Goal: Communication & Community: Answer question/provide support

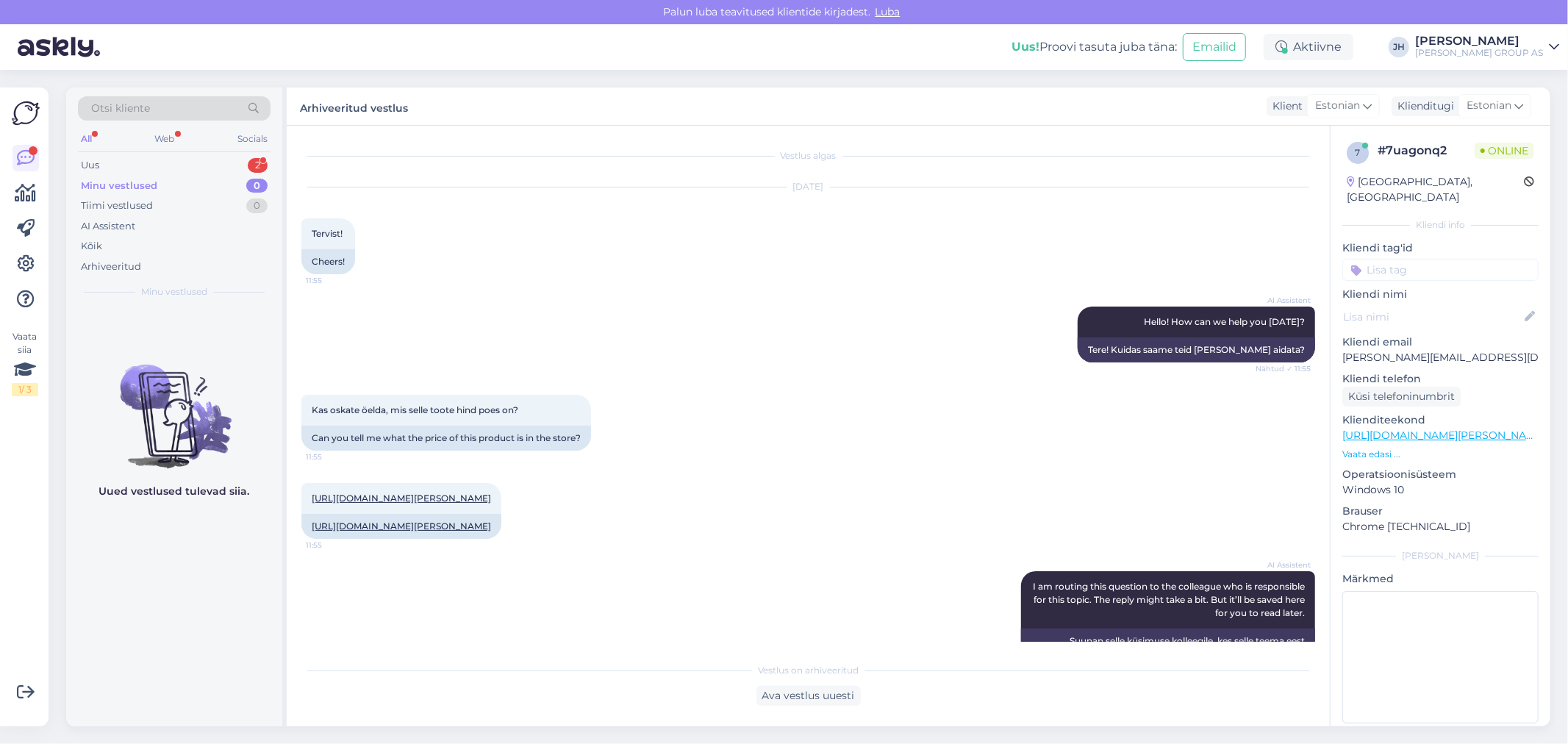
scroll to position [409, 0]
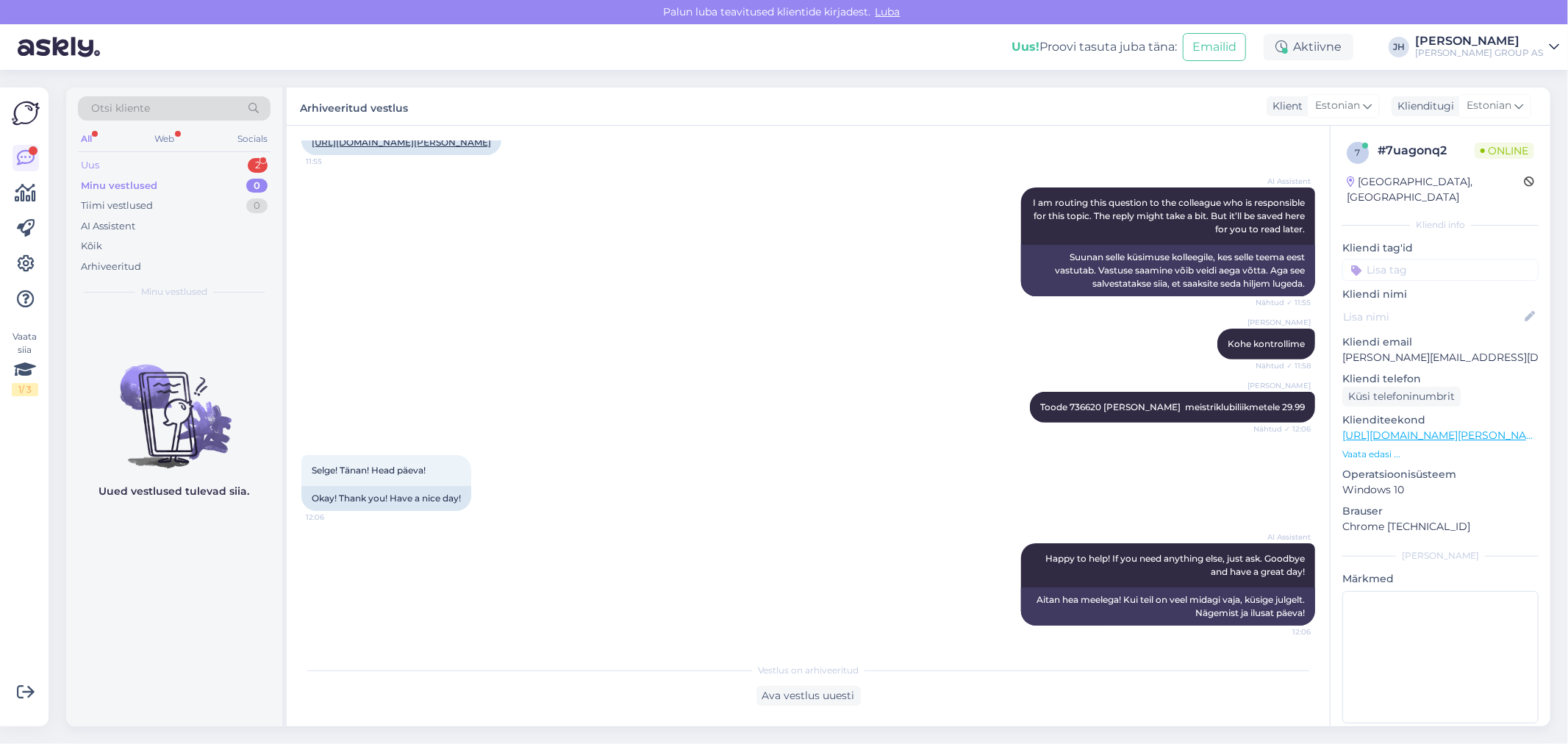
click at [83, 161] on div "Uus" at bounding box center [90, 166] width 18 height 15
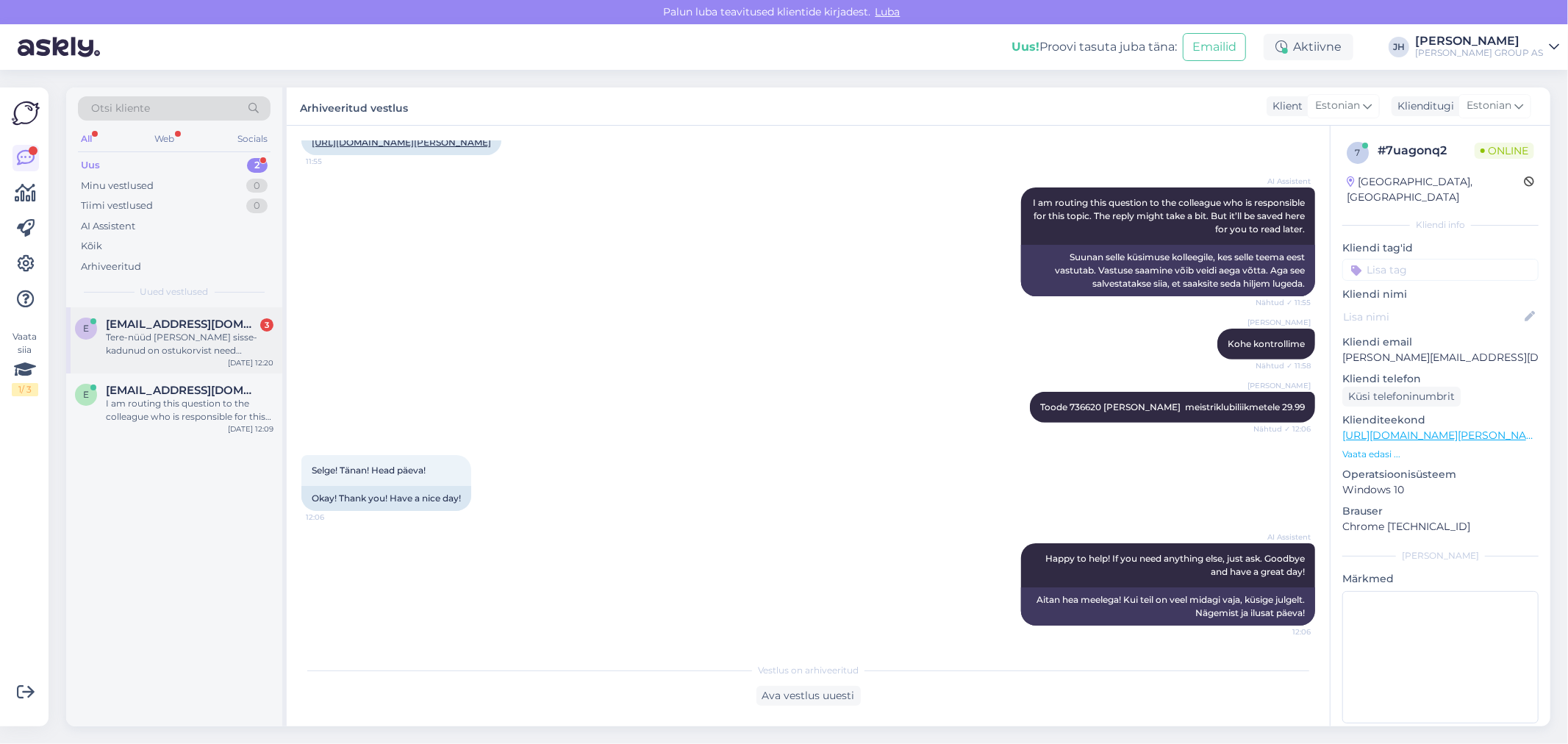
click at [151, 324] on span "[EMAIL_ADDRESS][DOMAIN_NAME]" at bounding box center [183, 325] width 153 height 13
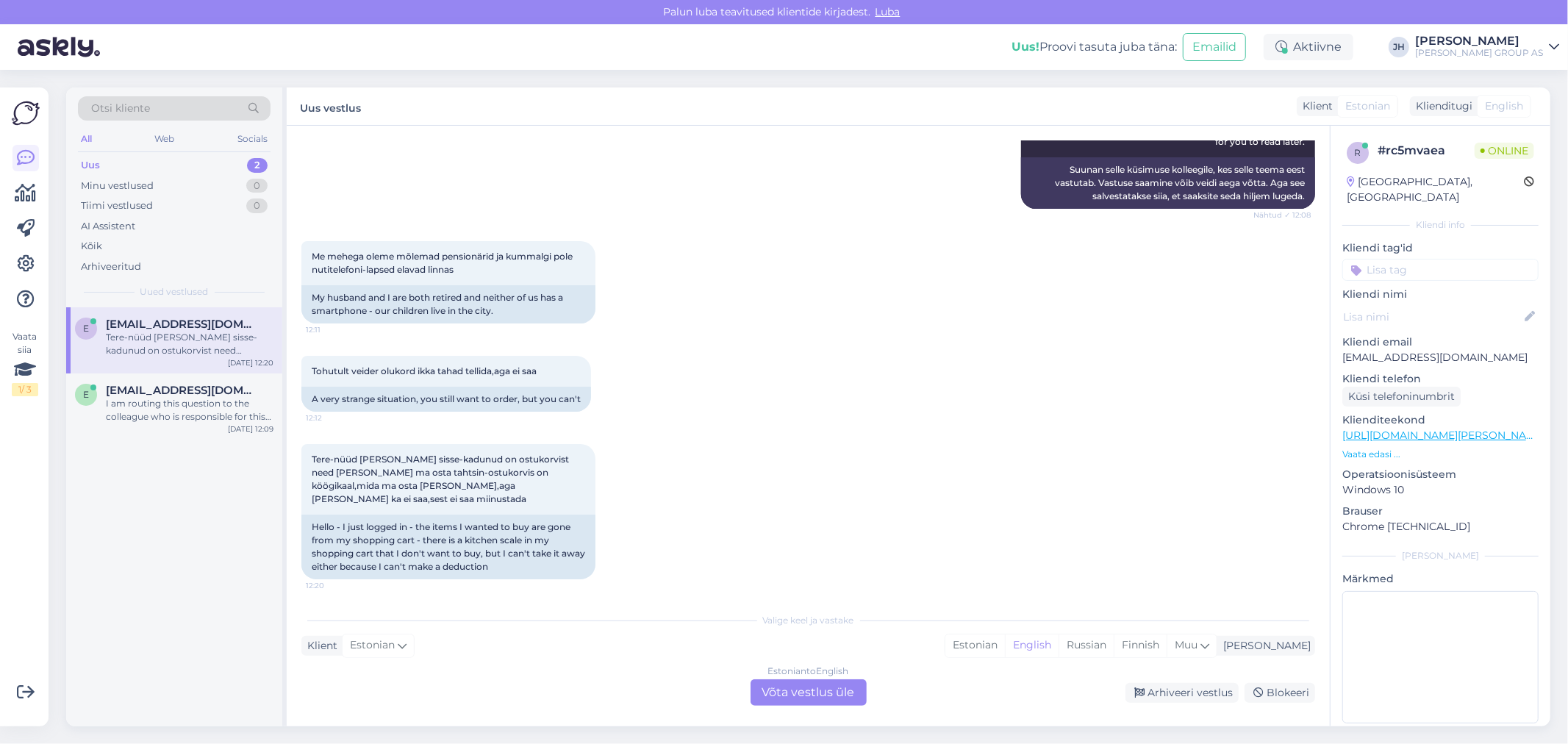
scroll to position [2291, 0]
click at [827, 699] on div "Estonian to English Võta vestlus üle" at bounding box center [808, 693] width 116 height 26
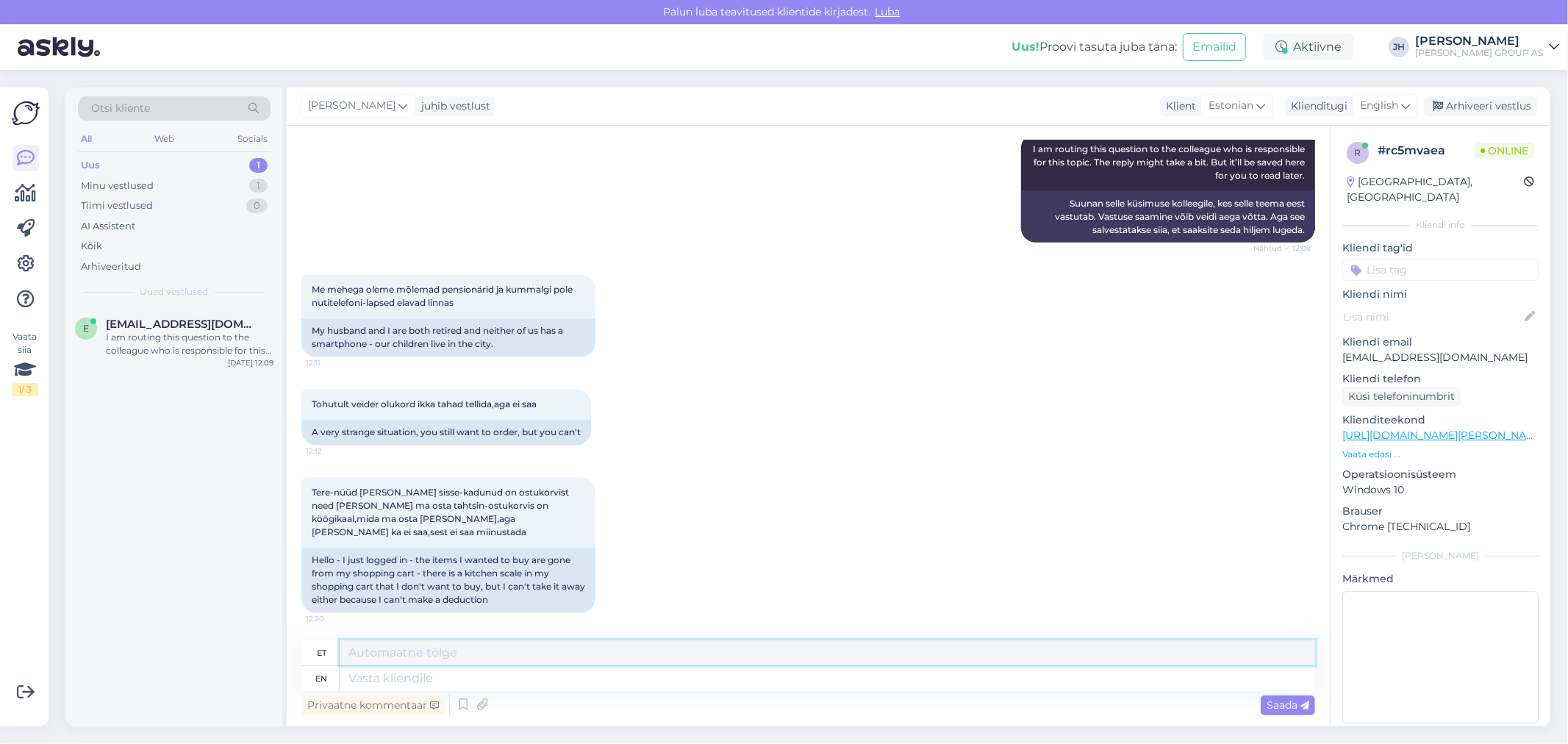
click at [366, 656] on textarea at bounding box center [827, 653] width 976 height 25
drag, startPoint x: 1150, startPoint y: 656, endPoint x: 298, endPoint y: 743, distance: 856.4
click at [298, 743] on div "Otsi kliente All Web Socials Uus 1 Minu vestlused 1 Tiimi vestlused 0 AI Assist…" at bounding box center [813, 407] width 1510 height 675
type textarea "Tere. Selleks et eemaldada ostukorvist. Palun vajutage ostukorvi [PERSON_NAME] …"
click at [1408, 101] on icon at bounding box center [1405, 106] width 9 height 16
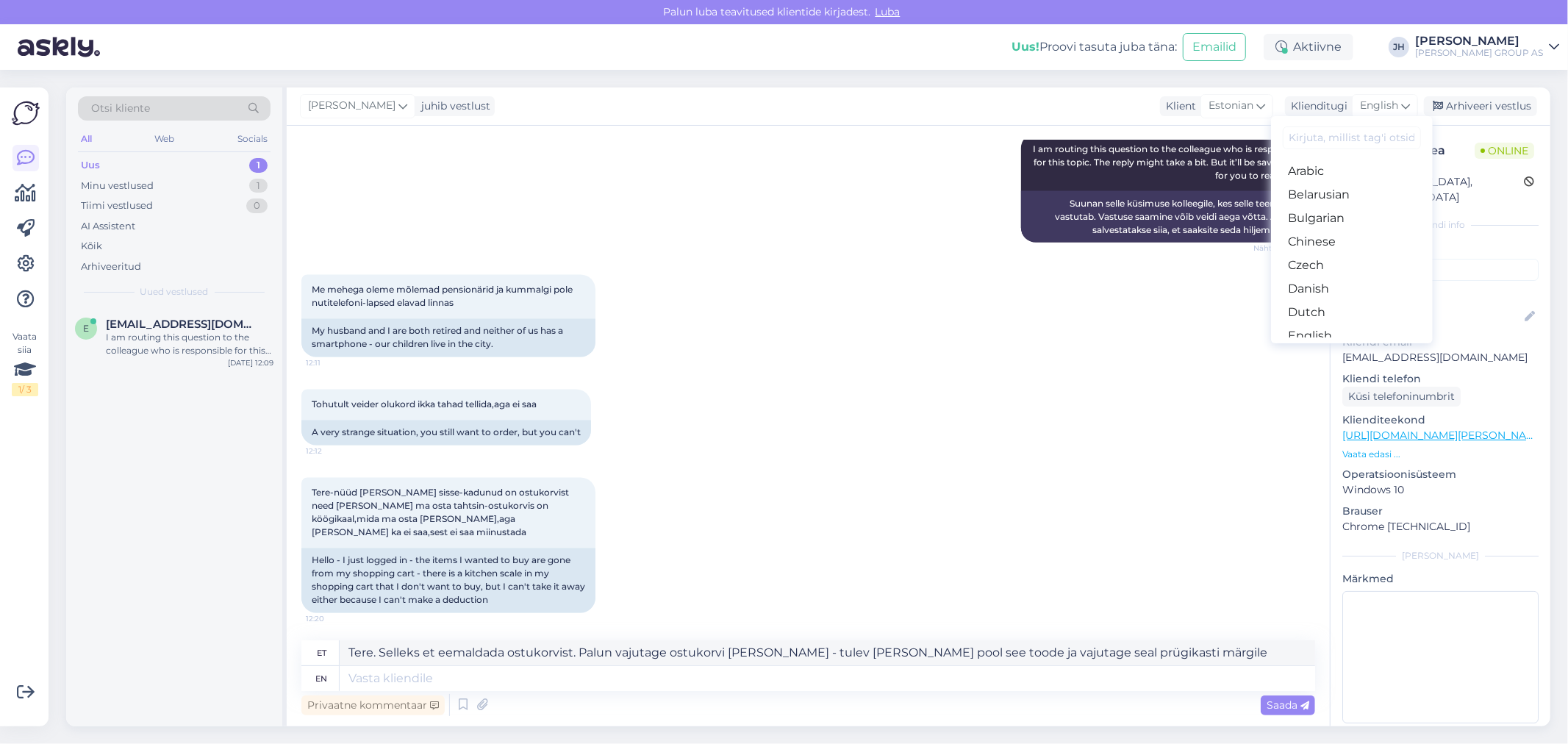
click at [1339, 348] on link "Estonian" at bounding box center [1351, 359] width 161 height 24
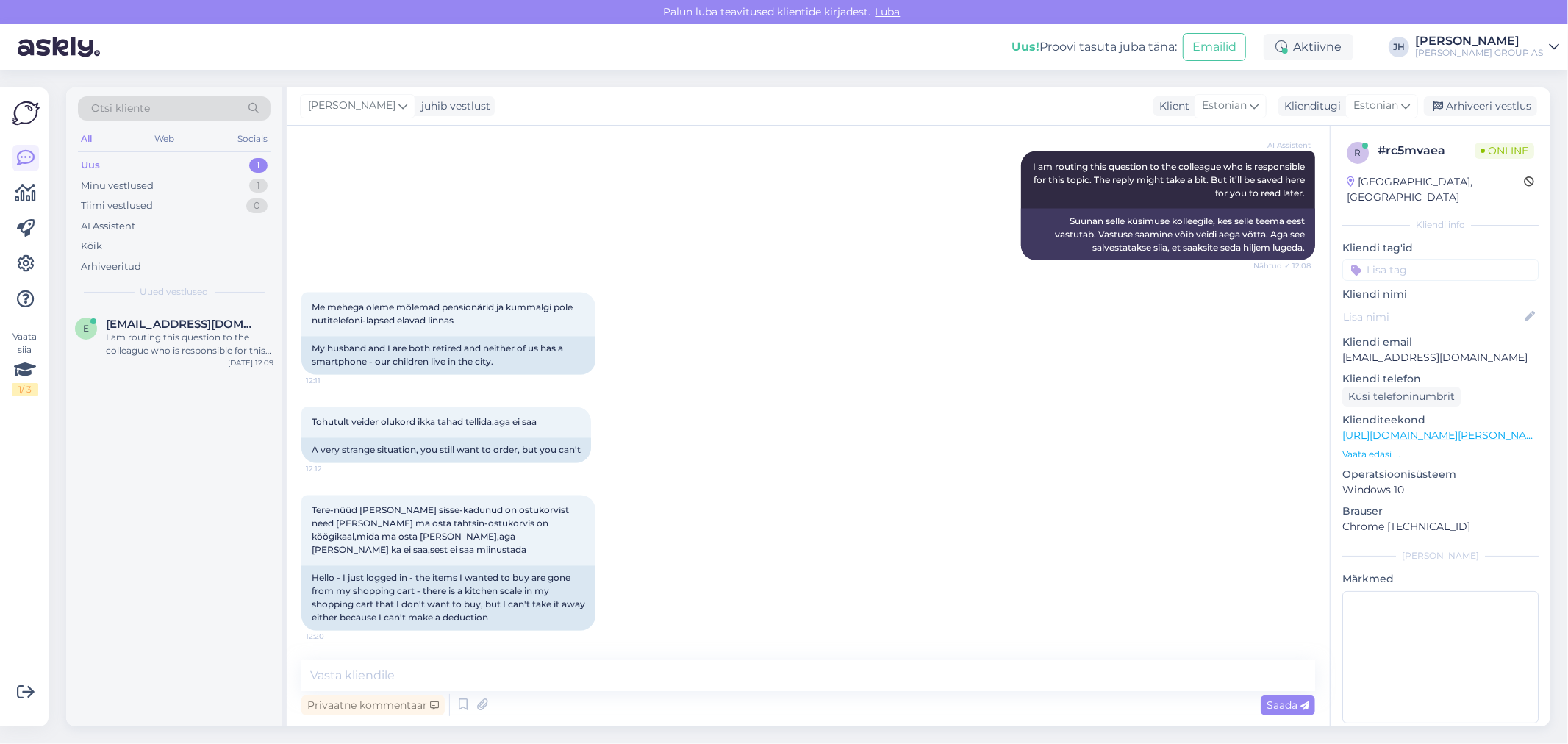
scroll to position [2236, 0]
click at [464, 670] on textarea at bounding box center [808, 676] width 1014 height 30
paste textarea "Tere. Selleks et eemaldada ostukorvist. Palun vajutage ostukorvi [PERSON_NAME] …"
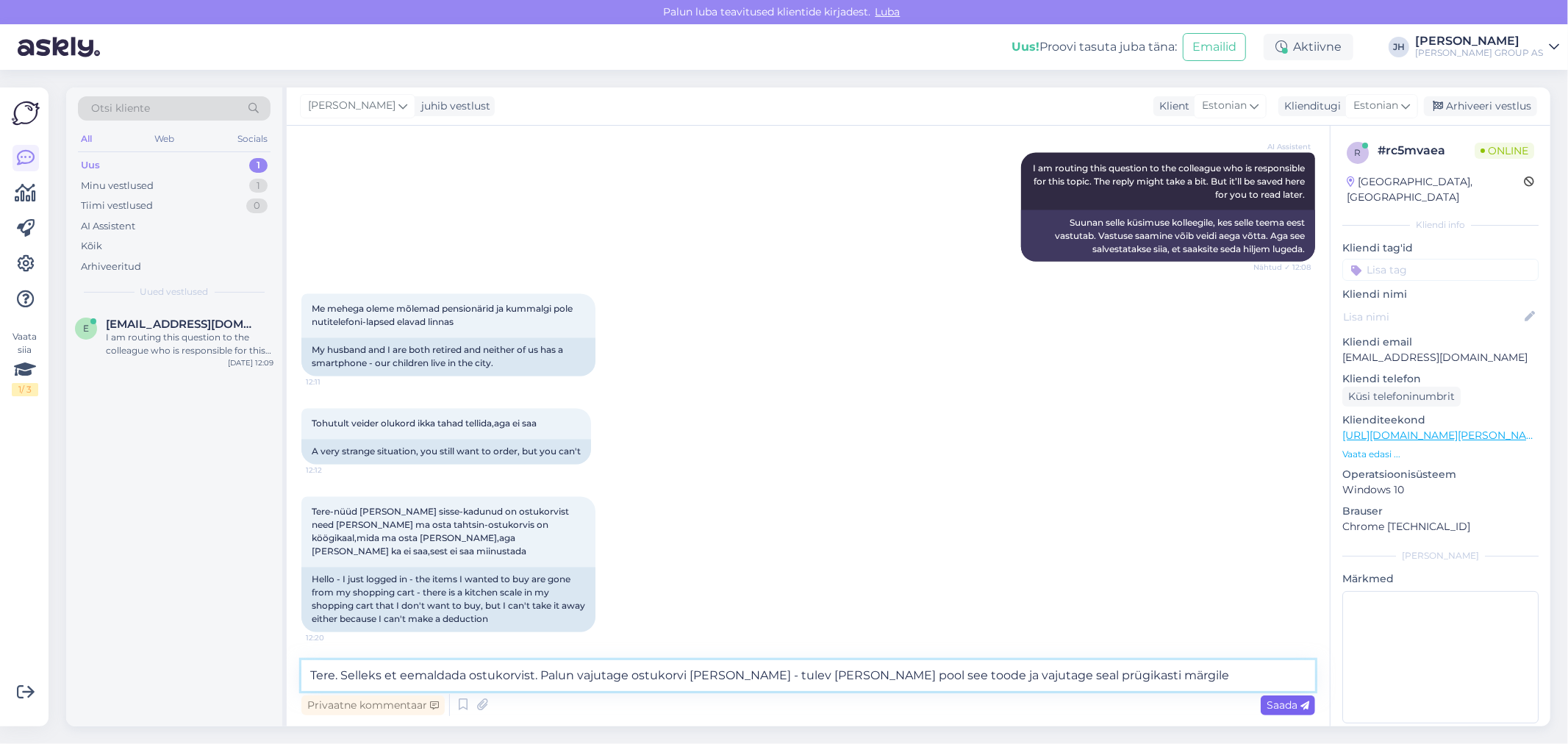
type textarea "Tere. Selleks et eemaldada ostukorvist. Palun vajutage ostukorvi [PERSON_NAME] …"
click at [1289, 704] on span "Saada" at bounding box center [1288, 705] width 43 height 13
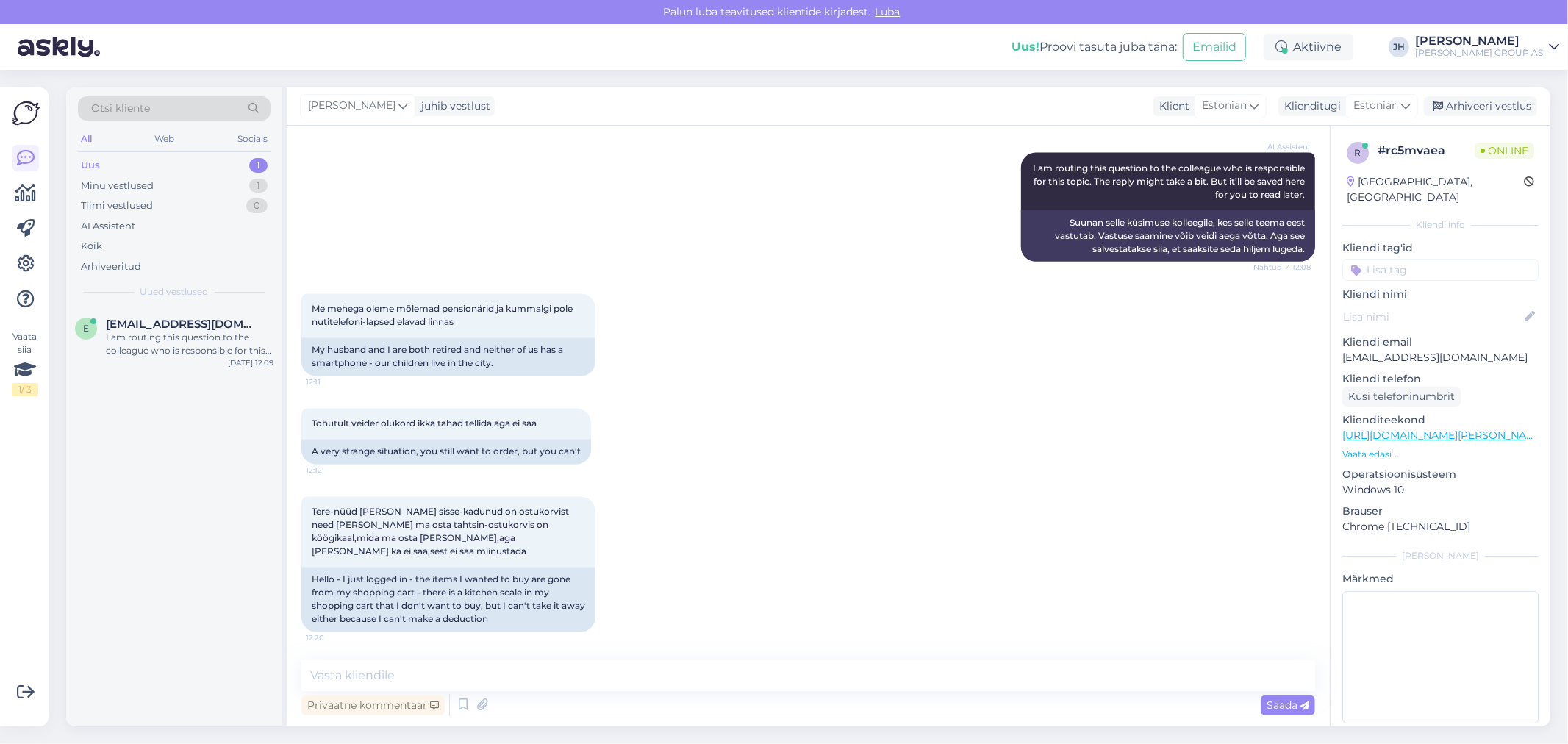
scroll to position [2326, 0]
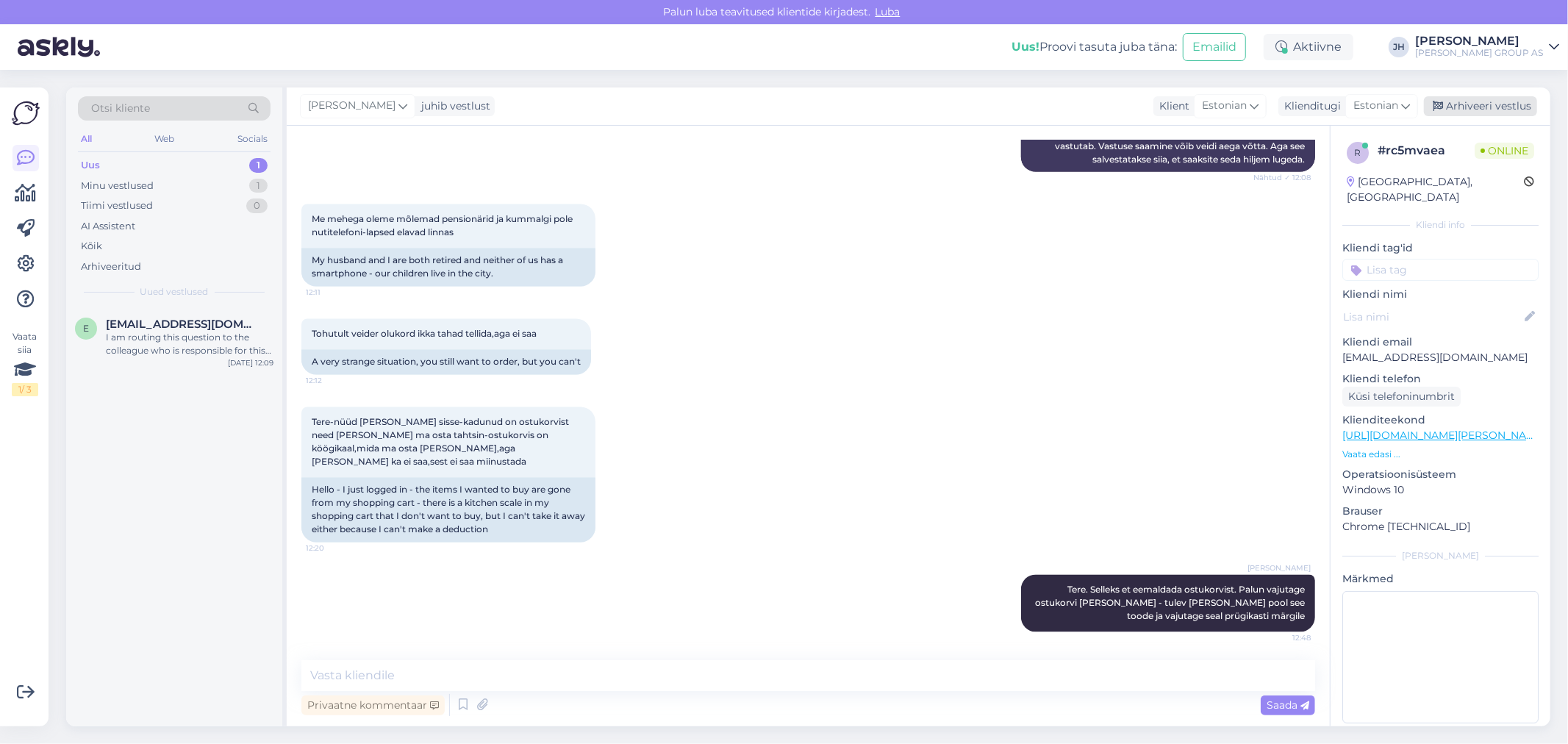
click at [1486, 105] on div "Arhiveeri vestlus" at bounding box center [1480, 106] width 113 height 20
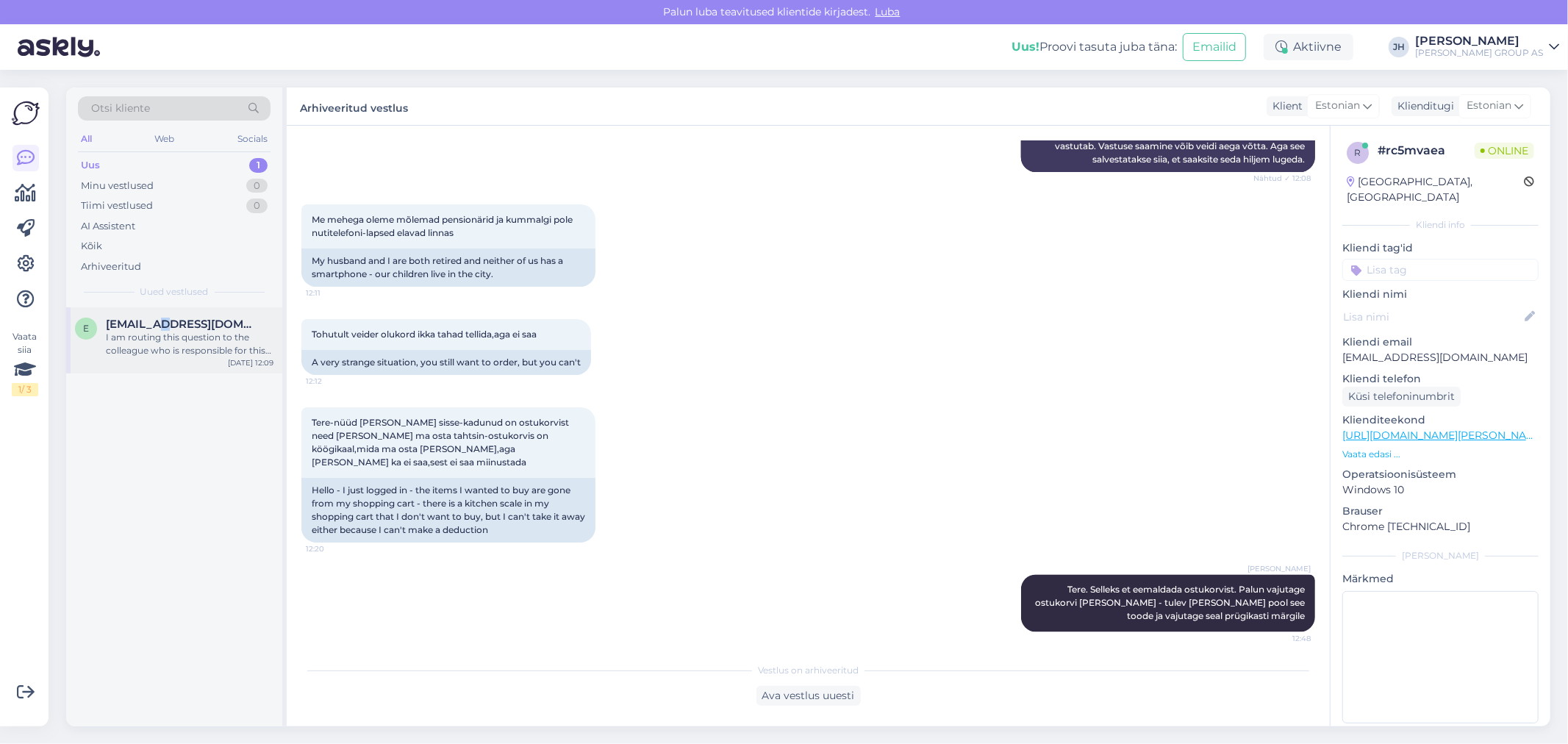
click at [164, 326] on span "[EMAIL_ADDRESS][DOMAIN_NAME]" at bounding box center [183, 325] width 153 height 13
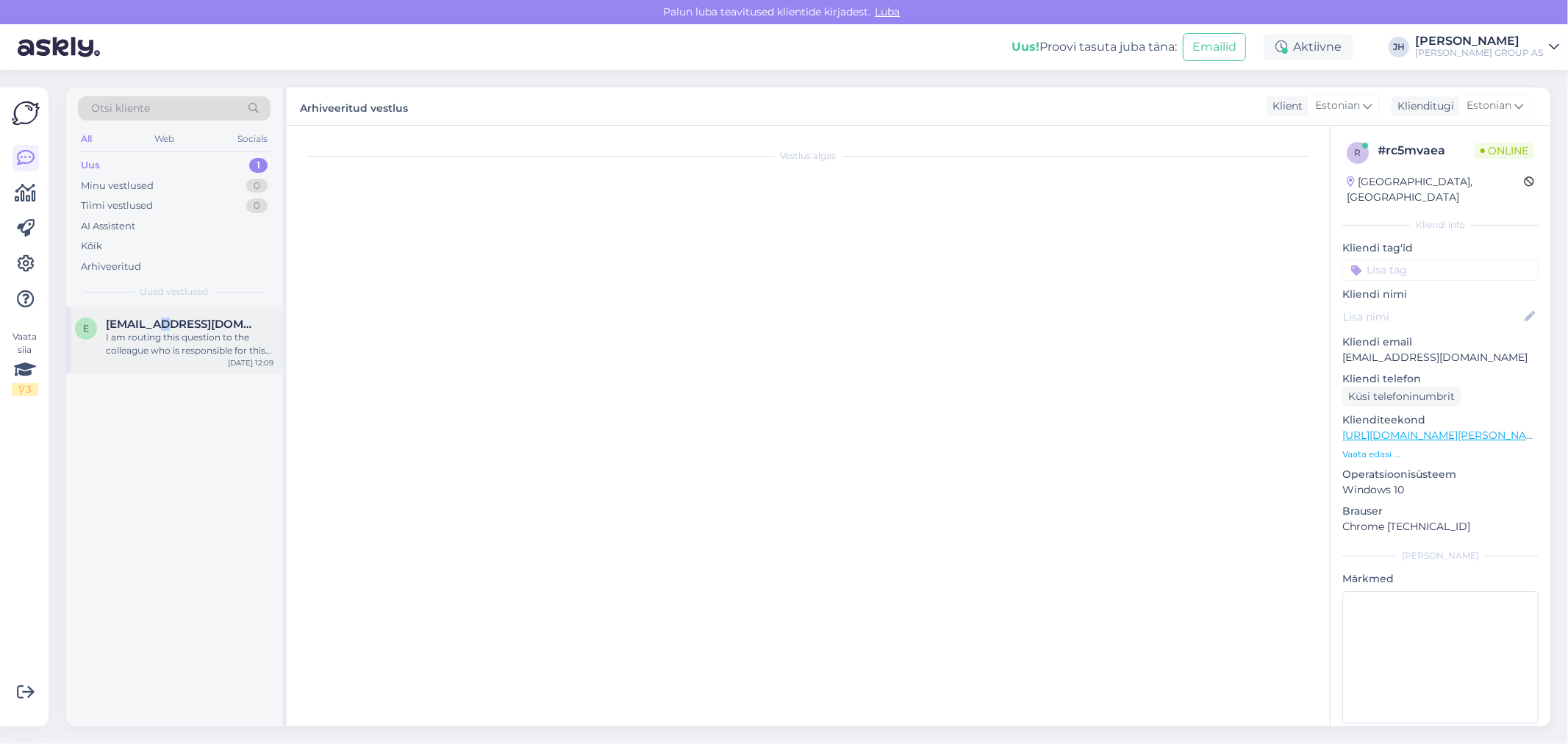
scroll to position [2038, 0]
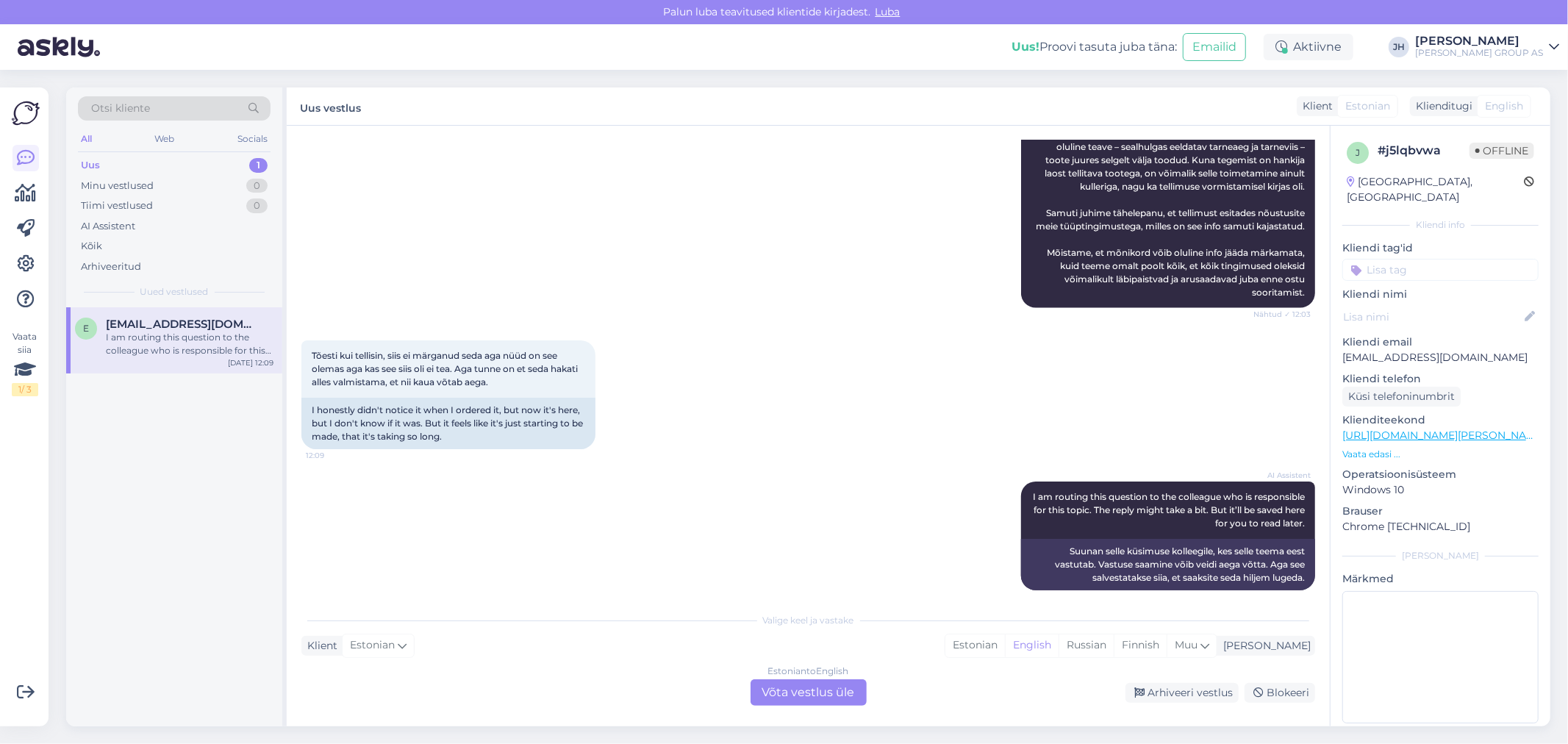
click at [802, 693] on div "Estonian to English Võta vestlus üle" at bounding box center [808, 693] width 116 height 26
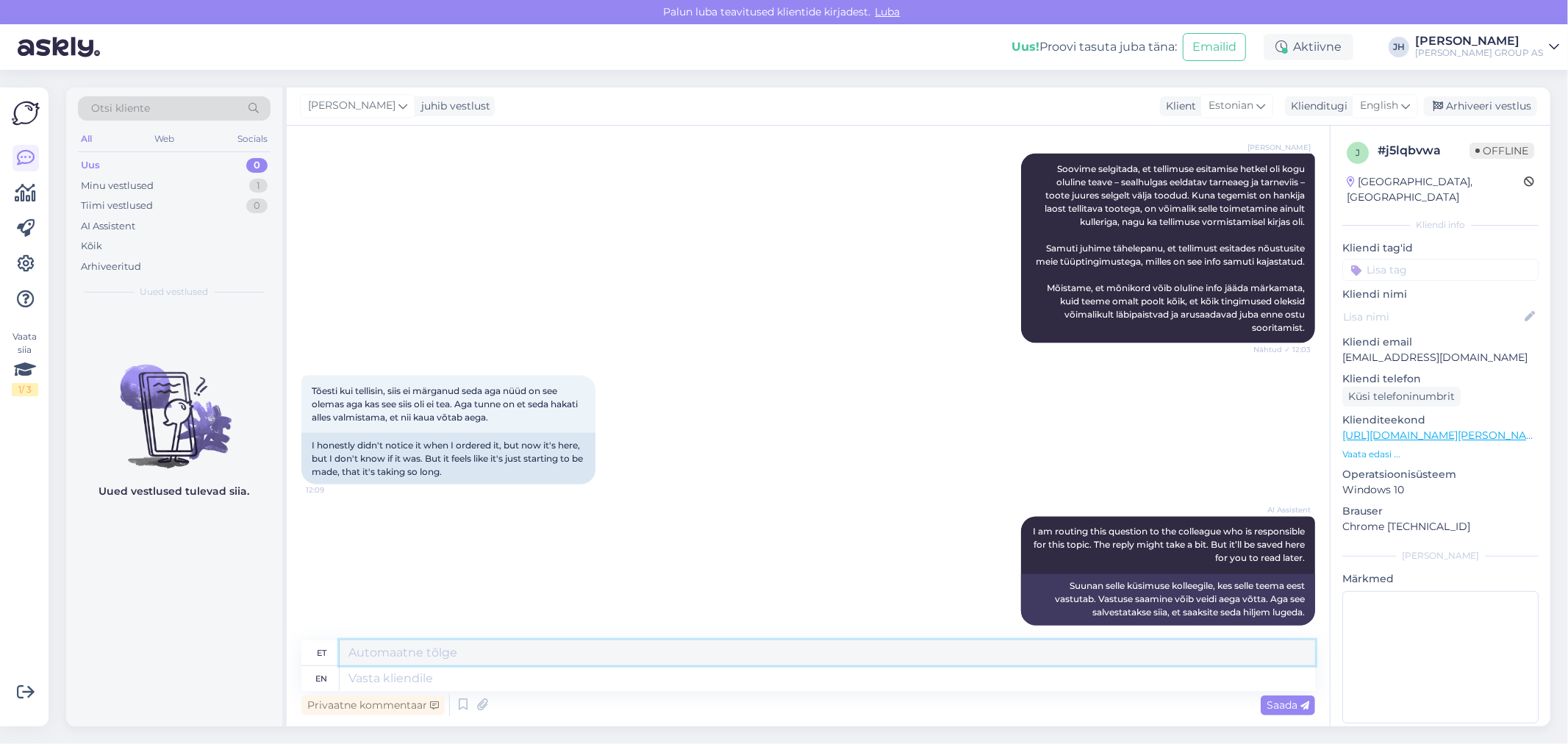
click at [408, 655] on textarea at bounding box center [827, 653] width 976 height 25
click at [736, 464] on div "Tõesti kui tellisin, siis ei märganud seda aga nüüd on see olemas aga kas see s…" at bounding box center [808, 429] width 1014 height 141
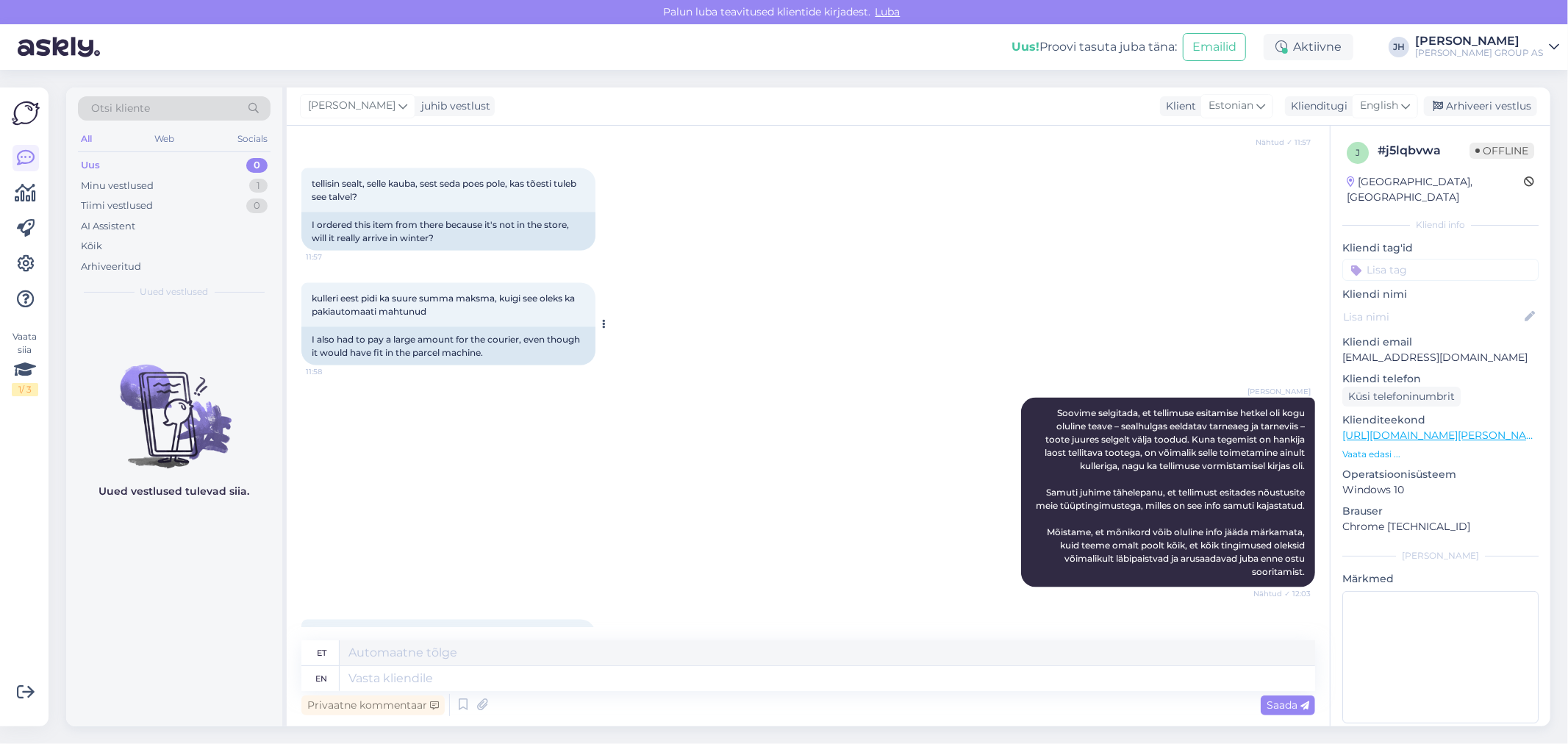
scroll to position [1757, 0]
drag, startPoint x: 436, startPoint y: 287, endPoint x: 291, endPoint y: 274, distance: 145.6
click at [291, 274] on div "Vestlus algas [DATE] Tere, soovisin [PERSON_NAME] Veinipakkautomatti, kuid [PER…" at bounding box center [808, 426] width 1043 height 601
copy span "kulleri eest pidi ka suure summa maksma, kuigi see oleks ka pakiautomaati mahtu…"
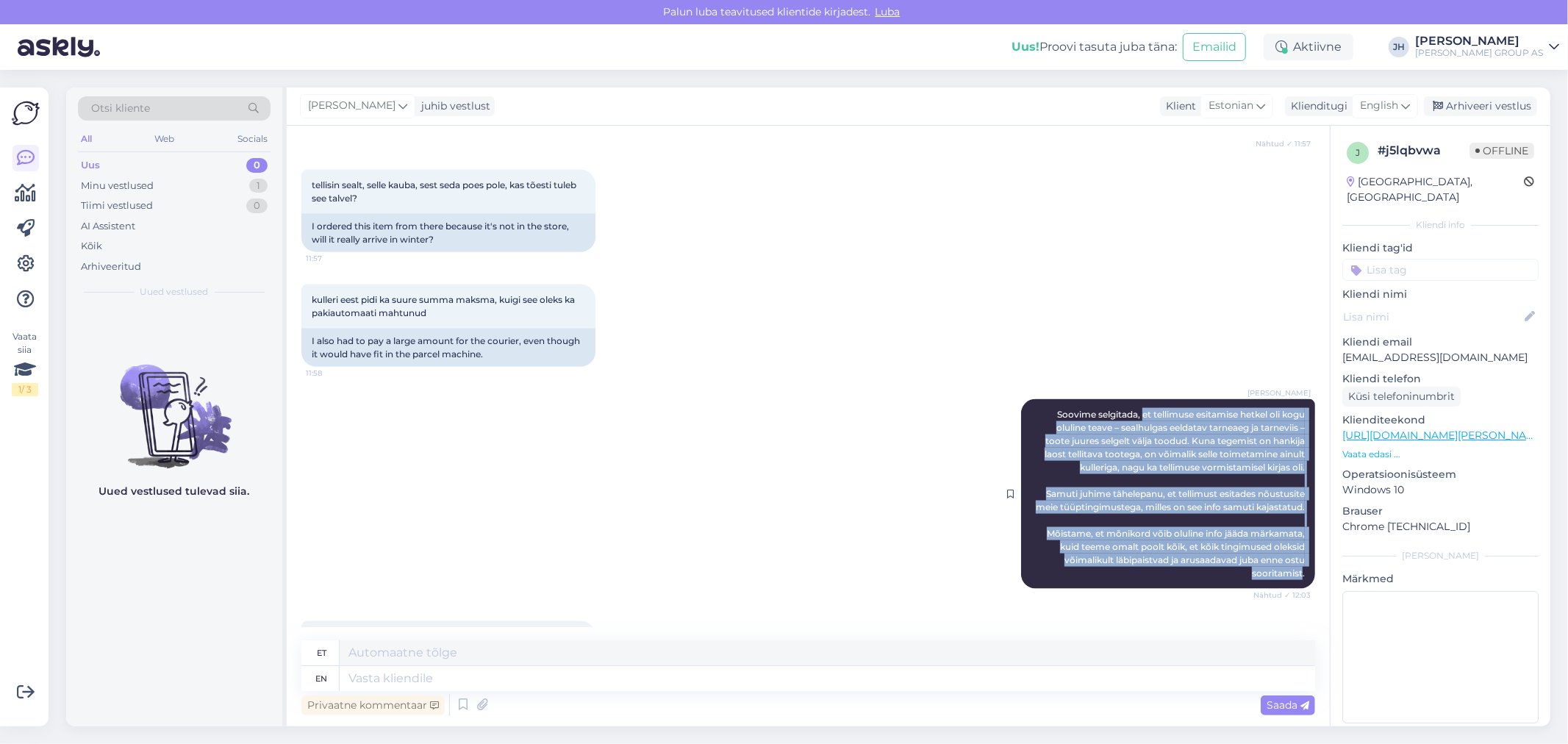
drag, startPoint x: 1126, startPoint y: 383, endPoint x: 1290, endPoint y: 552, distance: 235.5
click at [1290, 552] on span "Soovime selgitada, et tellimuse esitamise hetkel oli kogu oluline teave – sealh…" at bounding box center [1171, 494] width 271 height 170
copy span "et tellimuse esitamise hetkel oli kogu oluline teave – sealhulgas eeldatav tarn…"
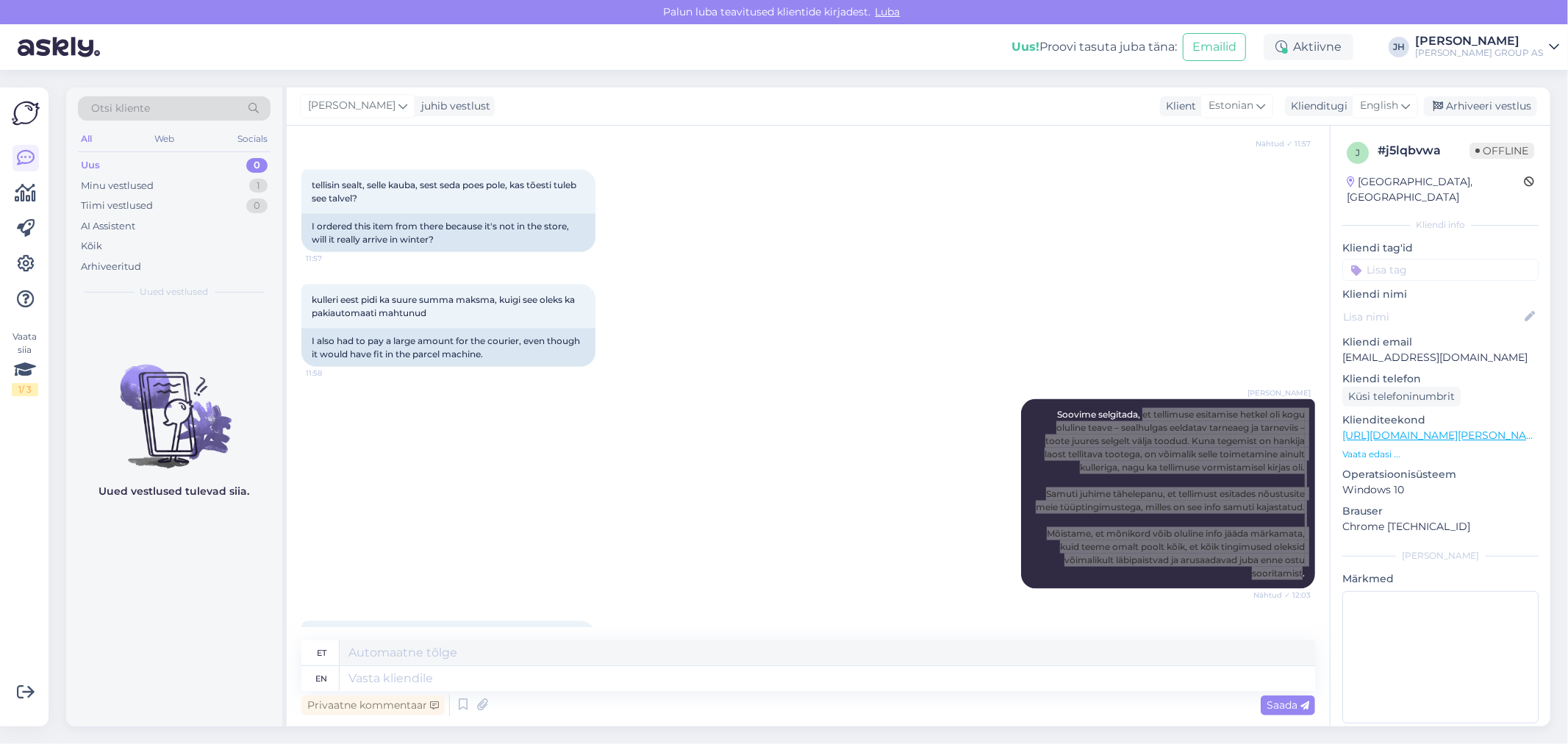
scroll to position [1839, 0]
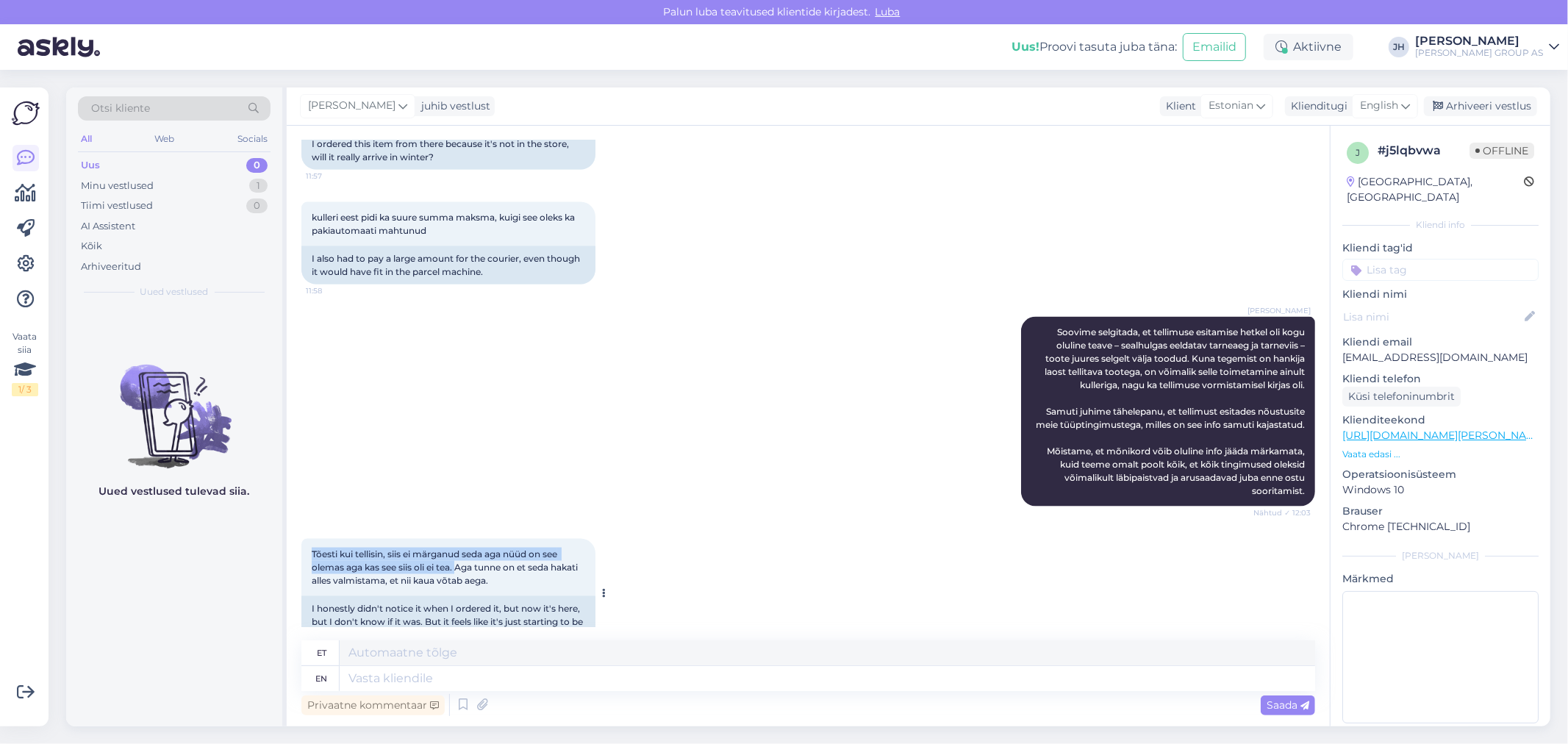
drag, startPoint x: 312, startPoint y: 537, endPoint x: 460, endPoint y: 550, distance: 148.6
click at [460, 550] on span "Tõesti kui tellisin, siis ei märganud seda aga nüüd on see olemas aga kas see s…" at bounding box center [446, 568] width 268 height 38
copy span "Tõesti kui tellisin, siis ei märganud seda aga nüüd on see olemas aga kas see s…"
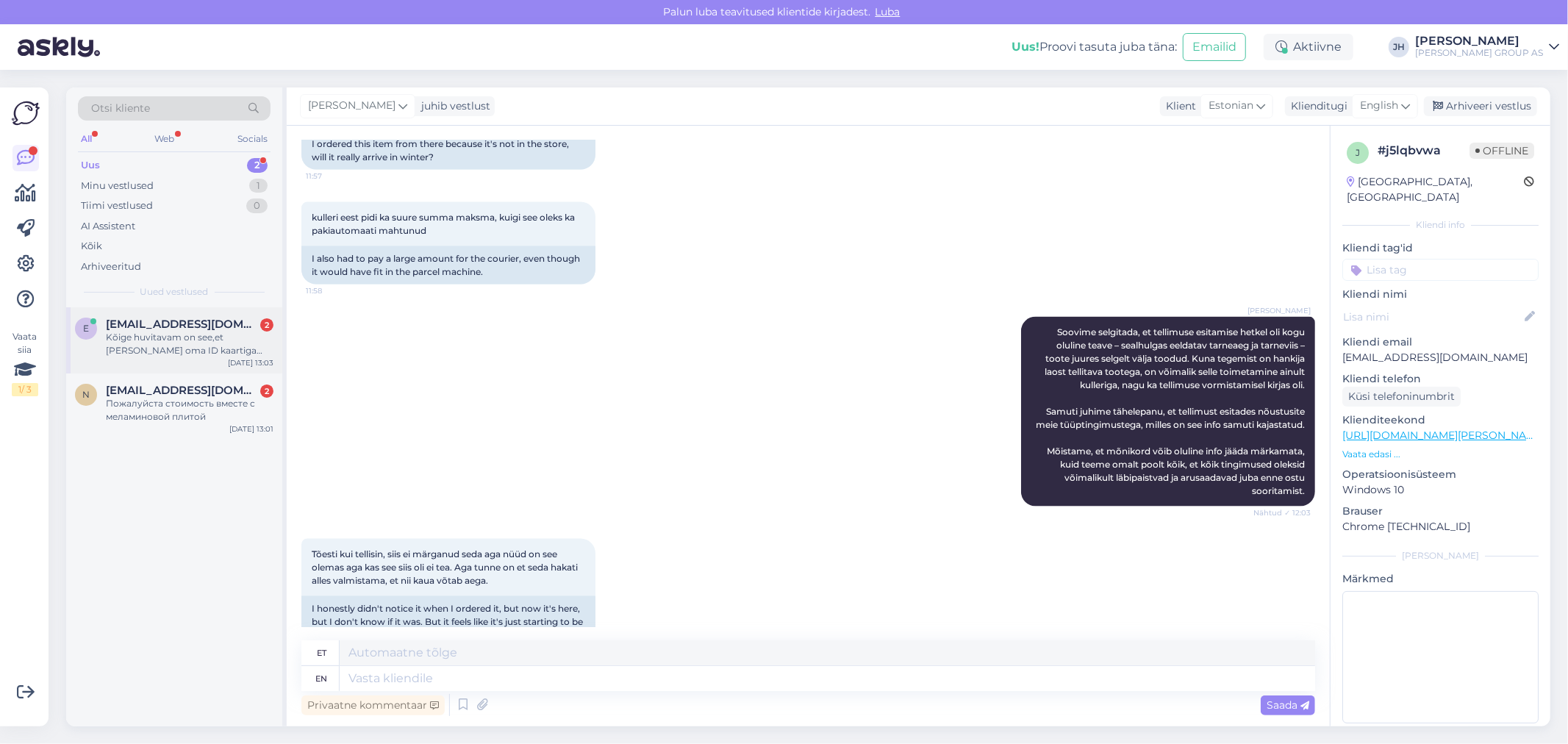
click at [171, 324] on span "[EMAIL_ADDRESS][DOMAIN_NAME]" at bounding box center [183, 325] width 153 height 13
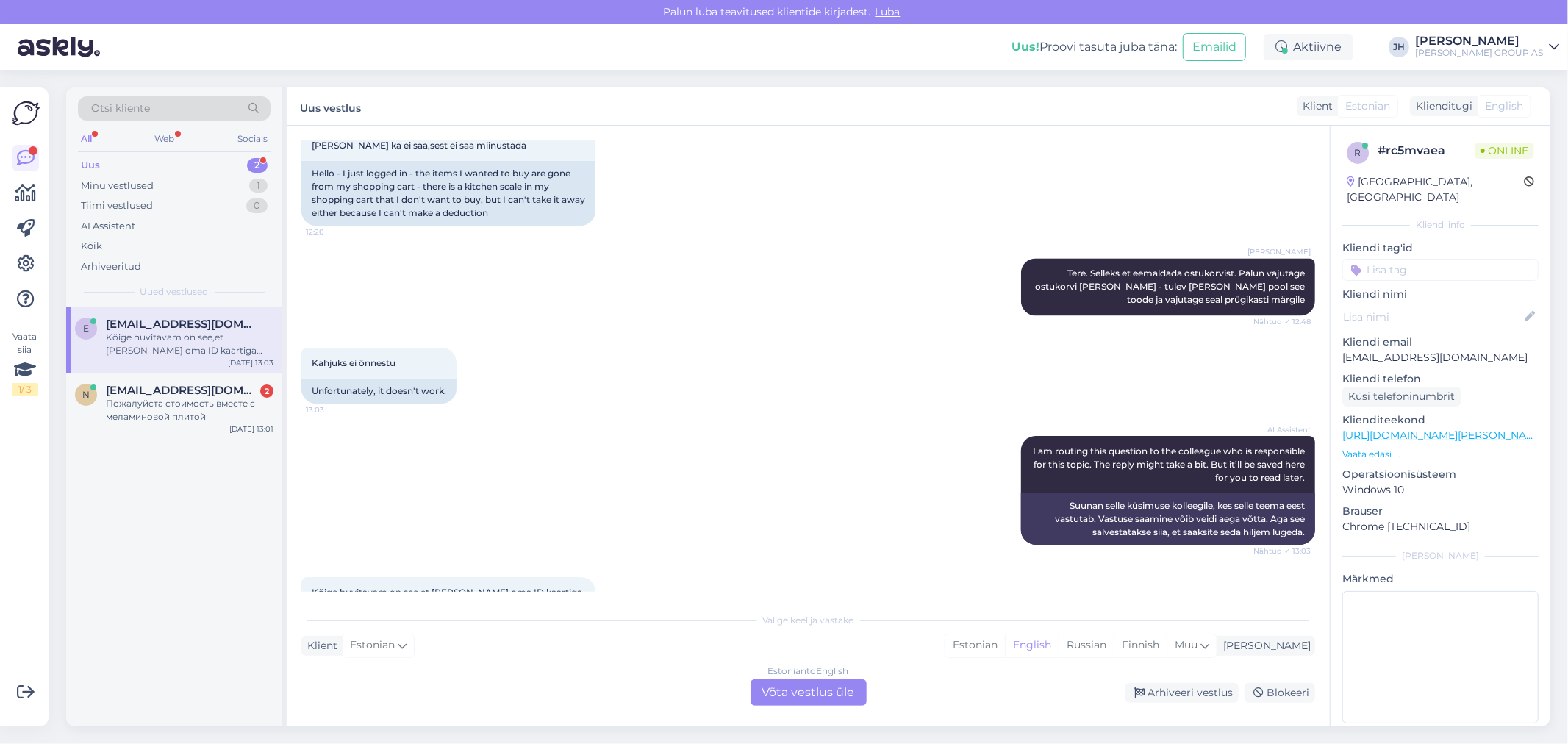
scroll to position [2725, 0]
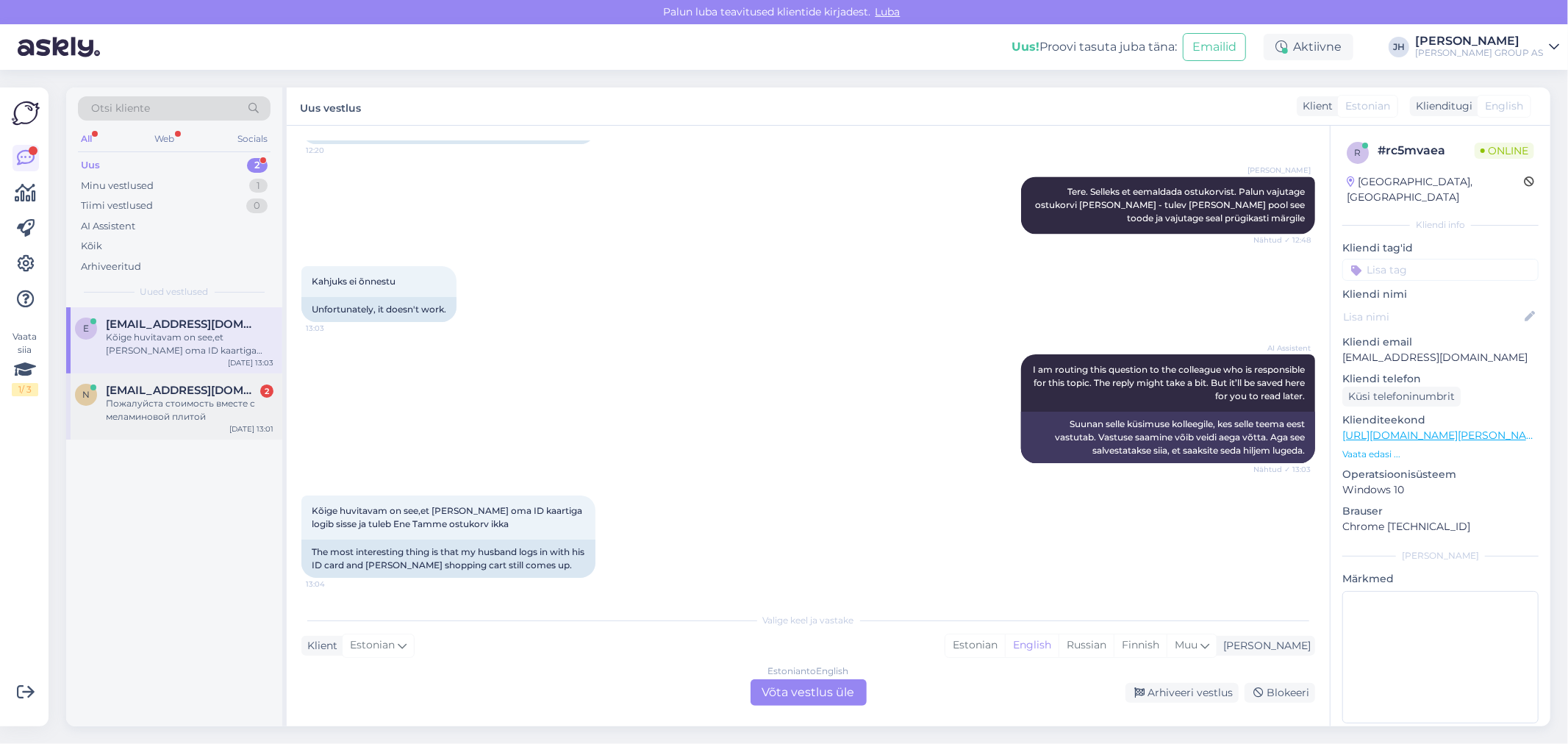
click at [161, 398] on div "Пожалуйста стоимость вместе с меламиновой плитой" at bounding box center [190, 410] width 168 height 26
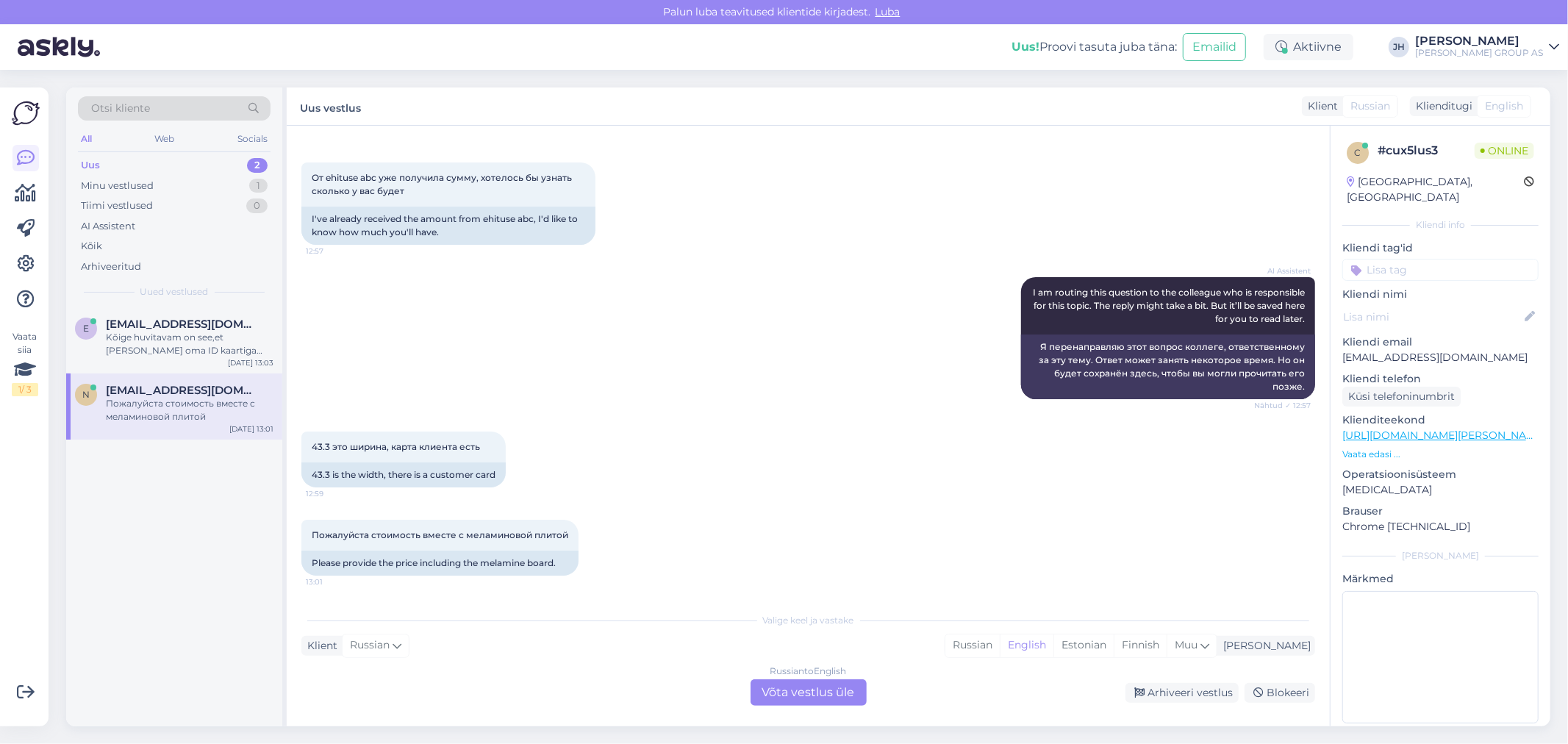
scroll to position [932, 0]
click at [824, 693] on div "Russian to English Võta vestlus üle" at bounding box center [808, 693] width 116 height 26
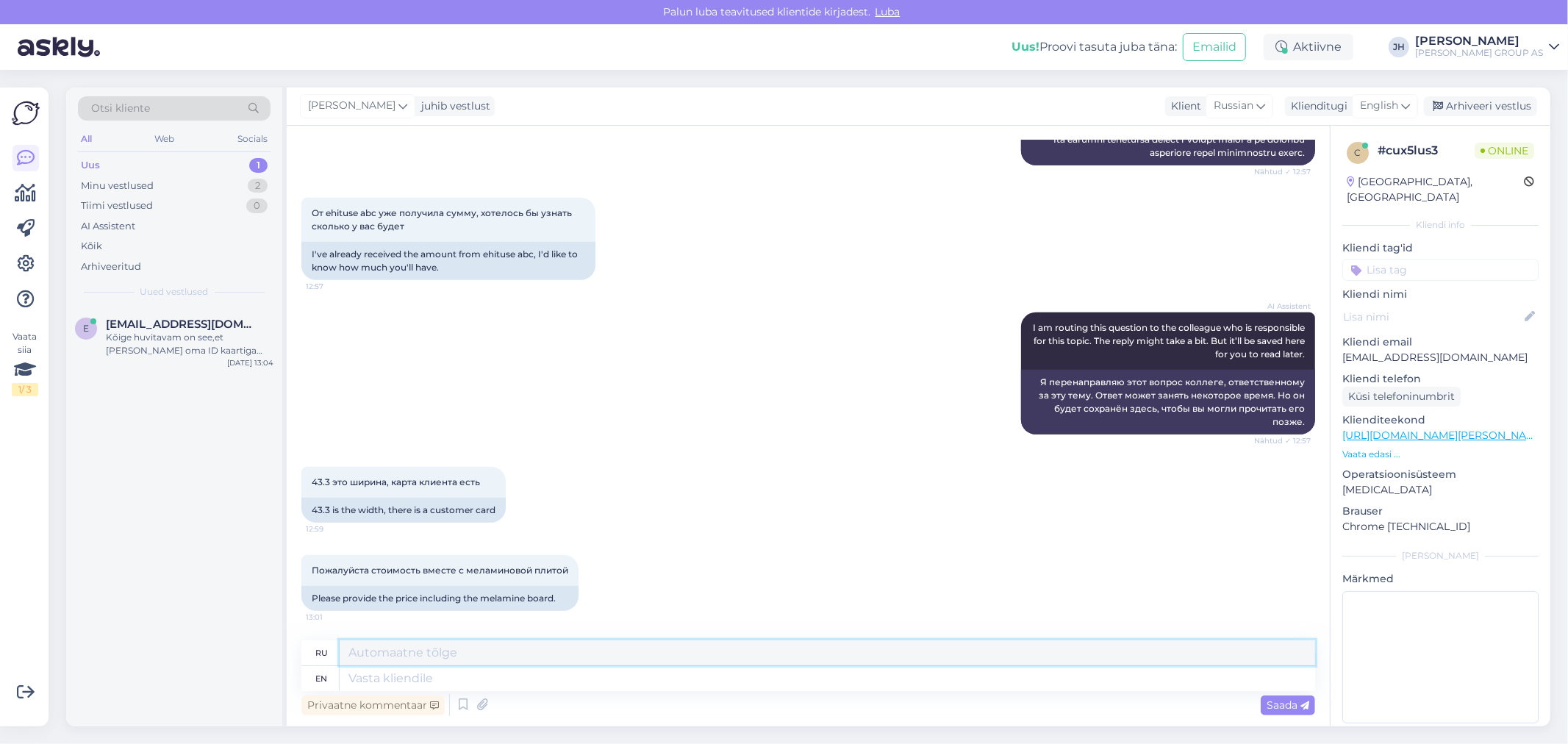
click at [377, 648] on textarea at bounding box center [827, 653] width 976 height 25
type textarea "T"
click at [1404, 104] on icon at bounding box center [1405, 106] width 9 height 16
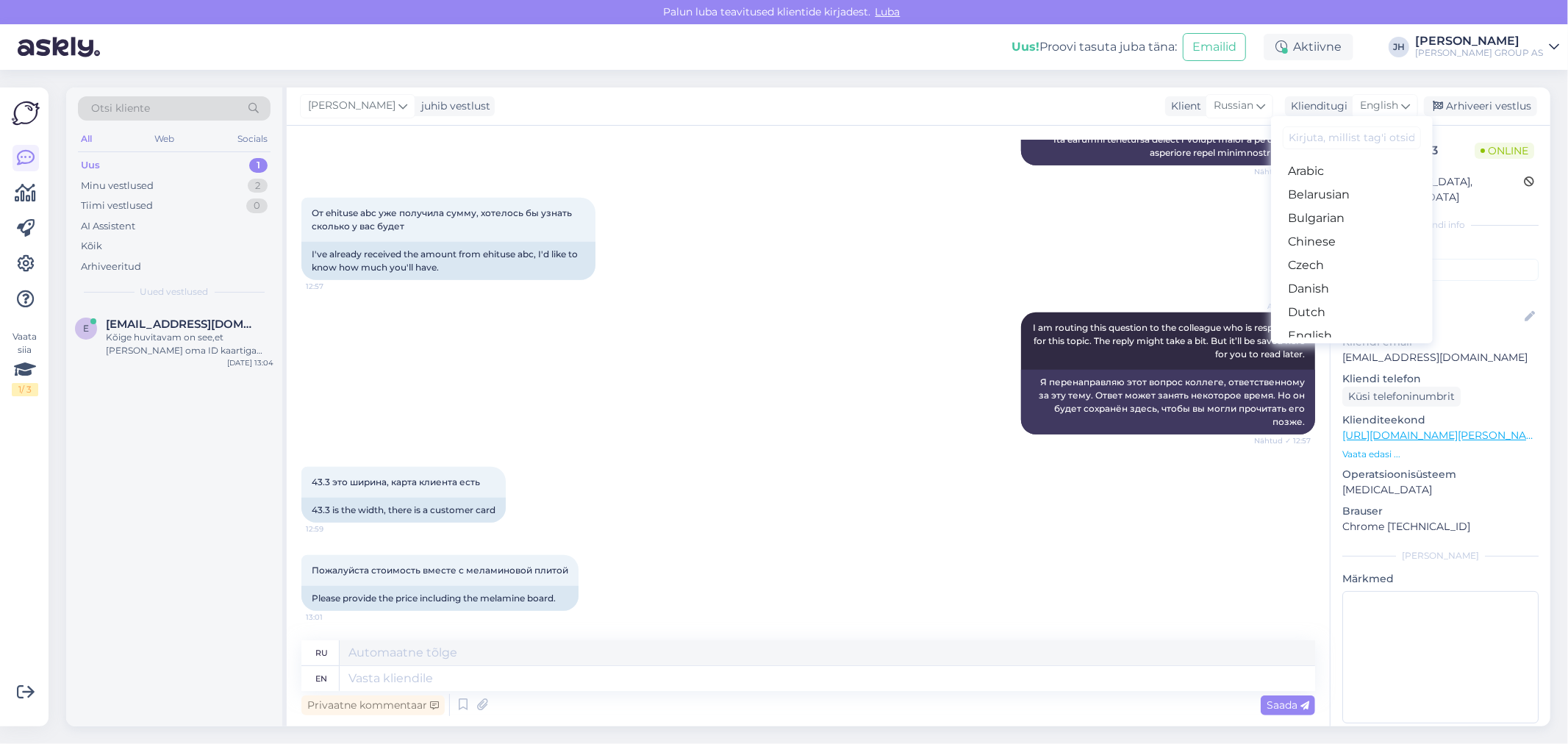
click at [1355, 348] on link "Estonian" at bounding box center [1351, 359] width 161 height 24
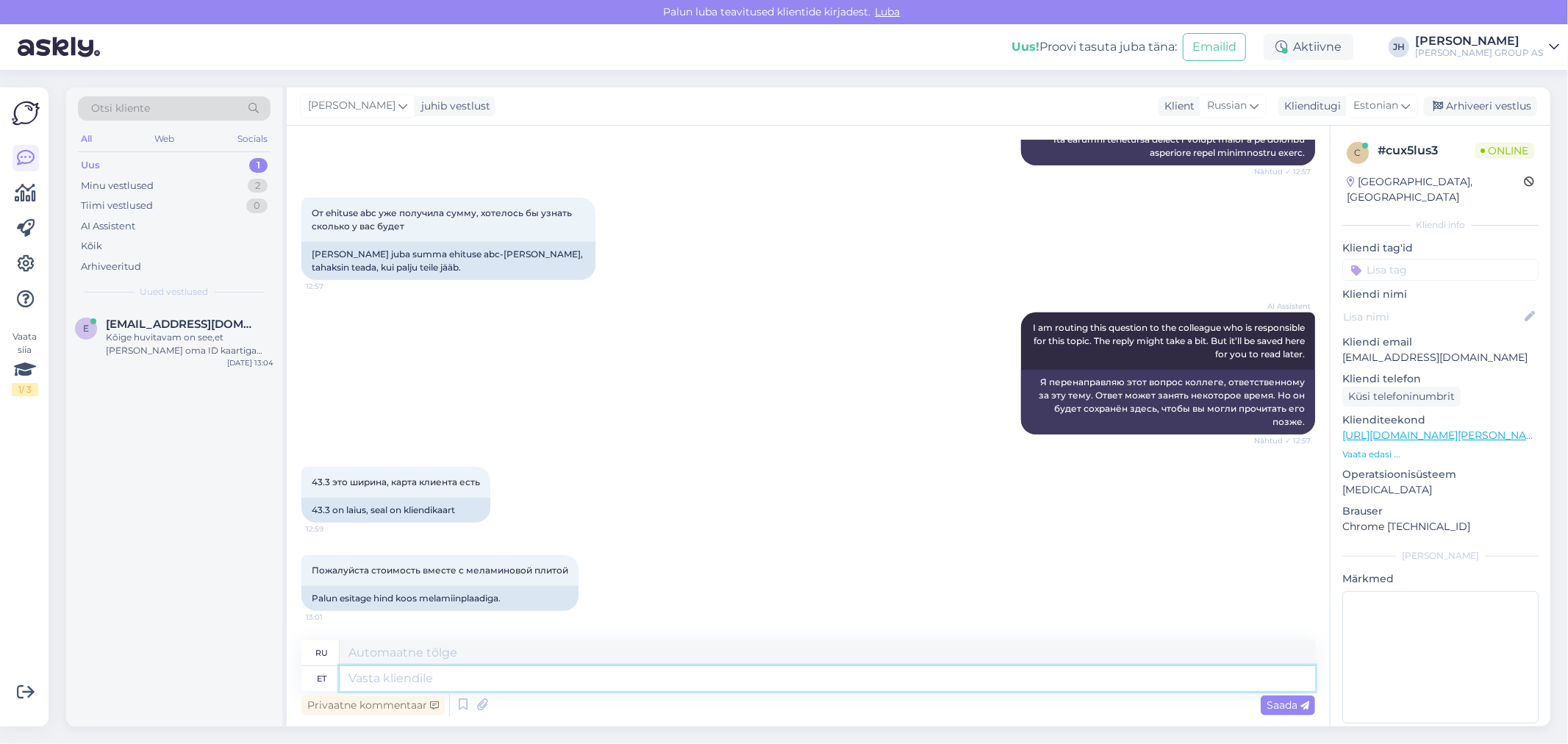
click at [472, 686] on textarea at bounding box center [827, 679] width 976 height 25
type textarea "Tere."
type textarea "Привет."
type textarea "Tere. Hinnapakkumiste"
type textarea "Здравствуйте. Для расценок"
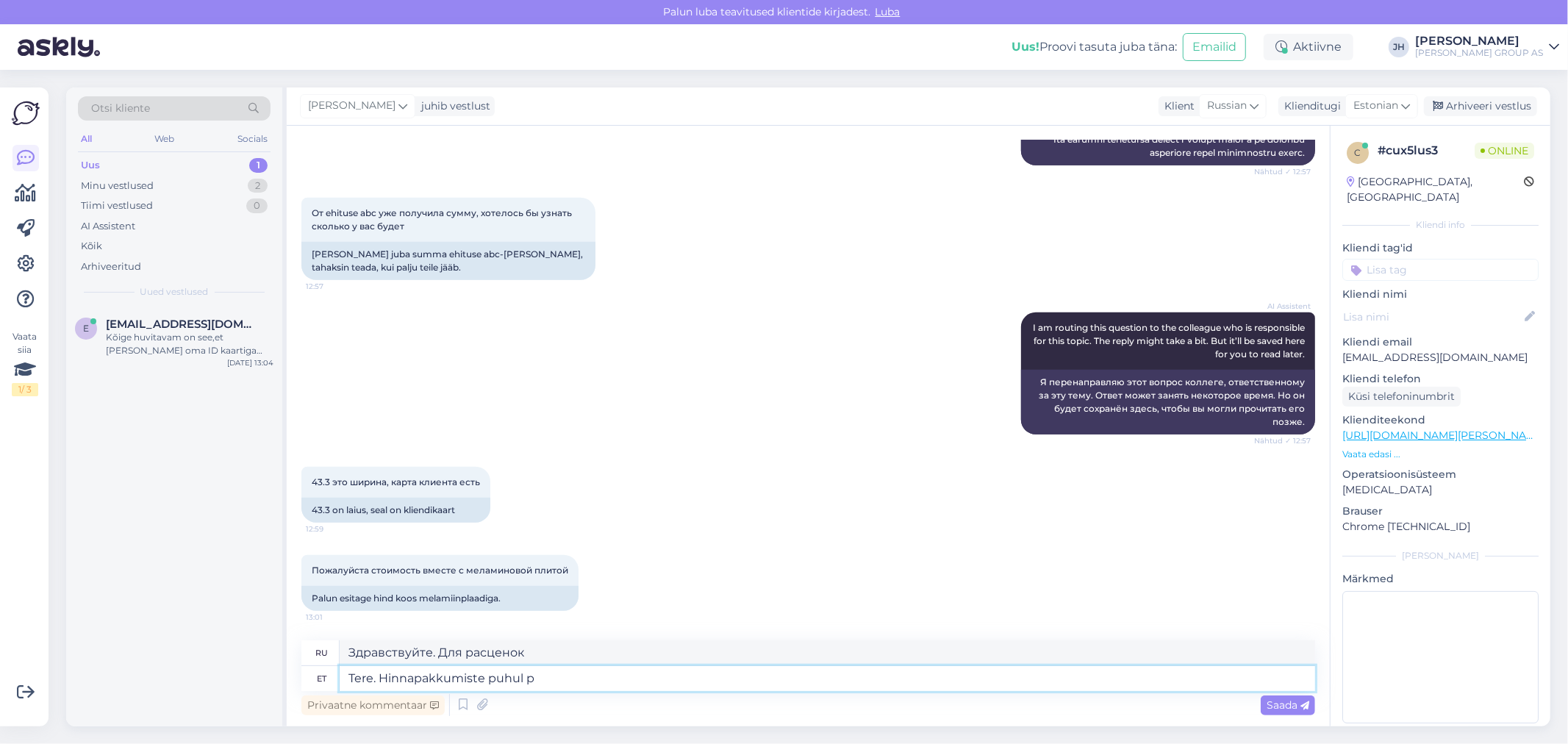
type textarea "Tere. Hinnapakkumiste puhul pa"
type textarea "Привет. Для цитат"
type textarea "Tere. Hinnapakkumiste puhul palun"
type textarea "Здравствуйте. Для получения ценового предложения, пожалуйста."
type textarea "Tere. Hinnapakkumiste puhul palun päärduge"
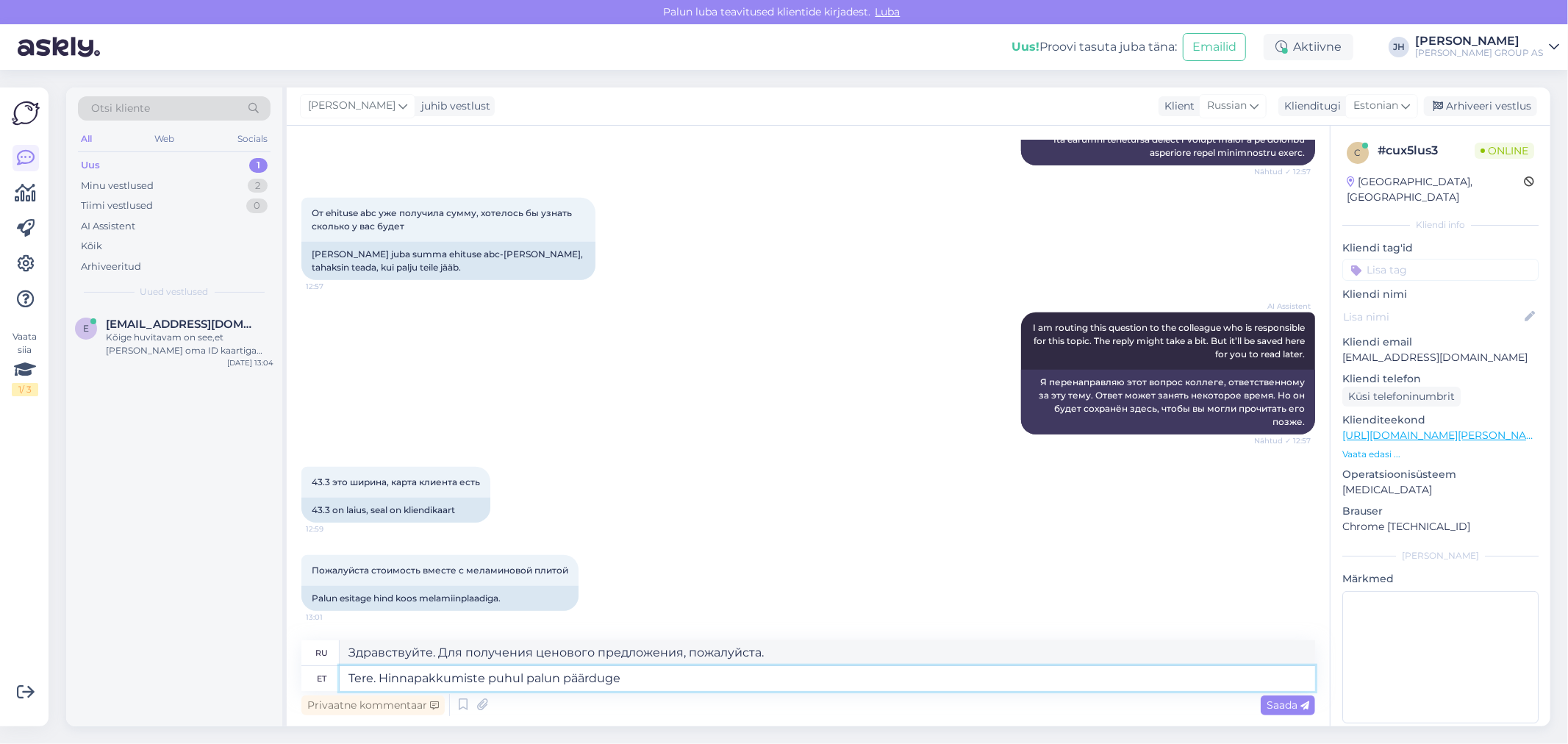
type textarea "Здравствуйте. Для уточнения цен, пожалуйста, свяжитесь с нами."
type textarea "Tere. Hinnapakkumiste"
type textarea "Здравствуйте. Для расценок"
type textarea "Tere. Hinnapakkumist"
type textarea "Привет. В цитате"
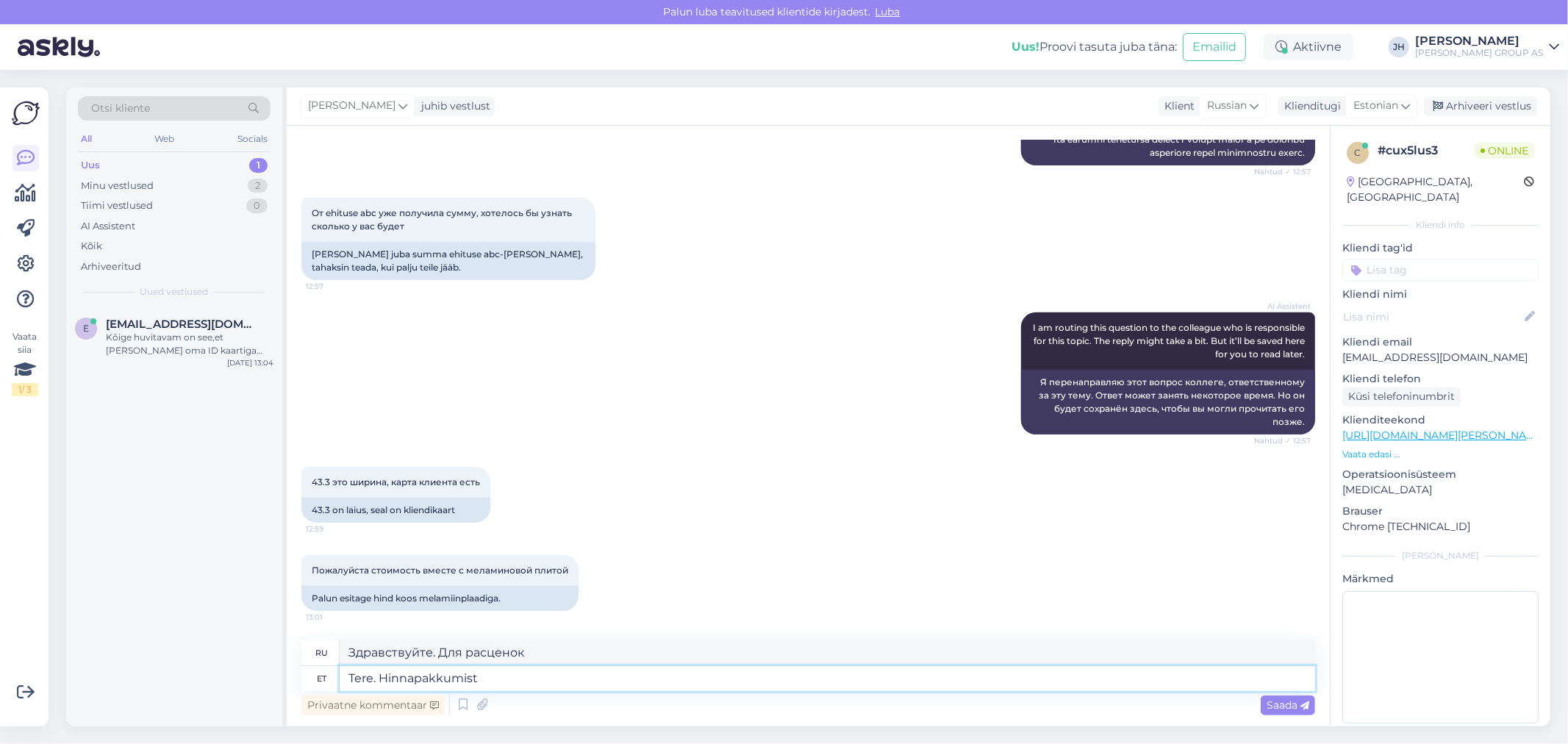
type textarea "Tere. Hinnapakkumist"
type textarea "Здравствуйте. Ценовое предложение."
type textarea "Tere. [GEOGRAPHIC_DATA]"
type textarea "Привет. В цитате"
type textarea "Tere. Hinnapakkumise p"
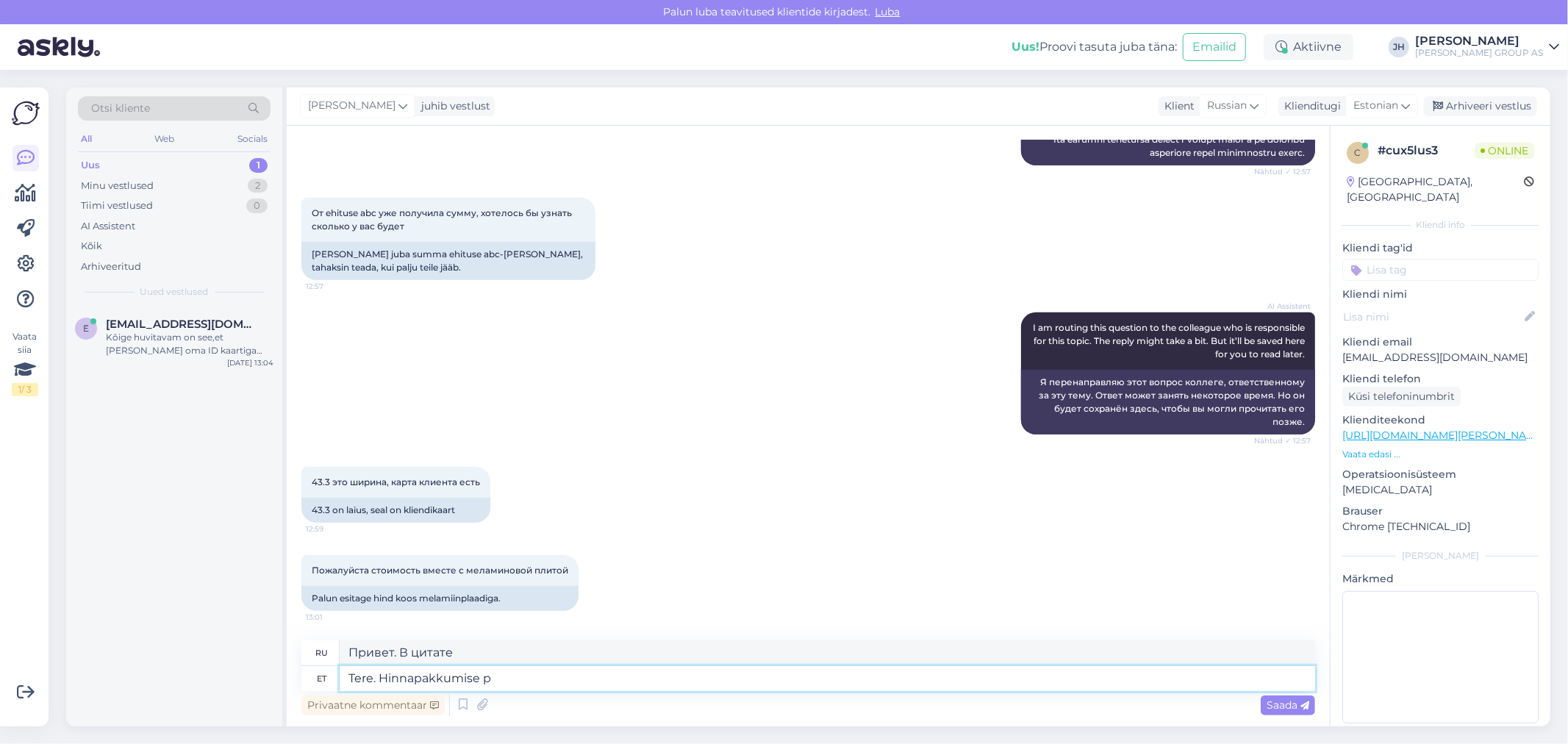
type textarea "Здравствуйте. Ценовое предложение."
type textarea "Tere. Hinnapakkumise puhul p"
type textarea "Здравствуйте. Для цитаты"
type textarea "Tere. Hinnapakkumise puhul palun"
type textarea "Здравствуйте. Для получения расценок, пожалуйста."
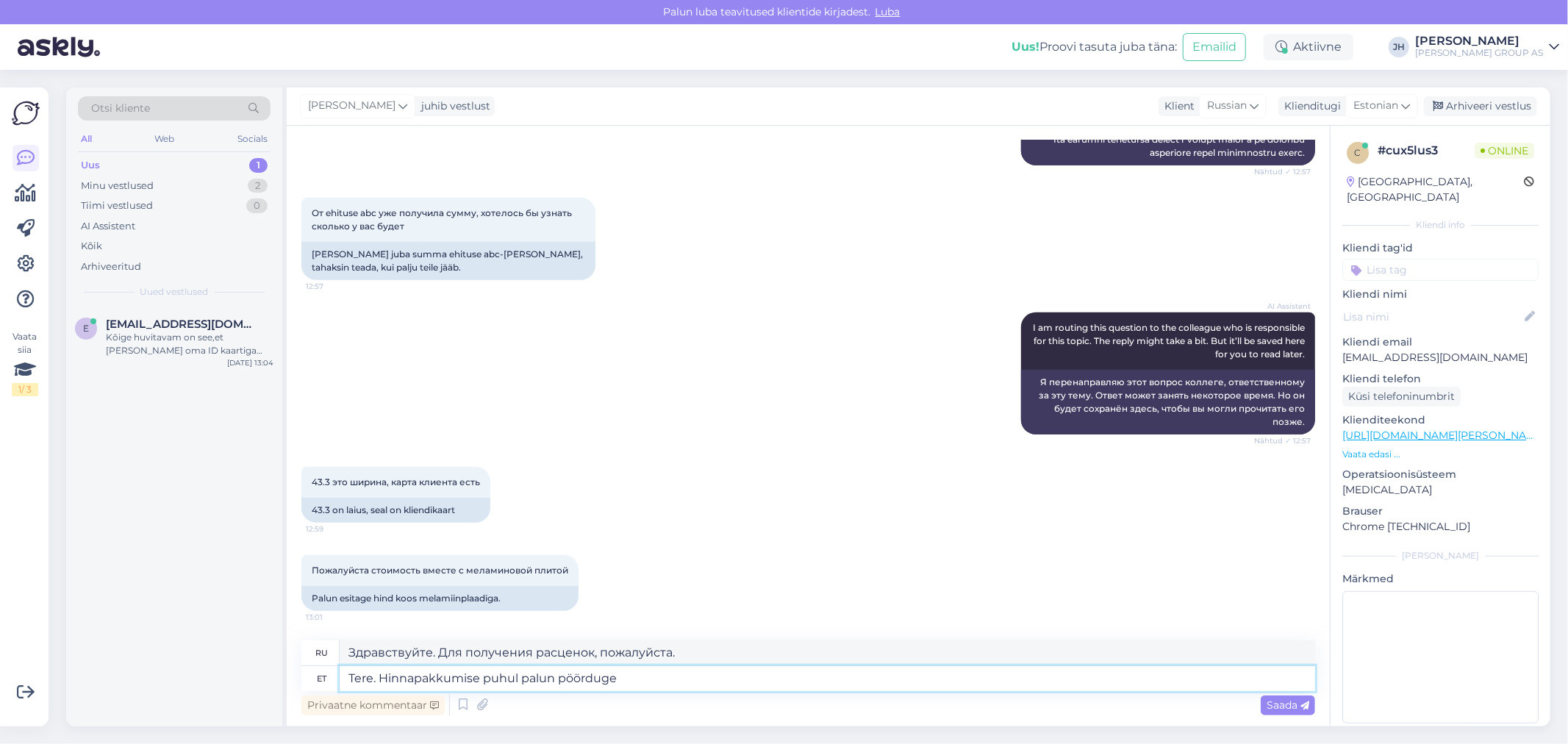
type textarea "Tere. Hinnapakkumise puhul palun pöörduge"
type textarea "Здравствуйте. Для получения расценок, пожалуйста, свяжитесь с"
type textarea "Tere. Hinnapakkumise puhul palun pä"
type textarea "Здравствуйте. Для расчета стоимости, пожалуйста, напишите в личку."
type textarea "Tere. Hinnapakkumise puhul palun pöör"
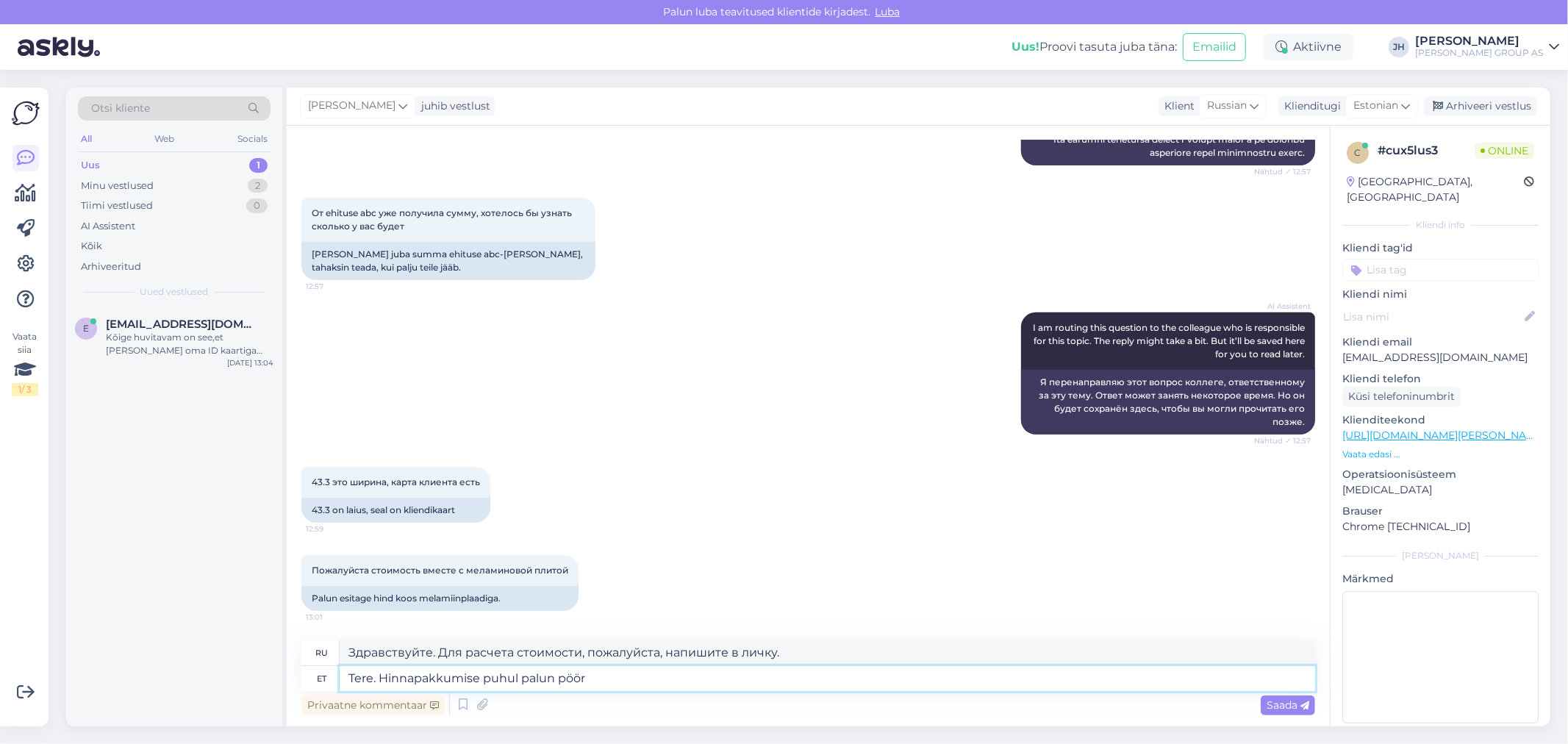
type textarea "Здравствуйте. Чтобы получить расценки, отправьте электронное письмо."
type textarea "Tere. Hinnapakkumise puhul palun pöörduge"
type textarea "Здравствуйте. Для получения расценок, пожалуйста, свяжитесь с"
type textarea "Tere. Hinnapakkumise puhul palun pöörduge ärikliend"
type textarea "Здравствуйте. Чтобы получить расценки, пожалуйста, свяжитесь со службой поддерж…"
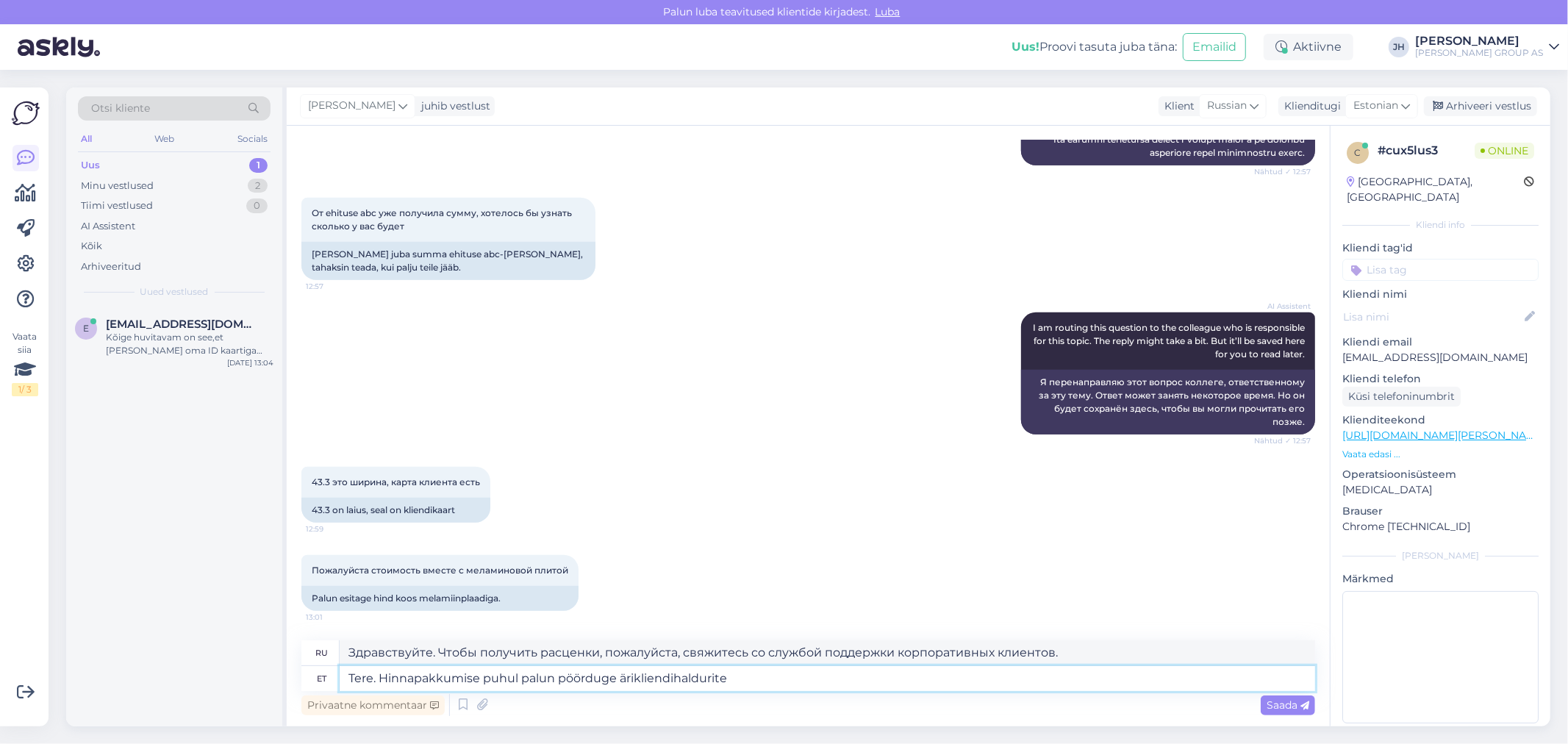
type textarea "Tere. Hinnapakkumise puhul palun pöörduge ärikliendihaldurite p"
type textarea "Здравствуйте. Чтобы получить расценки, свяжитесь с нашими менеджерами по работе…"
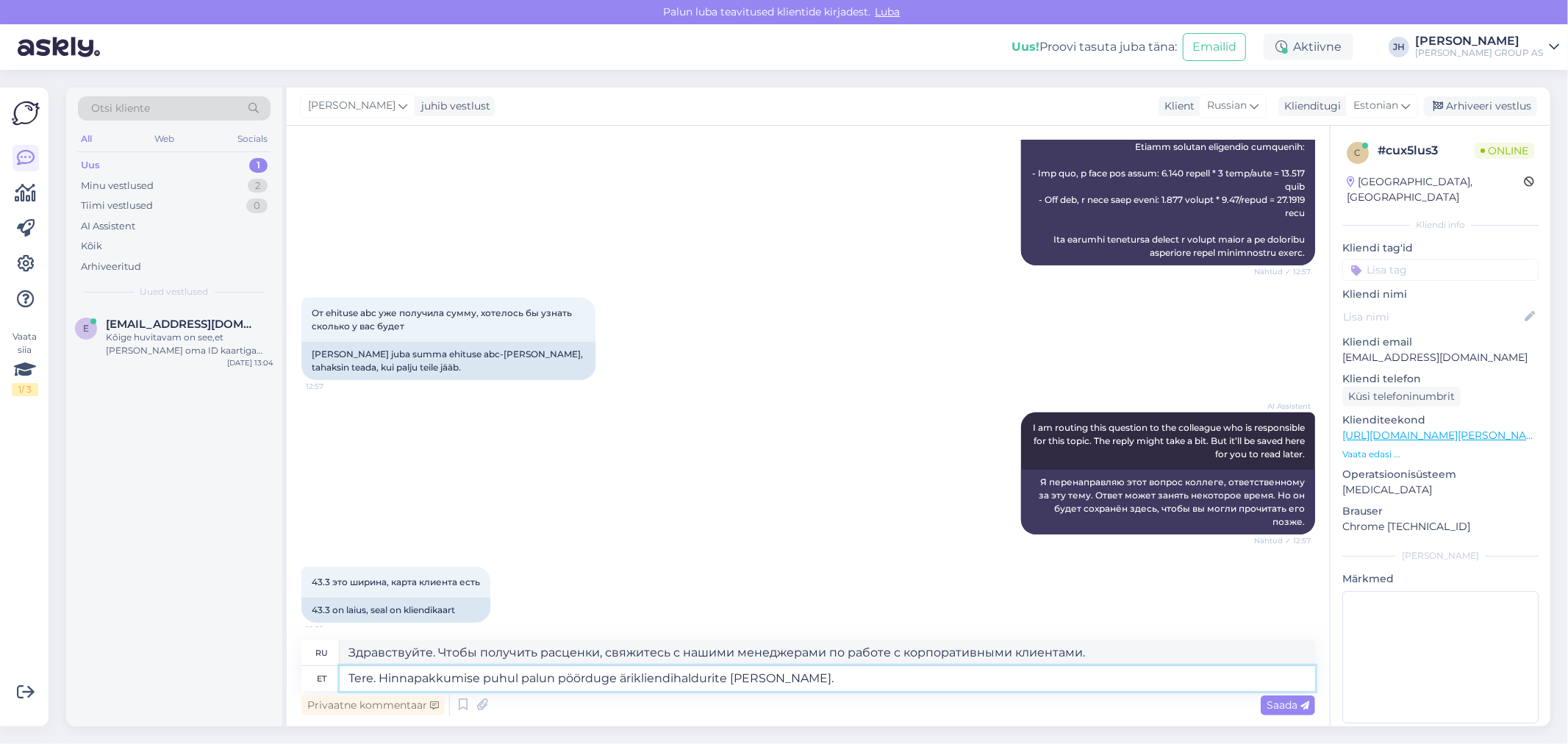
scroll to position [652, 0]
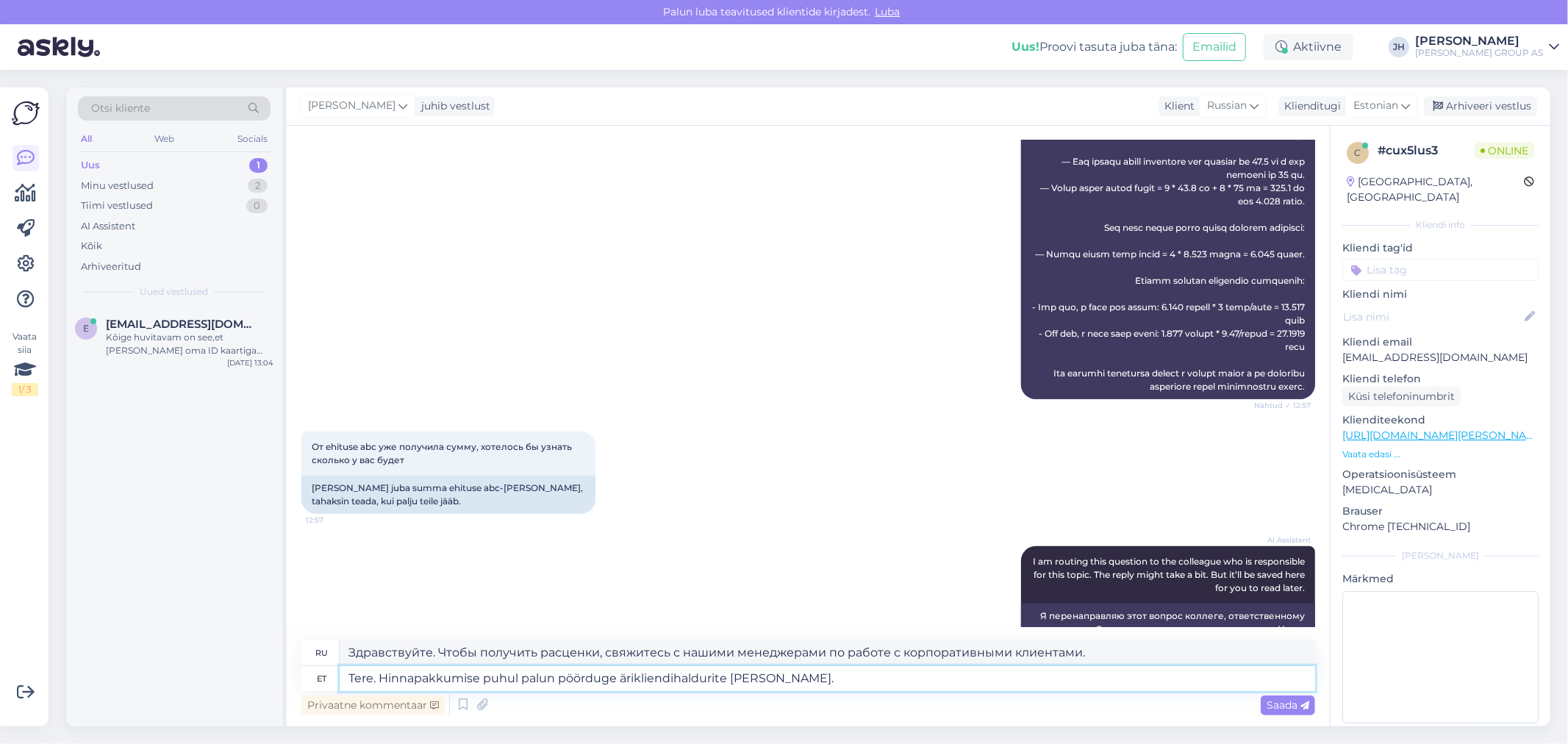
paste textarea "[URL][DOMAIN_NAME][PERSON_NAME]"
type textarea "Tere. Hinnapakkumise puhul palun pöörduge ärikliendihaldurite [PERSON_NAME]. [U…"
type textarea "Здравствуйте! Чтобы получить предложение, свяжитесь с нашими менеджерами по раб…"
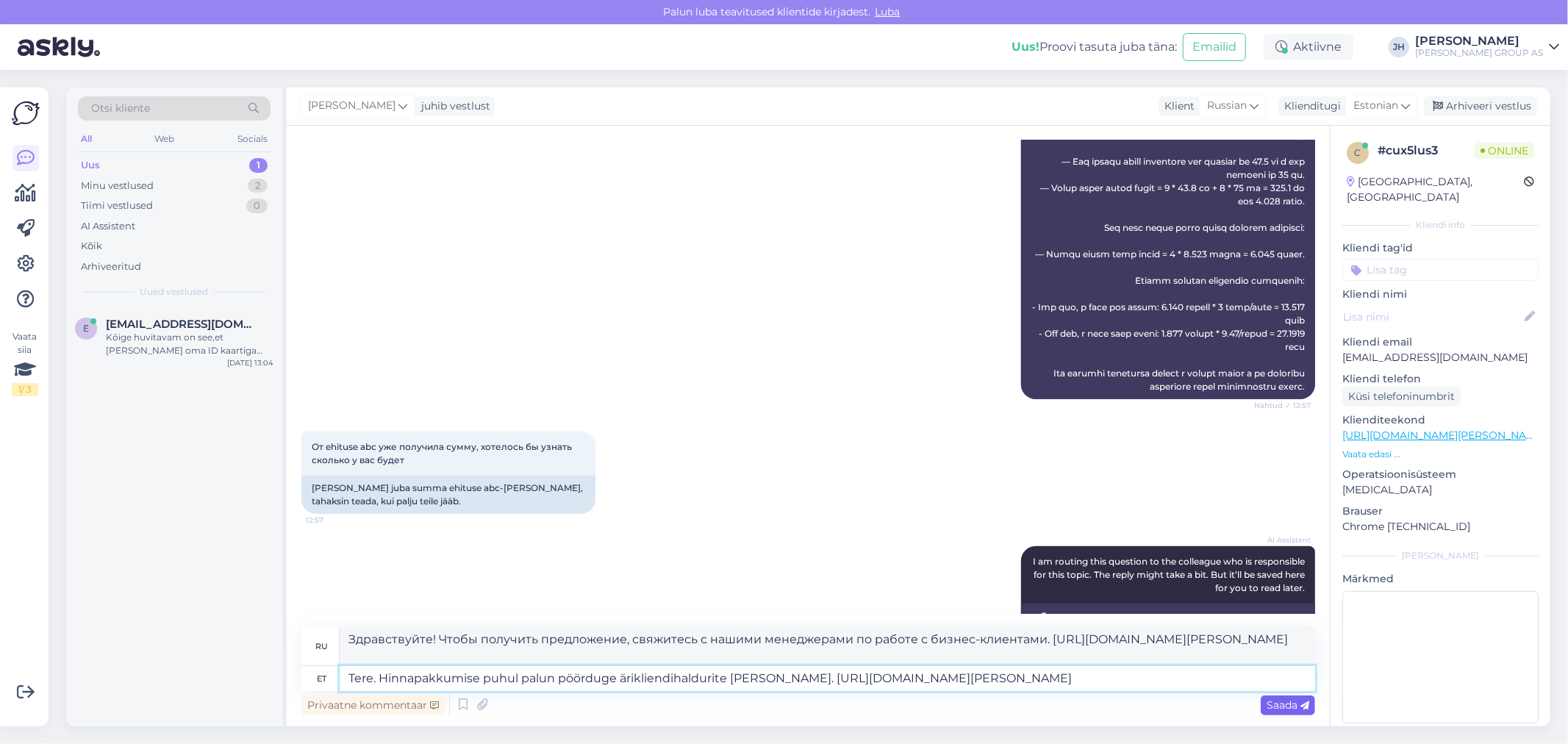
type textarea "Tere. Hinnapakkumise puhul palun pöörduge ärikliendihaldurite [PERSON_NAME]. [U…"
click at [1297, 703] on span "Saada" at bounding box center [1288, 705] width 43 height 13
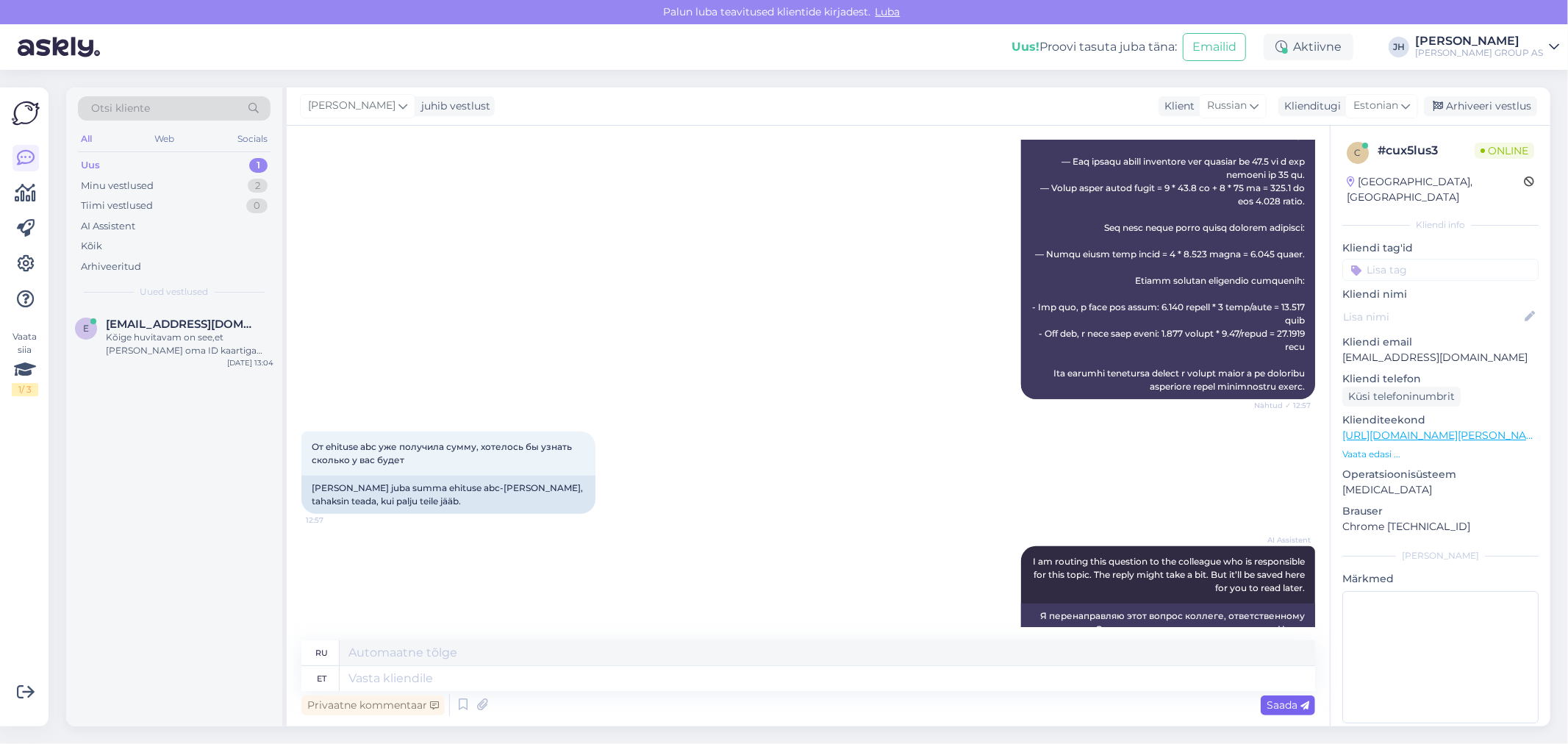
scroll to position [1038, 0]
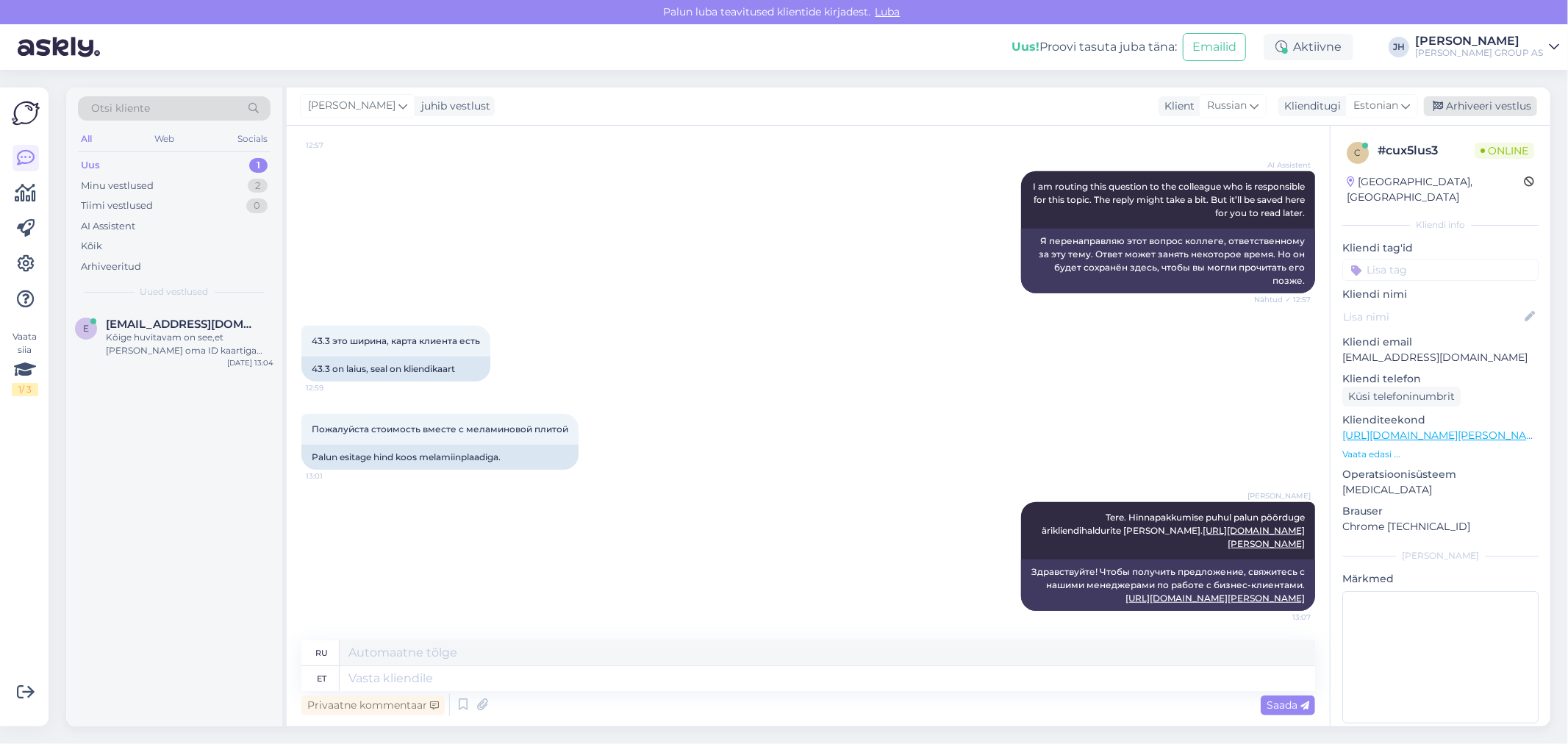
click at [1464, 103] on div "Arhiveeri vestlus" at bounding box center [1480, 106] width 113 height 20
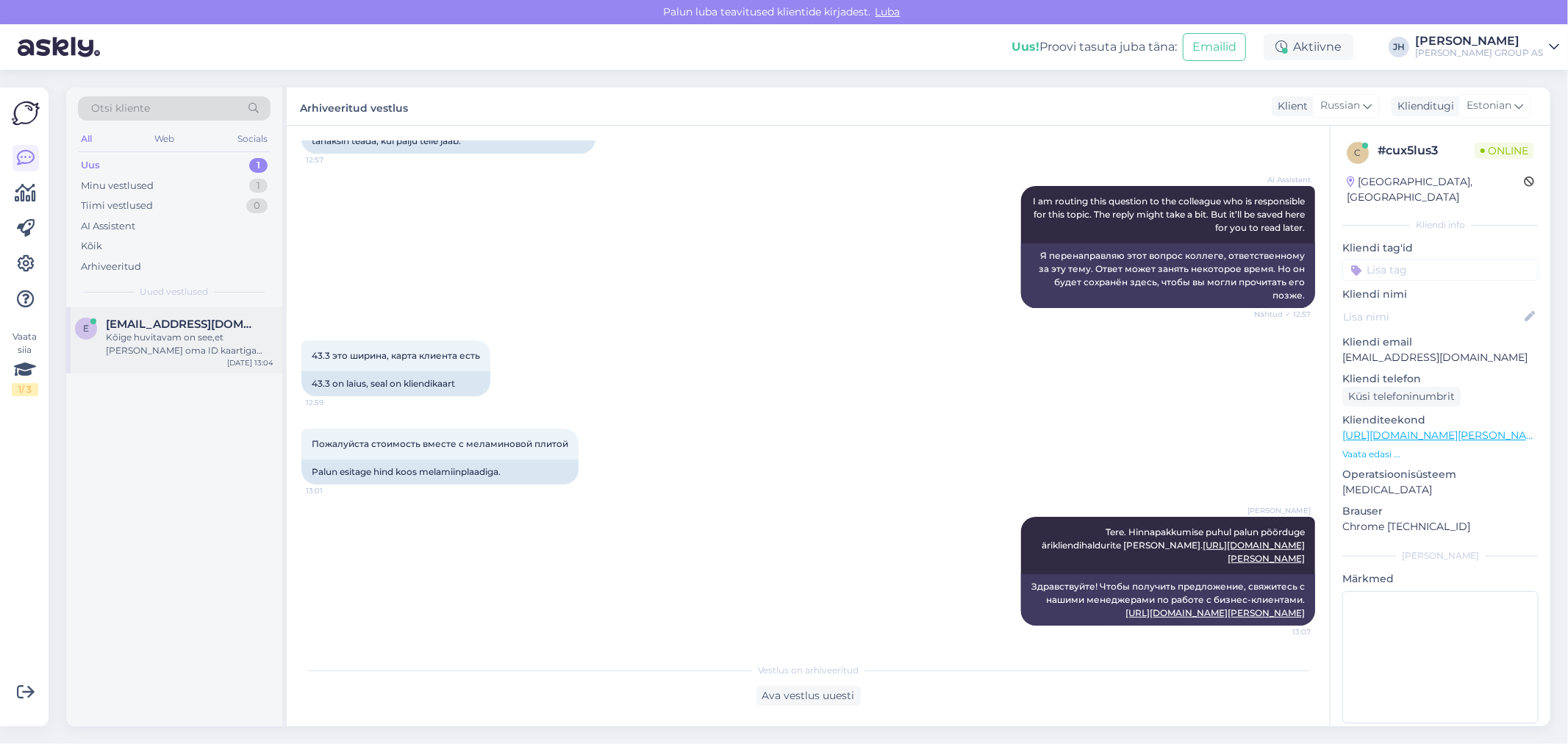
click at [172, 339] on div "Kõige huvitavam on see,et [PERSON_NAME] oma ID kaartiga logib sisse ja tuleb En…" at bounding box center [190, 344] width 168 height 26
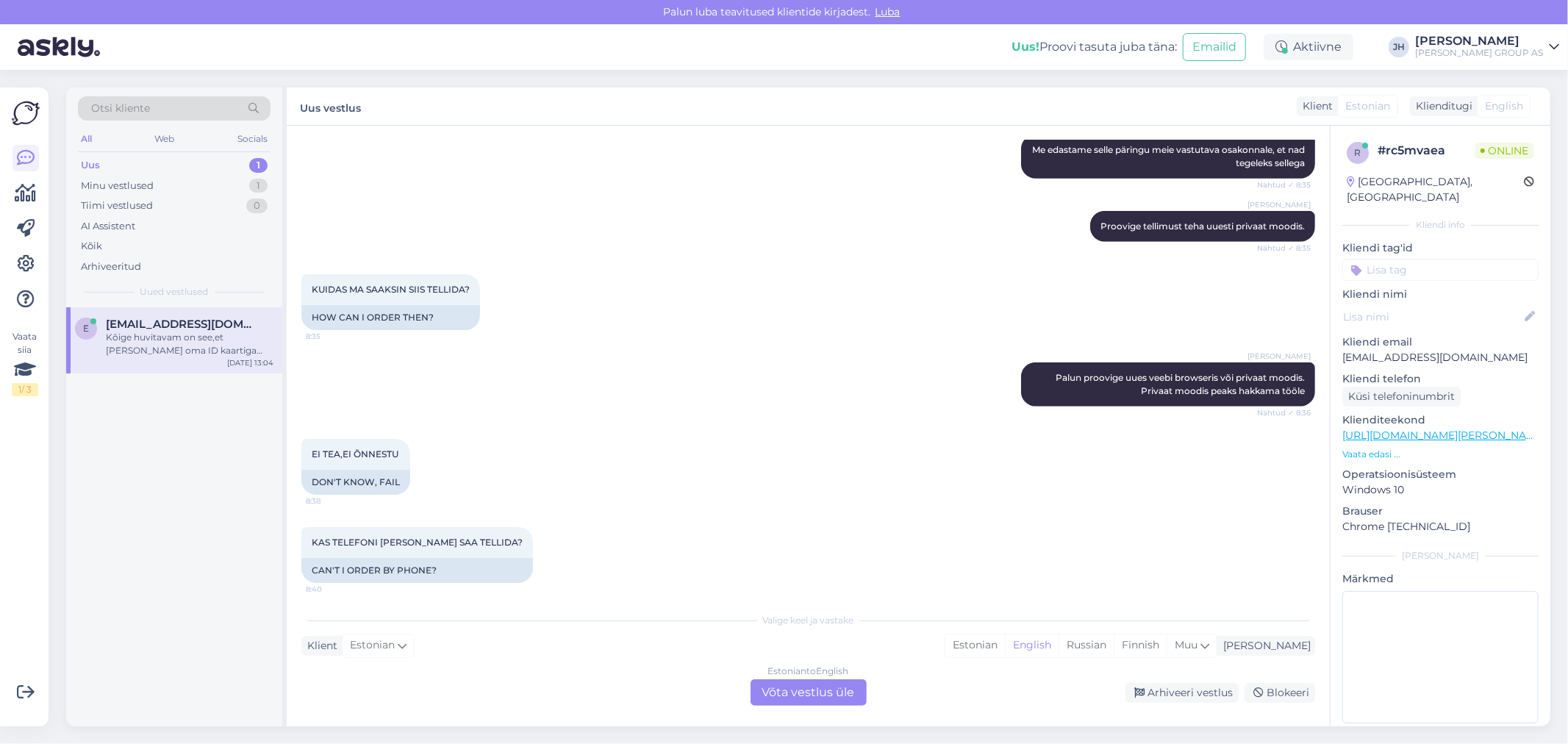
scroll to position [2725, 0]
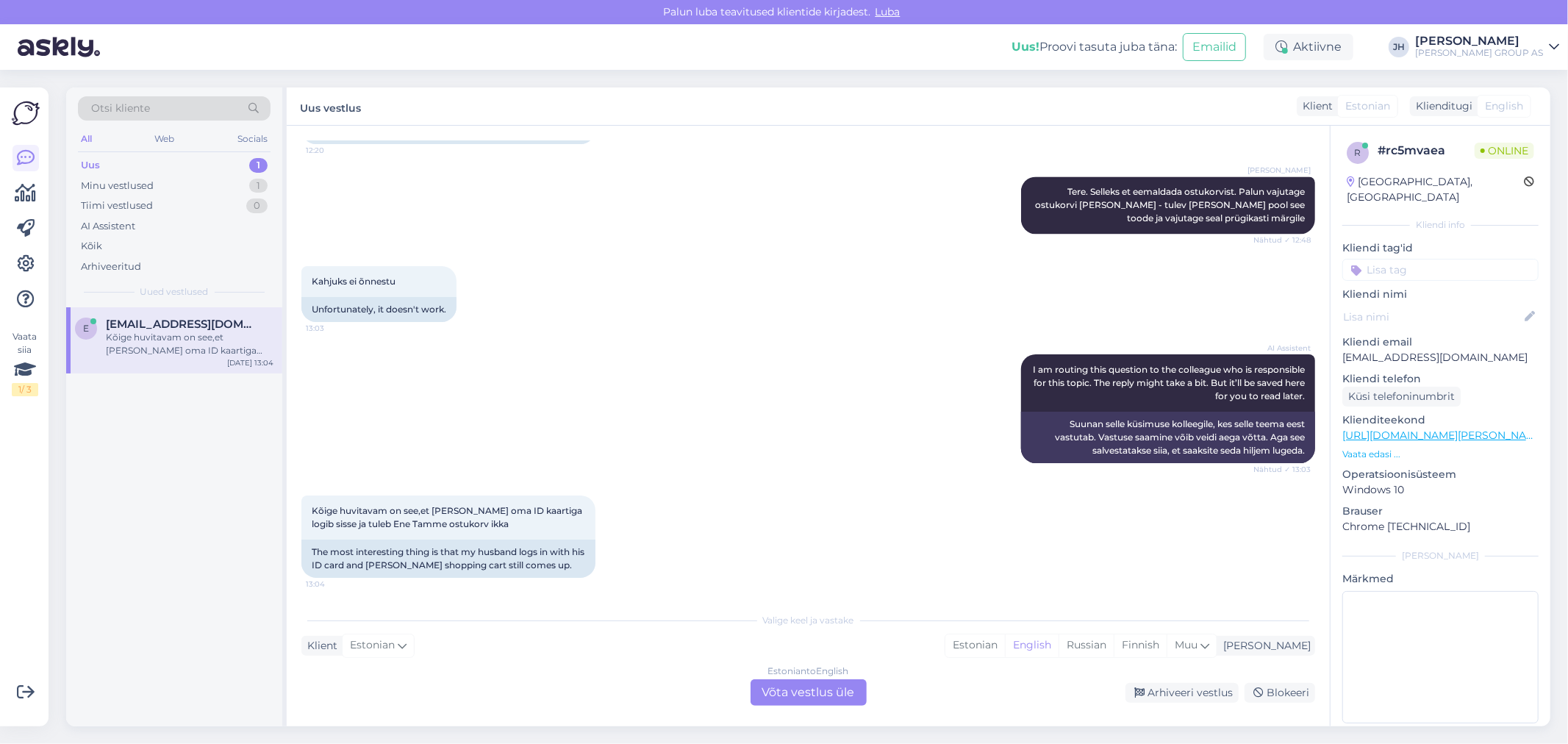
click at [805, 690] on div "Estonian to English Võta vestlus üle" at bounding box center [808, 693] width 116 height 26
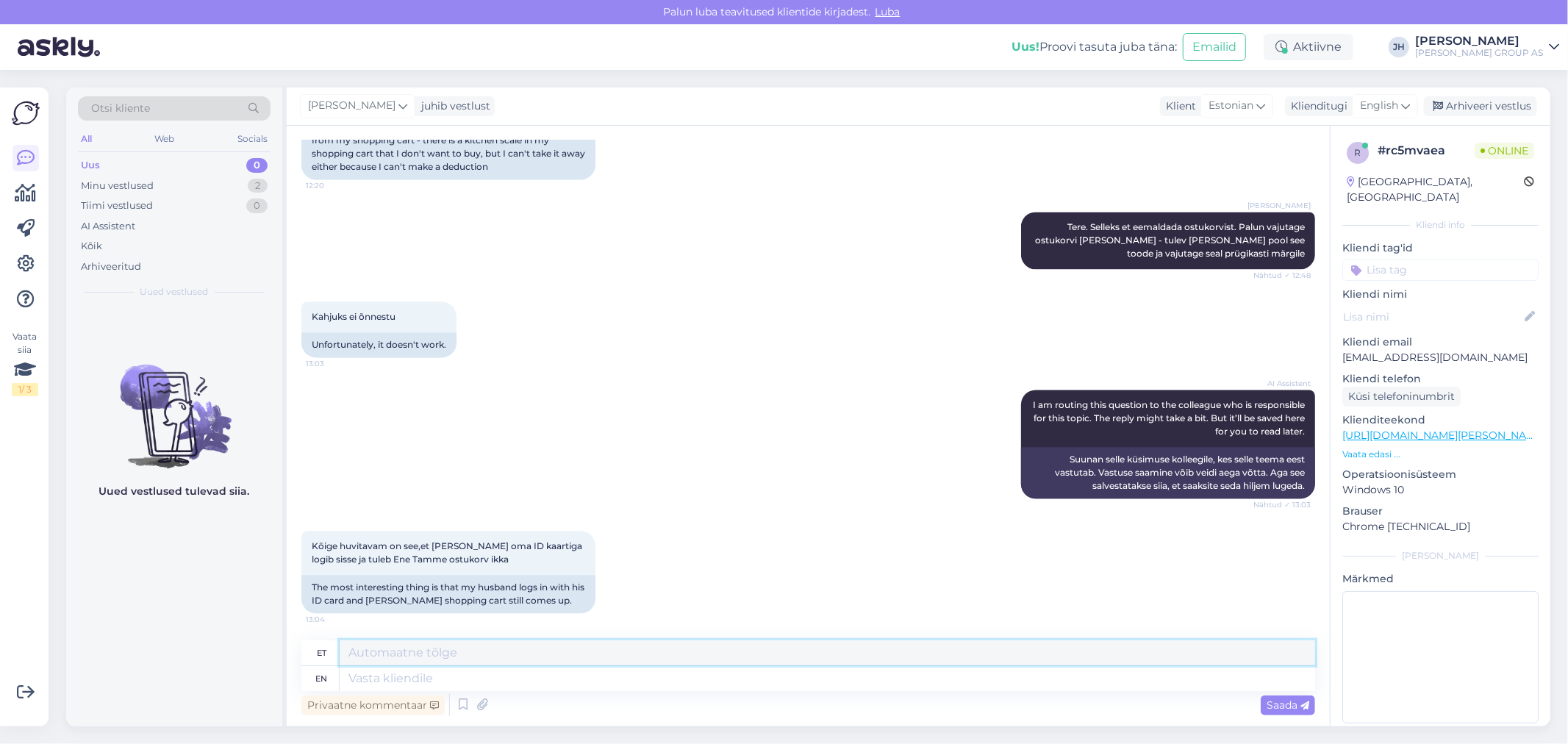
click at [379, 648] on textarea at bounding box center [827, 653] width 976 height 25
click at [360, 648] on textarea at bounding box center [827, 653] width 976 height 25
drag, startPoint x: 555, startPoint y: 651, endPoint x: 328, endPoint y: 648, distance: 227.0
click at [328, 648] on div "et [PERSON_NAME] me saame [PERSON_NAME]?" at bounding box center [808, 653] width 1014 height 26
type textarea "Kuidas me saame Teid aidata?"
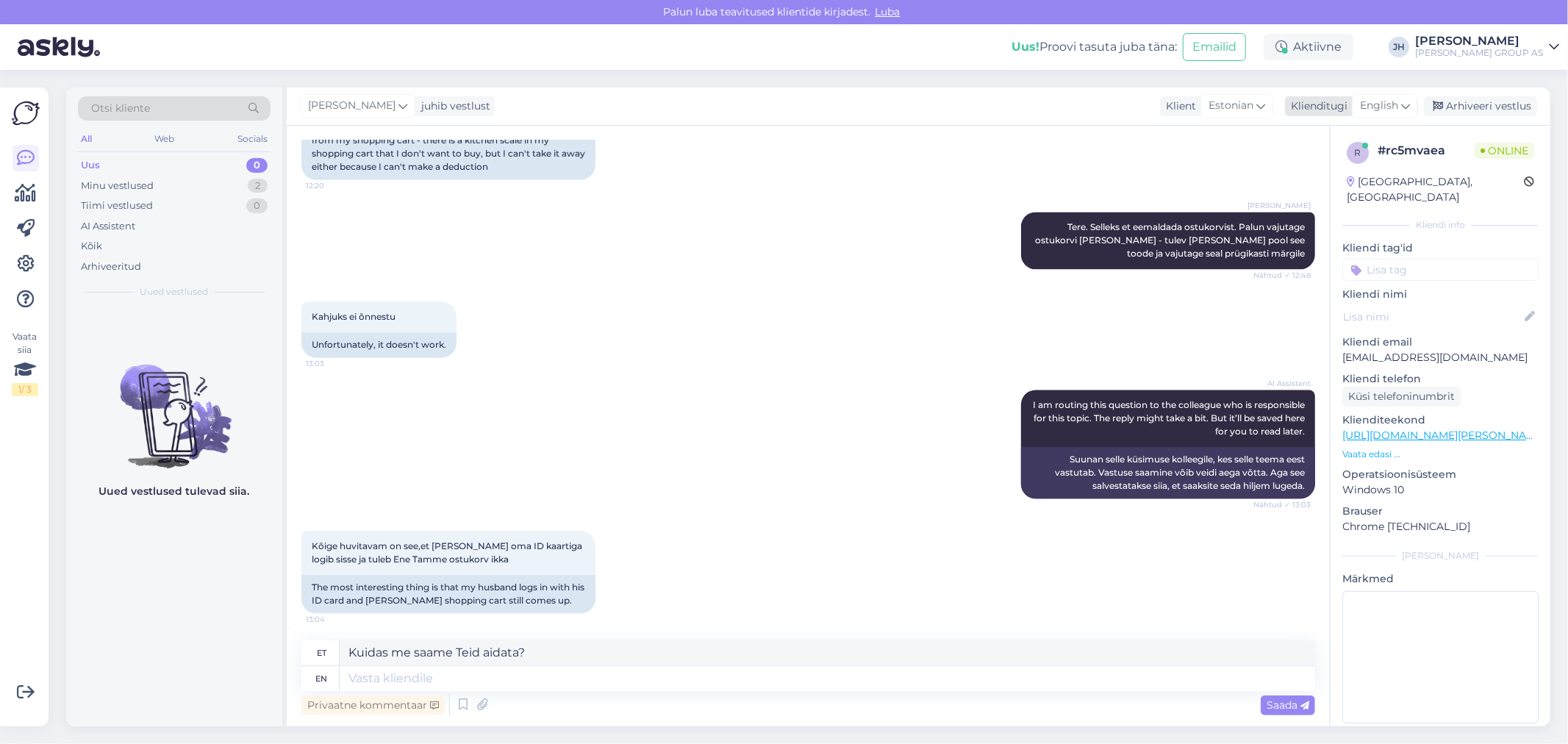
click at [1404, 101] on icon at bounding box center [1405, 106] width 9 height 16
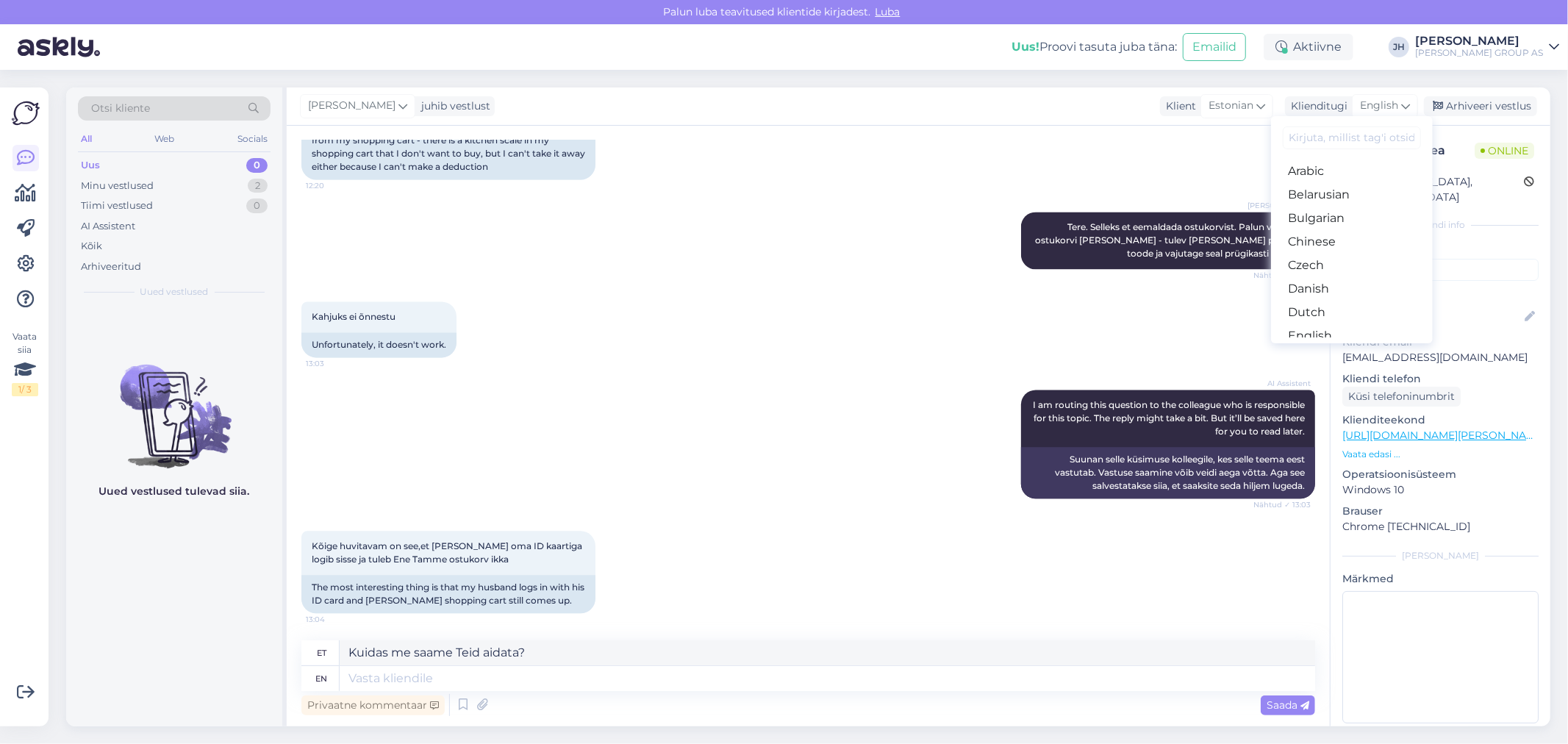
click at [1341, 348] on link "Estonian" at bounding box center [1351, 359] width 161 height 24
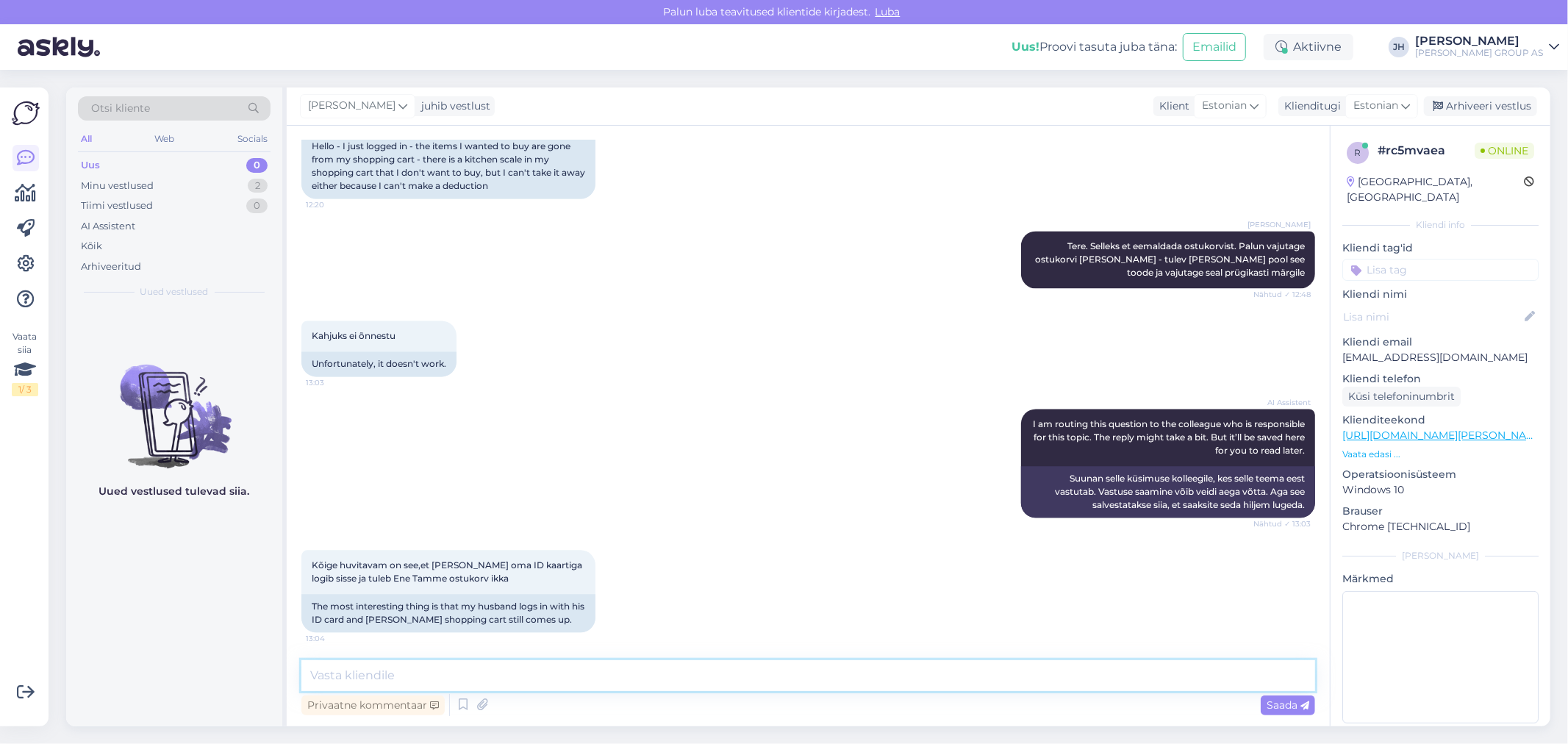
click at [453, 671] on textarea at bounding box center [808, 676] width 1014 height 30
paste textarea "Kuidas me saame Teid aidata?"
type textarea "Kuidas me saame Teid aidata?"
click at [1287, 700] on span "Saada" at bounding box center [1288, 705] width 43 height 13
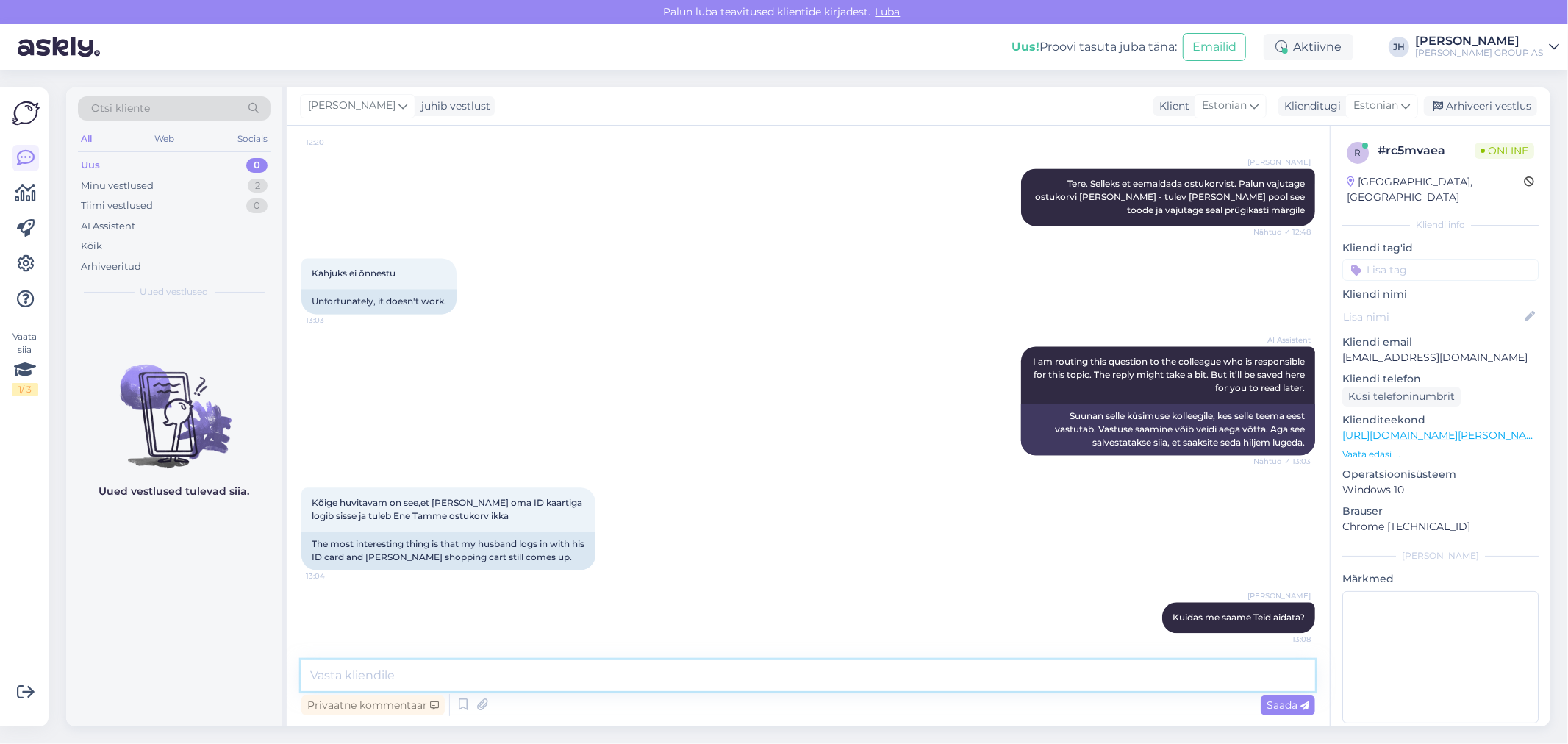
click at [342, 677] on textarea at bounding box center [808, 676] width 1014 height 30
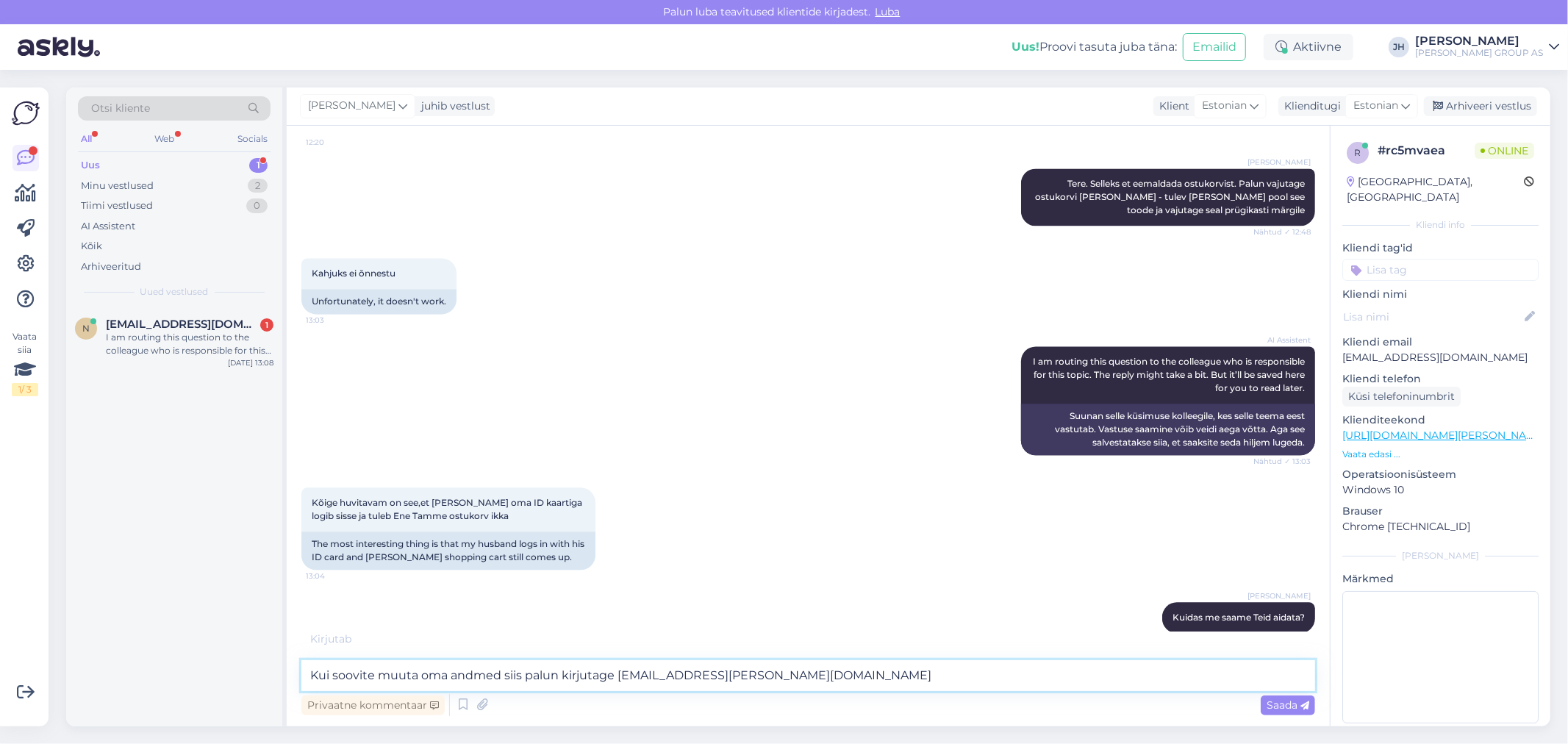
drag, startPoint x: 745, startPoint y: 671, endPoint x: 255, endPoint y: 665, distance: 490.0
click at [255, 665] on div "Otsi kliente All Web Socials Uus 1 Minu vestlused 2 Tiimi vestlused 0 AI Assist…" at bounding box center [808, 407] width 1484 height 639
type textarea "Kui soovite muuta oma andmed siis palun kirjutage [EMAIL_ADDRESS][PERSON_NAME][…"
click at [1276, 704] on span "Saada" at bounding box center [1288, 705] width 43 height 13
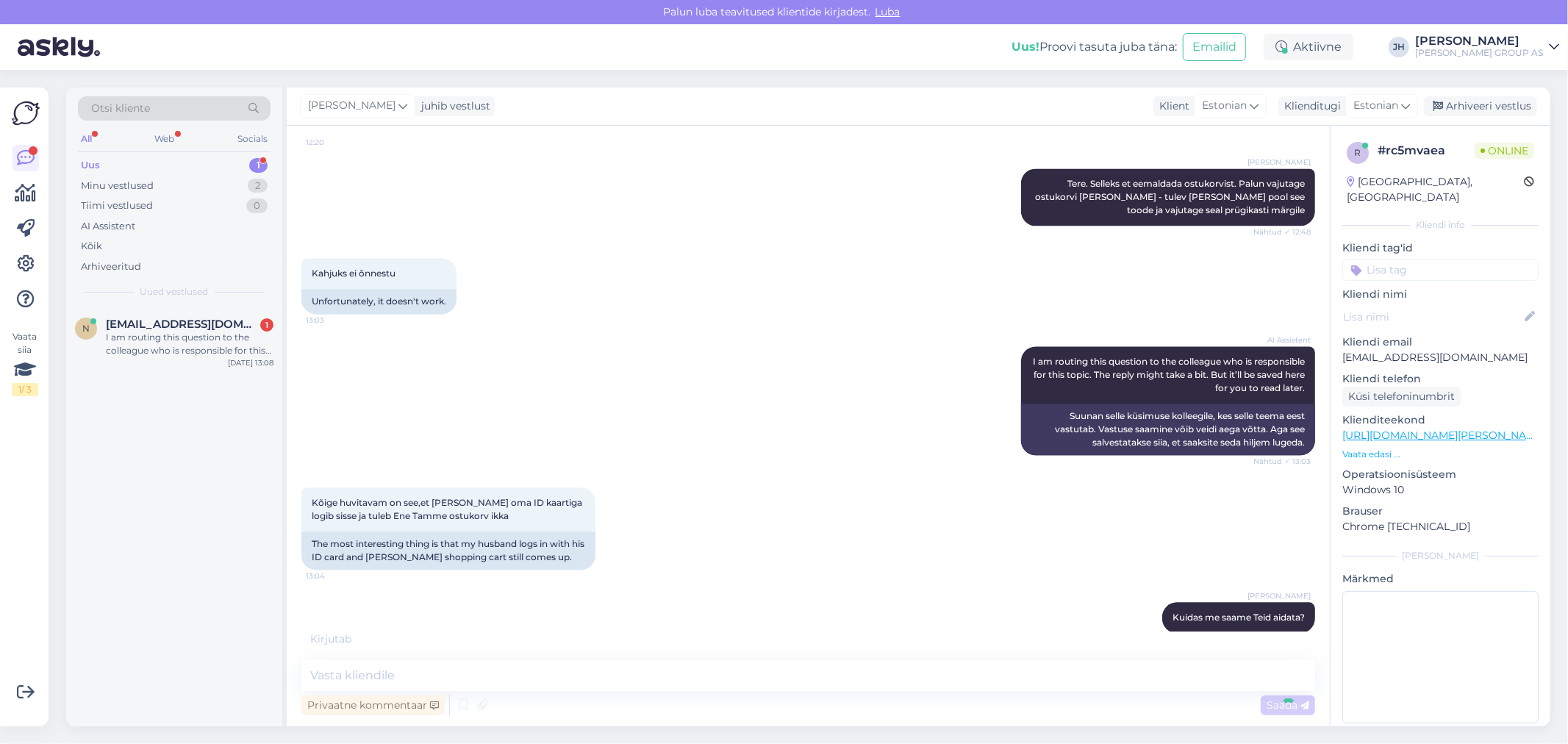
scroll to position [2810, 0]
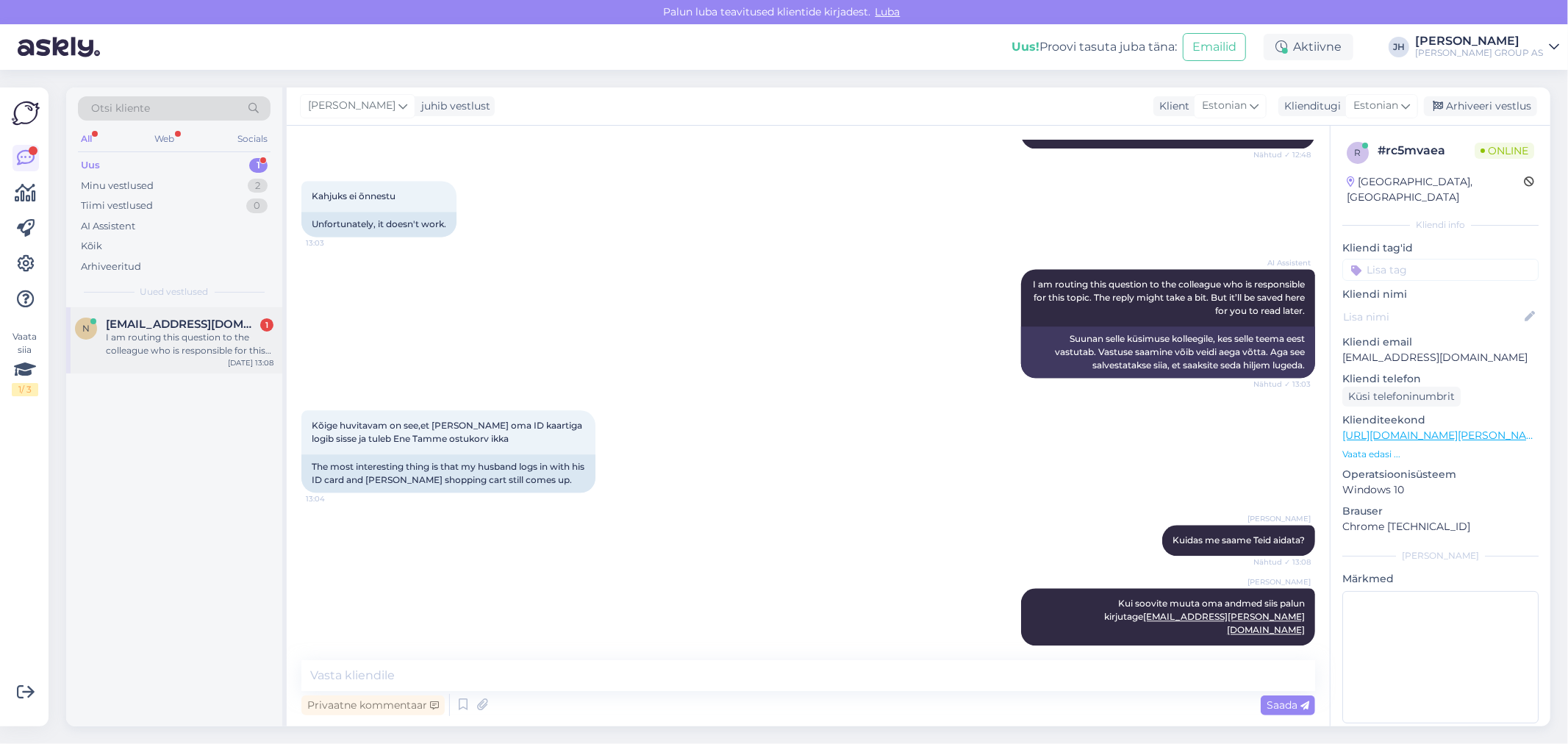
click at [152, 320] on span "[EMAIL_ADDRESS][DOMAIN_NAME]" at bounding box center [183, 325] width 153 height 13
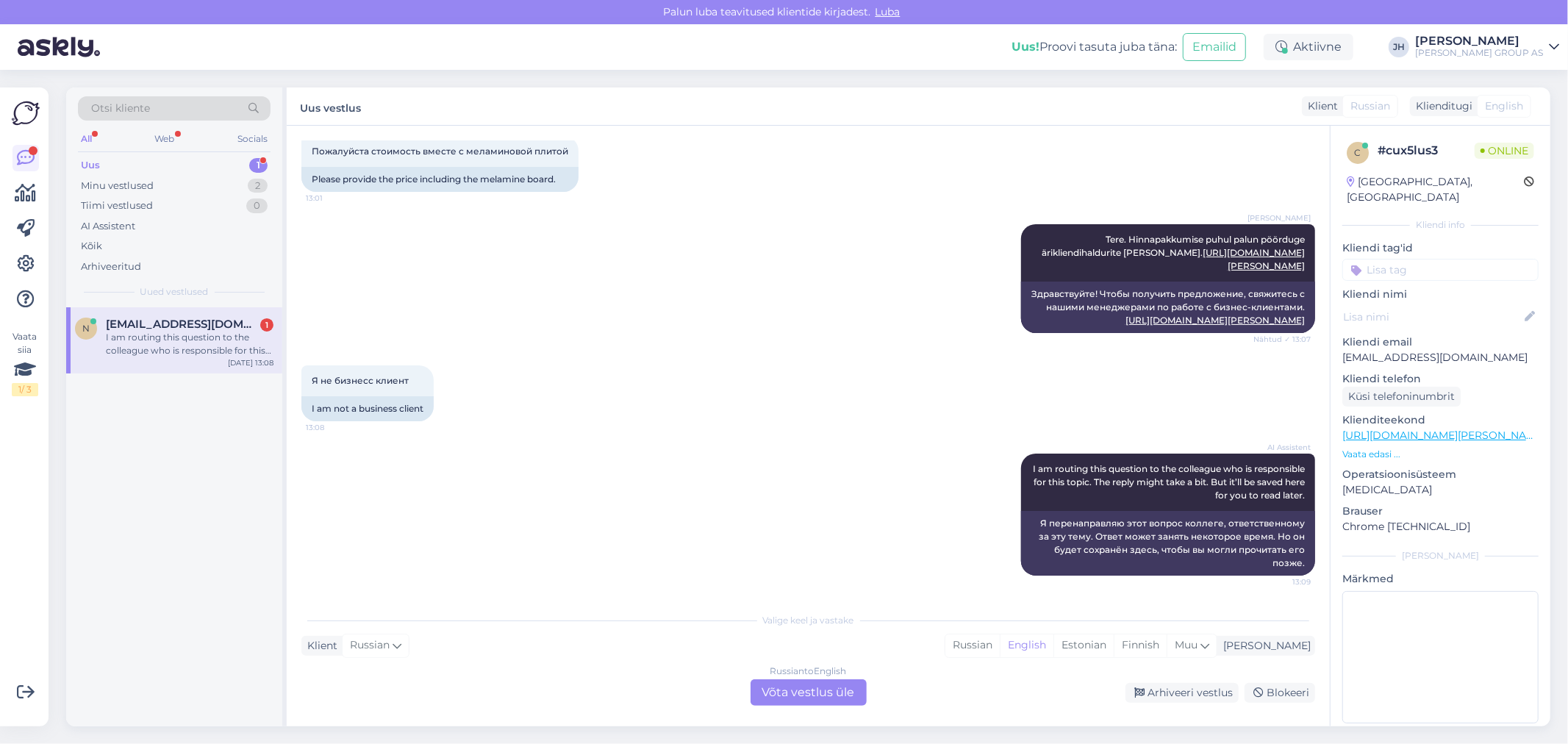
click at [813, 688] on div "Russian to English Võta vestlus üle" at bounding box center [808, 693] width 116 height 26
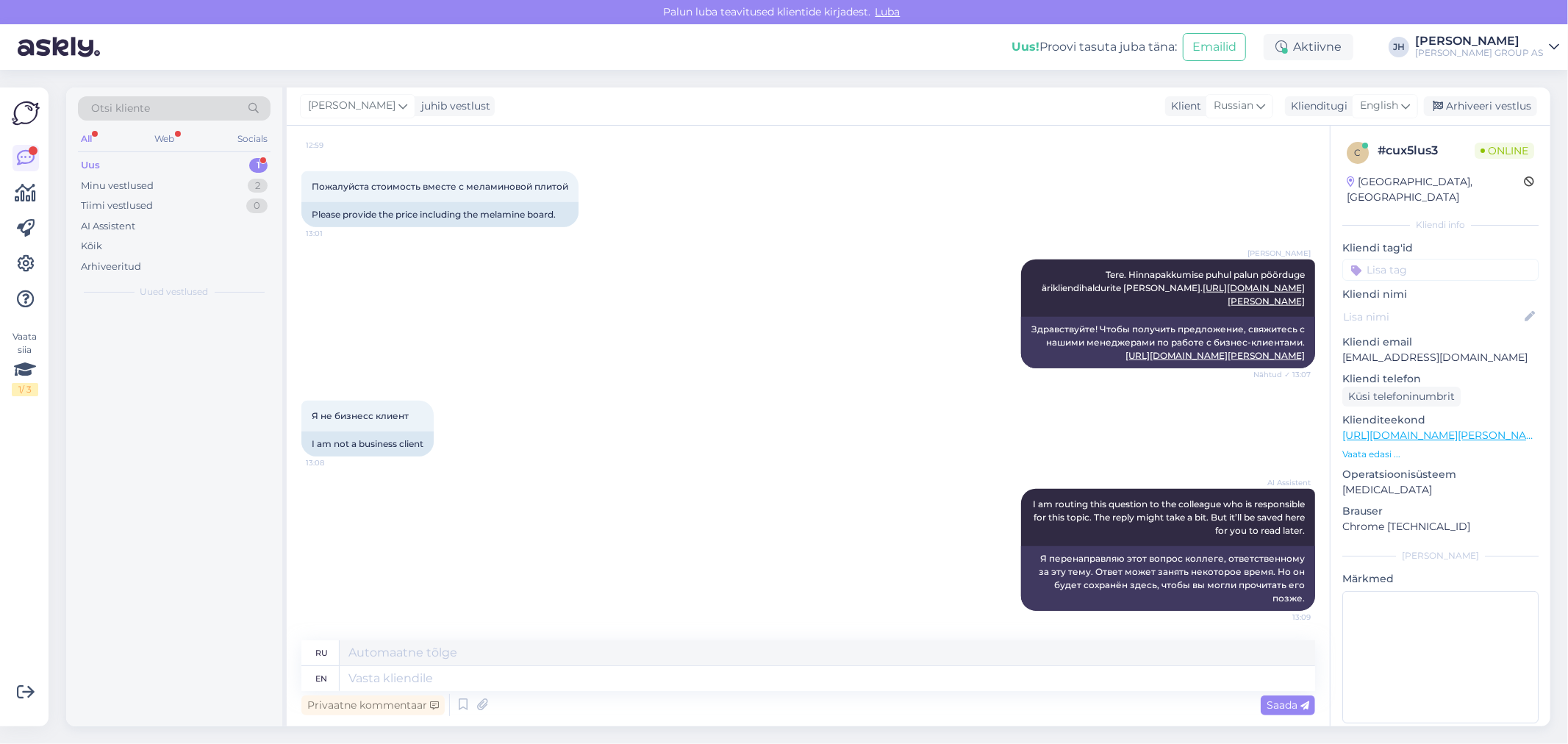
scroll to position [1281, 0]
click at [422, 661] on textarea at bounding box center [827, 653] width 976 height 25
click at [353, 672] on textarea at bounding box center [827, 679] width 976 height 25
click at [1405, 101] on icon at bounding box center [1405, 106] width 9 height 16
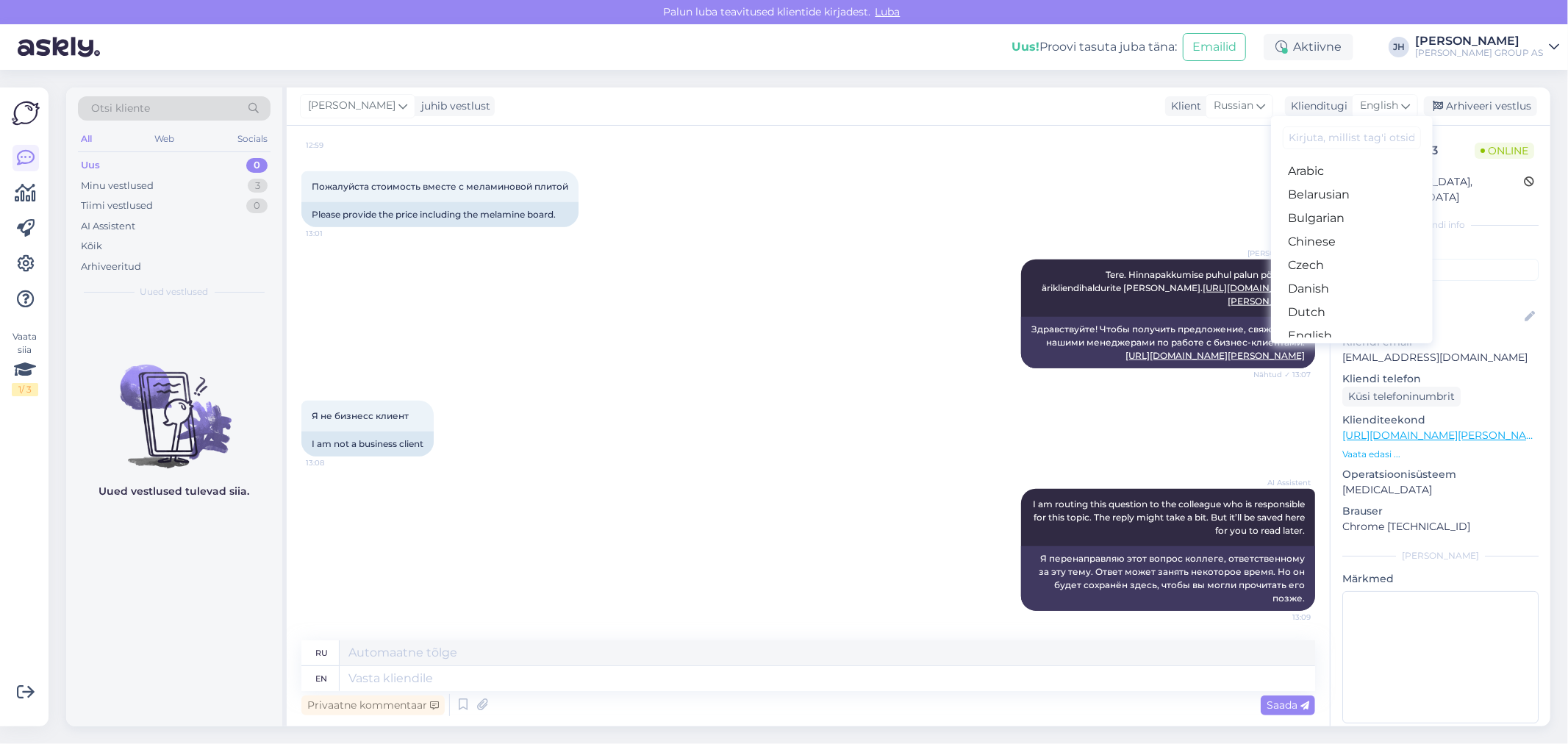
click at [1295, 348] on link "Estonian" at bounding box center [1351, 359] width 161 height 24
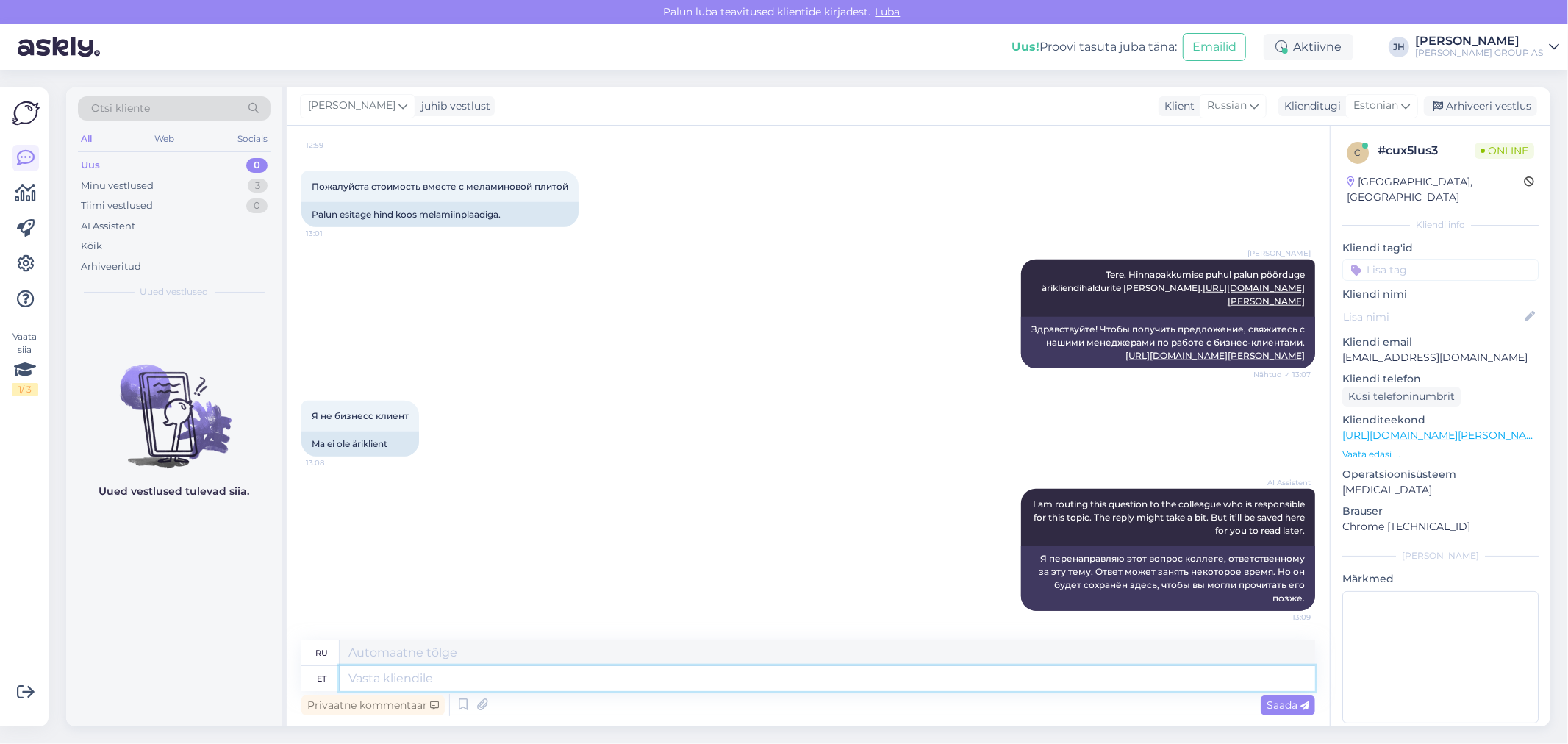
click at [385, 678] on textarea at bounding box center [827, 679] width 976 height 25
type textarea "See"
type textarea "Этот"
type textarea "See ei"
type textarea "Это не"
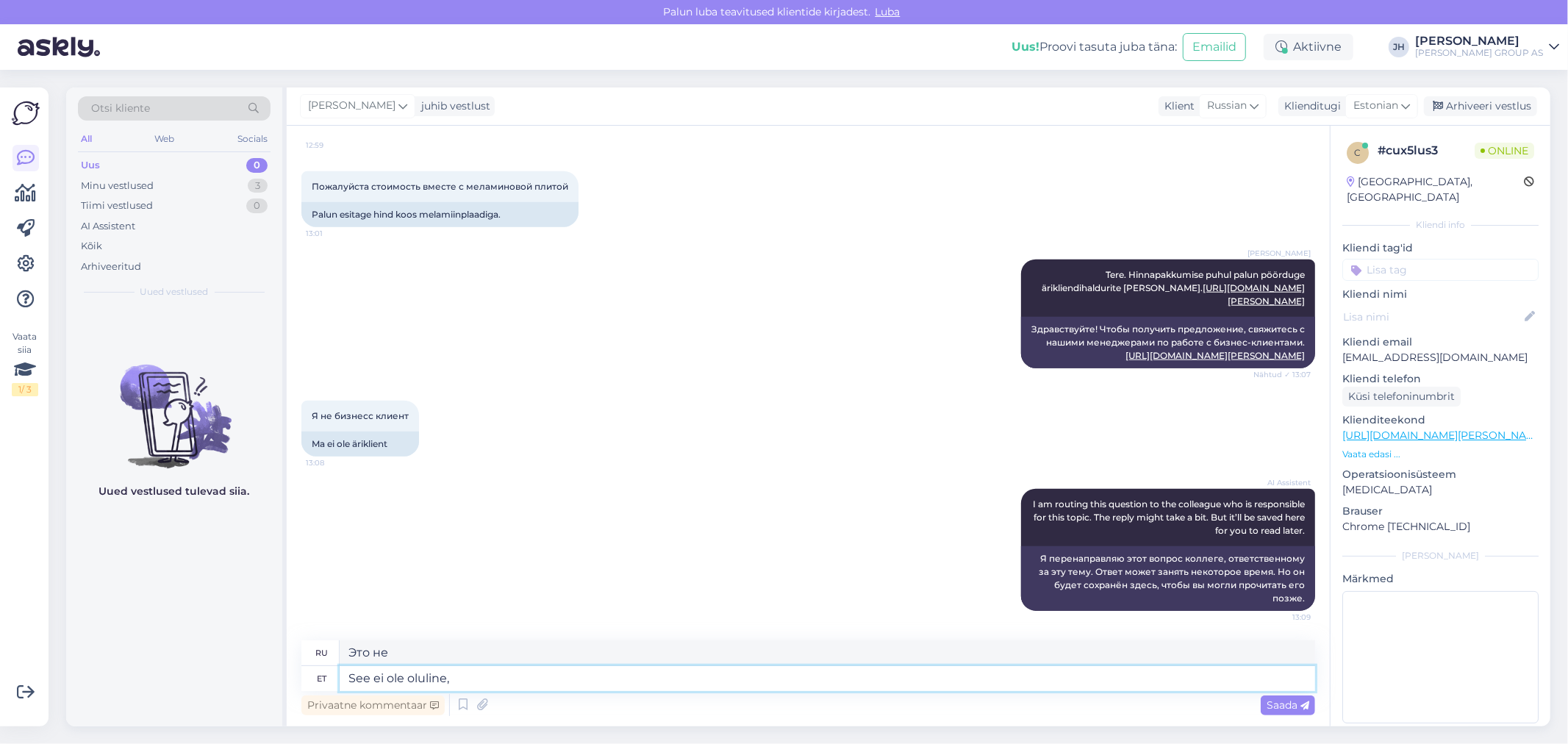
type textarea "See ei ole oluline,"
type textarea "Это не имеет значения,"
type textarea "See ei ole oluline, Äriklie"
type textarea "Это не имеет значения, бизнесмены."
type textarea "See ei ole oluline,"
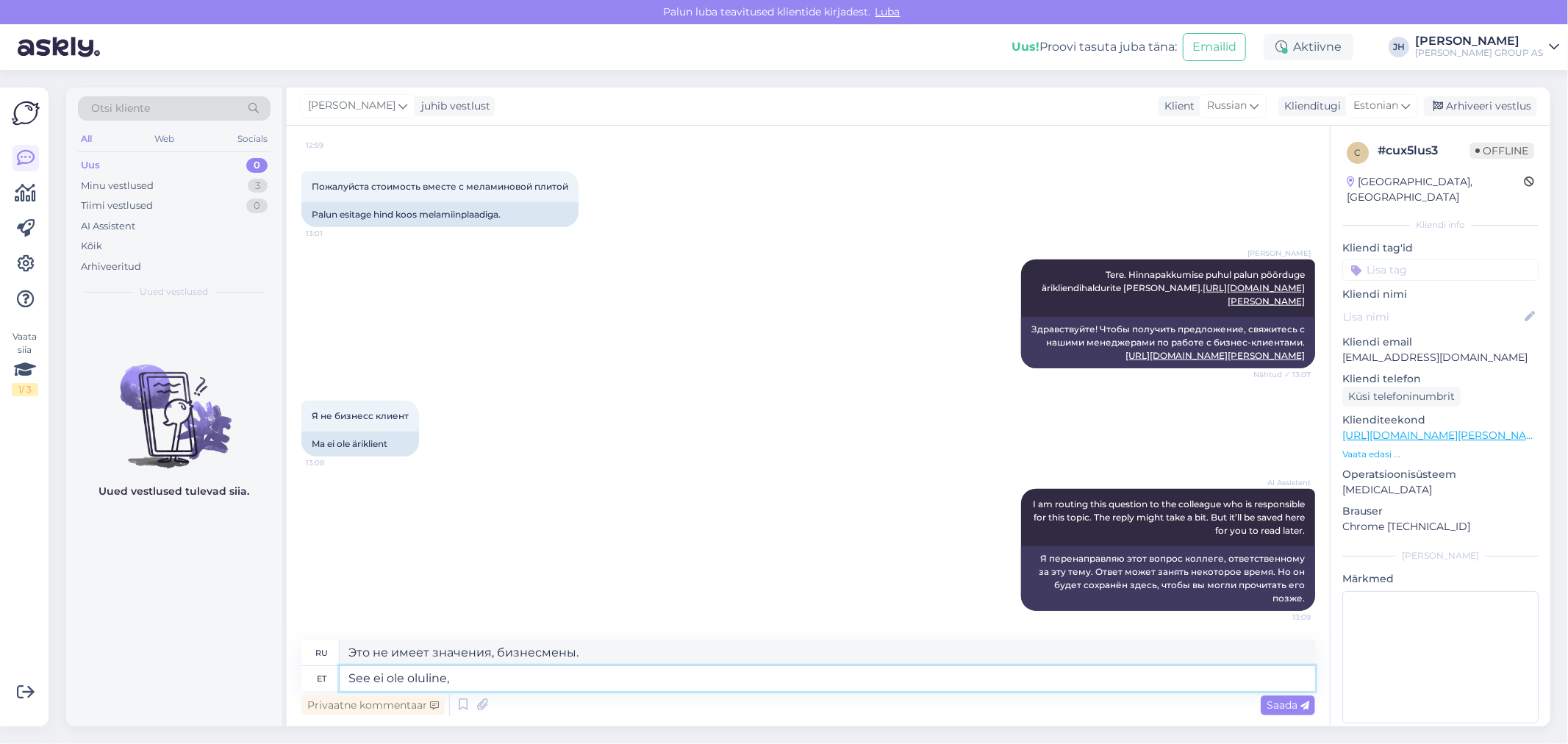
type textarea "Это не имеет значения,"
type textarea "See ei ole oluline."
type textarea "Это не имеет значения."
type textarea "See ei ole oluline. [GEOGRAPHIC_DATA]"
type textarea "Это не имеет значения. Просто"
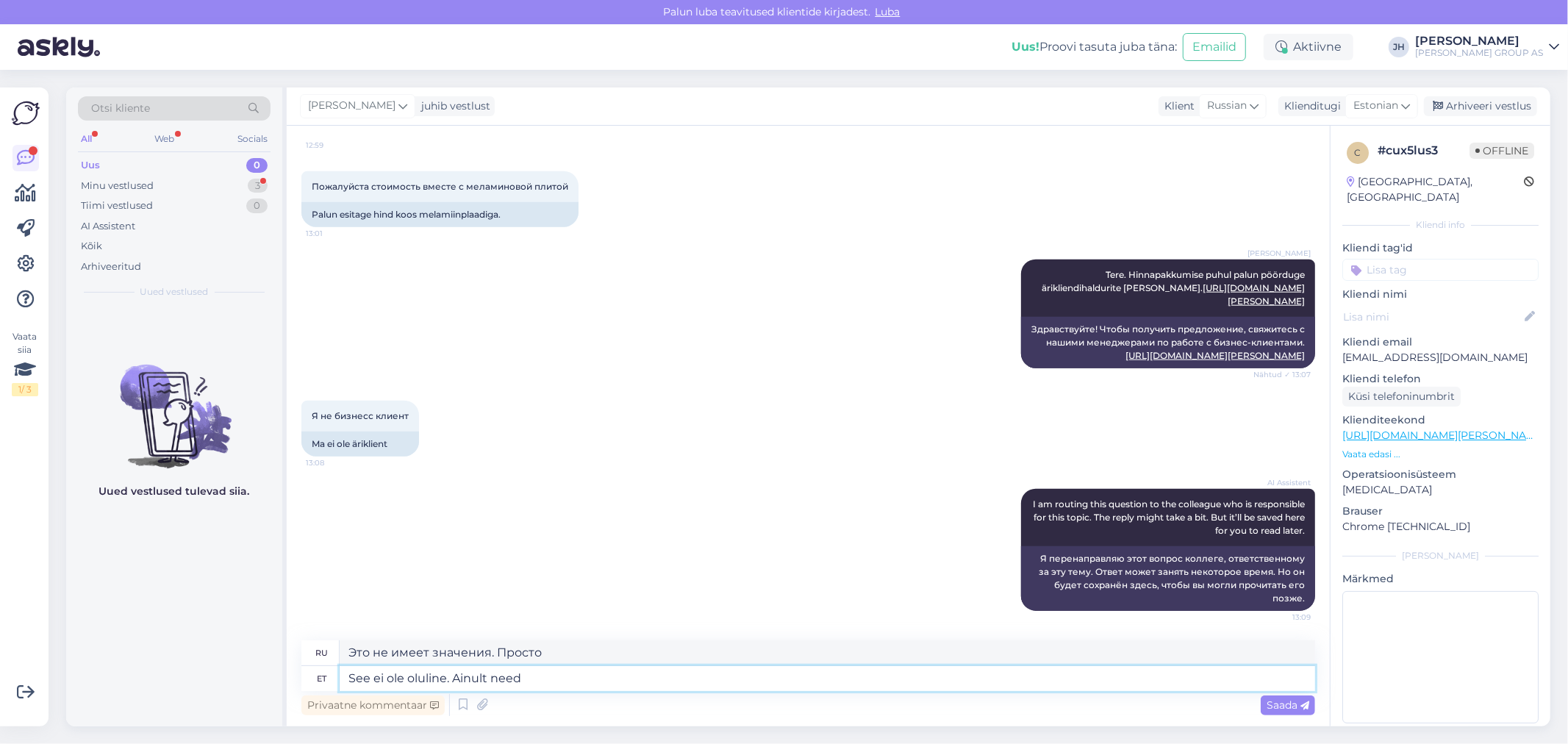
type textarea "See ei ole oluline. Ainult need"
type textarea "Неважно. Только эти."
type textarea "See ei ole oluline. Ainult need teevad p"
type textarea "Это неважно. Только эти имеют значение."
type textarea "See ei ole oluline. Ainult need teevad paku"
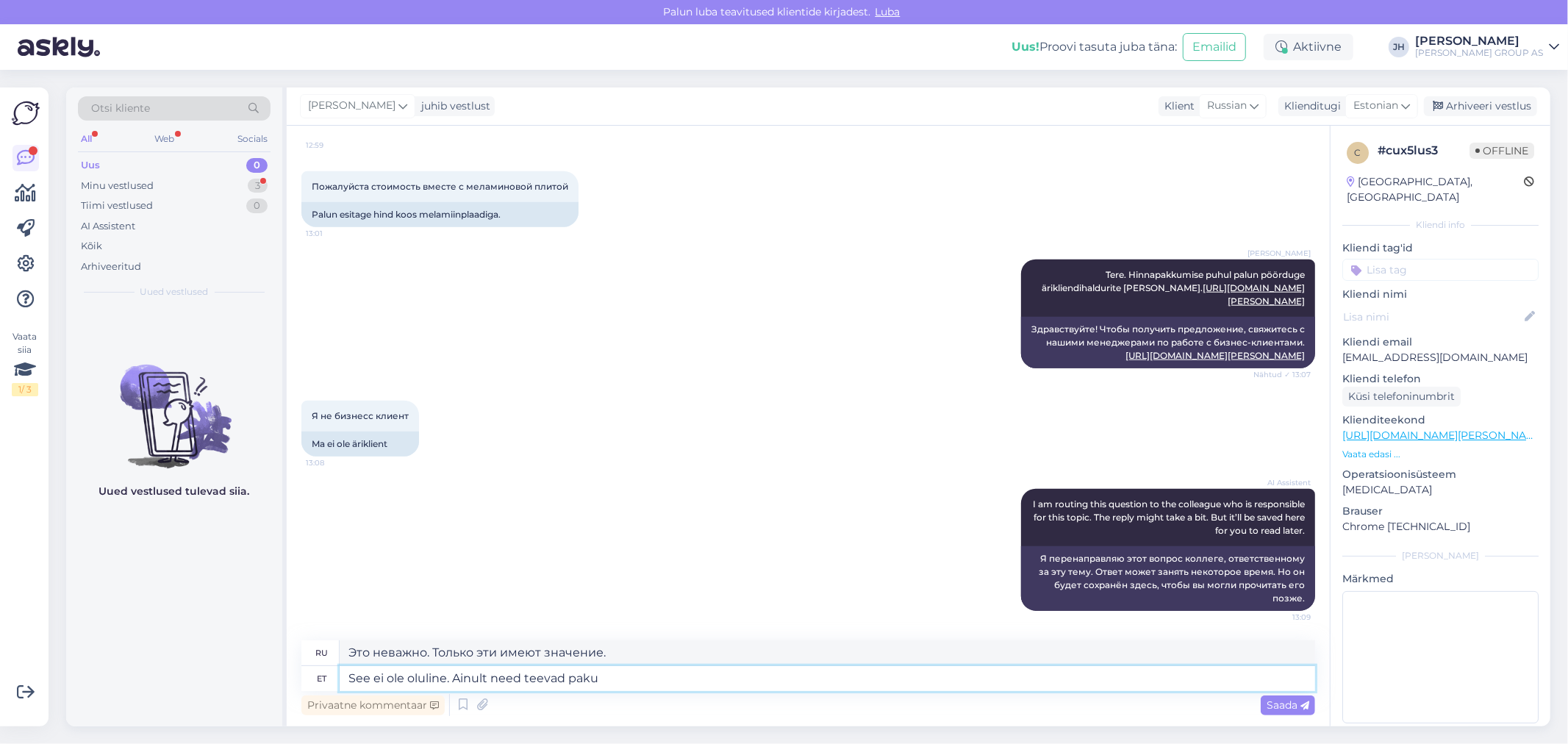
type textarea "Неважно. Предложение делают только они."
type textarea "See ei ole oluline. Ainult need teevad pakumilsi"
type textarea "Это неважно. Они просто делают предложения."
type textarea "See ei ole oluline. Ainult need teevad pakumilsi."
type textarea "Неважно. Они единственные, кто делает предложения."
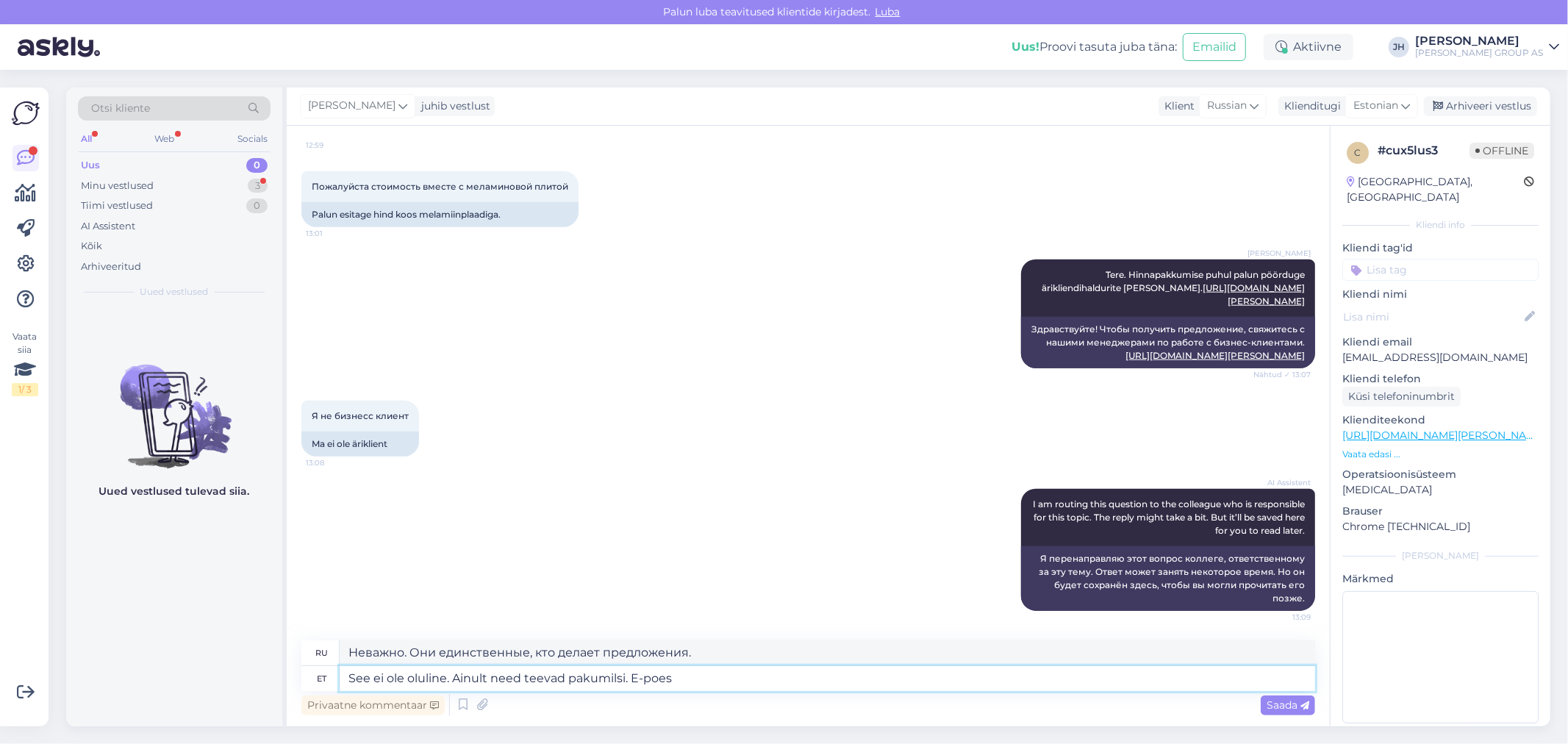
type textarea "See ei ole oluline. Ainult need teevad pakumilsi. E-poes o"
type textarea "Неважно. Только они делают предложения. В интернет-магазине"
type textarea "See ei ole oluline. Ainult need teevad pakumilsi. E-poes on võ"
type textarea "Неважно. Они единственные, кто делает предложения. Интернет-магазин..."
type textarea "See ei ole oluline. Ainult need teevad pakumilsi. E-poes on võimalik o"
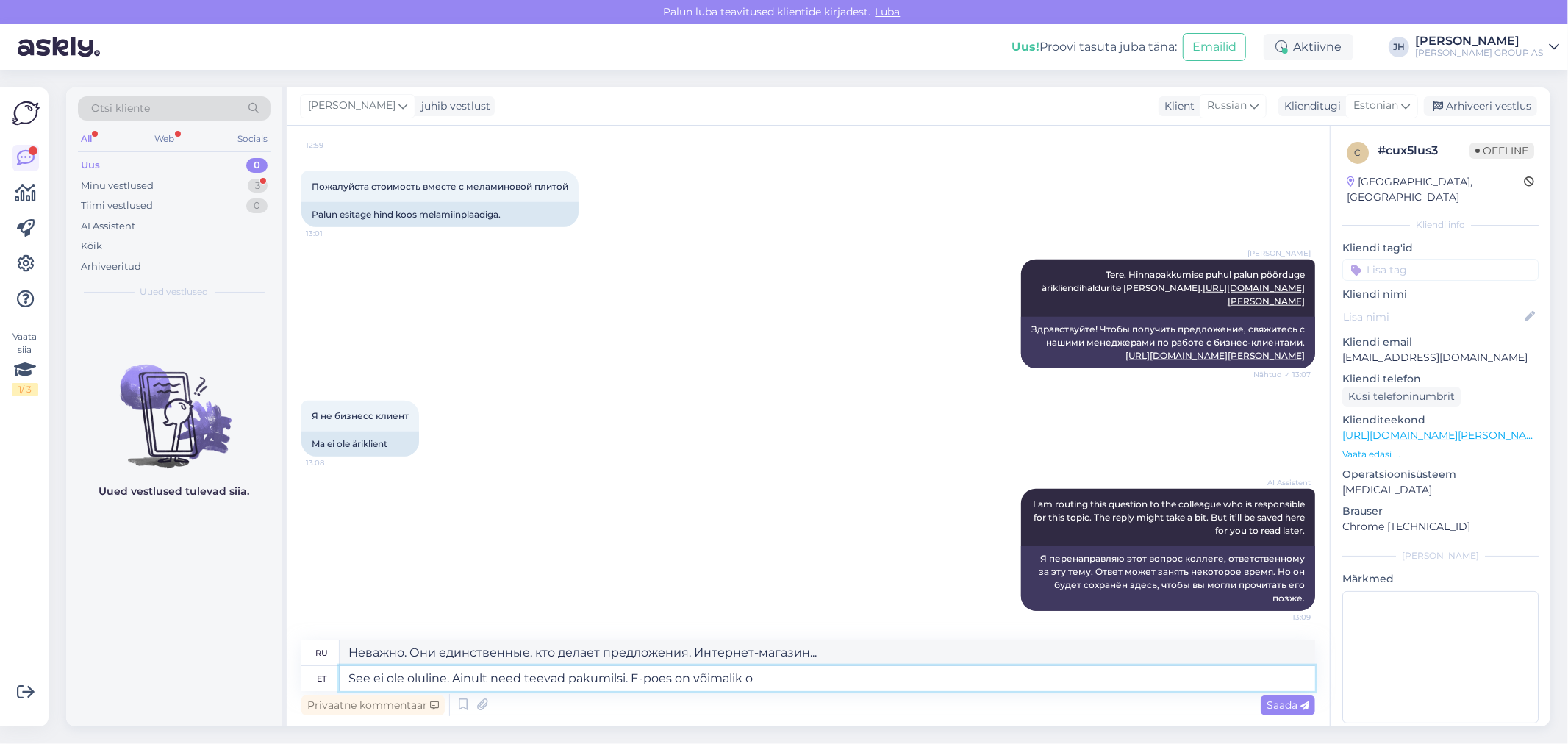
type textarea "Неважно. Только они делают предложения. В интернет-магазине это возможно."
type textarea "See ei ole oluline. Ainult need teevad pakumilsi. E-poes on võimalik osta s"
type textarea "Неважно. Они только делают предложения. Можно купить в интернет-магазине."
type textarea "See ei ole oluline. Ainult need teevad pakumilsi. E-poes on võimalik osta see"
type textarea "Неважно. Они только делают предложения. Купить можно в интернет-магазине."
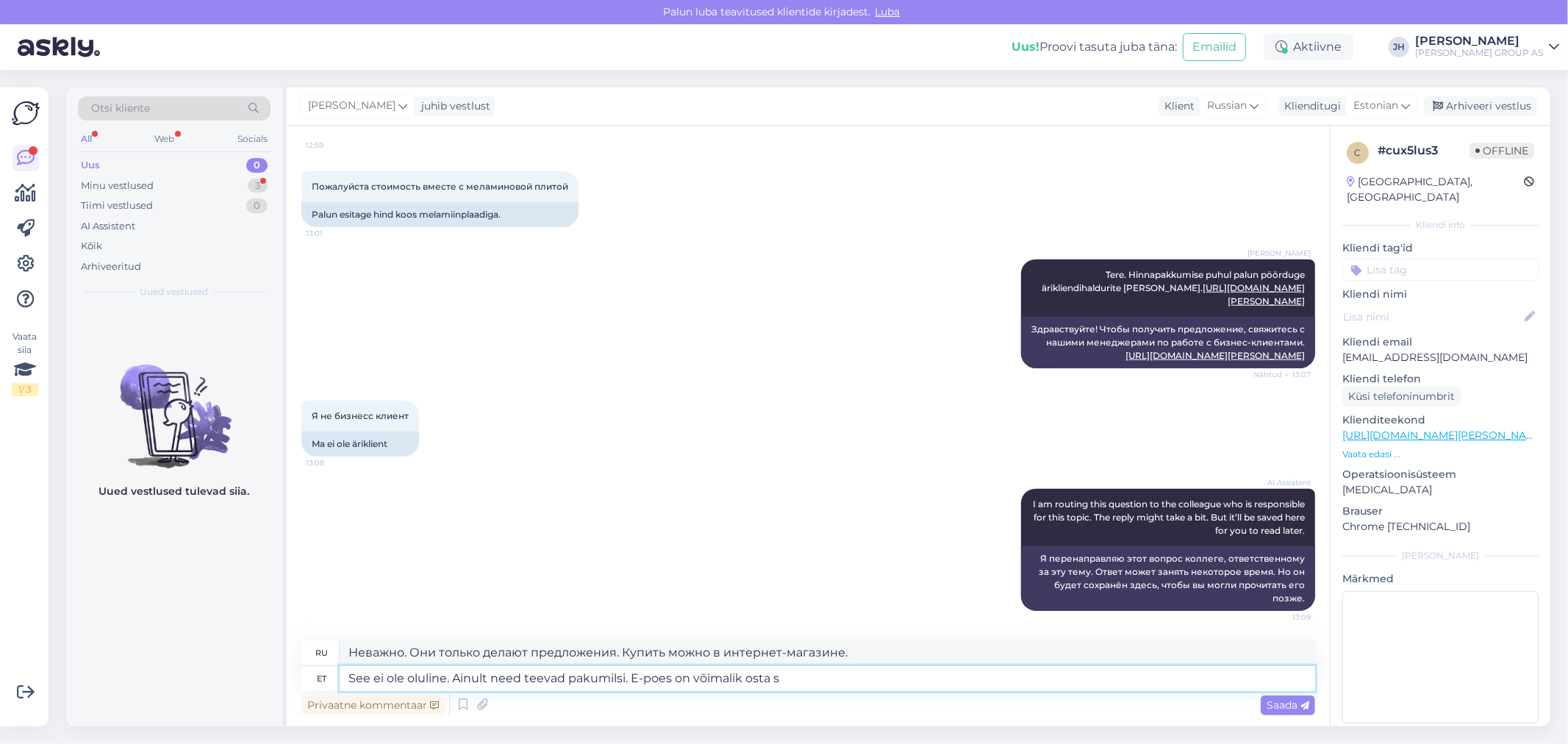
type textarea "See ei ole oluline. Ainult need teevad pakumilsi. E-poes on võimalik osta"
type textarea "Неважно. Они только делают предложения. Можно купить в интернет-магазине."
type textarea "See ei ole oluline. Ainult need teevad pakumilsi. E-poes on võimalik osta melam…"
type textarea "Неважно. Они делают только упаковку. Меламиновую плиту можно купить в интернет-…"
type textarea "See ei ole oluline. Ainult need teevad pakumilsi. E-poes on võimalik osta melam…"
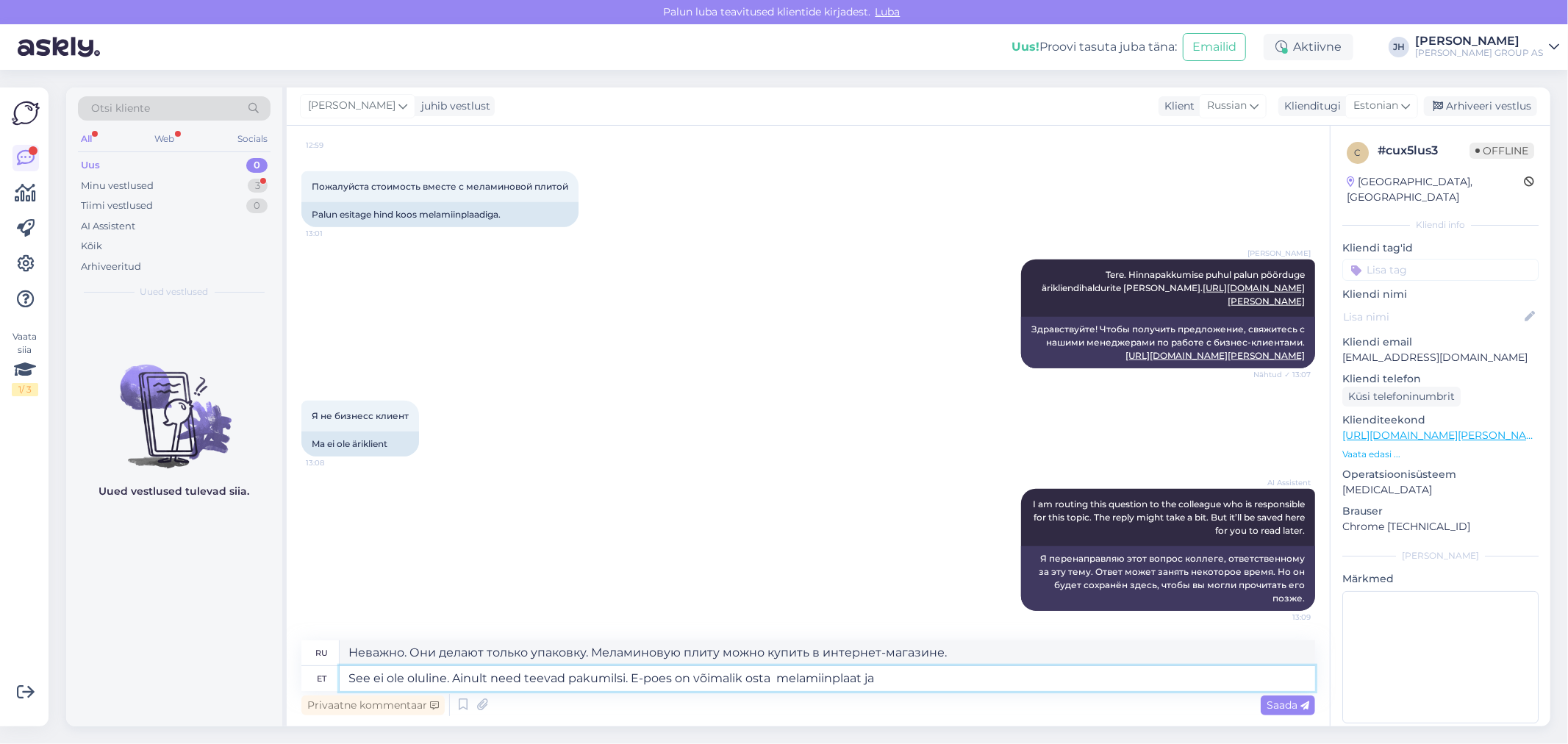
type textarea "Неважно. Они делают только упаковку. В интернет-магазине можно купить меламинов…"
type textarea "See ei ole oluline. Ainult need teevad pakumilsi. E-poes on võimalik osta melam…"
type textarea "Неважно. Они делают только упаковку. Вы можете купить меламиновую плиту в интер…"
type textarea "See ei ole oluline. Ainult need teevad pakumilsi. E-poes on võimalik osta melam…"
type textarea "Неважно. Они делают только упаковку. Меламиновую плиту можно купить в интернет-…"
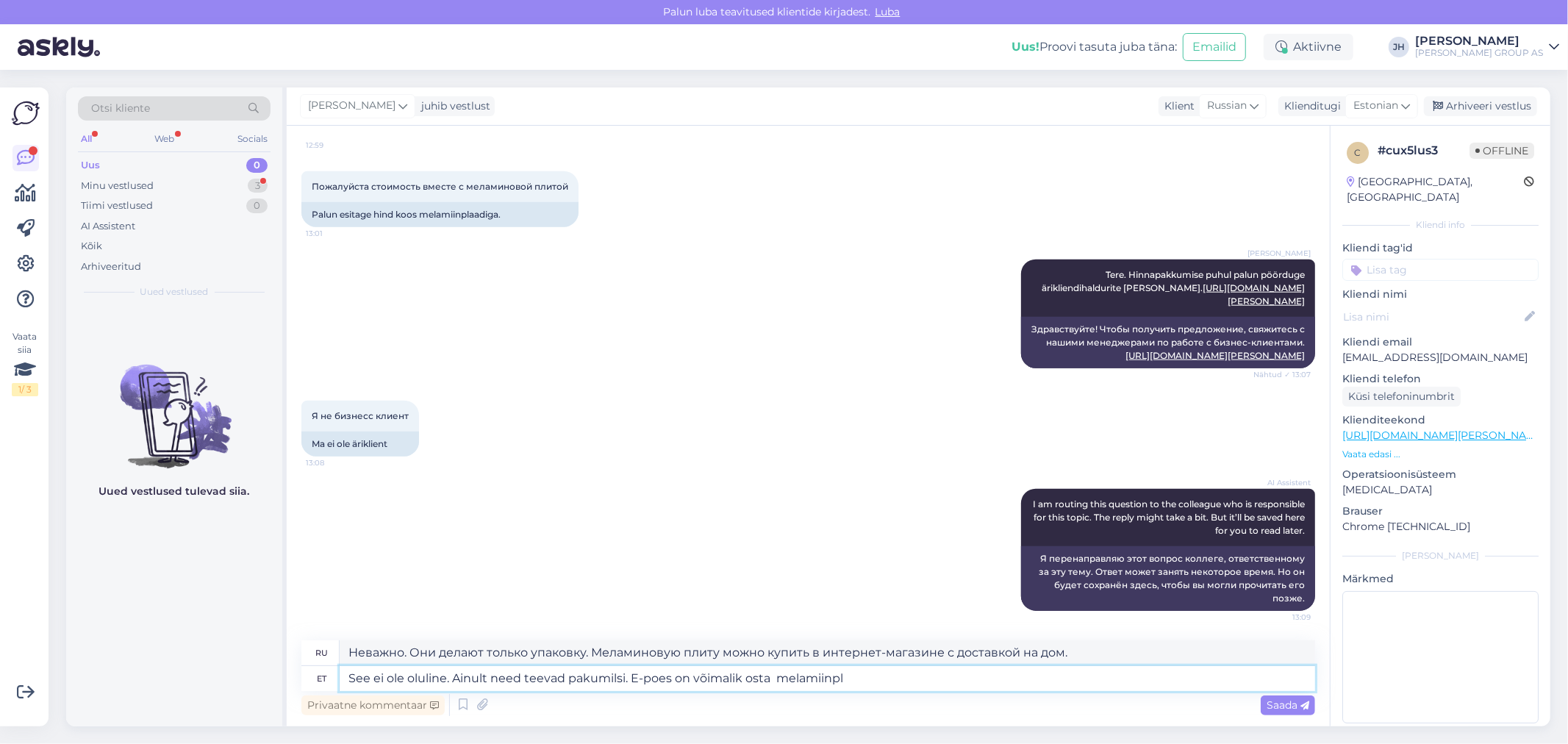
type textarea "See ei ole oluline. Ainult need teevad pakumilsi. E-poes on võimalik osta melam…"
type textarea "Неважно. Они делают только упаковку. В интернет-магазине можно купить меламинов…"
type textarea "See ei ole oluline. Ainult need teevad pakumilsi. E-poes on võimalik osta melami"
type textarea "Неважно. Они делают только упаковку. Меламиновую плиту можно купить в интернет-…"
type textarea "See ei ole oluline. Ainult need teevad pakumilsi. E-poes on võima"
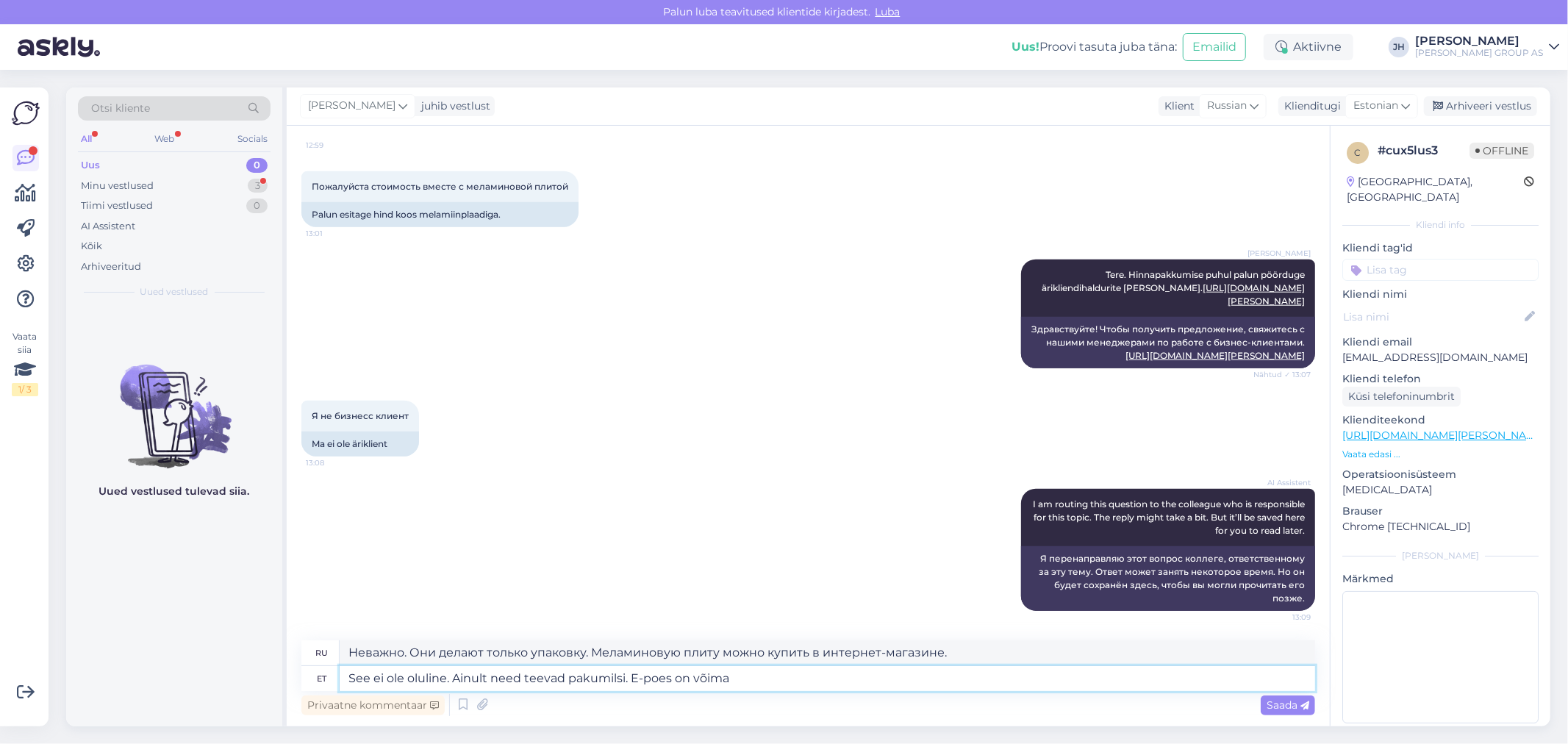
type textarea "Неважно. Они только делают предложения. Можно купить в интернет-магазине."
type textarea "See ei ole oluline. Ainult need teevad pakumilsi. E-poes on v"
type textarea "Неважно. Только они делают предложения. В интернет-магазине это возможно."
type textarea "See ei ole oluline. Ainult need teevad pakumilsi. E-poes on"
type textarea "Неважно. Они единственные, кто делает предложения. Интернет-магазин..."
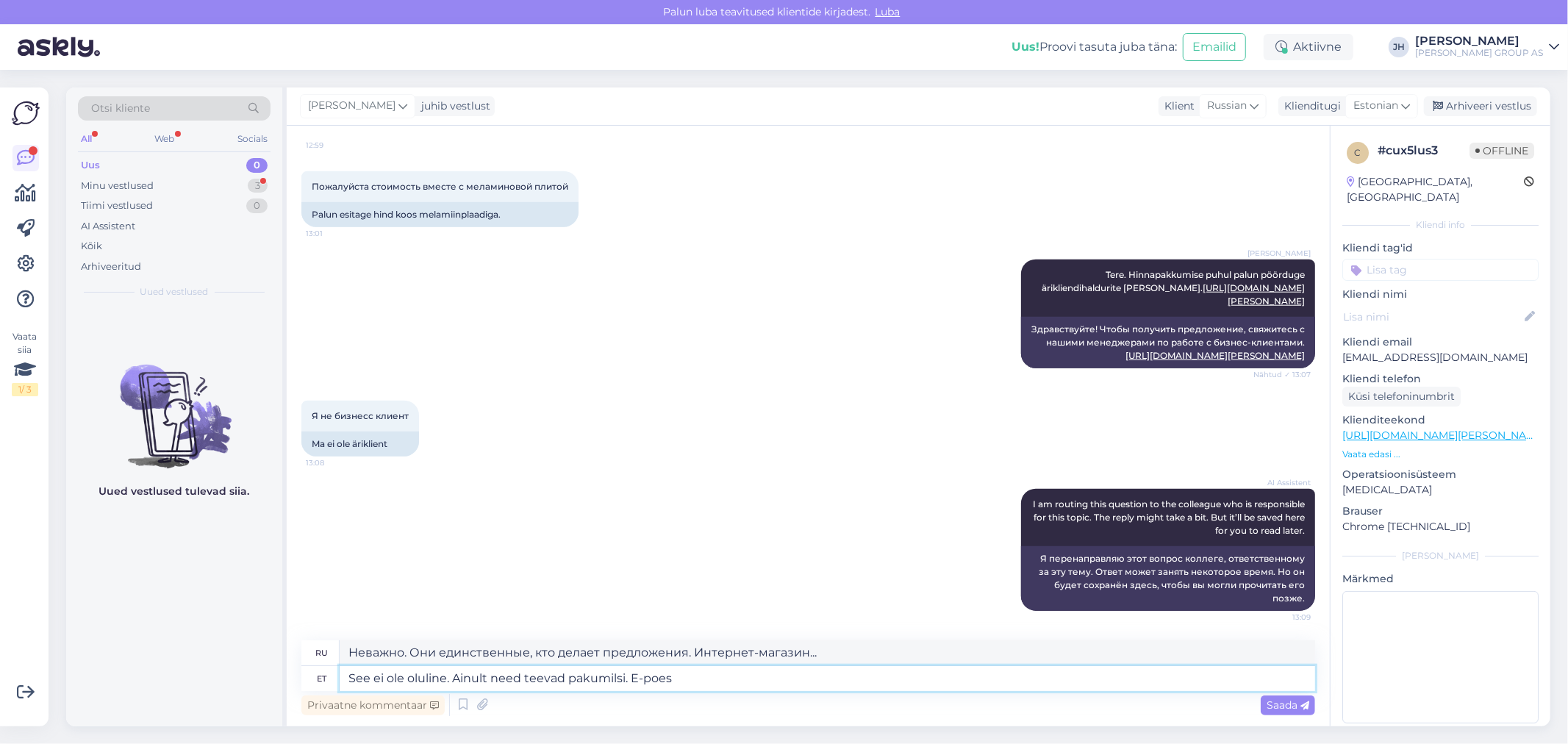
type textarea "See ei ole oluline. Ainult need teevad pakumilsi. E-poes"
type textarea "Неважно. Только они делают предложения. В интернет-магазине"
type textarea "See ei ole oluline. Ainult need teevad pakumilsi. E-[PERSON_NAME]"
type textarea "Неважно. Только они делают предложения. Интернет-магазин."
type textarea "See ei ole oluline. Ainult need teevad pakumilsi. E-poes"
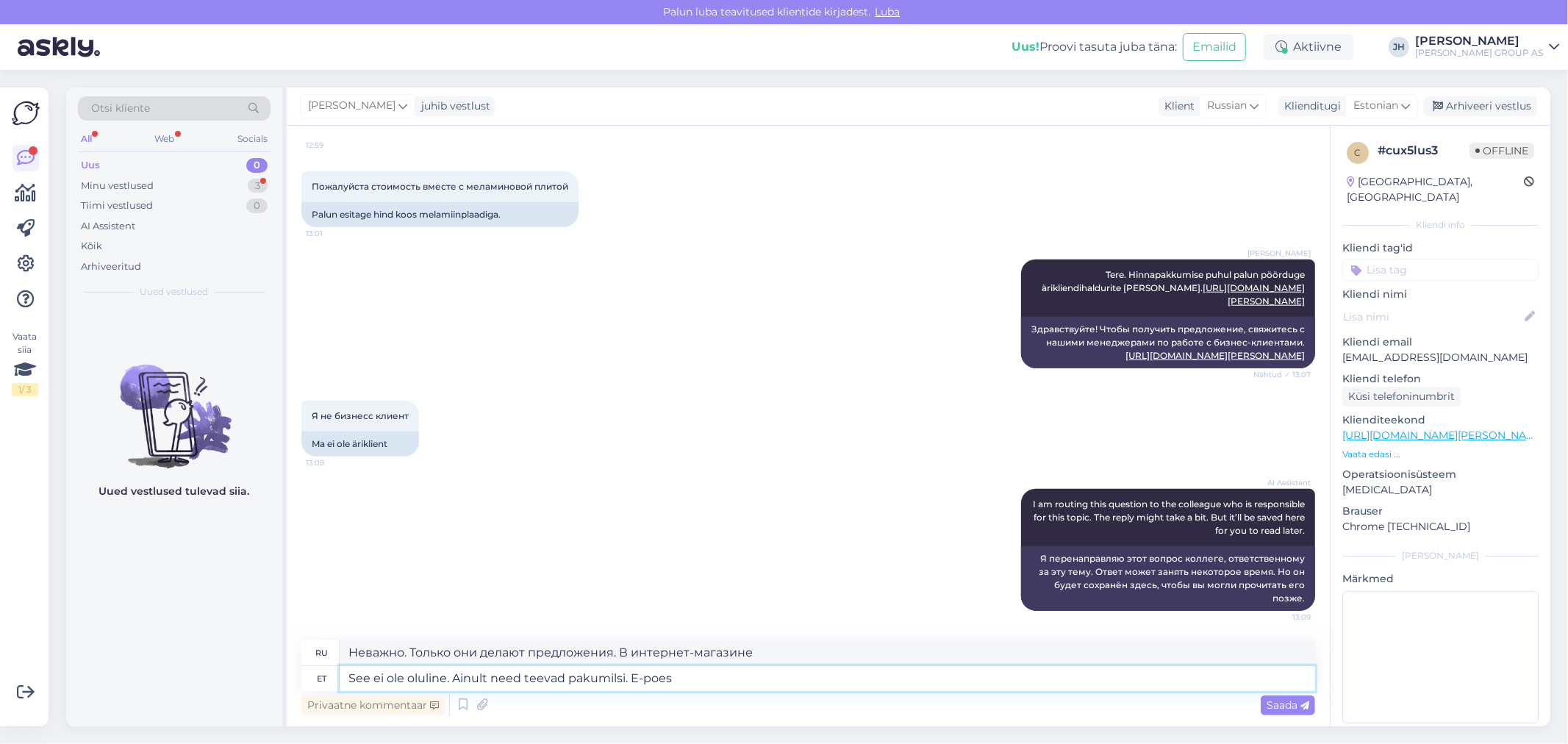
type textarea "Неважно. Только они делают предложения. В интернет-магазине."
type textarea "See ei ole oluline. Ainult need teevad pakumilsi. E-poes seda"
type textarea "Неважно. Они только делают предложения. В интернет-магазине это..."
type textarea "See ei ole oluline. Ainult need teevad pakumilsi. E-poes"
type textarea "Неважно. Только они делают предложения. В интернет-магазине"
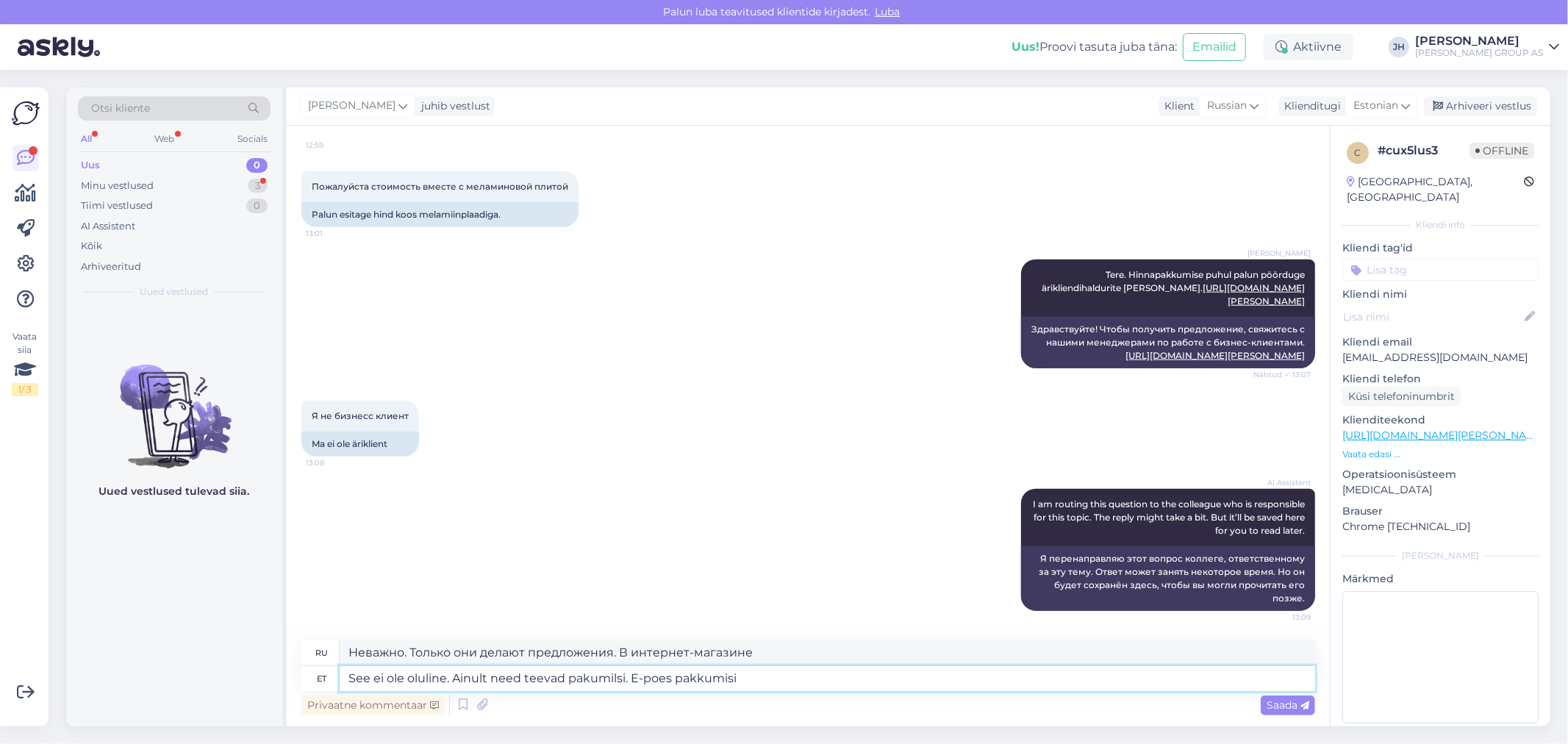
type textarea "See ei ole oluline. Ainult need teevad pakumilsi. E-poes pakkumisi"
type textarea "Неважно. Только они делают предложения. Предложения в интернет-магазине."
type textarea "See ei ole oluline. Ainult need teevad pakumilsi. E-poes pakkumisi ei"
type textarea "Неважно. Только они предлагают. В интернет-магазине предложений нет."
type textarea "See ei ole oluline. Ainult need teevad pakumilsi. E-poes pakkumisi ei teht"
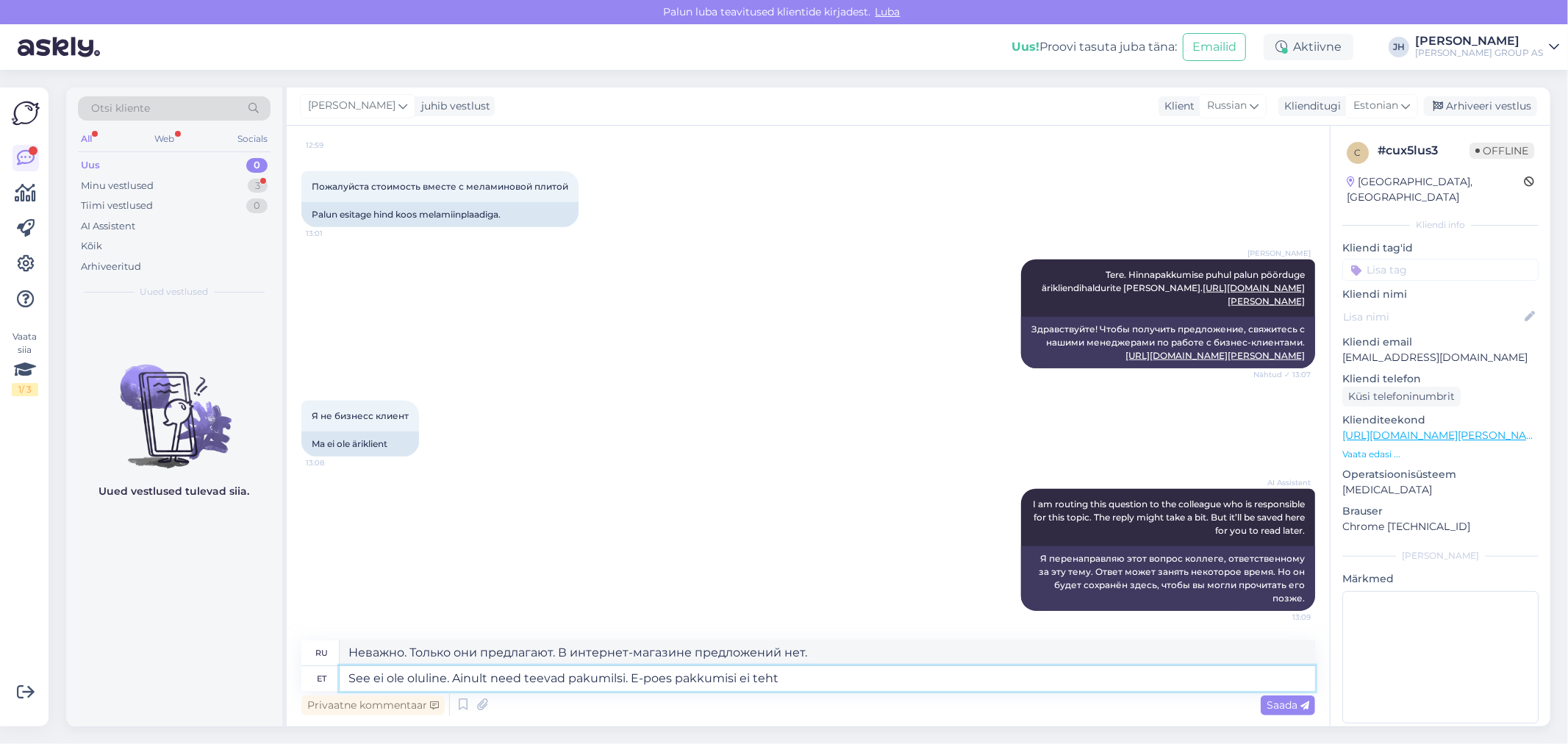
type textarea "Неважно. Только они делают предложения. В интернет-магазине предложения не дела…"
type textarea "See ei ole oluline. Ainult need teevad pakumilsi. E-poes pakkumisi ei tehta"
type textarea "Неважно. Только они делают предложения. В интернет-магазине предложений нет."
drag, startPoint x: 791, startPoint y: 675, endPoint x: 672, endPoint y: 680, distance: 119.1
click at [672, 680] on textarea "See ei ole oluline. Ainult need teevad pakumilsi. E-poes pakkumisi ei tehta" at bounding box center [827, 679] width 976 height 25
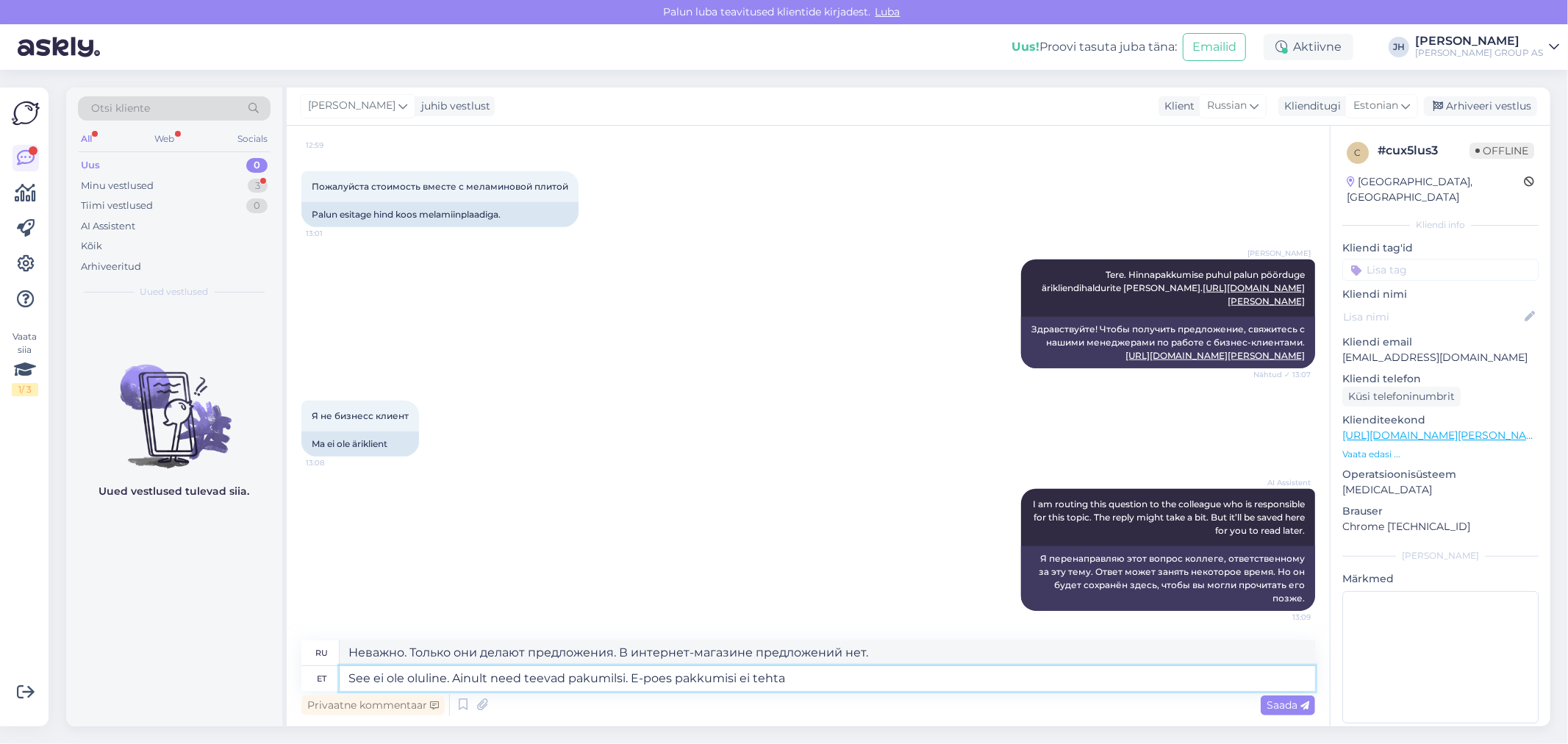
type textarea "See ei ole oluline. Ainult need teevad pakumilsi. E-poes"
type textarea "Неважно. Только они делают предложения. В интернет-магазине."
type textarea "See ei ole oluline. Ainult need teevad pakumilsi. E-poes hinnapakkumi"
type textarea "Неважно. Только они делают предложения. Цену уточняйте в интернет-магазине."
type textarea "See ei ole oluline. Ainult need teevad pakumilsi. E-poes hinnapakkumisi ei"
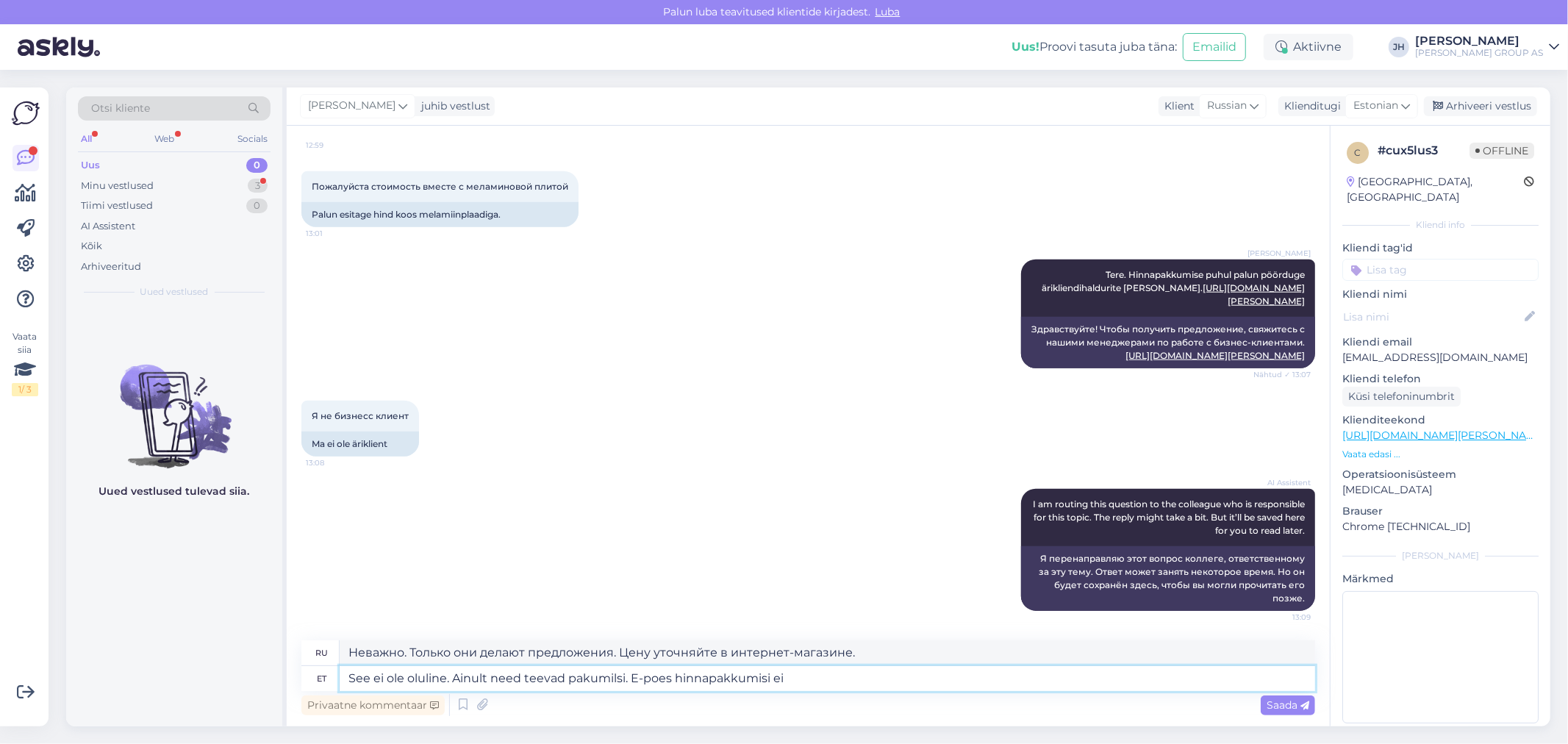
type textarea "Неважно. Только они делают предложения. Цены указаны в интернет-магазине."
type textarea "See ei ole oluline. Ainult need teevad pakumilsi. E-poes hinnapakkumisi ei te"
type textarea "Неважно. Только они предлагают. В интернет-магазине нет ценовых предложений."
type textarea "See ei ole oluline. Ainult need teevad pakumilsi. E-poes hinnapakkumisi ei tehta"
type textarea "Неважно. Только они делают предложения. В интернет-магазине цены не торгуются."
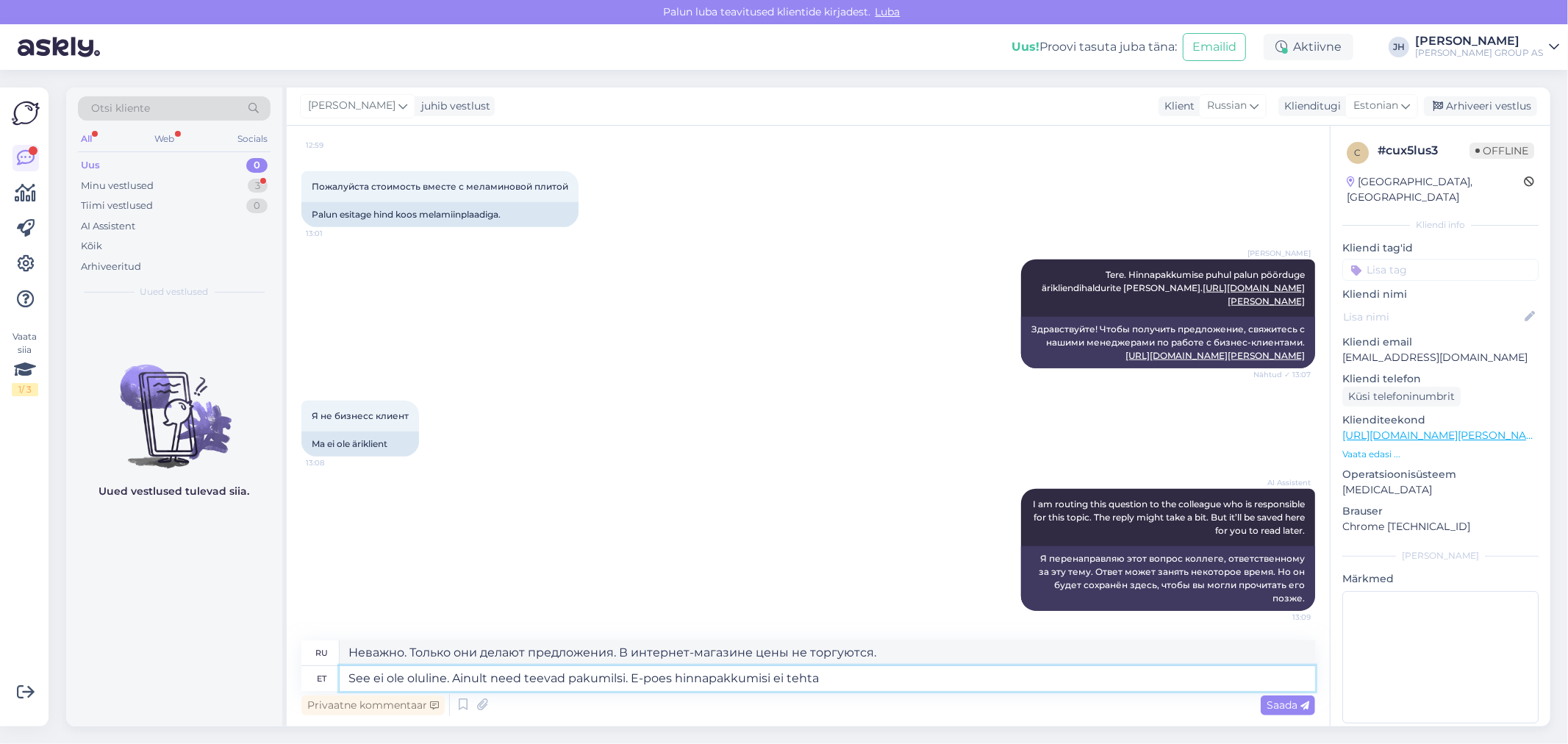
drag, startPoint x: 816, startPoint y: 681, endPoint x: 766, endPoint y: 681, distance: 50.0
click at [766, 681] on textarea "See ei ole oluline. Ainult need teevad pakumilsi. E-poes hinnapakkumisi ei tehta" at bounding box center [827, 679] width 976 height 25
type textarea "See ei ole oluline. Ainult need teevad pakumilsi. E-poes hinnapakkumist"
type textarea "Неважно. Только они делают предложения. Цену уточняйте в интернет-магазине."
type textarea "See ei ole oluline. Ainult need teevad pakumilsi. E-poes hinnapakkumist teha ei"
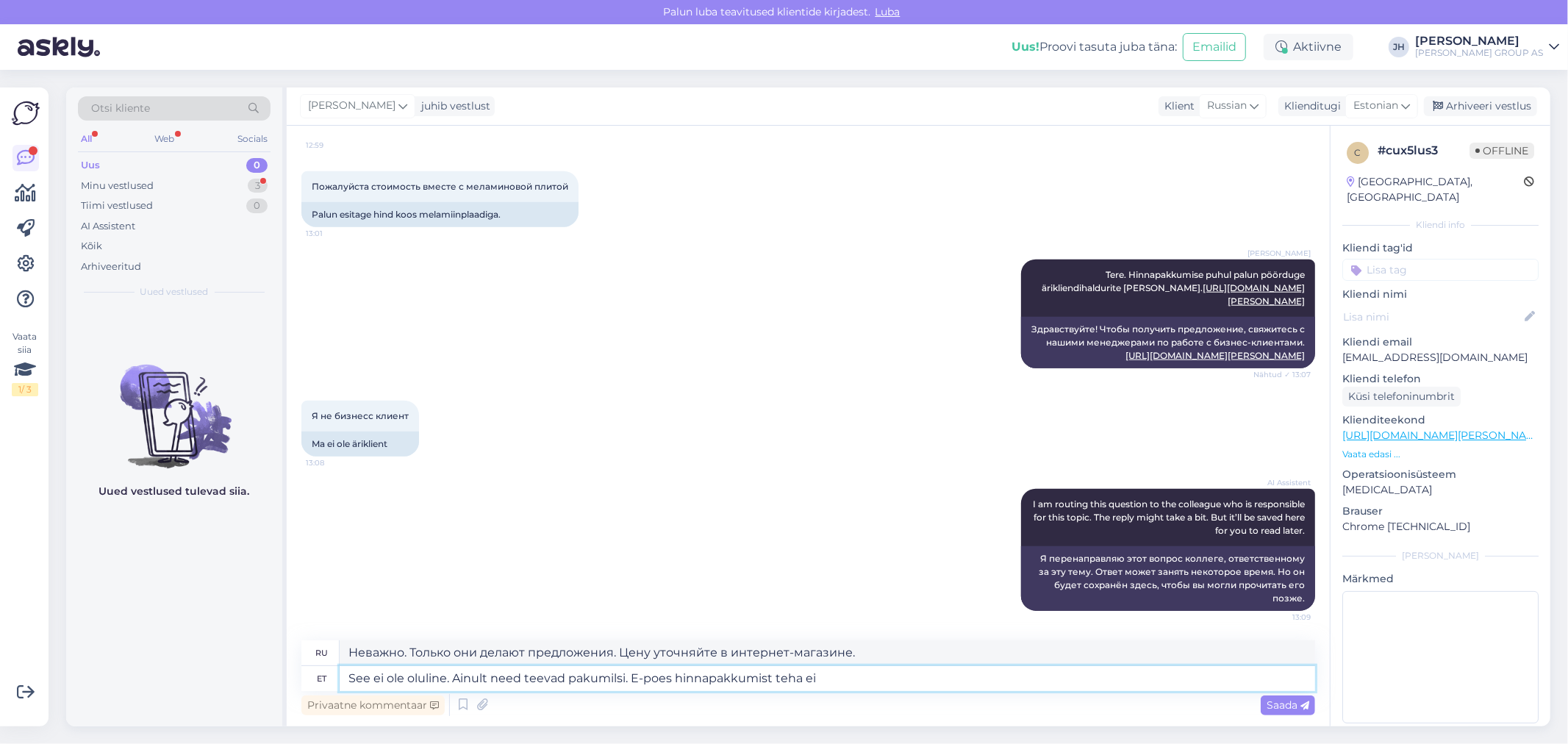
type textarea "Неважно. Только они делают предложения. Сделайте запрос в интернет-магазине."
type textarea "See ei ole oluline. Ainult need teevad pakumilsi. E-poes hinnapakkumist teha ei…"
type textarea "Неважно. Только они делают предложения. В интернет-магазине нельзя сделать пред…"
type textarea "See ei ole oluline. Ainult need teevad pakumilsi. E-poes hinnapakkumist teha ei…"
type textarea "Неважно. Только они делают предложения. В интернет-магазине невозможно сделать …"
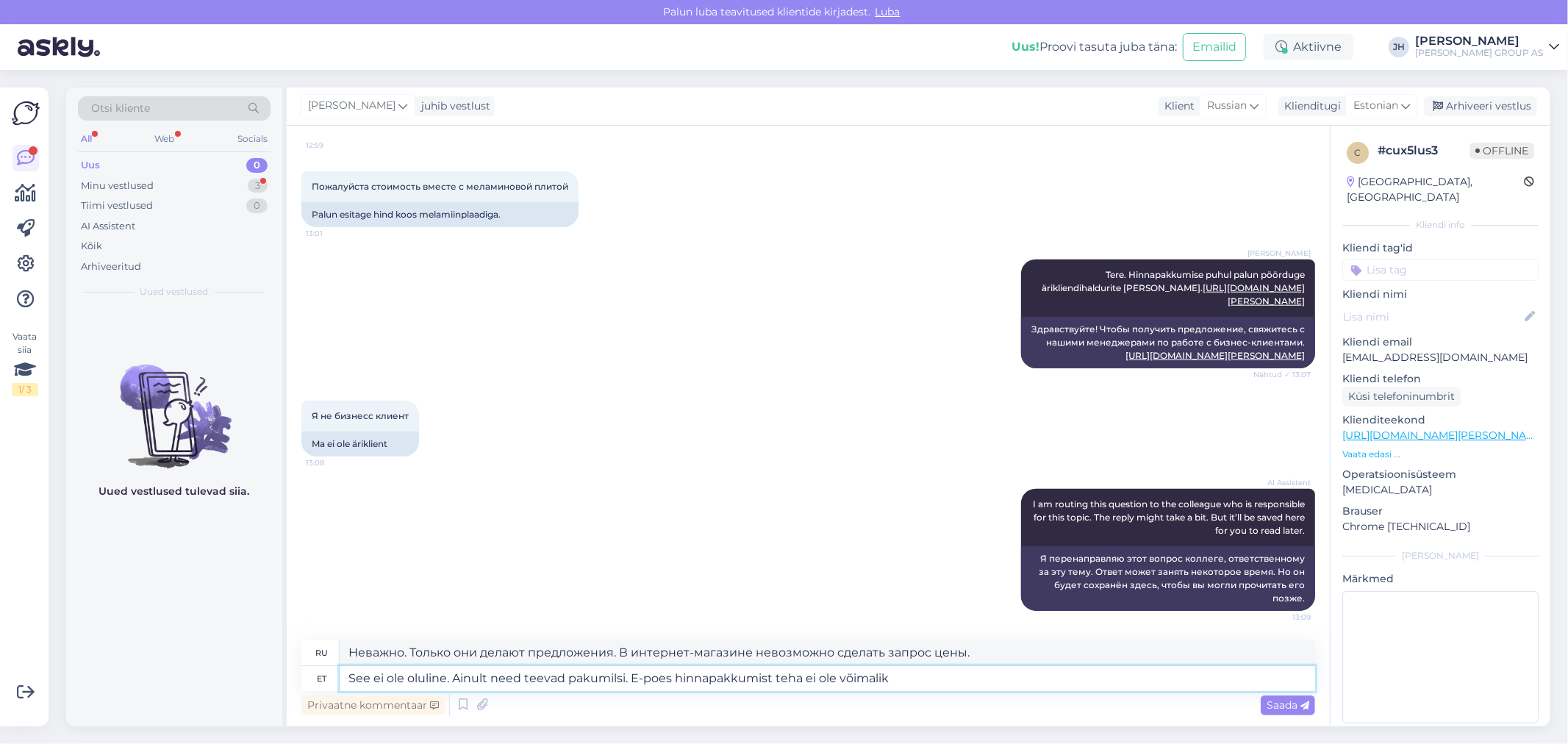
drag, startPoint x: 902, startPoint y: 679, endPoint x: 332, endPoint y: 665, distance: 570.2
click at [332, 665] on div "ru Неважно. Только они делают предложения. В интернет-магазине невозможно сдела…" at bounding box center [808, 666] width 1014 height 51
type textarea "See ei ole oluline. Ainult need teevad pakumilsi. E-poes hinnapakkumist teha ei…"
click at [1280, 700] on span "Saada" at bounding box center [1288, 705] width 43 height 13
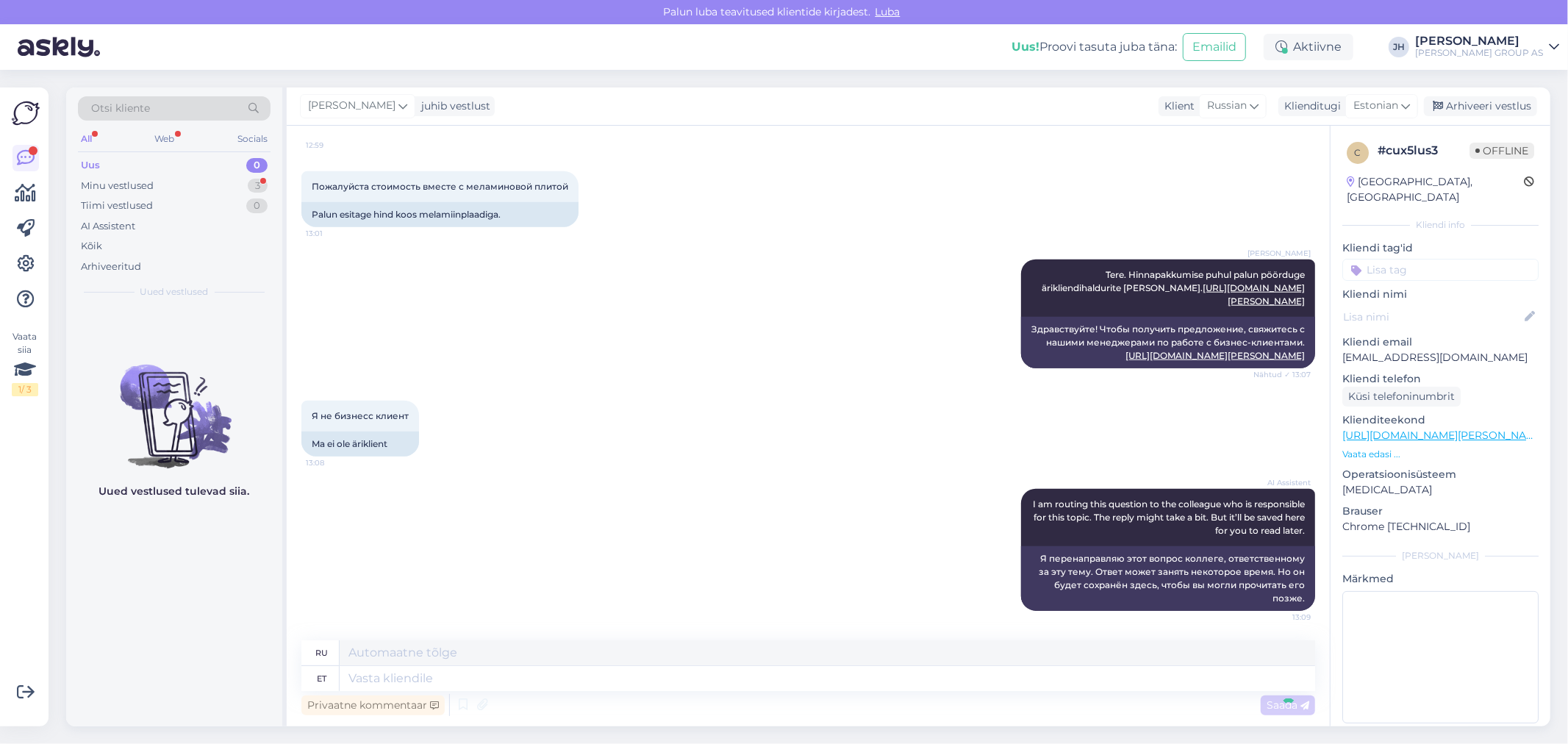
scroll to position [1395, 0]
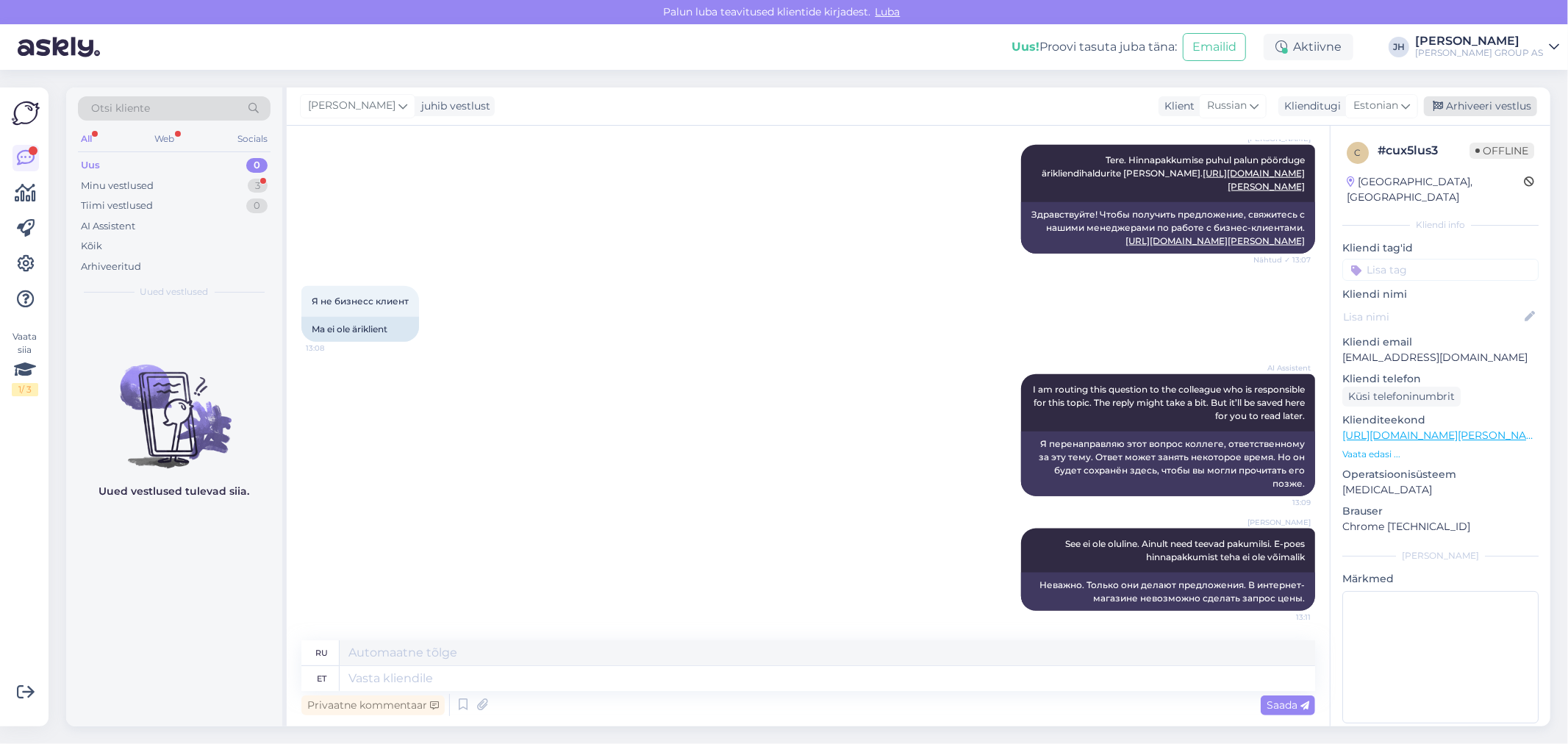
click at [1495, 101] on div "Arhiveeri vestlus" at bounding box center [1480, 106] width 113 height 20
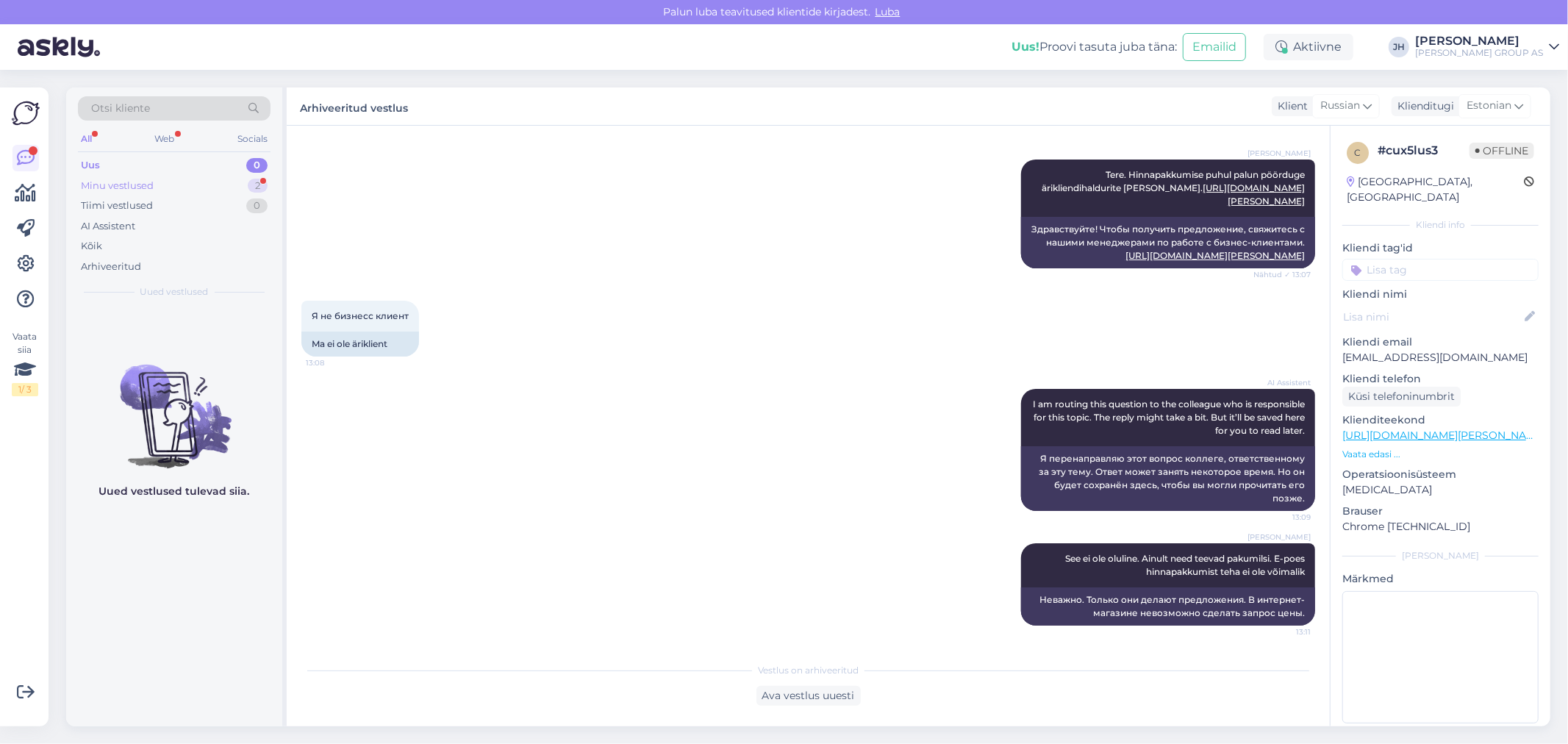
click at [108, 187] on div "Minu vestlused" at bounding box center [117, 186] width 72 height 15
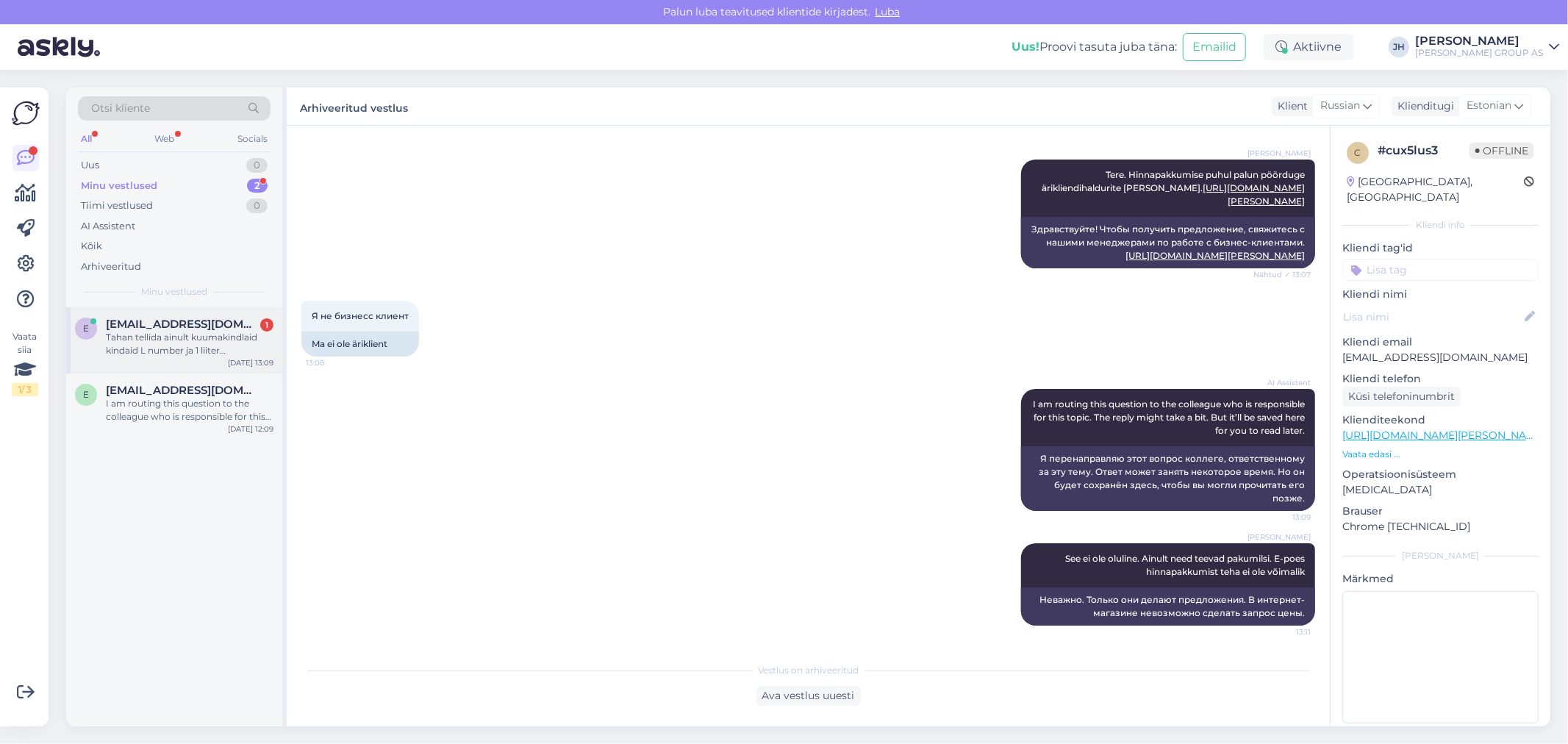
click at [142, 330] on span "[EMAIL_ADDRESS][DOMAIN_NAME]" at bounding box center [183, 325] width 153 height 13
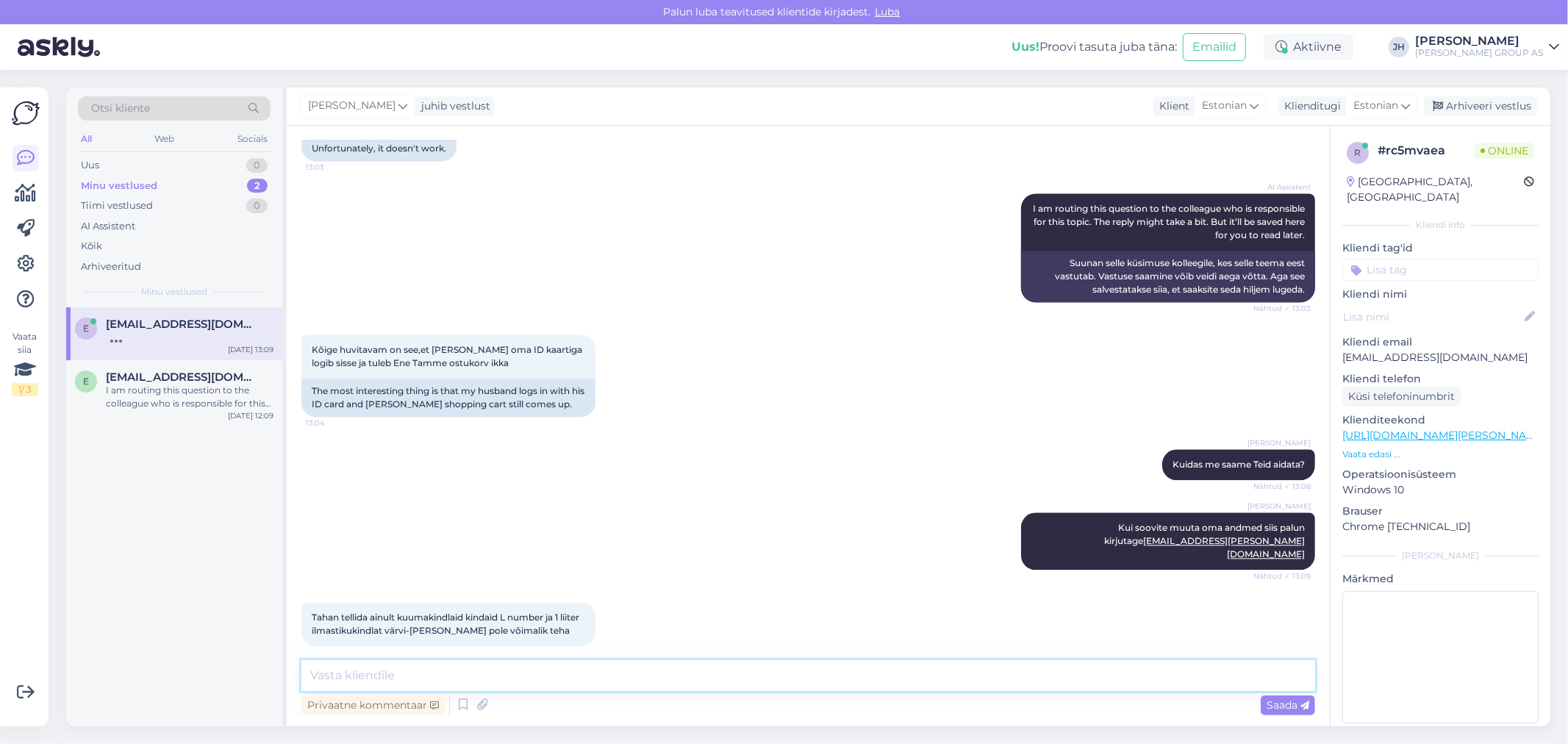
click at [353, 676] on textarea at bounding box center [808, 676] width 1014 height 30
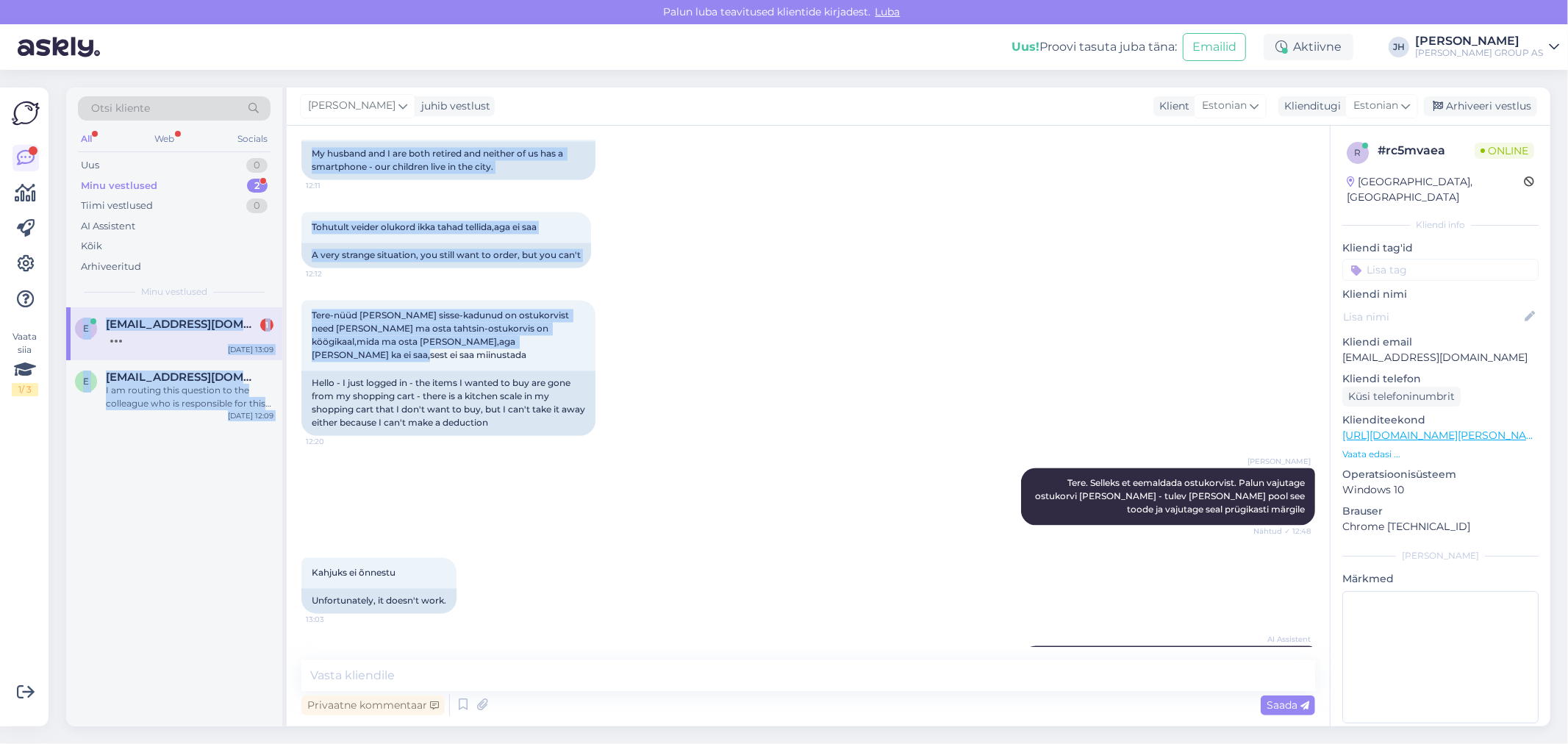
scroll to position [2388, 0]
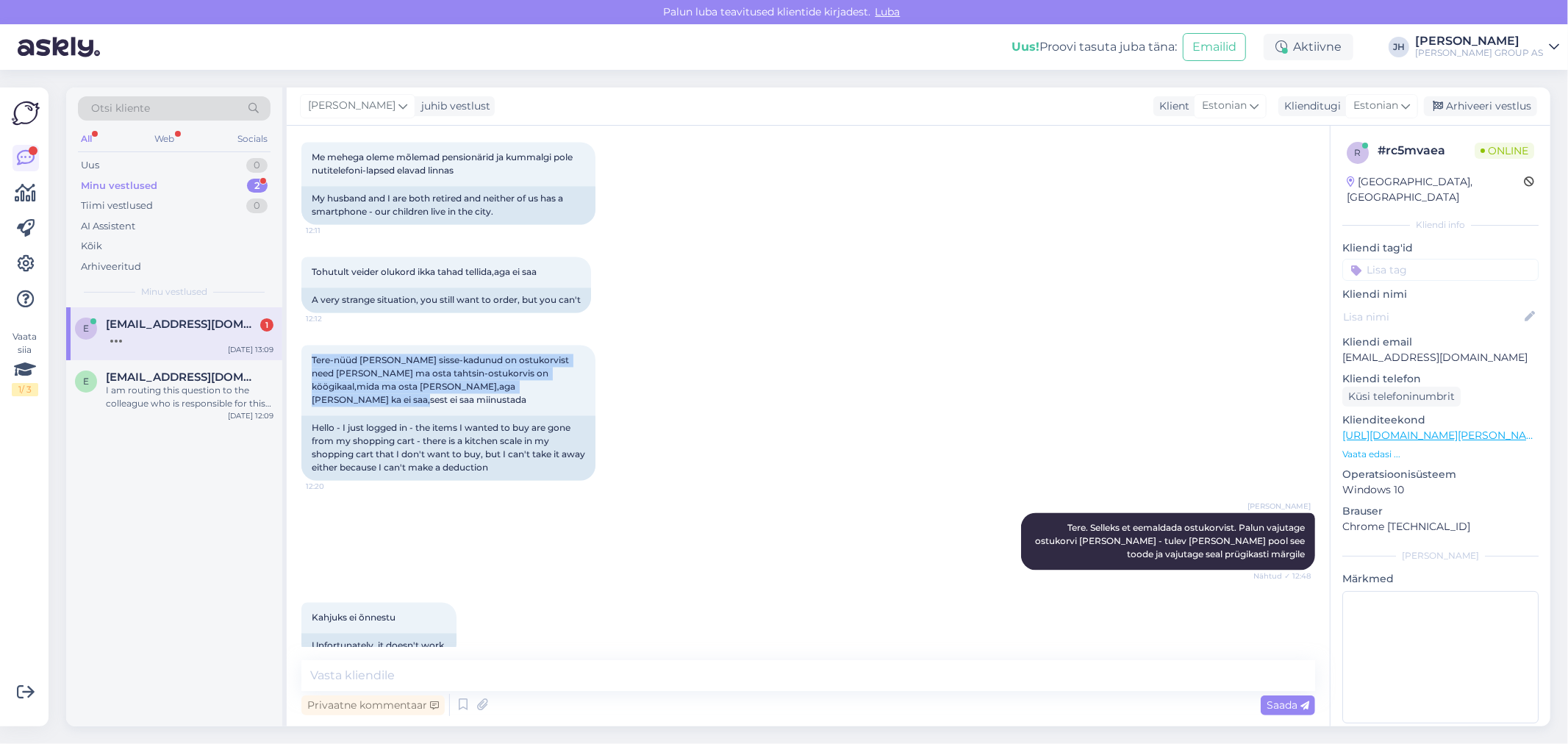
drag, startPoint x: 550, startPoint y: 164, endPoint x: 298, endPoint y: 373, distance: 327.4
click at [298, 373] on div "Vestlus algas [DATE] Tere! Kas Bauhofis leidub kuumakindaid,mida kasutatakse kö…" at bounding box center [808, 426] width 1043 height 601
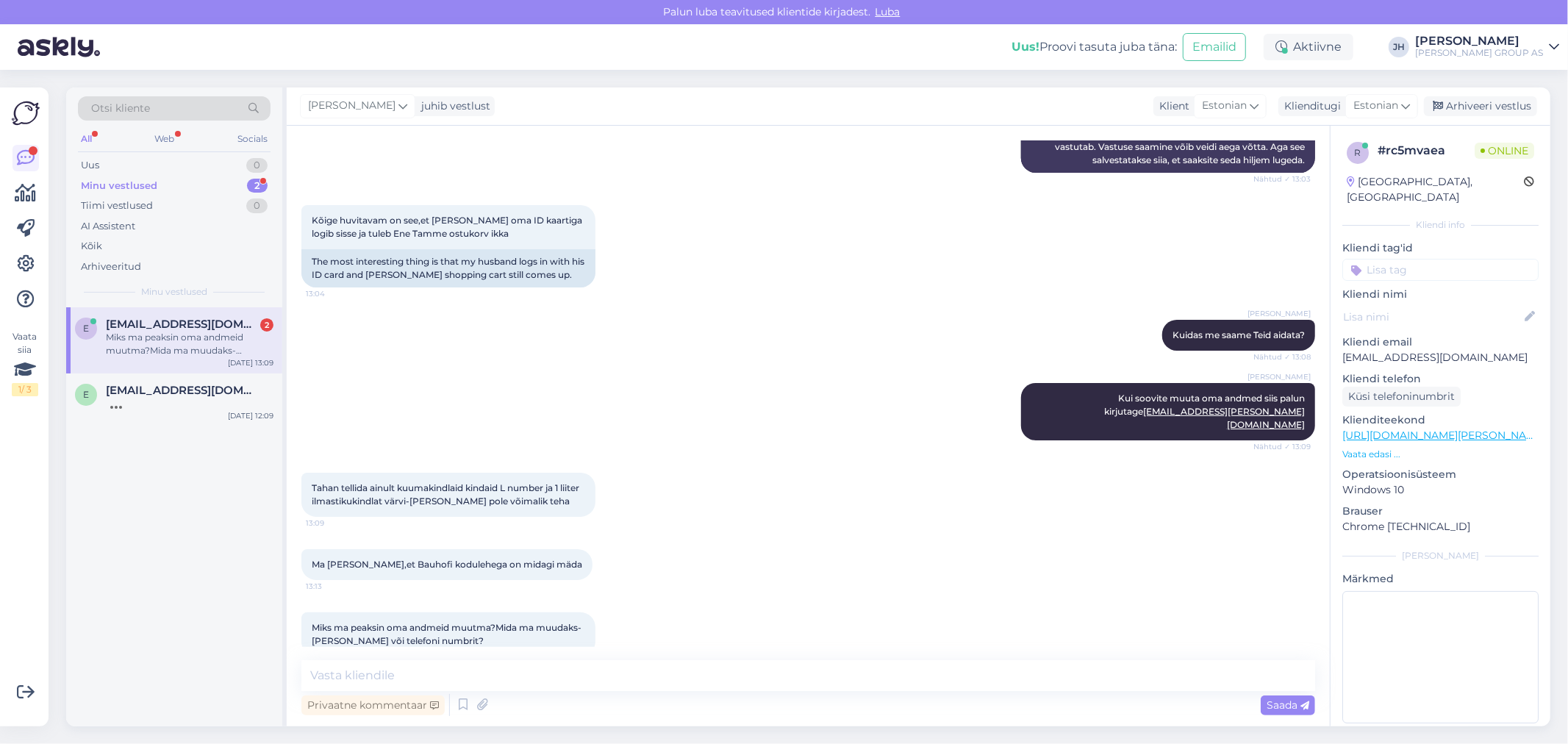
scroll to position [3025, 0]
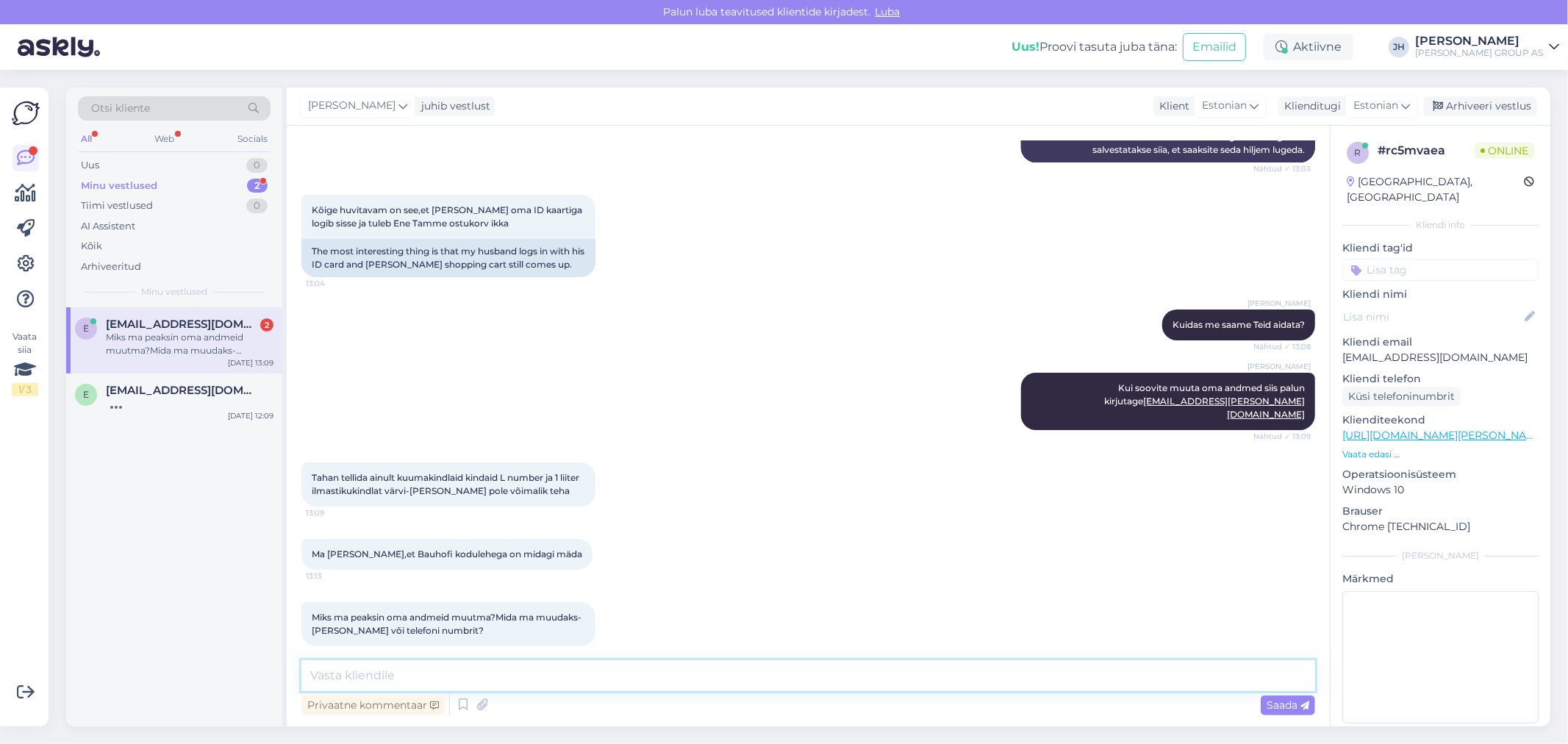
click at [354, 676] on textarea at bounding box center [808, 676] width 1014 height 30
drag, startPoint x: 497, startPoint y: 217, endPoint x: 305, endPoint y: 204, distance: 192.4
click at [305, 204] on div "Kõige huvitavam on see,et [PERSON_NAME] oma ID kaartiga logib sisse ja tuleb En…" at bounding box center [448, 218] width 294 height 44
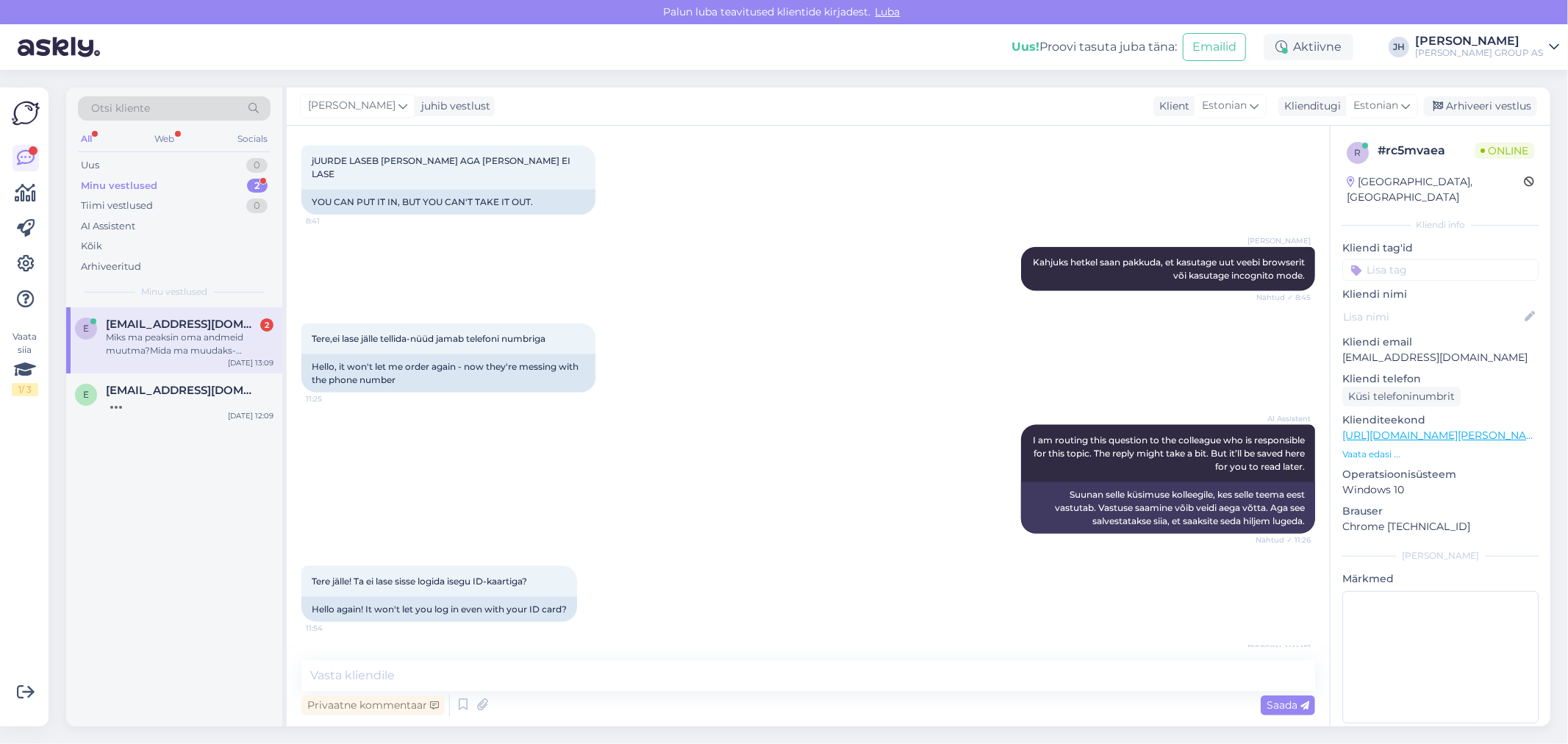
scroll to position [1555, 0]
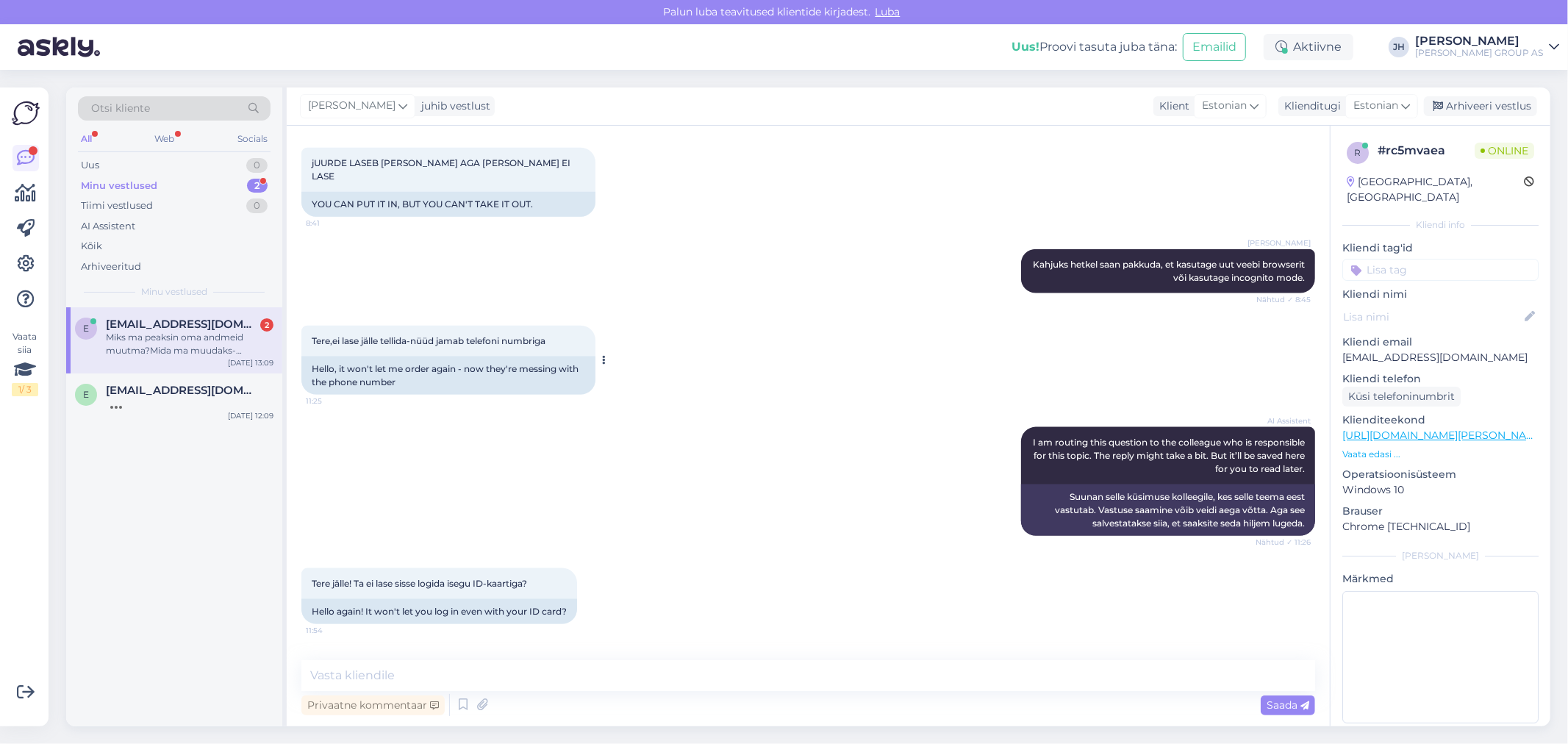
click at [559, 353] on div "Tere,ei lase jälle tellida-nüüd jamab telefoni numbriga 11:25" at bounding box center [448, 340] width 294 height 30
click at [553, 188] on div "jUURDE LASEB [PERSON_NAME] AGA [PERSON_NAME] EI LASE 8:41" at bounding box center [448, 170] width 294 height 44
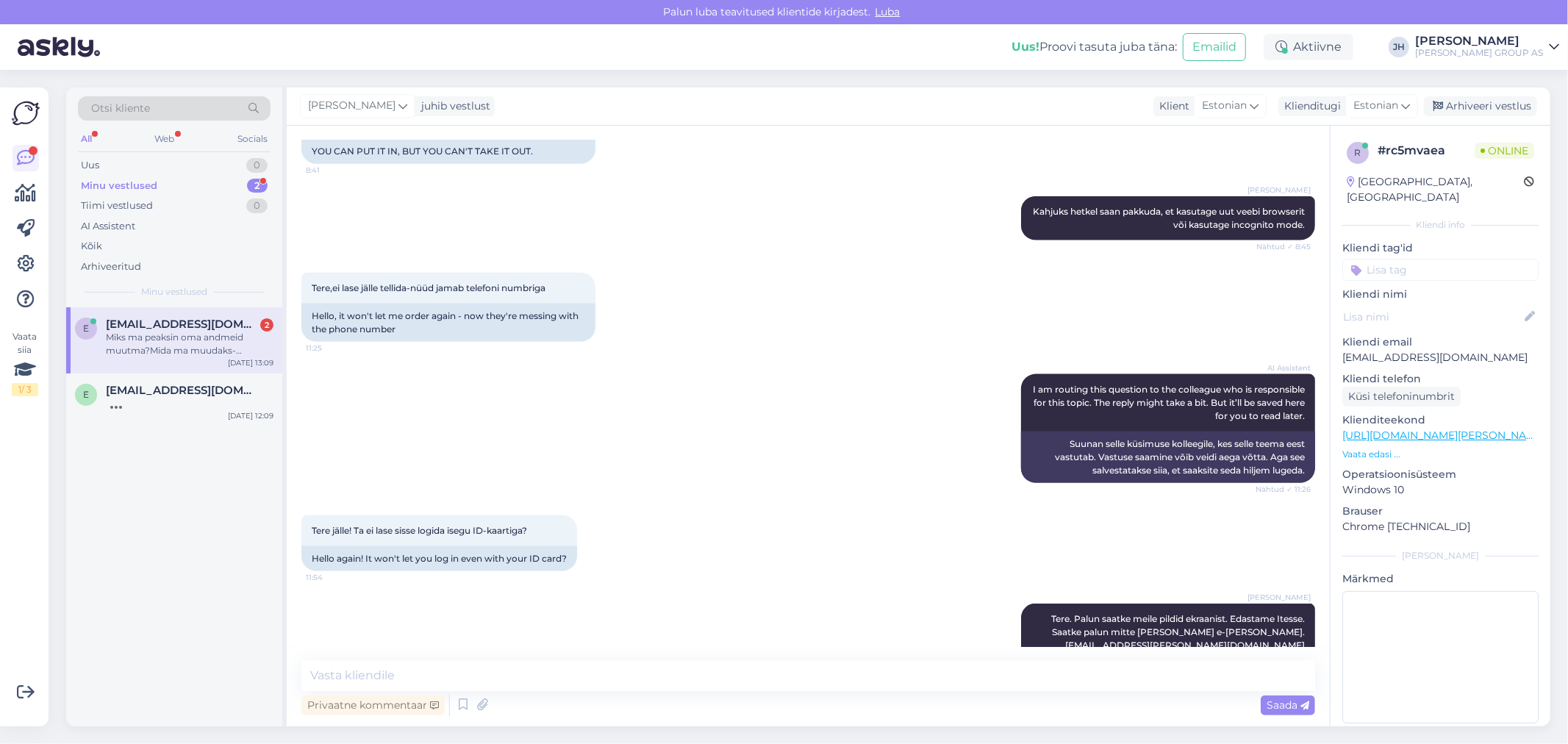
scroll to position [1636, 0]
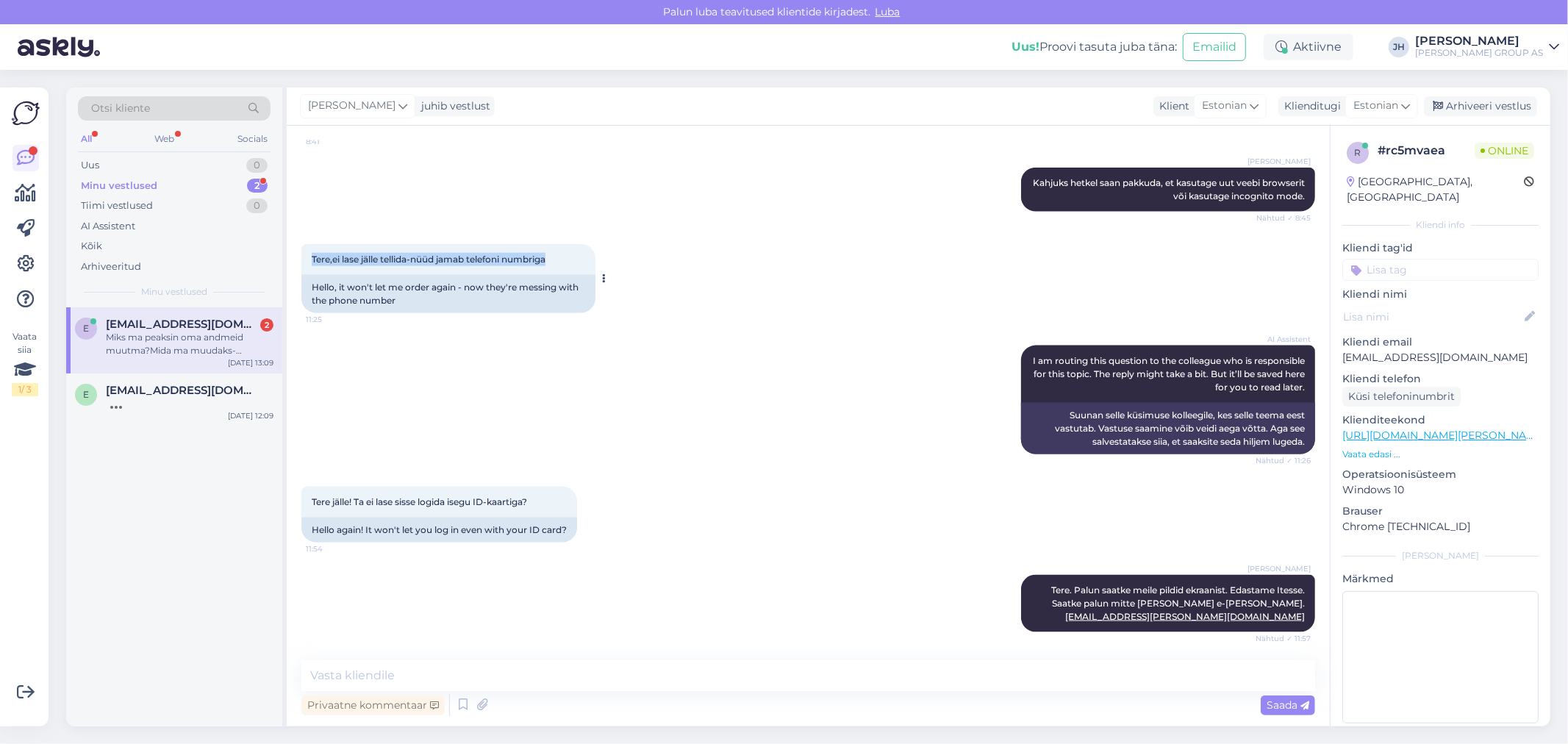
drag, startPoint x: 558, startPoint y: 273, endPoint x: 311, endPoint y: 274, distance: 247.0
click at [311, 274] on div "Tere,ei lase jälle tellida-nüüd jamab telefoni numbriga 11:25" at bounding box center [448, 259] width 294 height 30
copy span "Tere,ei lase jälle tellida-nüüd jamab telefoni numbriga"
click at [558, 273] on div "Tere,ei lase jälle tellida-nüüd jamab telefoni numbriga 11:25" at bounding box center [448, 259] width 294 height 30
drag, startPoint x: 558, startPoint y: 273, endPoint x: 315, endPoint y: 264, distance: 243.2
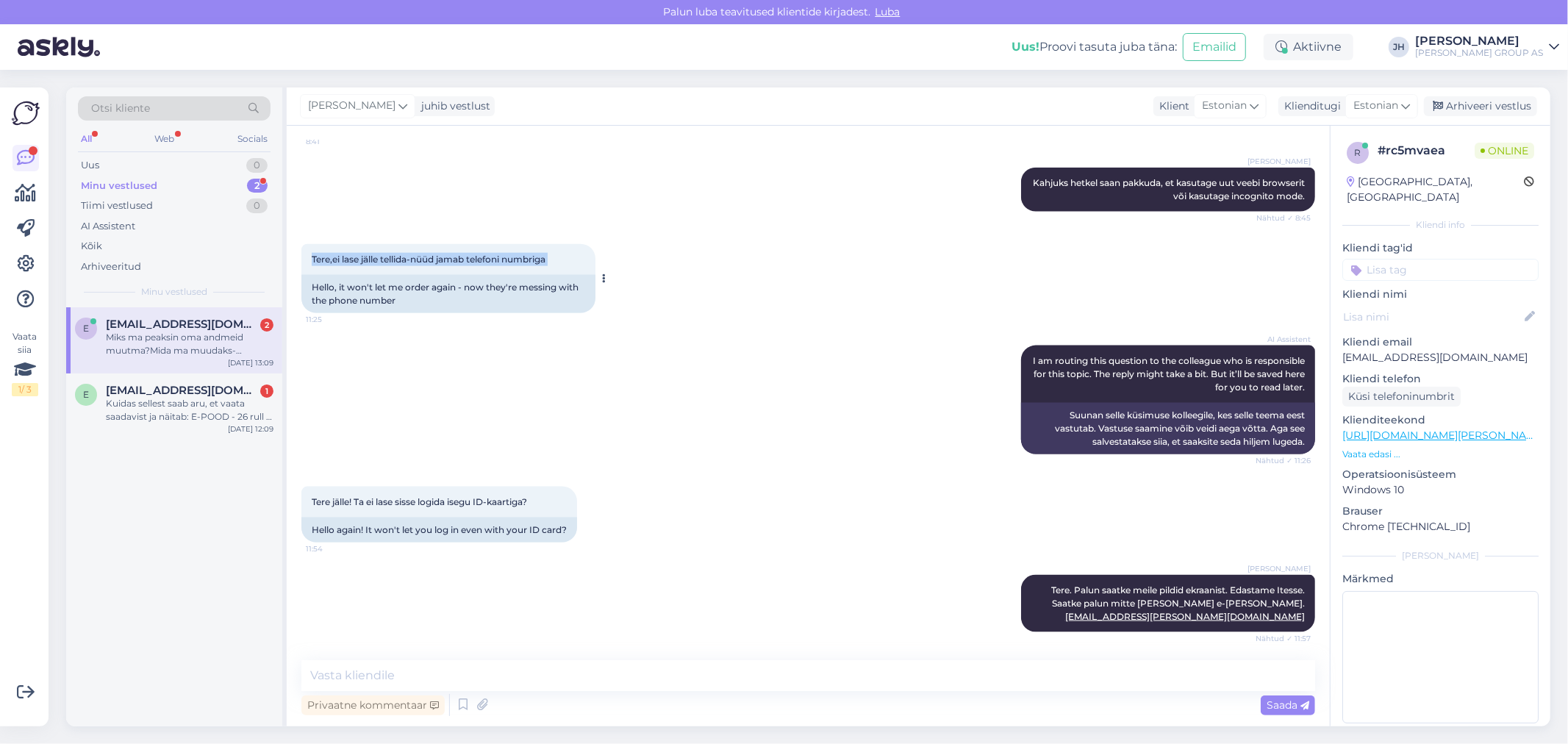
click at [315, 264] on div "Tere,ei lase jälle tellida-nüüd jamab telefoni numbriga 11:25" at bounding box center [448, 259] width 294 height 30
drag, startPoint x: 552, startPoint y: 510, endPoint x: 306, endPoint y: 503, distance: 246.1
click at [306, 503] on div "Tere jälle! Ta ei lase sisse logida isegu ID-kaartiga? 11:54" at bounding box center [439, 502] width 276 height 30
copy span "Tere jälle! Ta ei lase sisse logida isegu ID-kaartiga?"
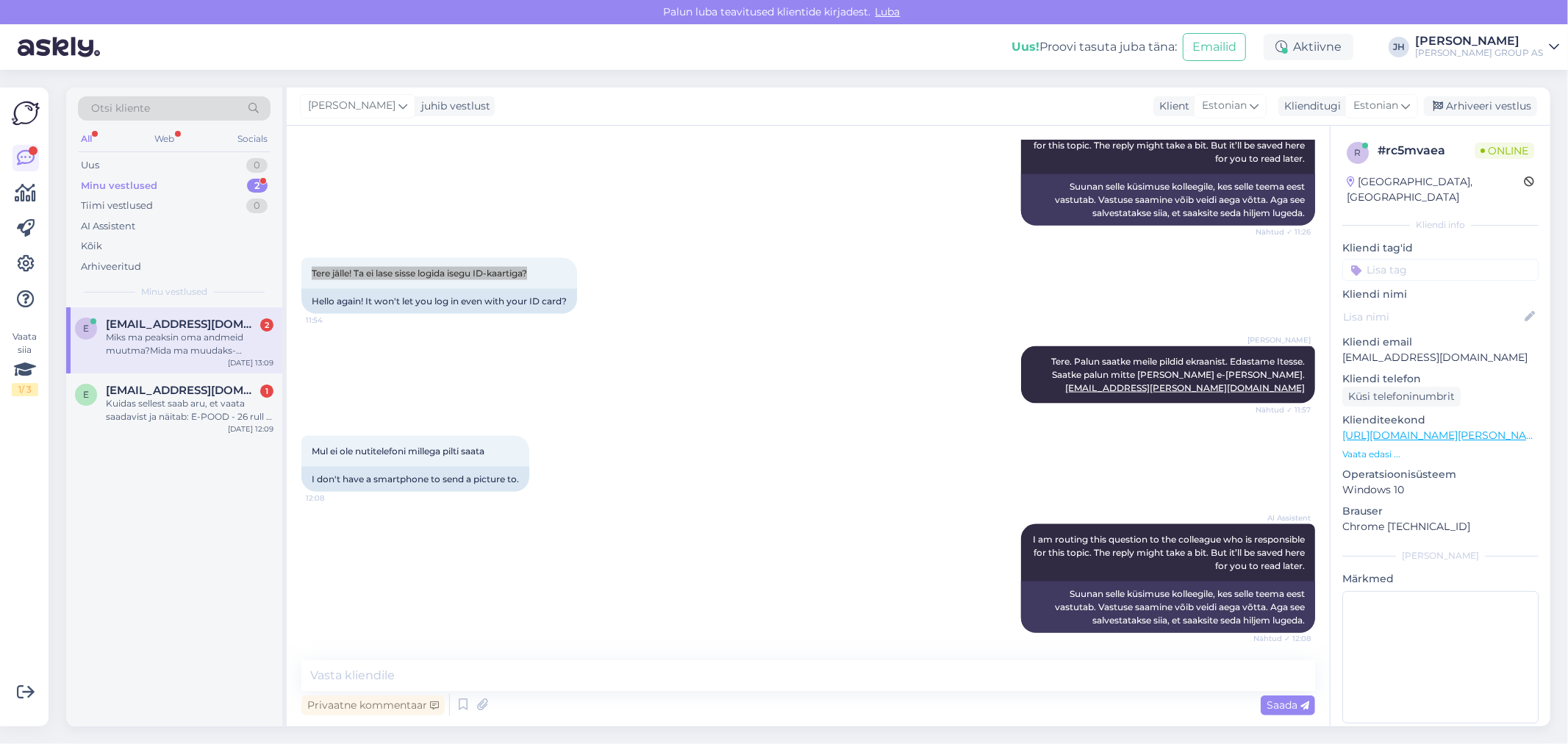
scroll to position [1963, 0]
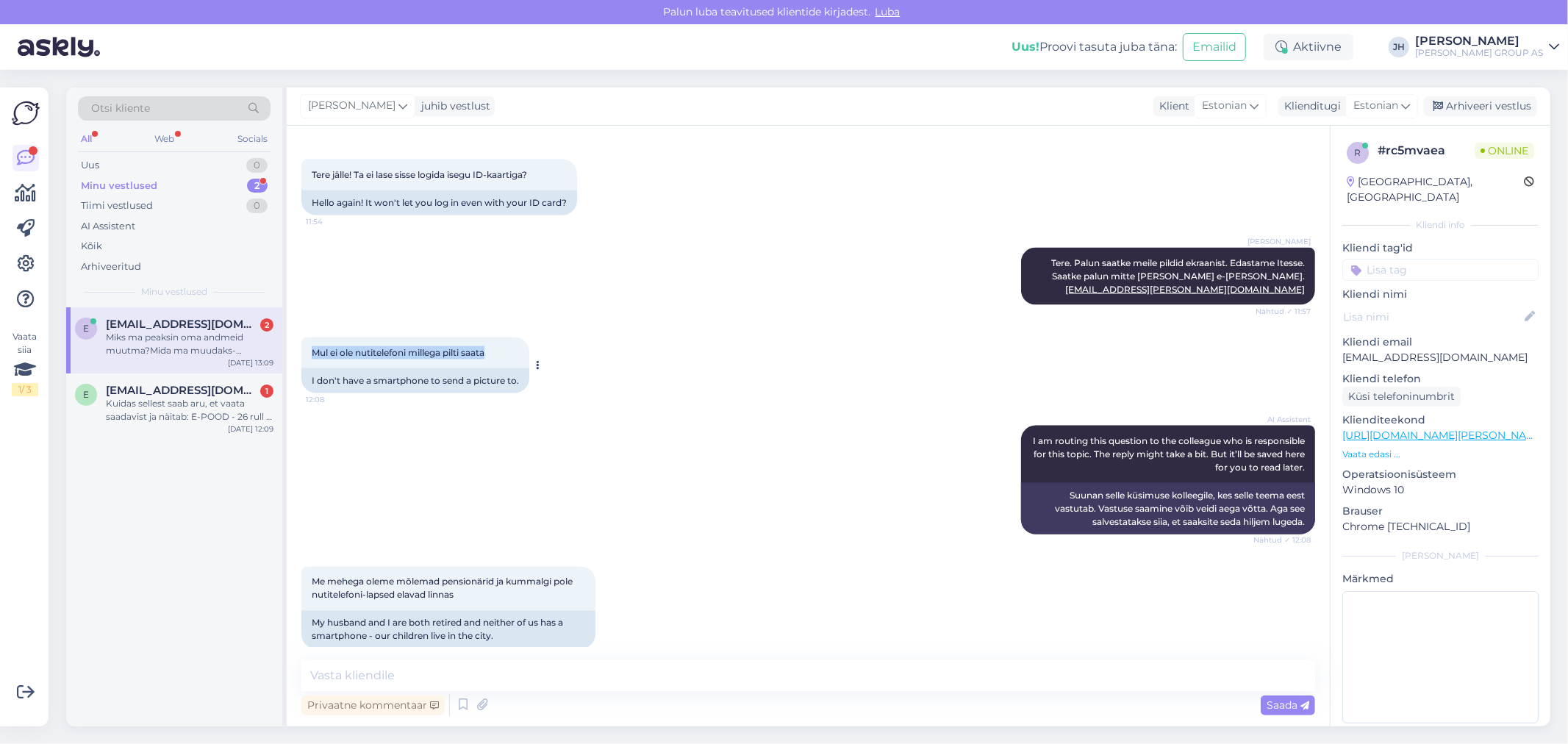
drag, startPoint x: 501, startPoint y: 363, endPoint x: 303, endPoint y: 362, distance: 198.0
click at [303, 362] on div "Mul ei ole nutitelefoni millega pilti saata 12:08" at bounding box center [415, 353] width 228 height 30
copy span "Mul ei ole nutitelefoni millega pilti saata"
drag, startPoint x: 487, startPoint y: 606, endPoint x: 298, endPoint y: 596, distance: 189.3
click at [298, 596] on div "Vestlus algas [DATE] Tere! Kas Bauhofis leidub kuumakindaid,mida kasutatakse kö…" at bounding box center [808, 426] width 1043 height 601
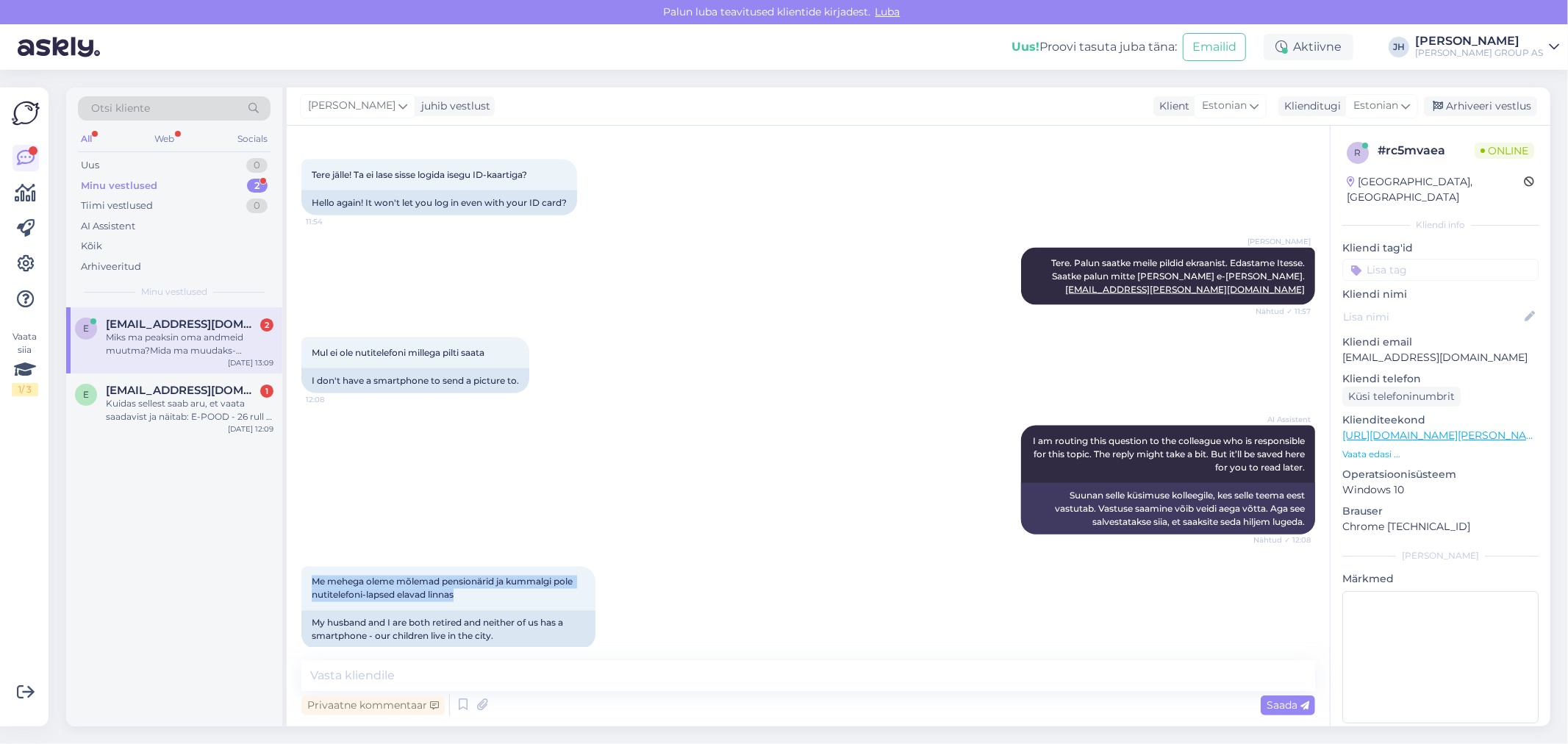
copy span "Me mehega oleme mõlemad pensionärid ja kummalgi pole nutitelefoni-lapsed elavad…"
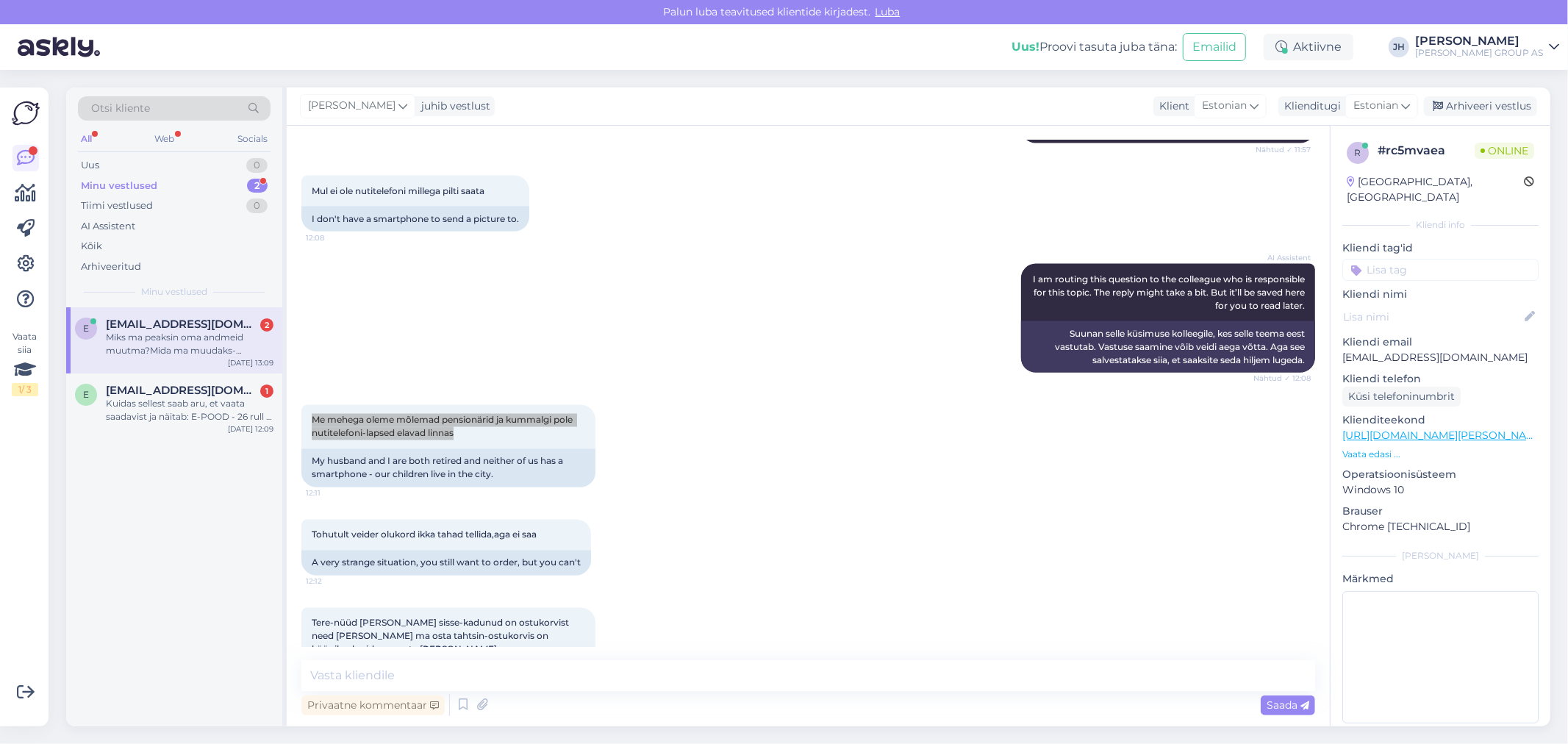
scroll to position [2209, 0]
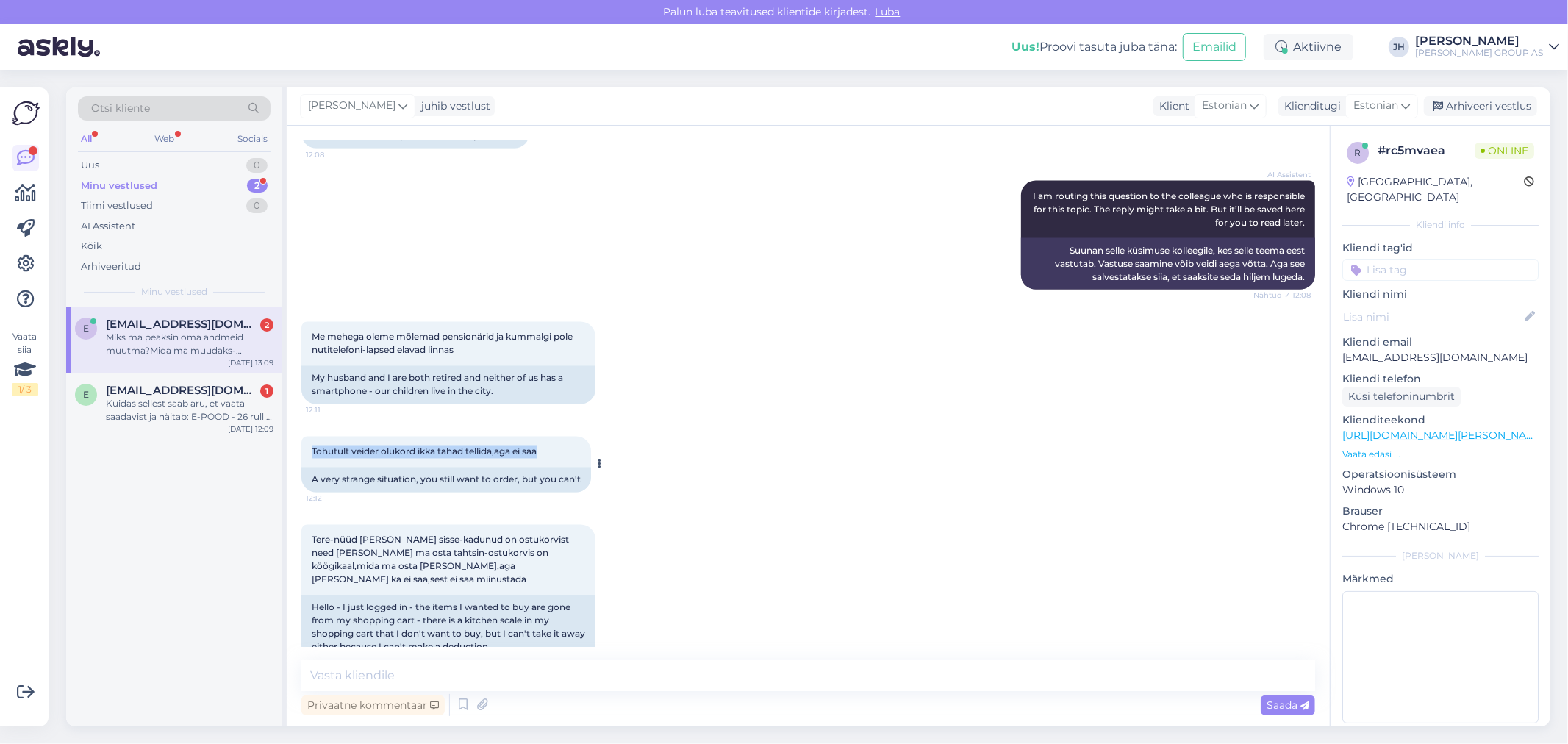
drag, startPoint x: 549, startPoint y: 466, endPoint x: 305, endPoint y: 473, distance: 244.1
click at [305, 468] on div "Tohutult veider olukord ikka [PERSON_NAME],aga ei saa 12:12" at bounding box center [446, 452] width 290 height 30
copy span "Tohutult veider olukord ikka tahad tellida,aga ei saa"
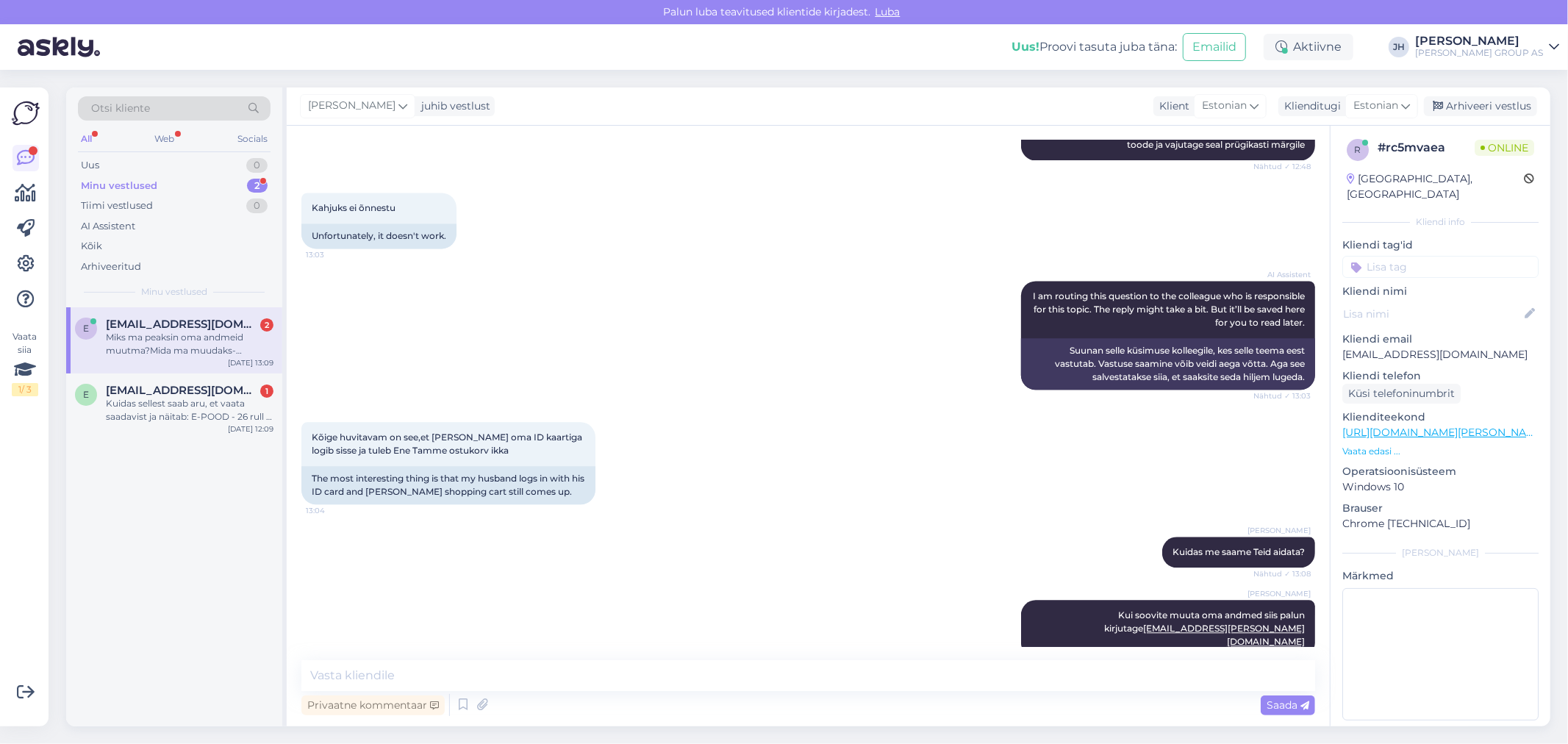
scroll to position [2862, 0]
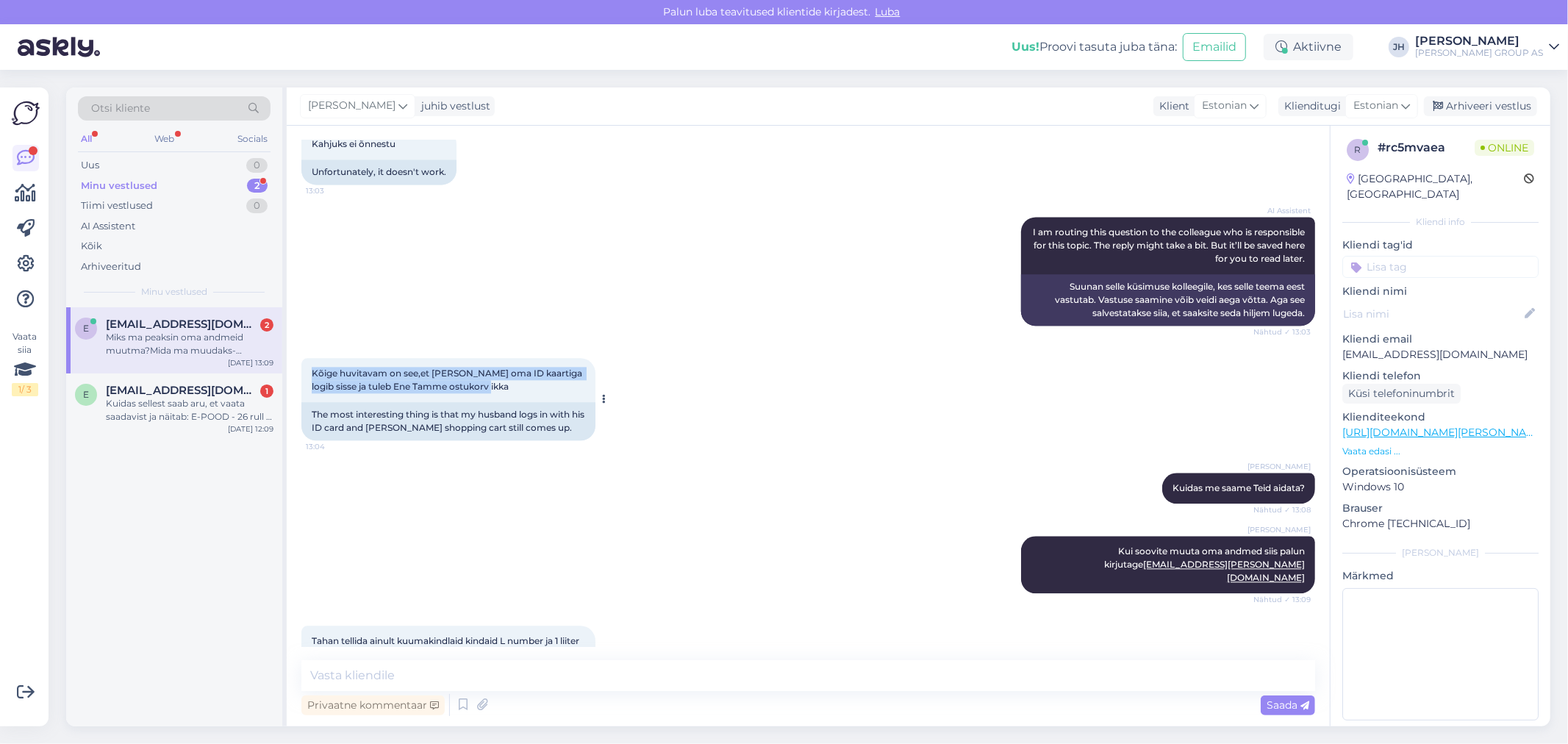
drag, startPoint x: 497, startPoint y: 385, endPoint x: 306, endPoint y: 377, distance: 191.2
click at [306, 377] on div "Kõige huvitavam on see,et [PERSON_NAME] oma ID kaartiga logib sisse ja tuleb En…" at bounding box center [448, 381] width 294 height 44
copy span "Kõige huvitavam on see,et [PERSON_NAME] oma ID kaartiga logib sisse ja tuleb En…"
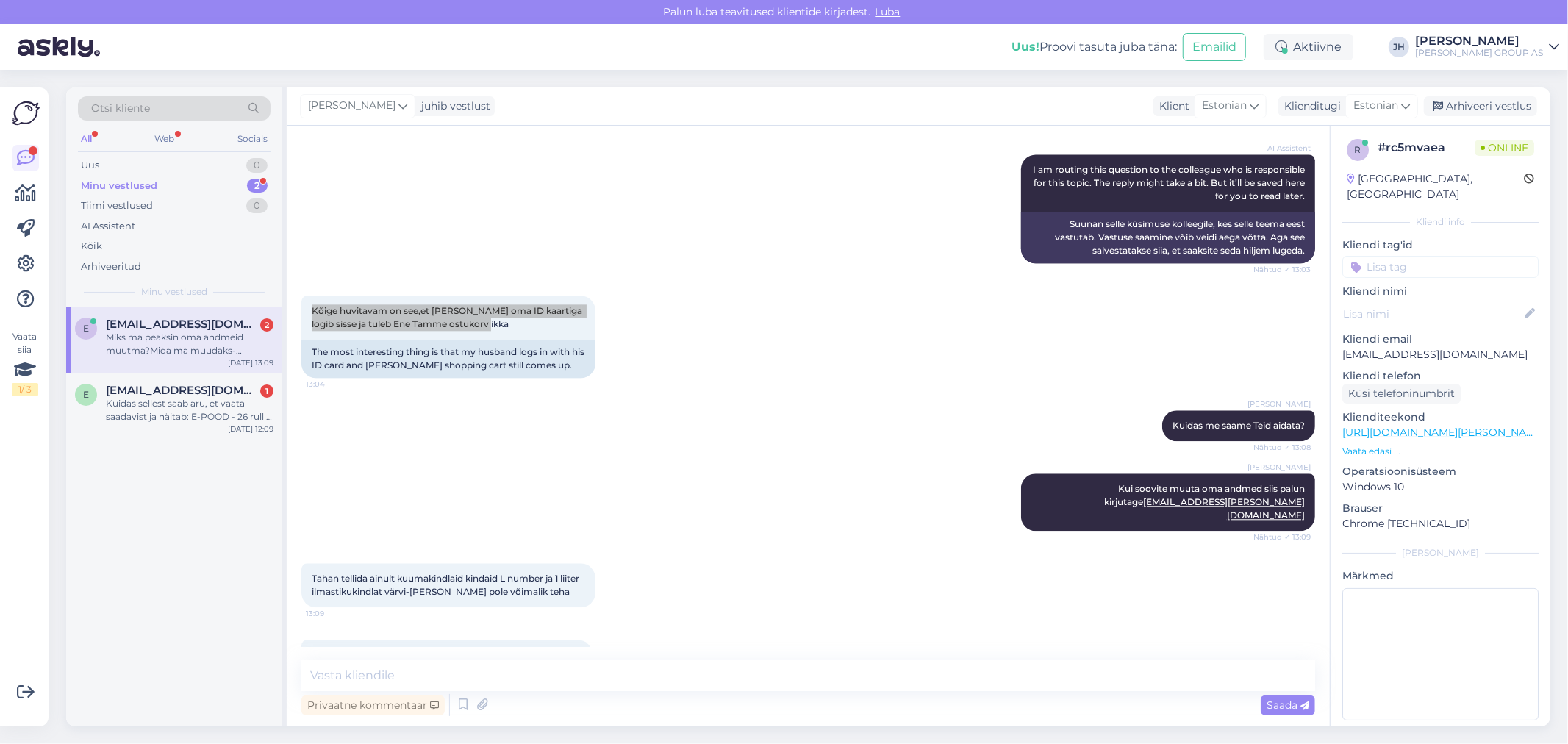
scroll to position [3025, 0]
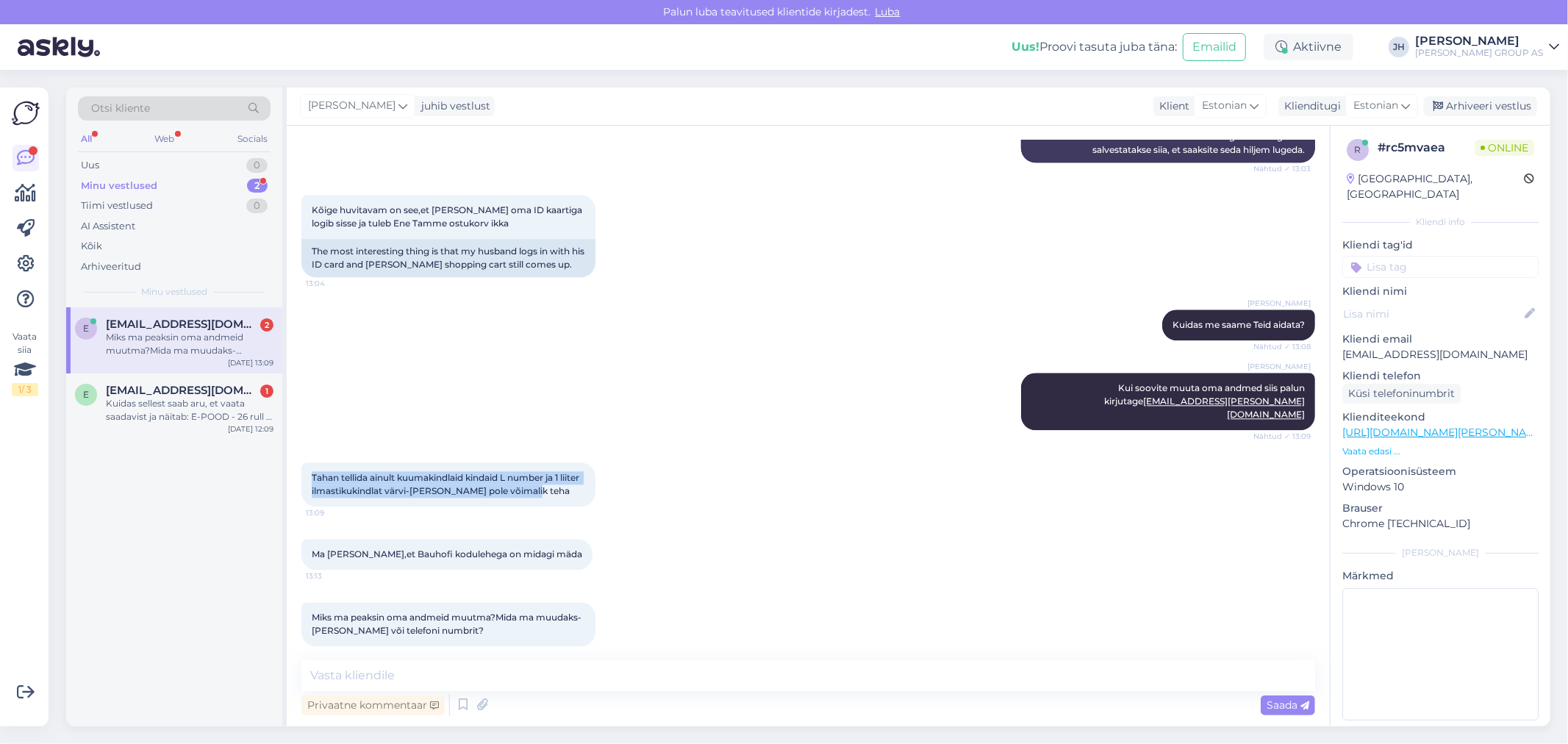
drag, startPoint x: 555, startPoint y: 475, endPoint x: 309, endPoint y: 466, distance: 246.2
click at [309, 466] on div "Tahan tellida ainult kuumakindlaid kindaid L number ja 1 liiter ilmastikukindla…" at bounding box center [448, 484] width 294 height 44
copy span "Tahan tellida ainult kuumakindlaid kindaid L number ja 1 liiter ilmastikukindla…"
drag, startPoint x: 530, startPoint y: 541, endPoint x: 299, endPoint y: 546, distance: 231.1
click at [299, 546] on div "Vestlus algas [DATE] Tere! Kas Bauhofis leidub kuumakindaid,mida kasutatakse kö…" at bounding box center [808, 426] width 1043 height 601
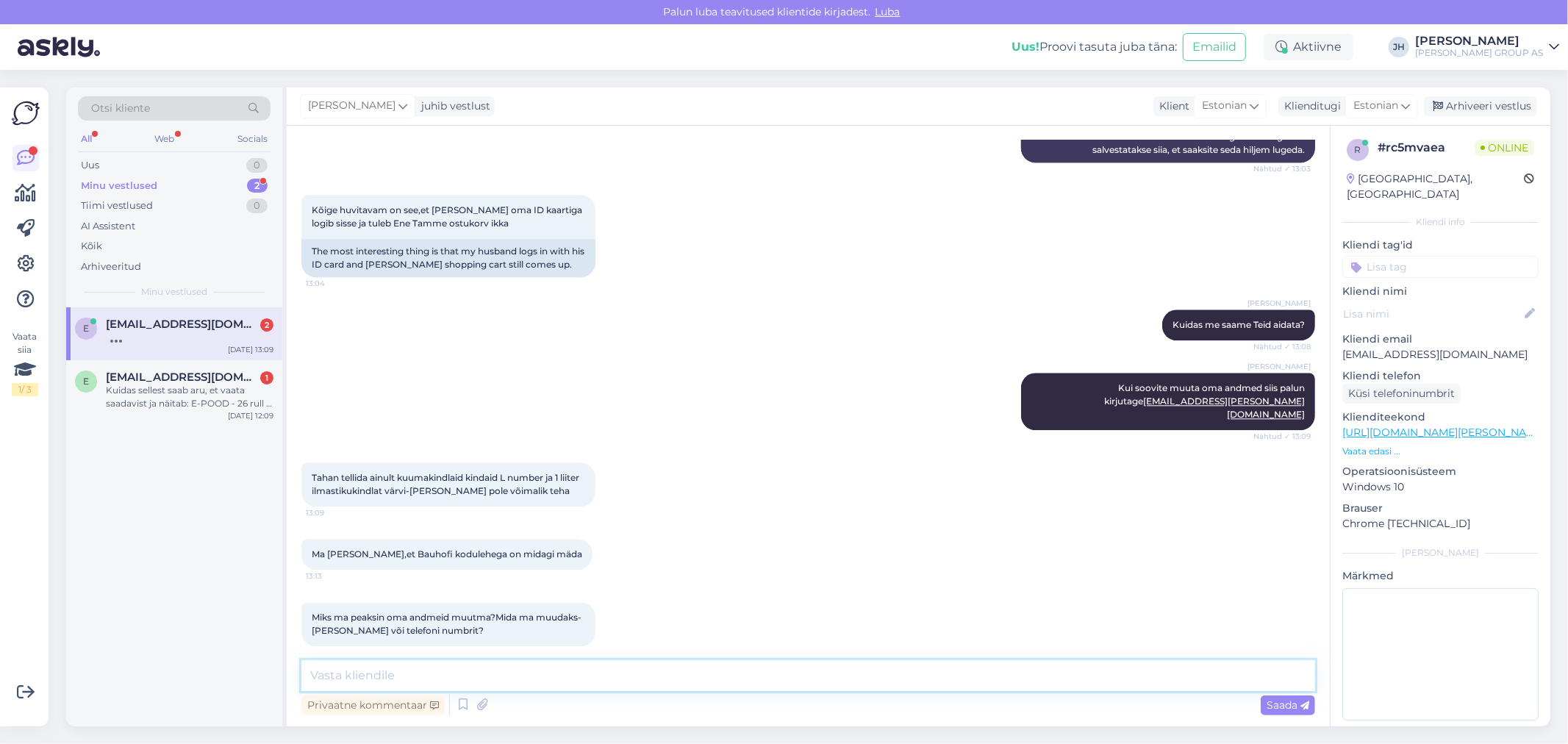
click at [332, 678] on textarea at bounding box center [808, 676] width 1014 height 30
click at [157, 387] on div "Kuidas sellest saab aru, et vaata saadavist ja näitab: E-POOD - 26 rull ? Siis …" at bounding box center [190, 397] width 168 height 26
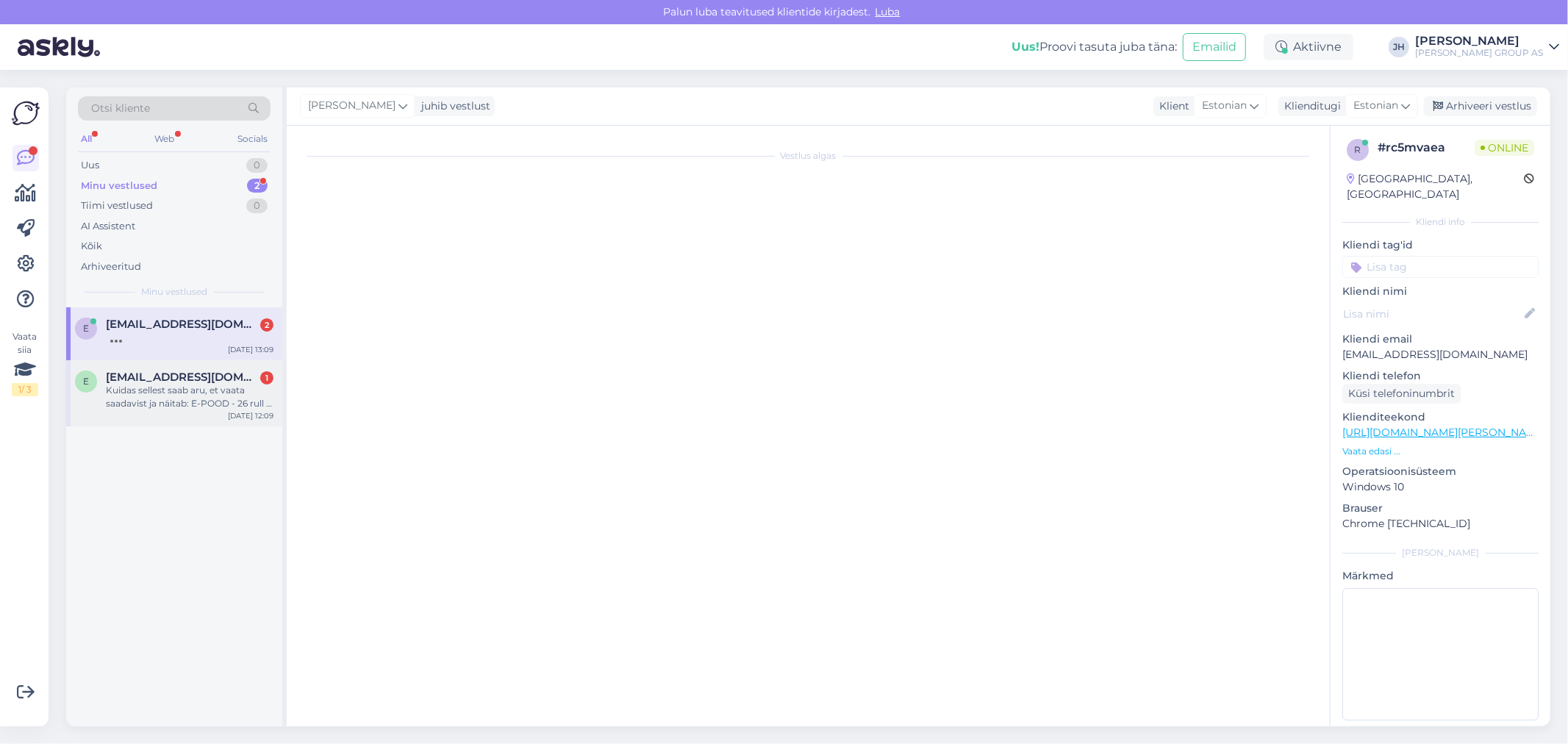
scroll to position [2129, 0]
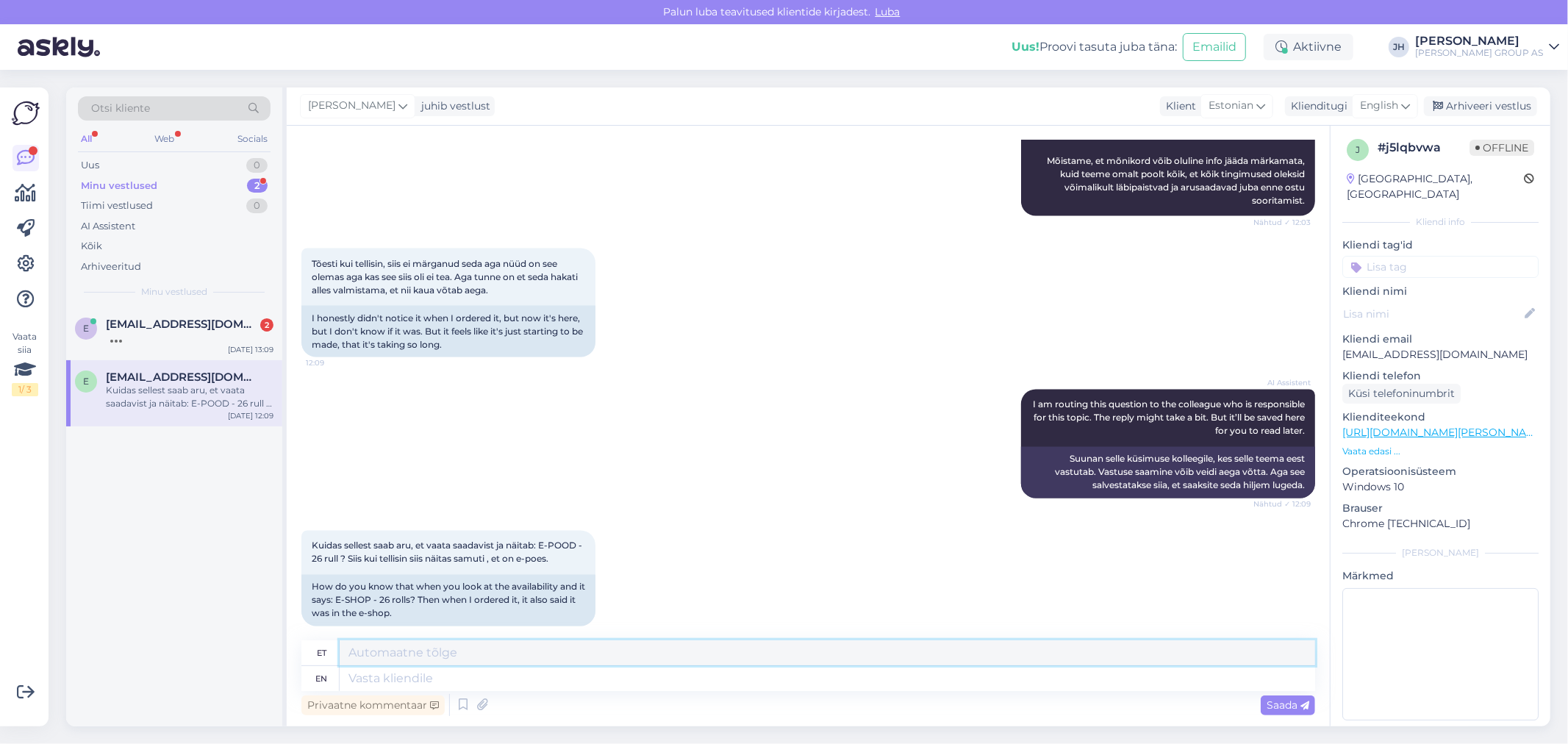
click at [362, 649] on textarea at bounding box center [827, 653] width 976 height 25
drag, startPoint x: 775, startPoint y: 653, endPoint x: 324, endPoint y: 648, distance: 451.0
click at [324, 648] on div "et Et e-poes korraga saab tellida 26 [PERSON_NAME]. Süsteem ei [PERSON_NAME] te…" at bounding box center [808, 653] width 1014 height 26
type textarea "Et e-poes korraga saab tellida 26 [PERSON_NAME]. Süsteem ei [PERSON_NAME] telli…"
click at [1406, 101] on icon at bounding box center [1405, 106] width 9 height 16
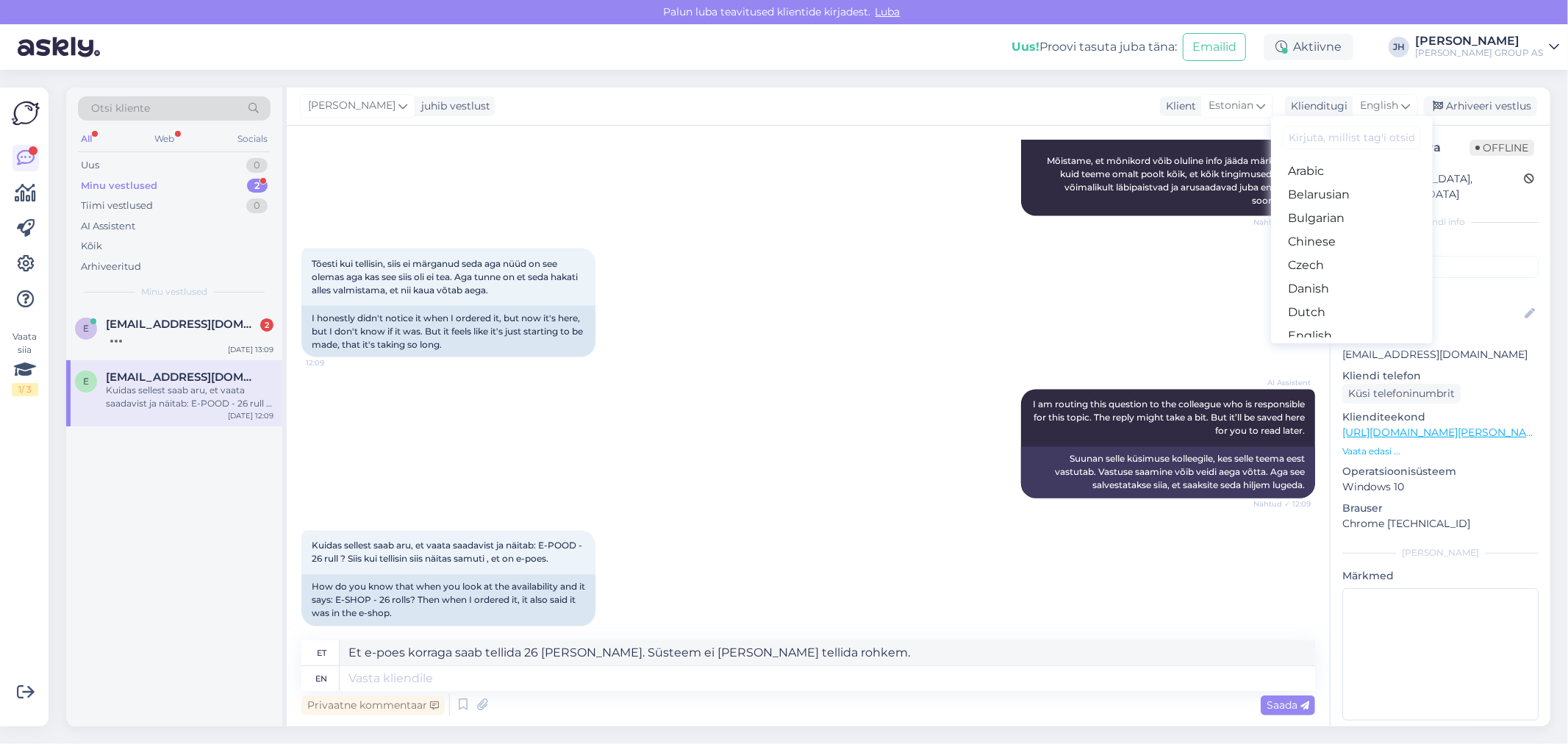
drag, startPoint x: 1346, startPoint y: 278, endPoint x: 1259, endPoint y: 358, distance: 118.2
click at [1346, 348] on link "Estonian" at bounding box center [1351, 359] width 161 height 24
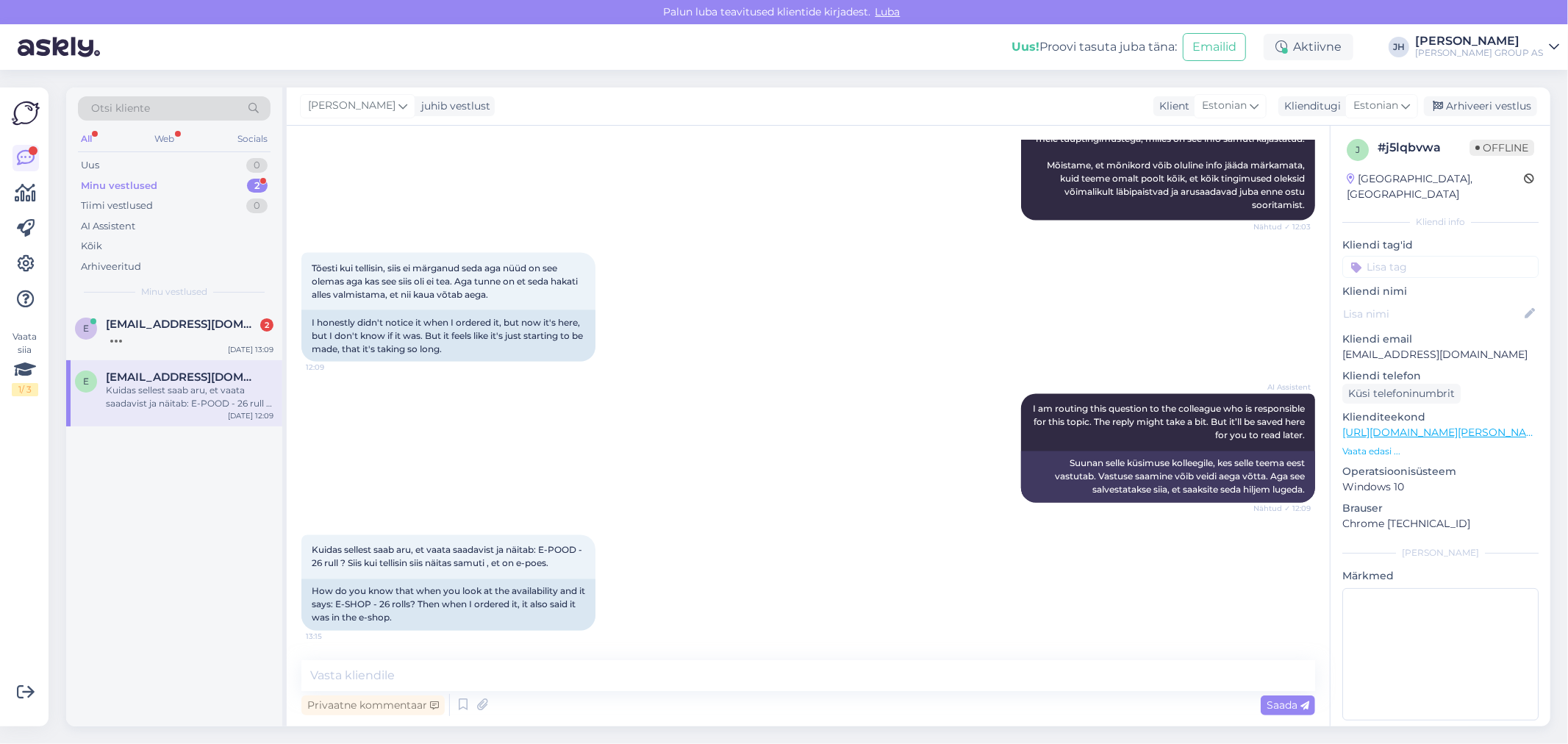
scroll to position [2109, 0]
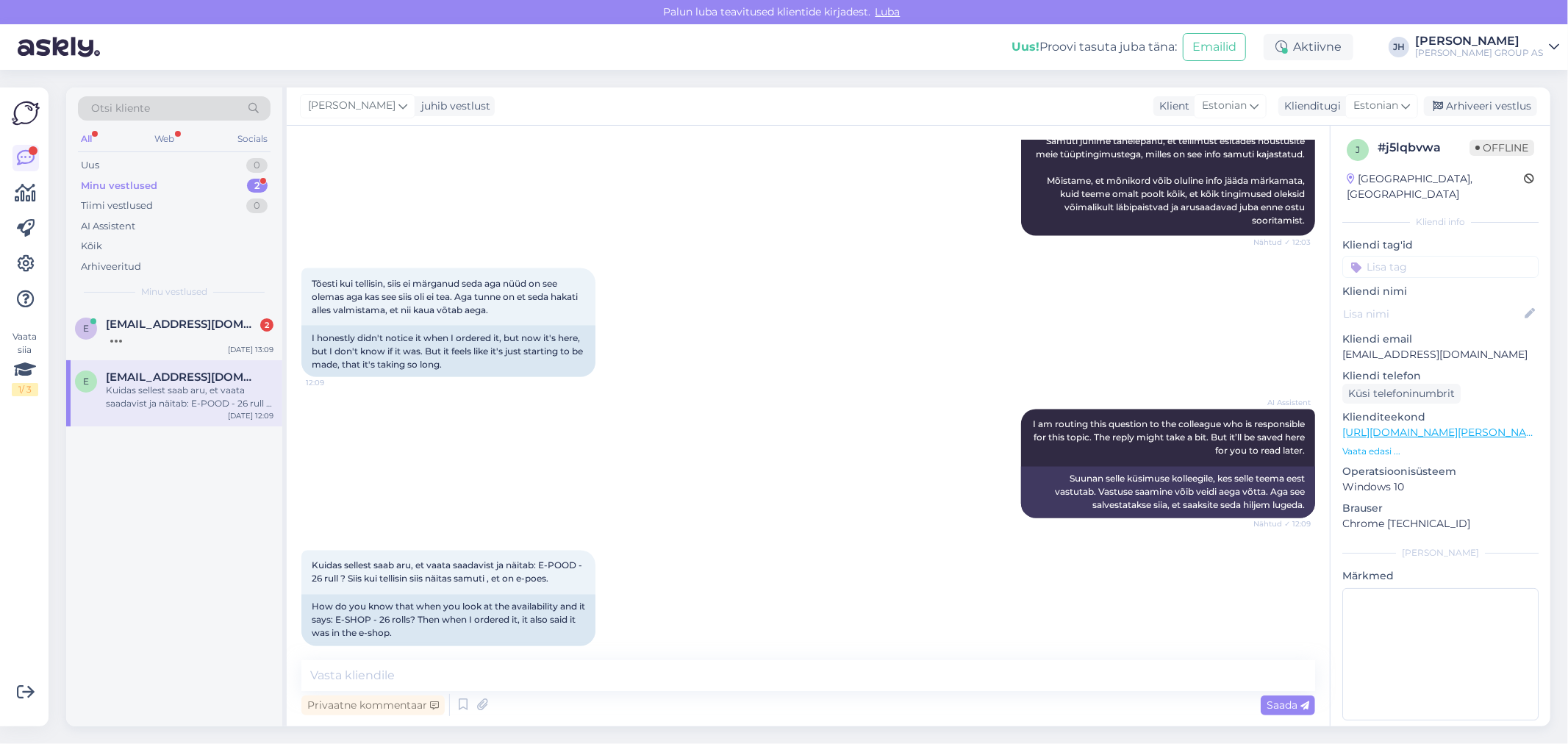
click at [497, 658] on div "Vestlus algas [DATE] Tere, soovisin [PERSON_NAME] Veinipakkautomatti, kuid [PER…" at bounding box center [808, 426] width 1043 height 601
click at [446, 679] on textarea at bounding box center [808, 676] width 1014 height 30
paste textarea "Et e-poes korraga saab tellida 26 [PERSON_NAME]. Süsteem ei [PERSON_NAME] telli…"
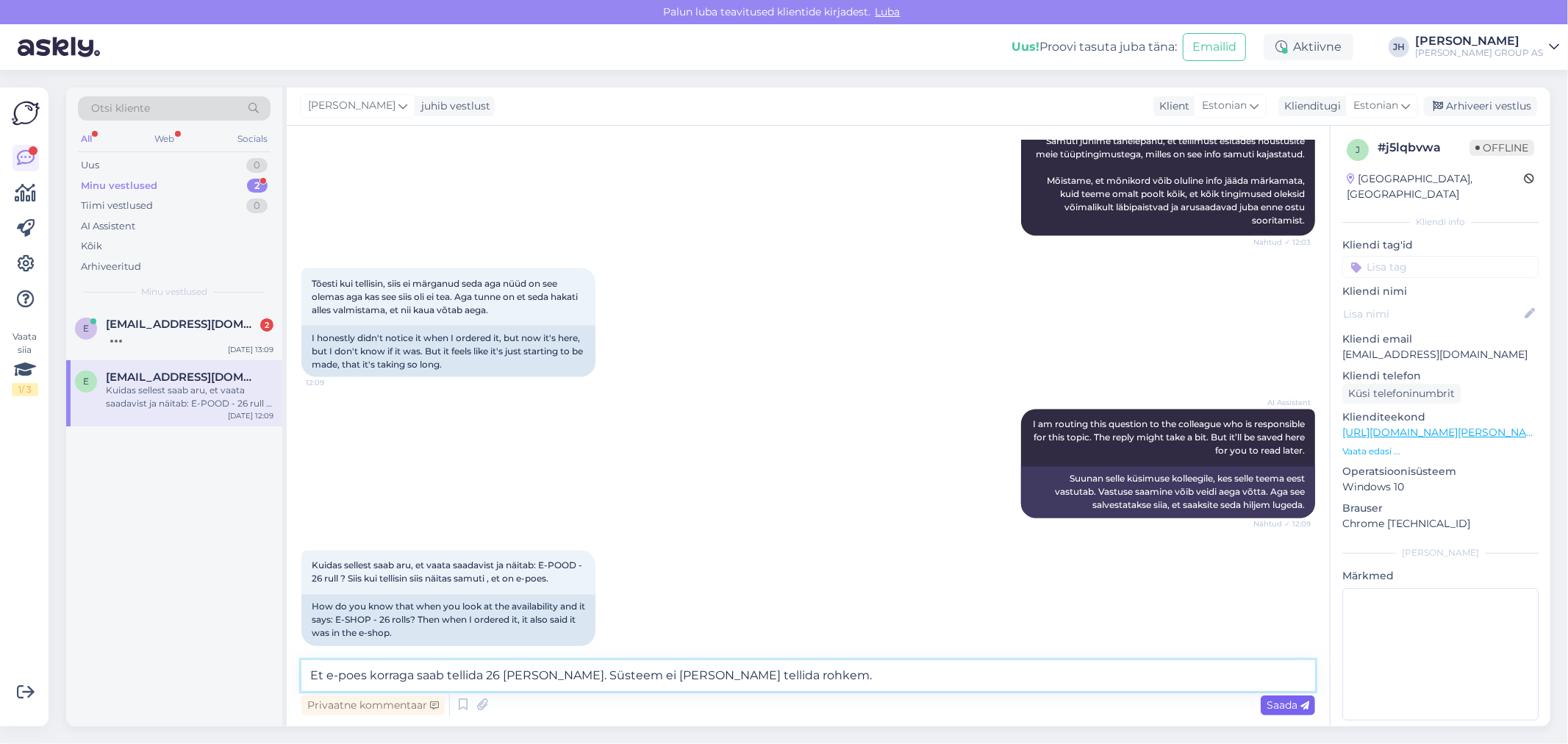
type textarea "Et e-poes korraga saab tellida 26 [PERSON_NAME]. Süsteem ei [PERSON_NAME] telli…"
click at [1276, 707] on span "Saada" at bounding box center [1288, 705] width 43 height 13
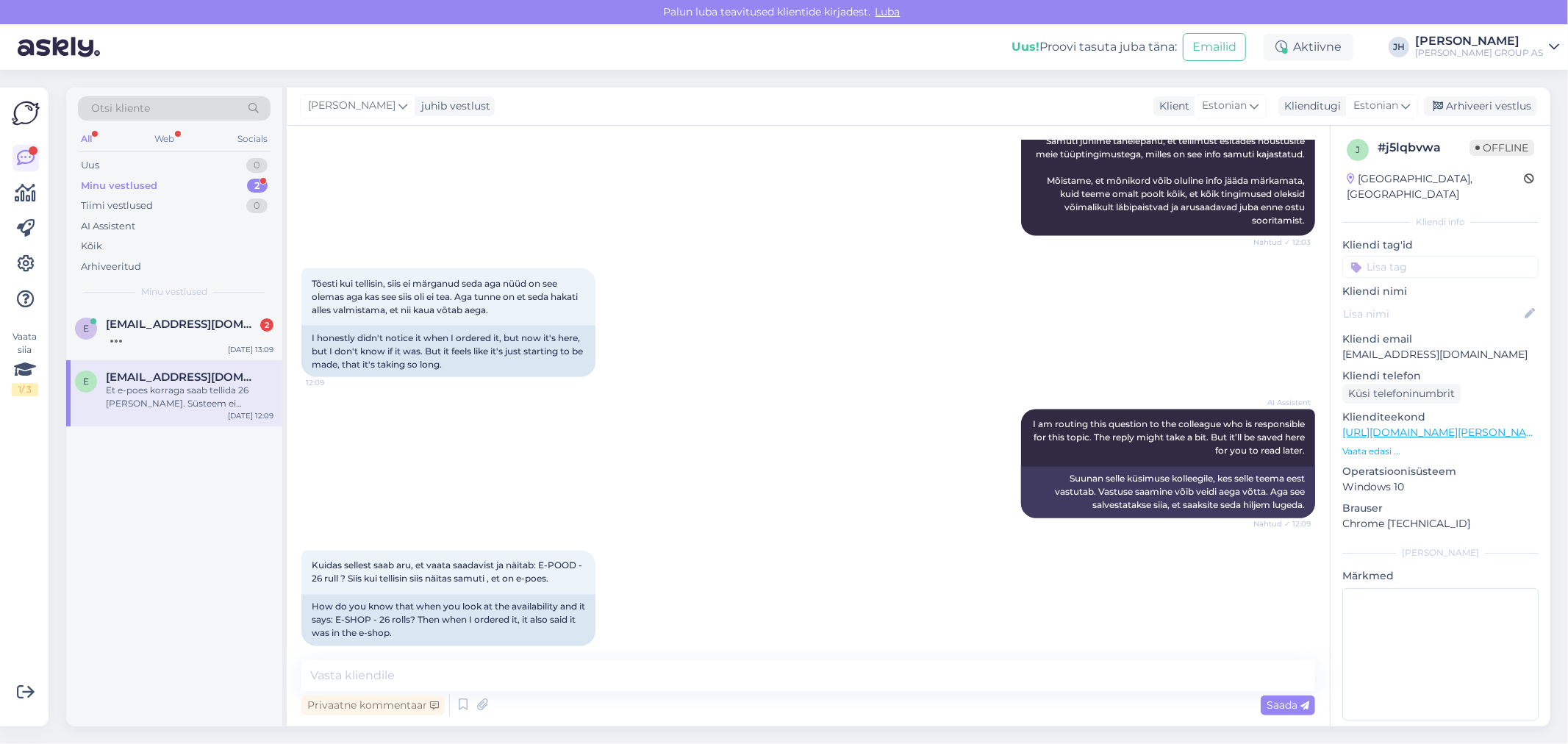
scroll to position [2187, 0]
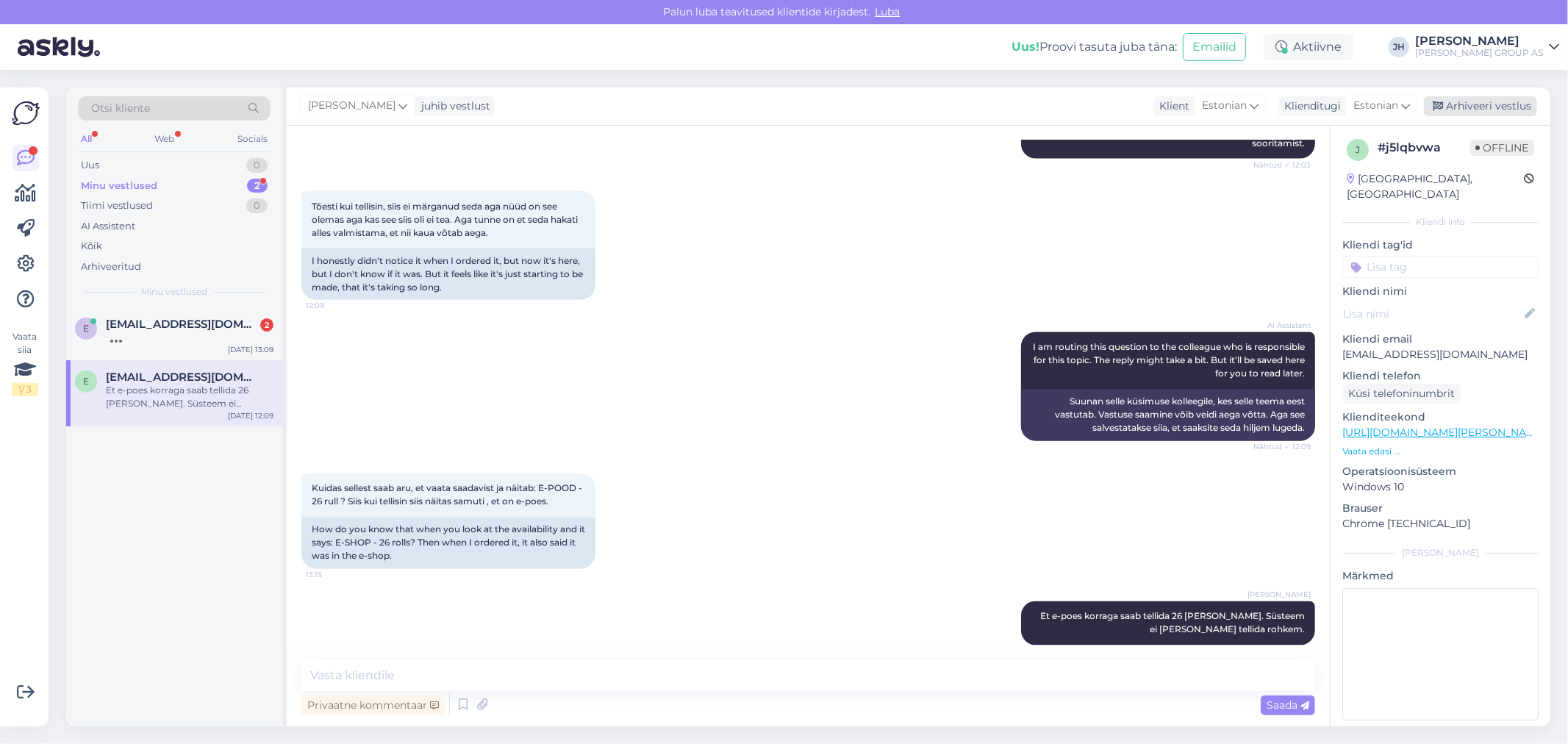
click at [1492, 105] on div "Arhiveeri vestlus" at bounding box center [1480, 106] width 113 height 20
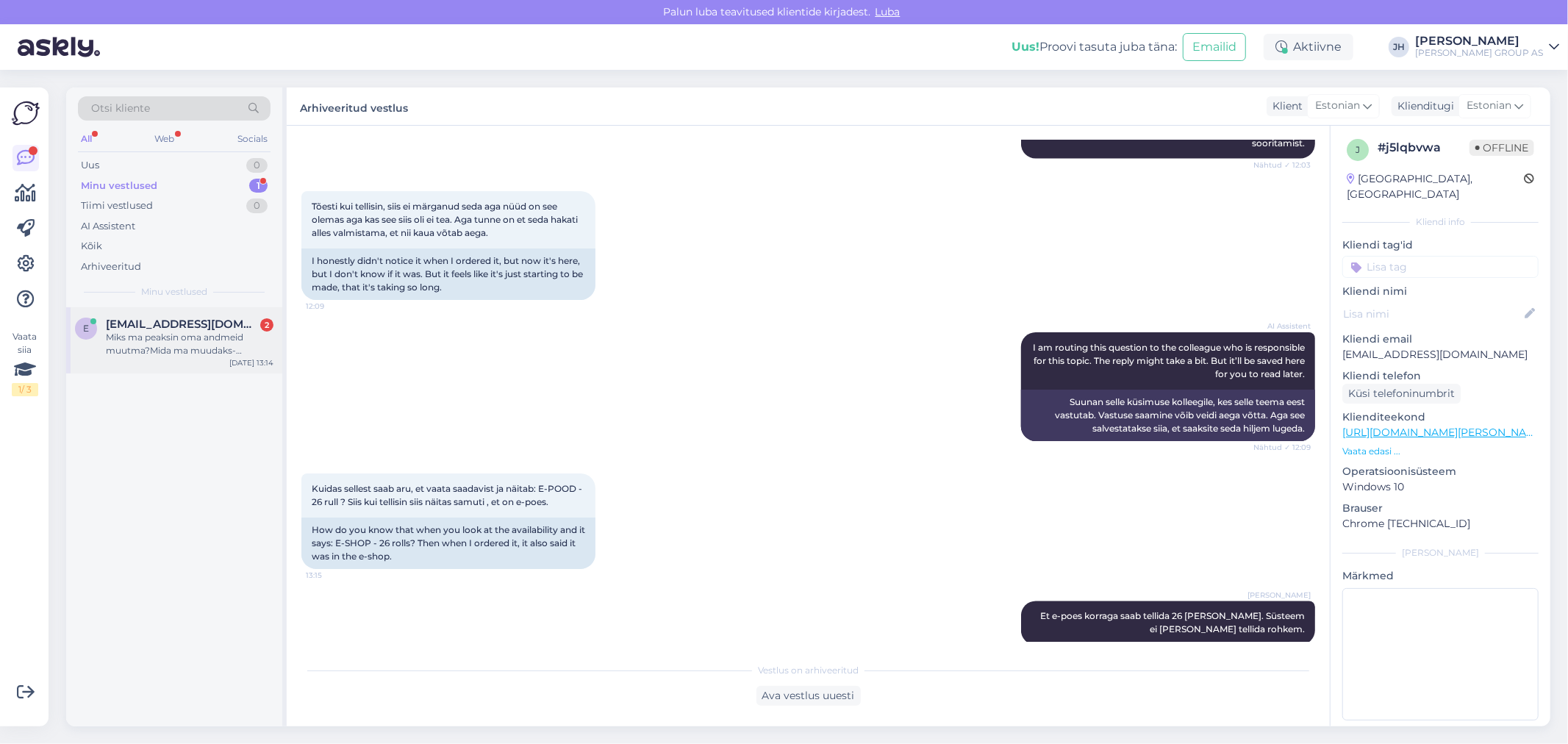
click at [133, 332] on div "Miks ma peaksin oma andmeid muutma?Mida ma muudaks-[PERSON_NAME] või telefoni n…" at bounding box center [190, 344] width 168 height 26
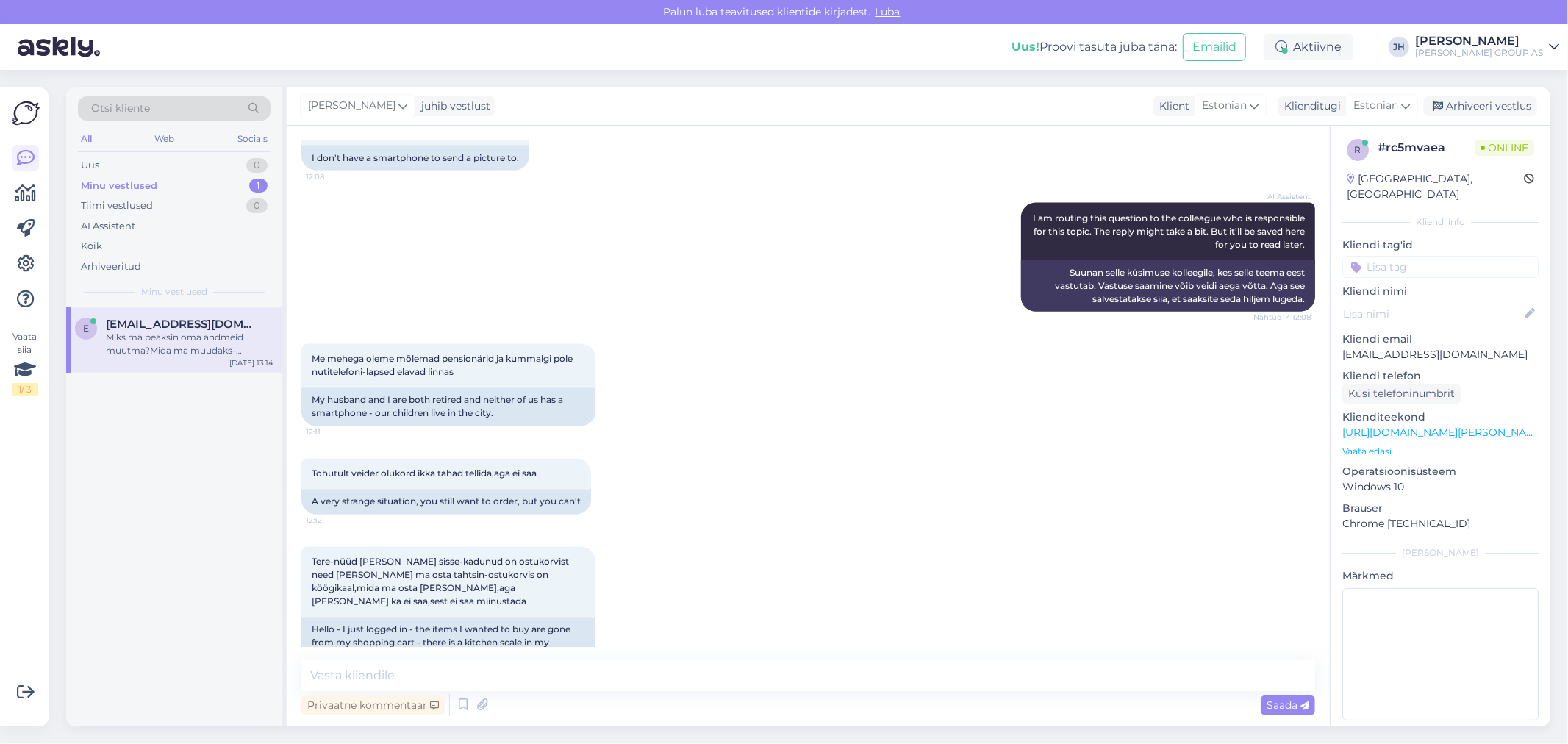
scroll to position [3025, 0]
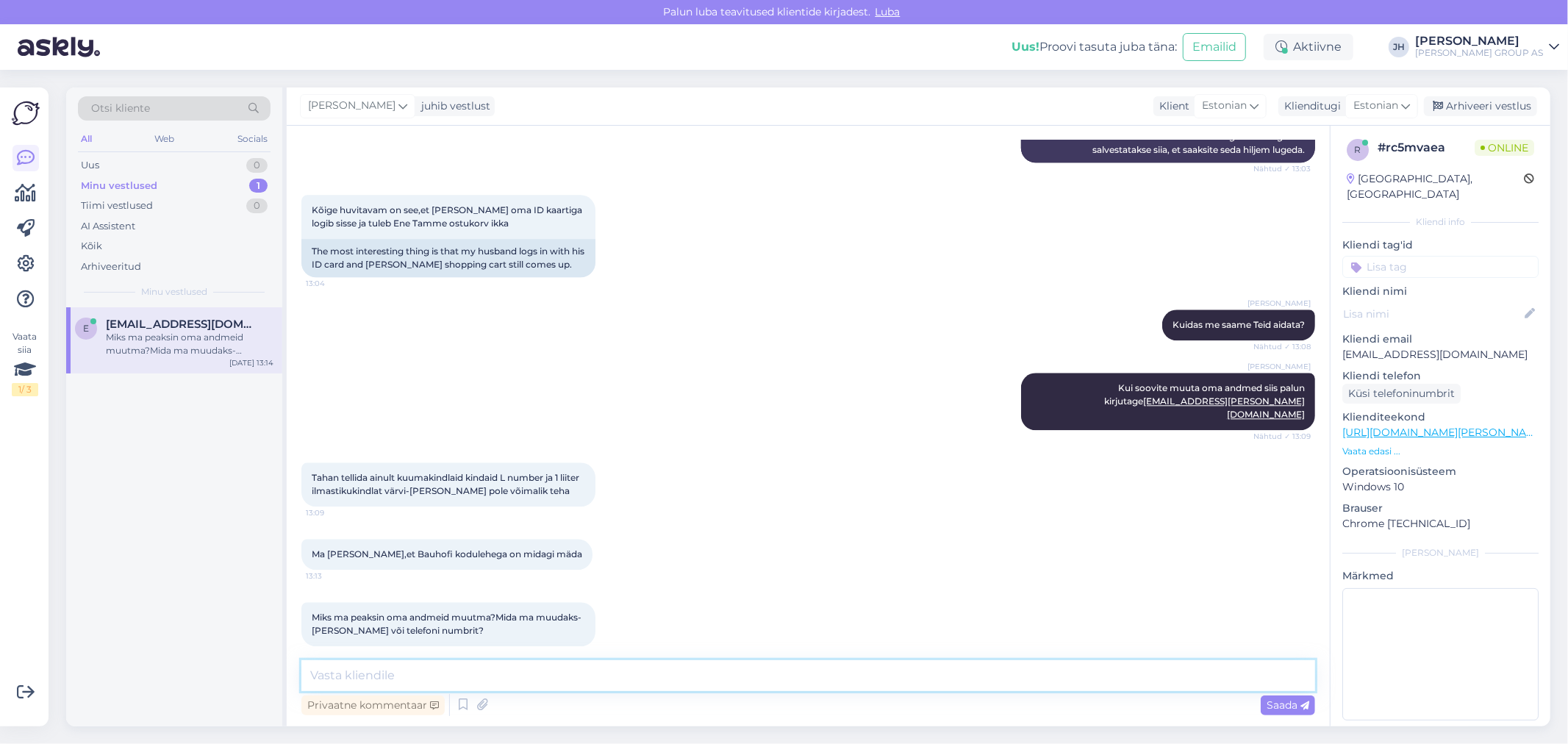
click at [357, 676] on textarea at bounding box center [808, 676] width 1014 height 30
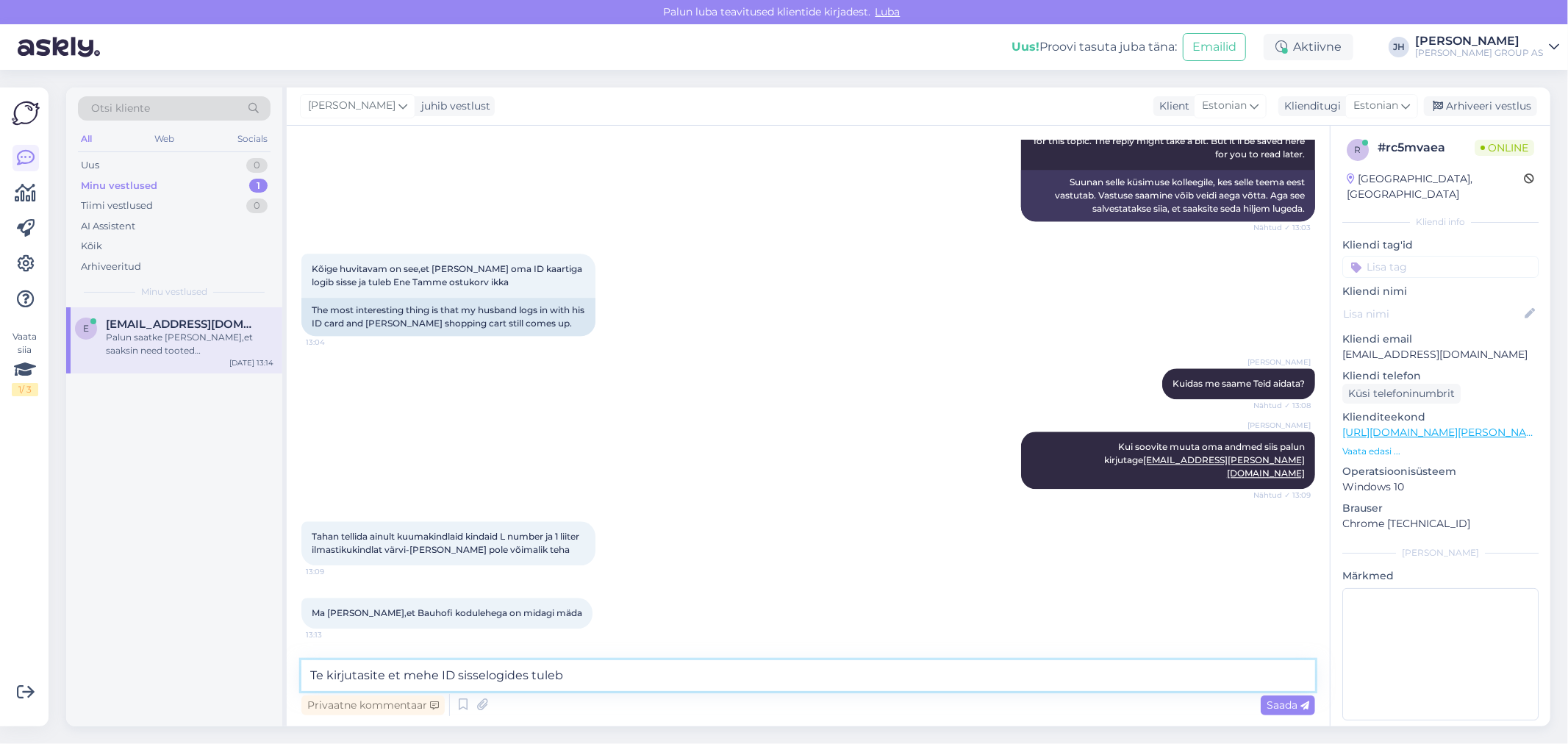
scroll to position [2965, 0]
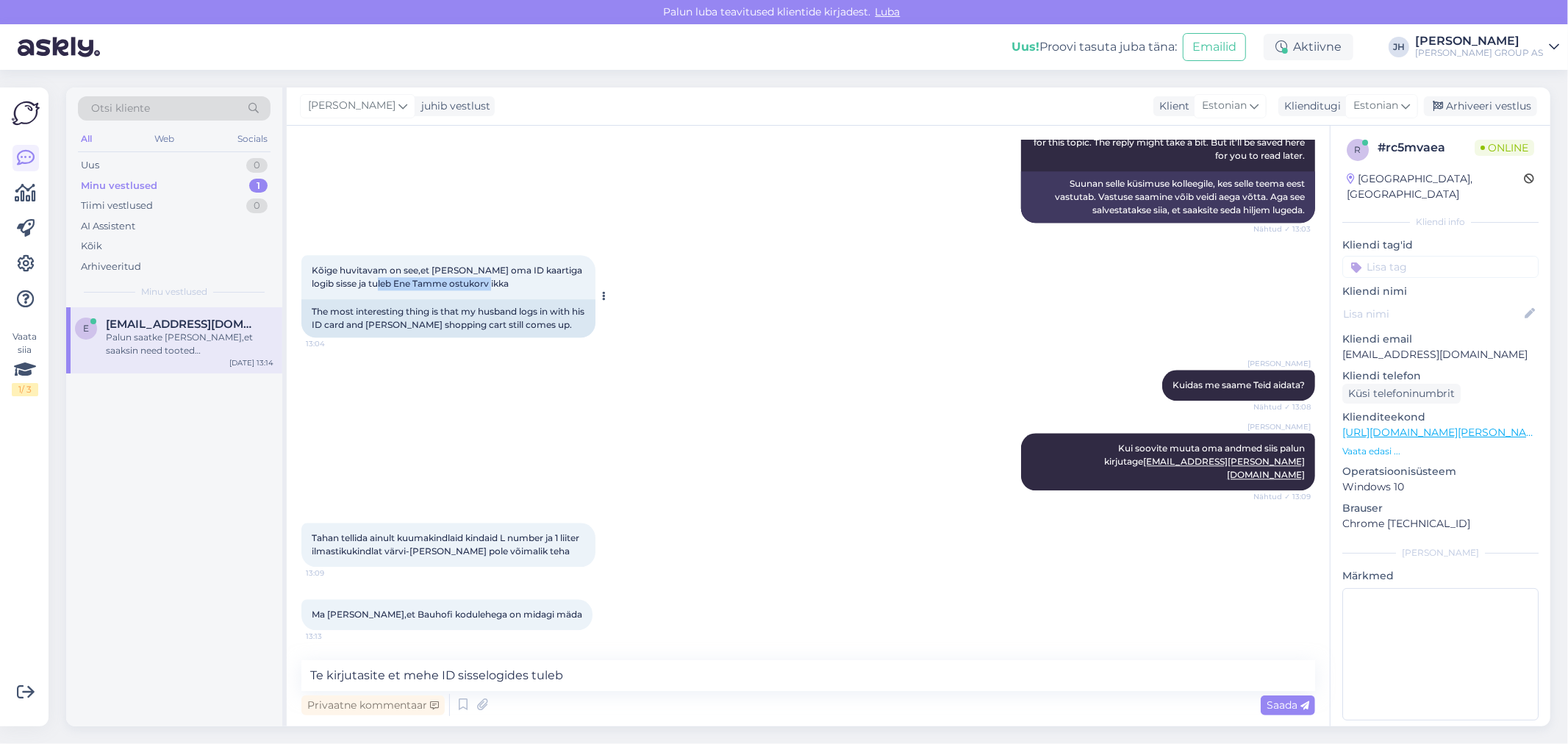
drag, startPoint x: 371, startPoint y: 278, endPoint x: 496, endPoint y: 285, distance: 125.2
click at [496, 285] on div "Kõige huvitavam on see,et [PERSON_NAME] oma ID kaartiga logib sisse ja tuleb En…" at bounding box center [448, 278] width 294 height 44
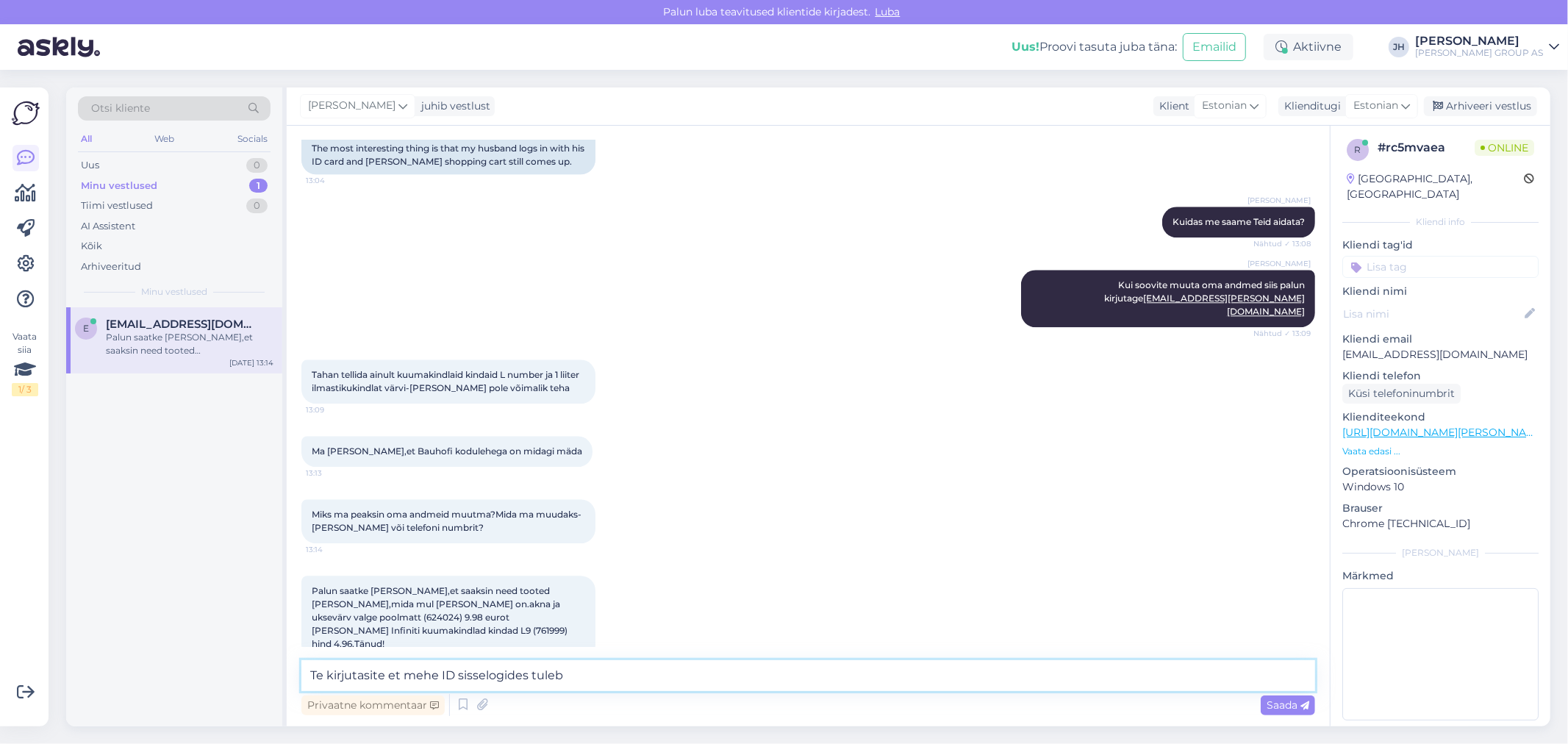
click at [575, 670] on textarea "Te kirjutasite et mehe ID sisselogides tuleb" at bounding box center [808, 676] width 1014 height 30
paste textarea "Ene Tamme ostukorv ikka"
click at [482, 677] on textarea "Te kirjutasite et mehe ID sisselogides tuleb Ene Tamme ostukorv ikka" at bounding box center [808, 676] width 1014 height 30
click at [716, 678] on textarea "Te kirjutasite et mehe ID sisse logides tuleb Ene Tamme ostukorv ikka" at bounding box center [808, 676] width 1014 height 30
drag, startPoint x: 1471, startPoint y: 339, endPoint x: 1340, endPoint y: 332, distance: 131.2
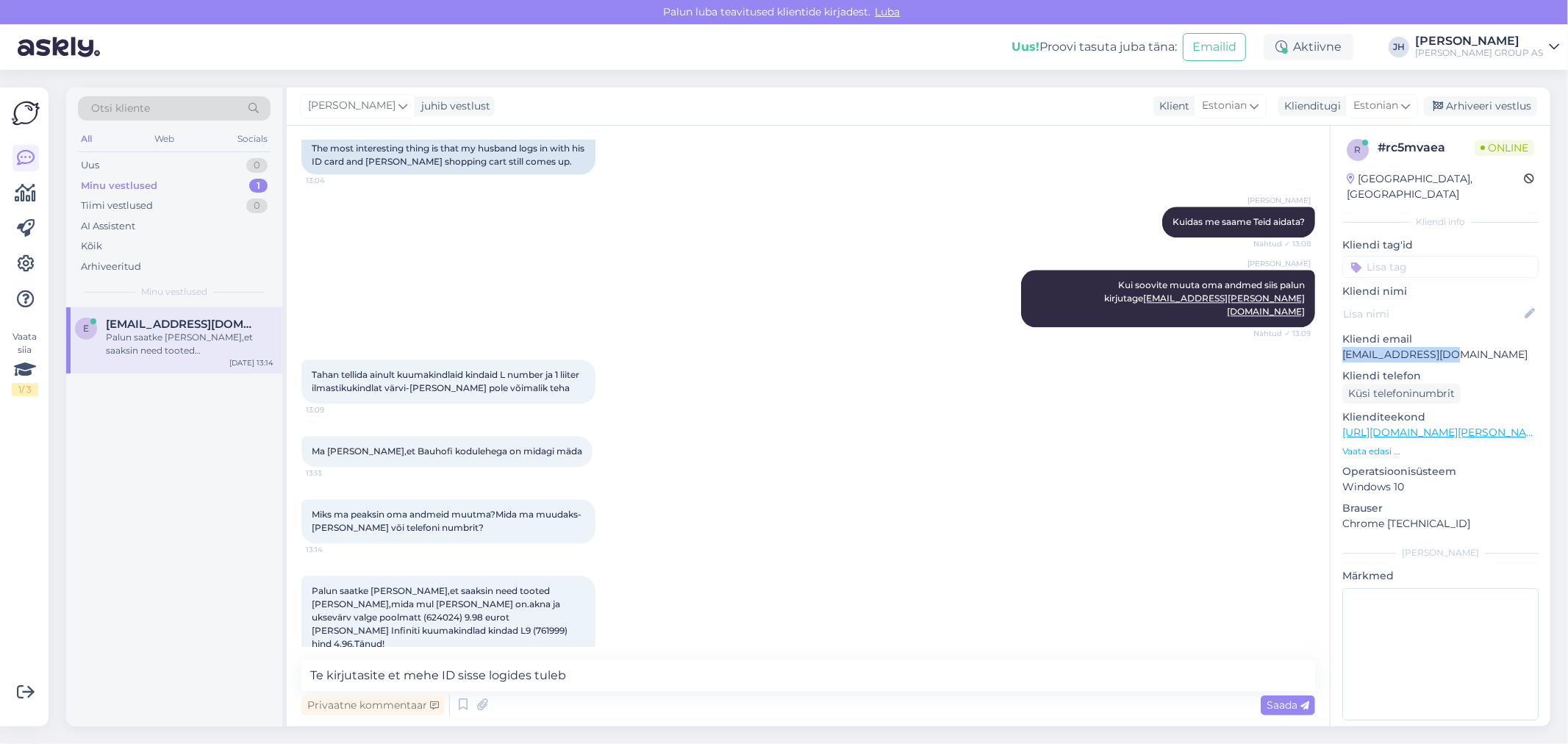
click at [1340, 332] on div "r # rc5mvaea Online [GEOGRAPHIC_DATA], [GEOGRAPHIC_DATA] Kliendi info Kliendi t…" at bounding box center [1440, 433] width 220 height 620
click at [574, 676] on textarea "Te kirjutasite et mehe ID sisse logides tuleb" at bounding box center [808, 676] width 1014 height 30
type textarea "T"
click at [338, 675] on textarea at bounding box center [808, 676] width 1014 height 30
type textarea "Kas ennem olete meilt e-poes tellinud?"
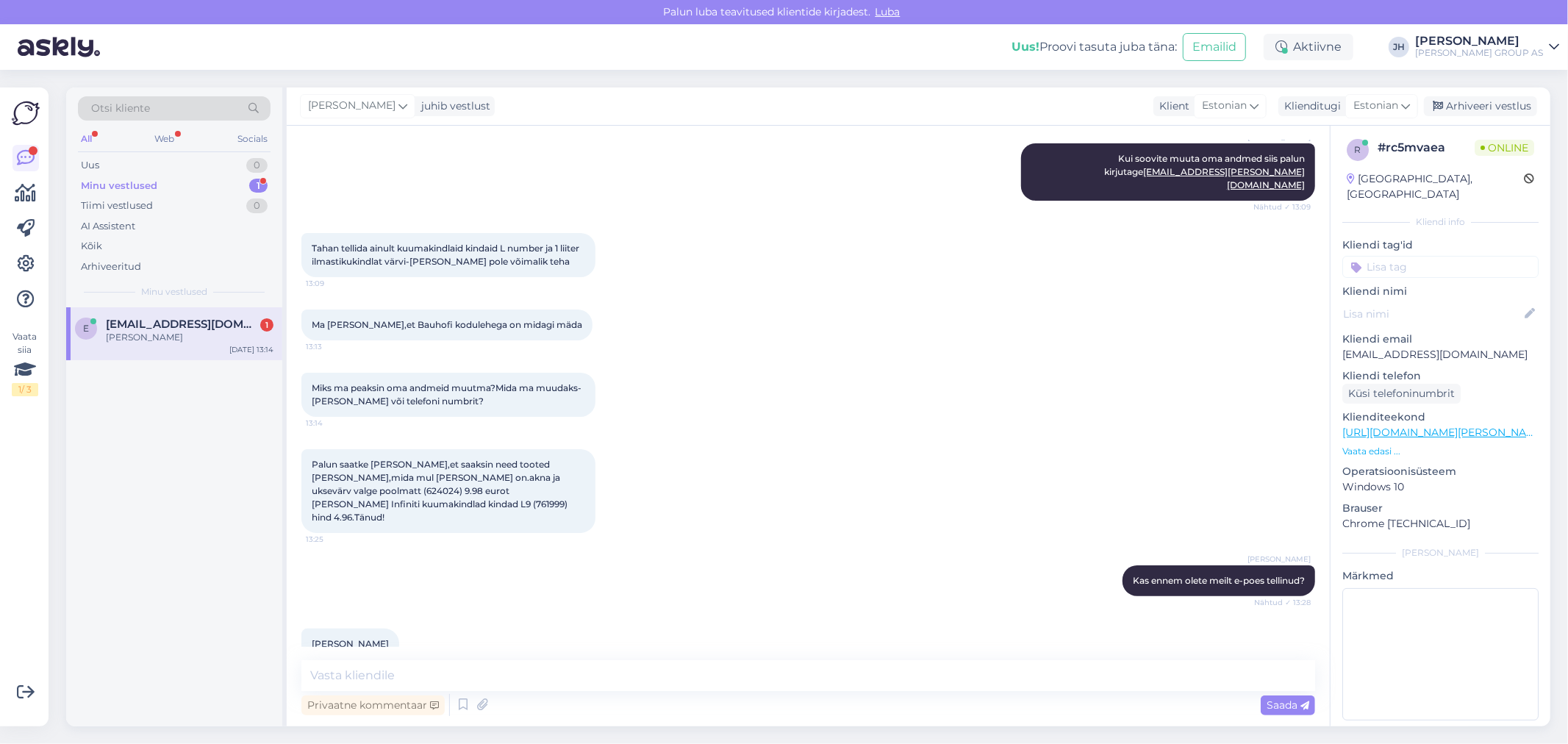
scroll to position [3270, 0]
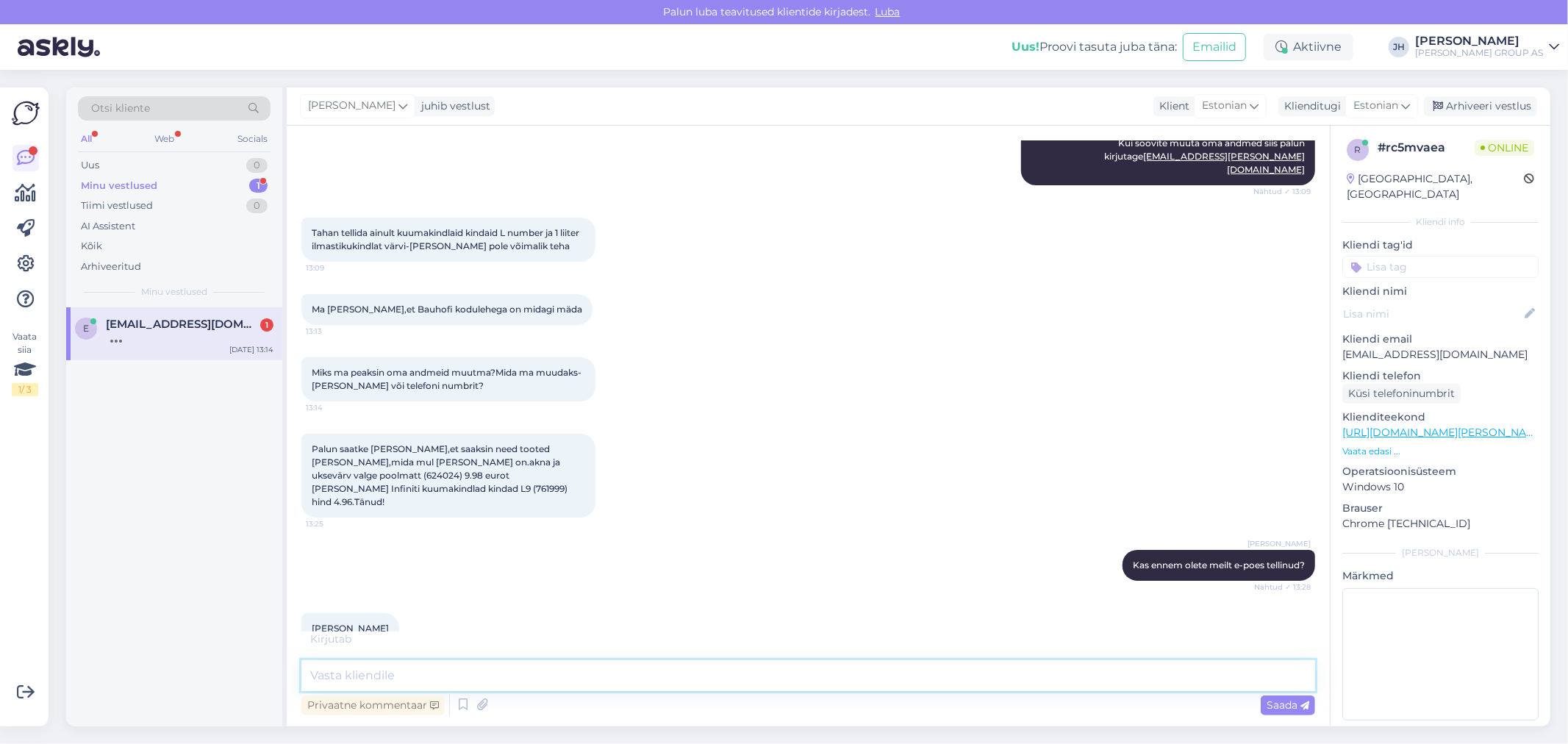
click at [341, 673] on textarea at bounding box center [808, 676] width 1014 height 30
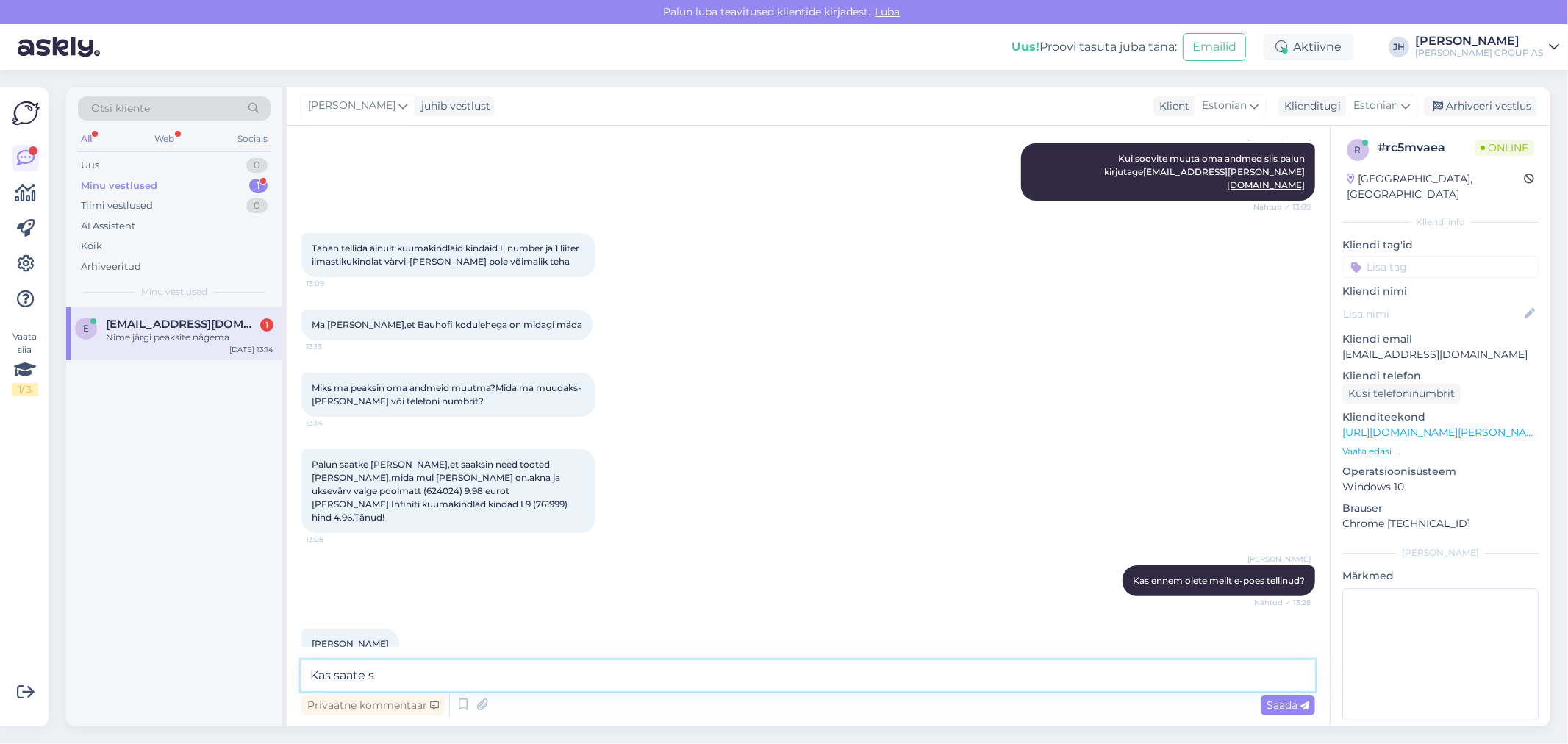
scroll to position [3319, 0]
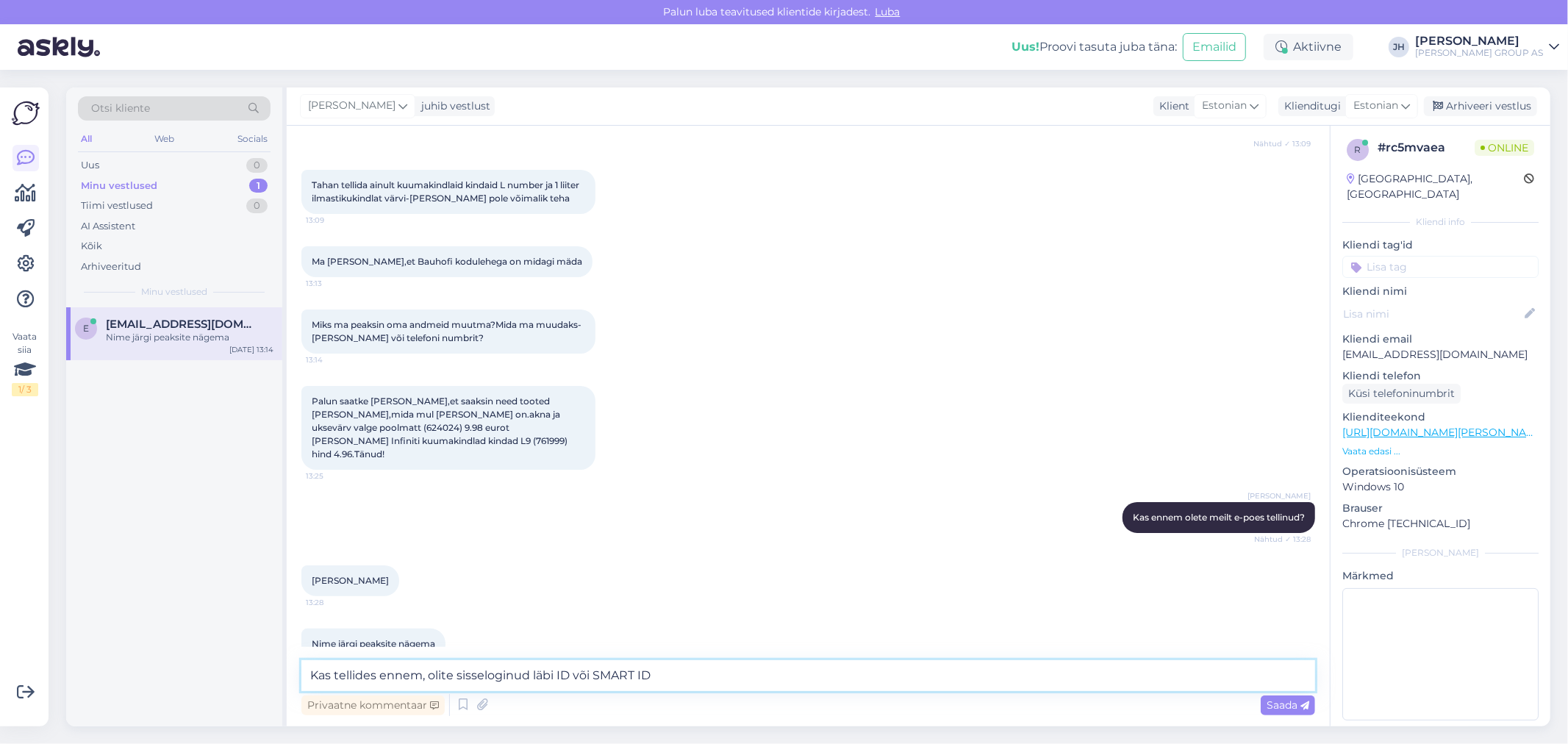
type textarea "Kas tellides ennem, olite sisseloginud läbi ID või SMART ID?"
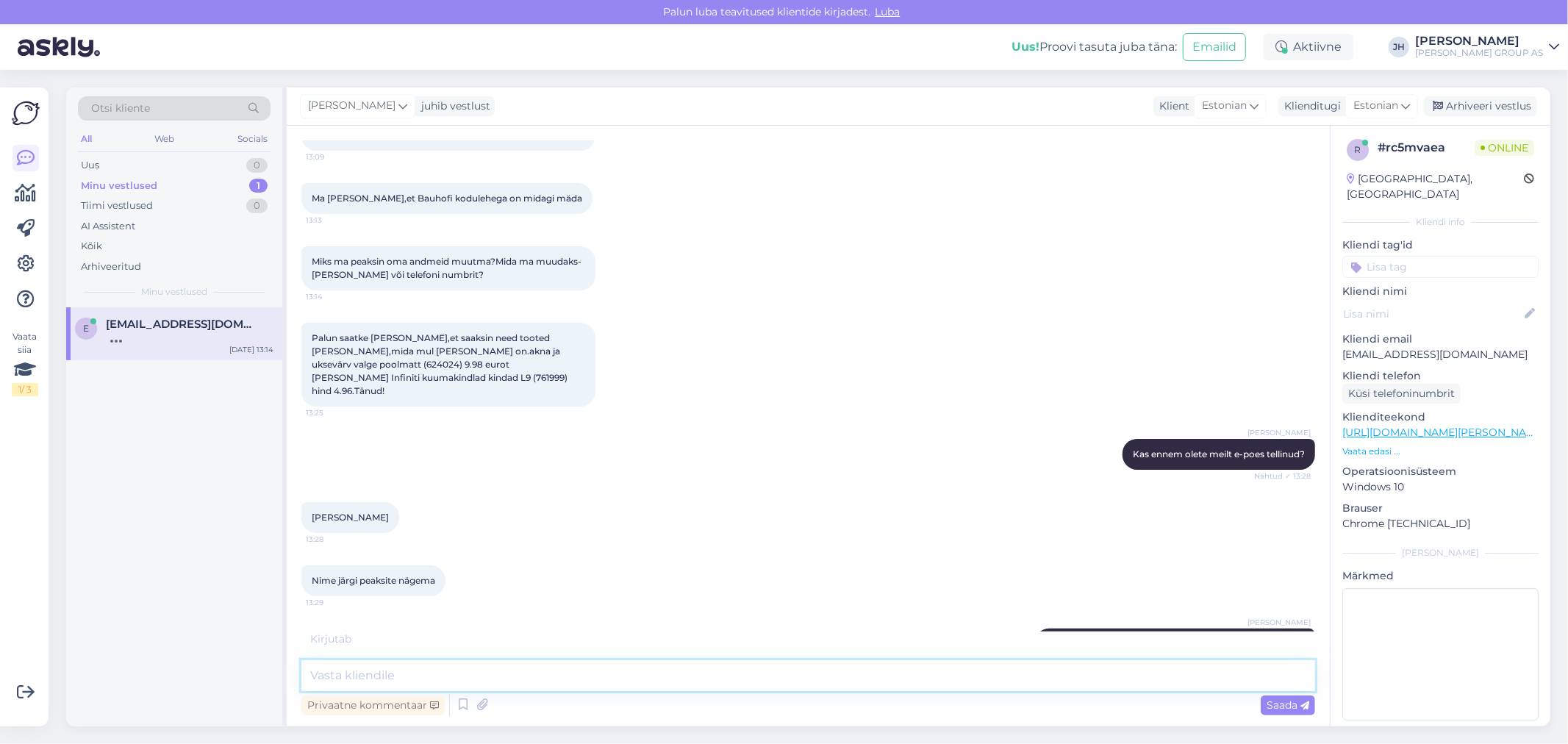
scroll to position [3445, 0]
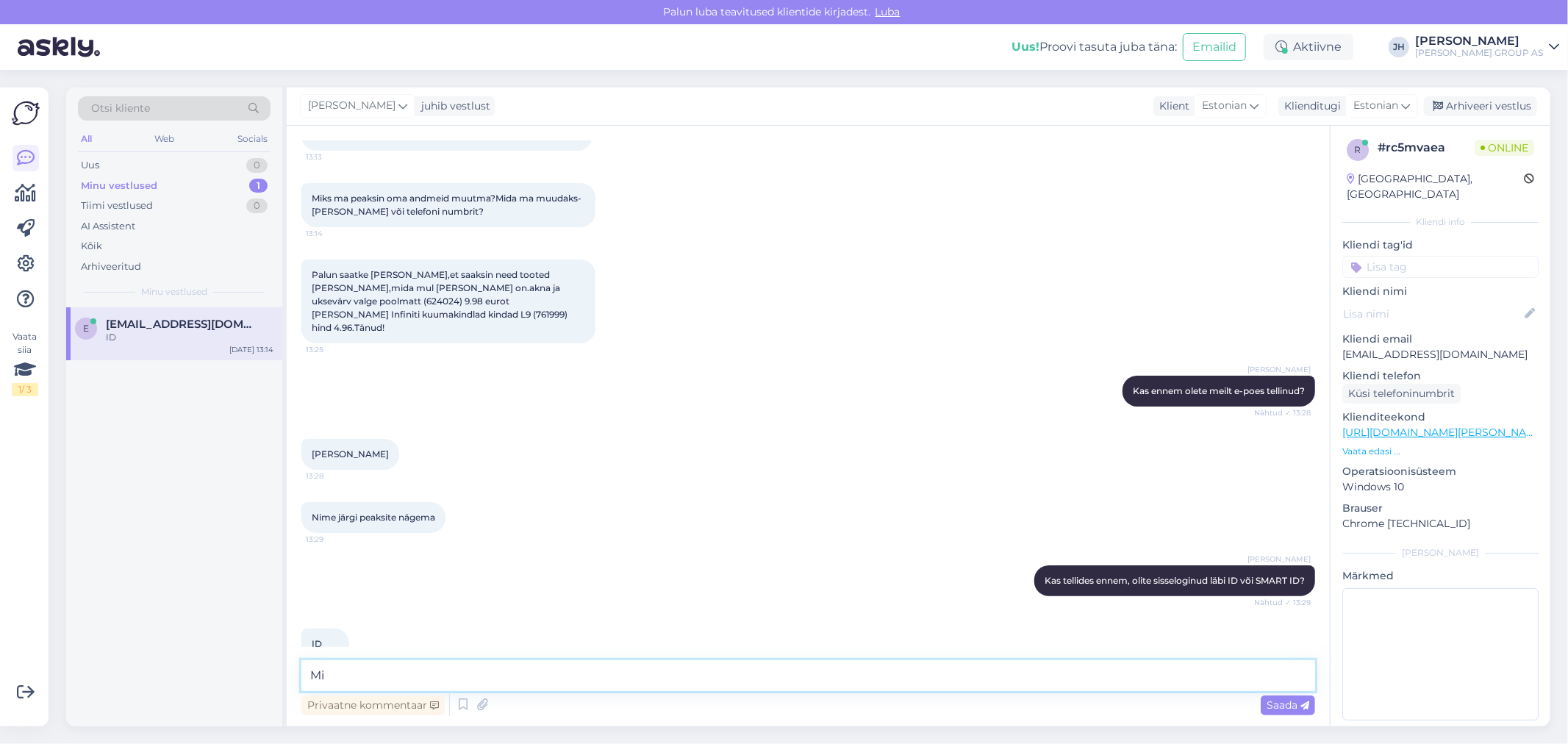
type textarea "M"
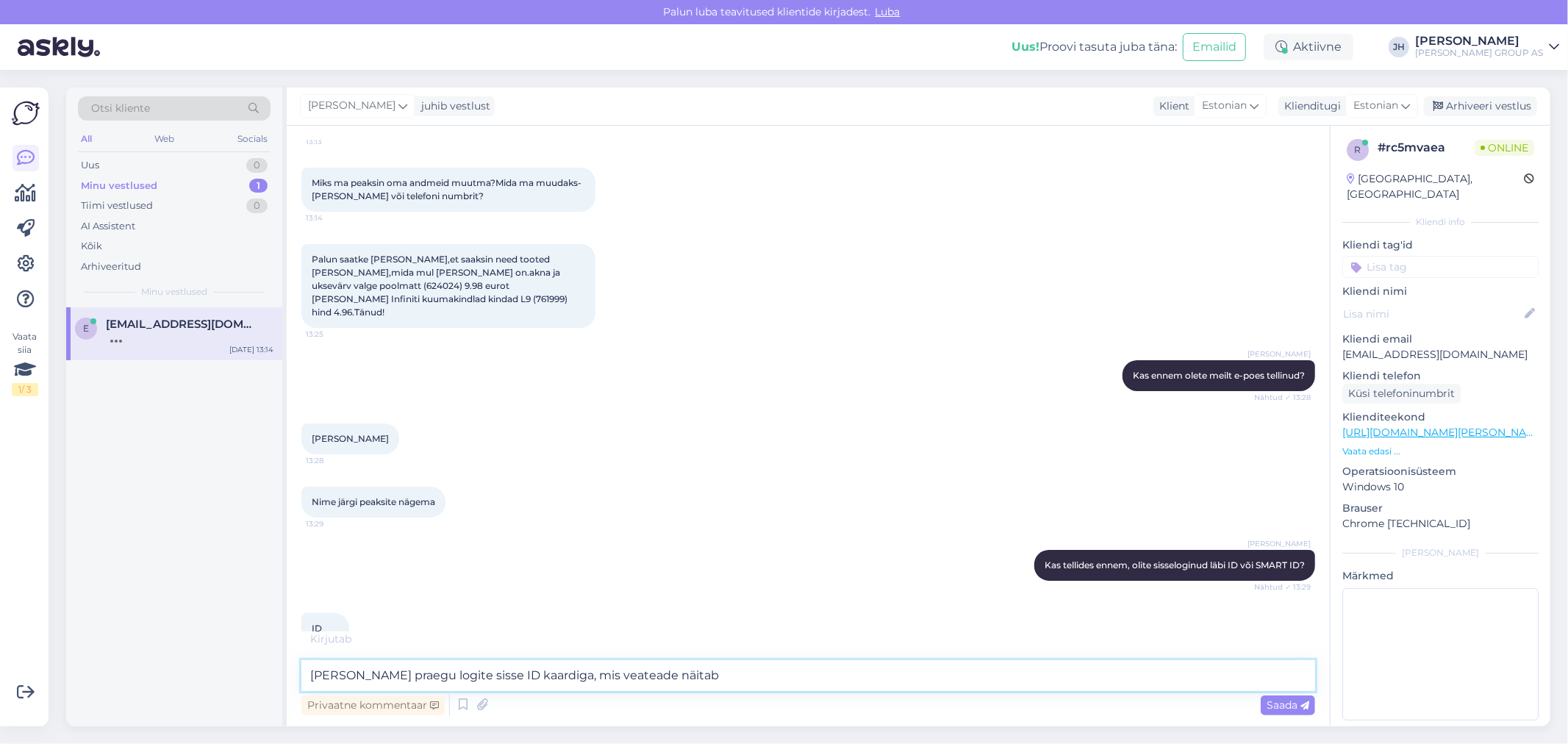
type textarea "[PERSON_NAME] praegu logite sisse ID kaardiga, mis veateade näitab?"
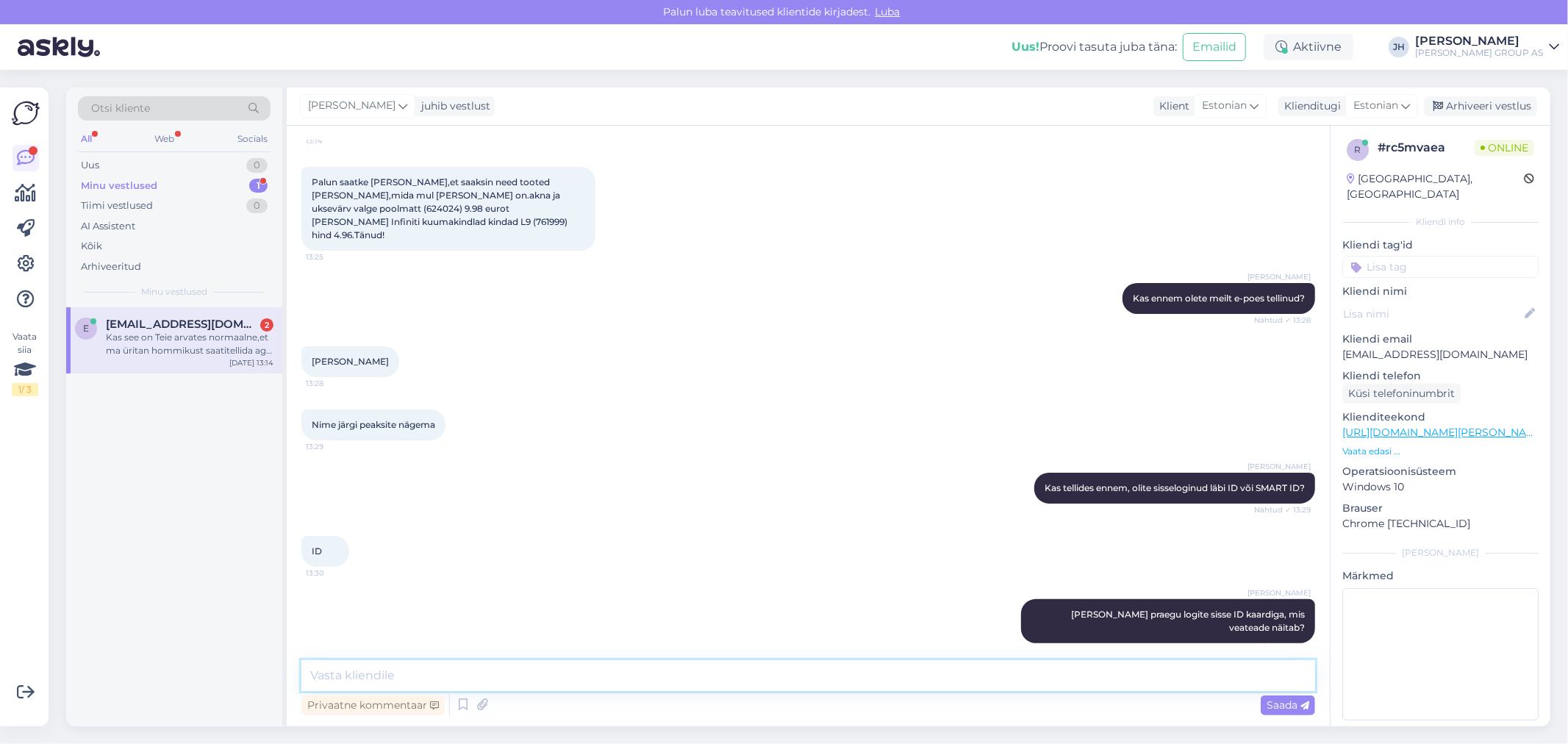
scroll to position [3675, 0]
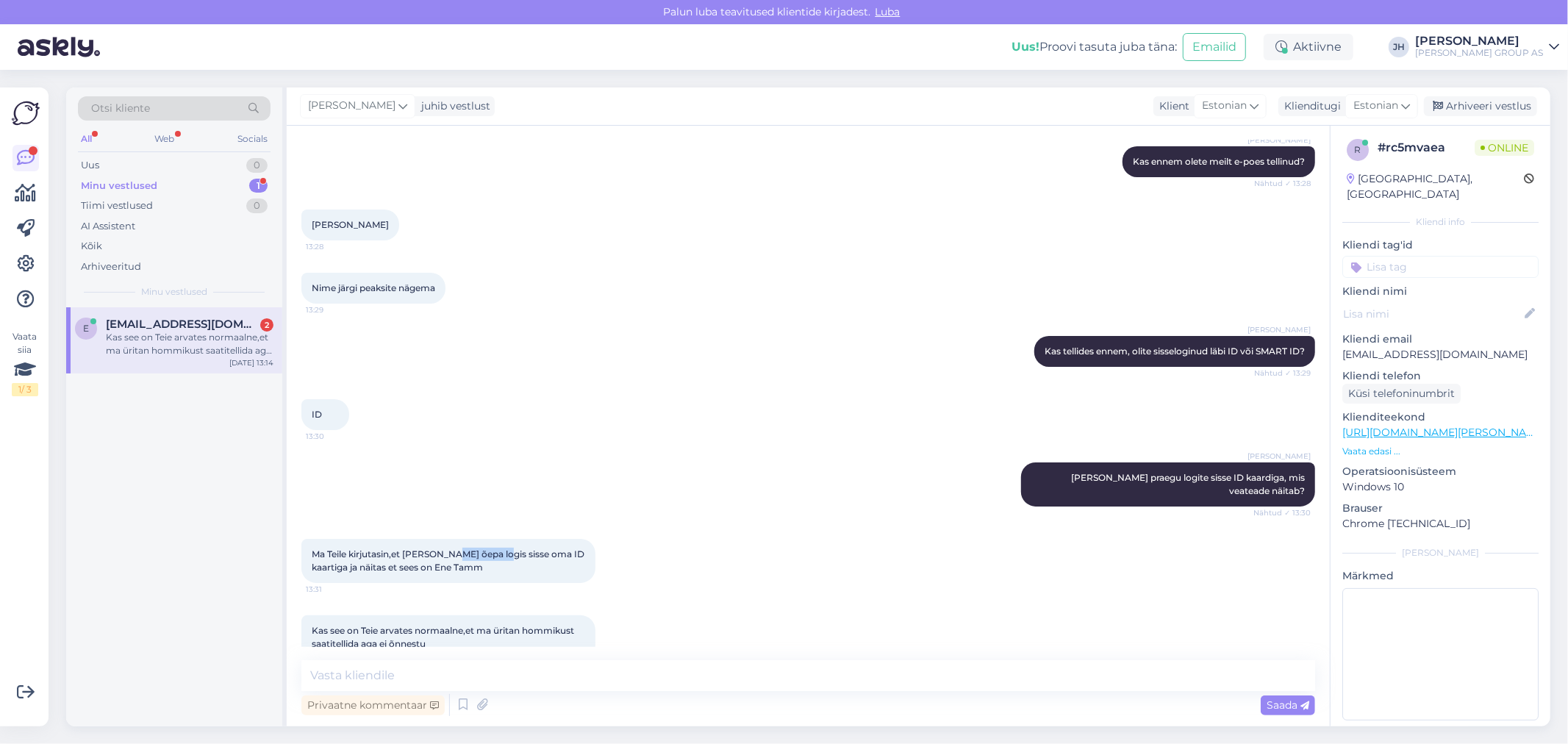
drag, startPoint x: 513, startPoint y: 524, endPoint x: 460, endPoint y: 521, distance: 53.1
click at [460, 549] on span "Ma Teile kirjutasin,et [PERSON_NAME] õepa logis sisse oma ID kaartiga ja näitas…" at bounding box center [449, 560] width 275 height 24
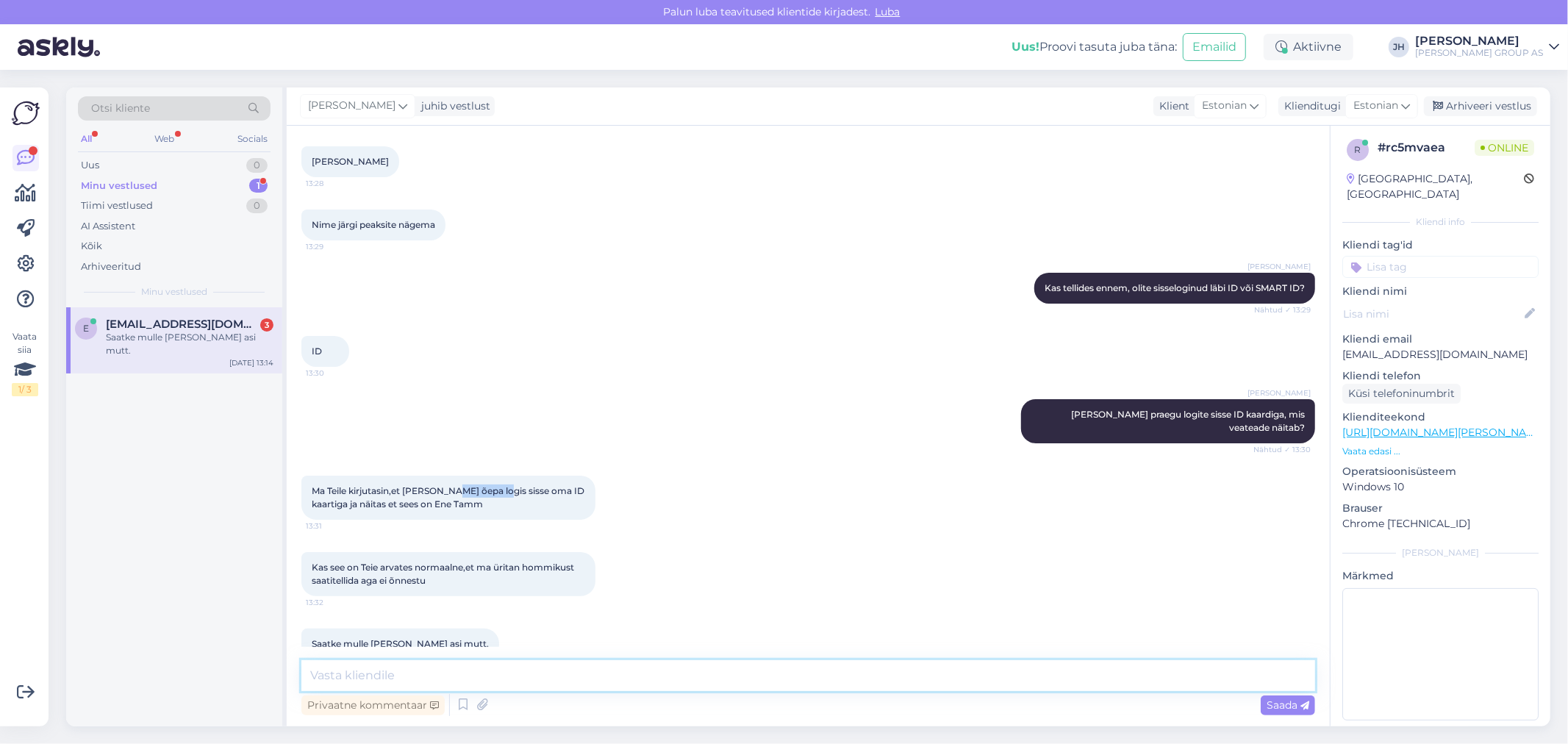
click at [365, 668] on textarea at bounding box center [808, 676] width 1014 height 30
type textarea "E"
drag, startPoint x: 441, startPoint y: 615, endPoint x: 306, endPoint y: 611, distance: 135.1
click at [306, 629] on div "Saatke mulle [PERSON_NAME] asi mutt. 13:34" at bounding box center [400, 643] width 198 height 30
click at [328, 679] on textarea at bounding box center [808, 676] width 1014 height 30
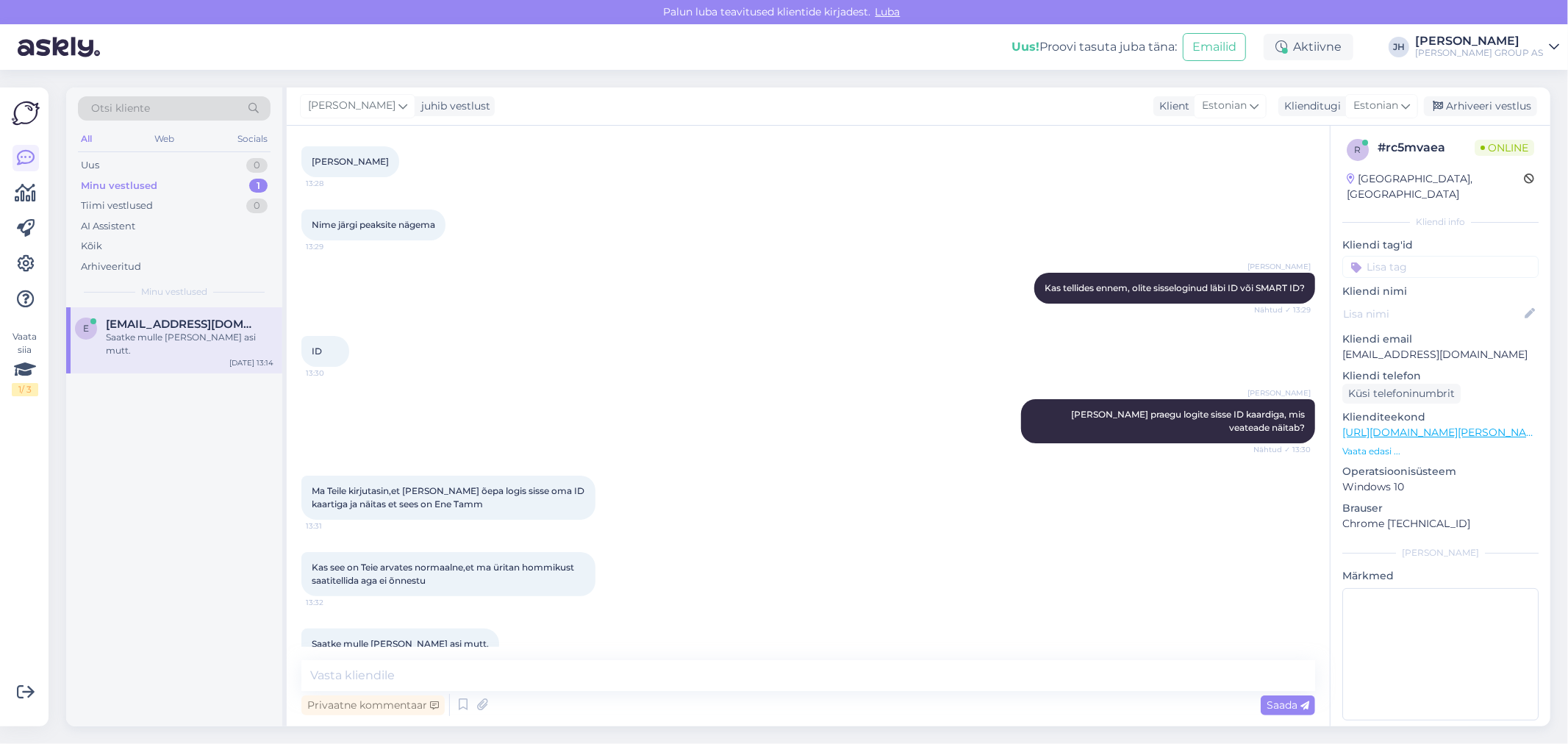
drag, startPoint x: 503, startPoint y: 474, endPoint x: 306, endPoint y: 458, distance: 197.6
click at [306, 476] on div "Ma Teile kirjutasin,et [PERSON_NAME] õepa logis sisse oma ID kaartiga ja näitas…" at bounding box center [448, 498] width 294 height 44
click at [321, 675] on textarea at bounding box center [808, 676] width 1014 height 30
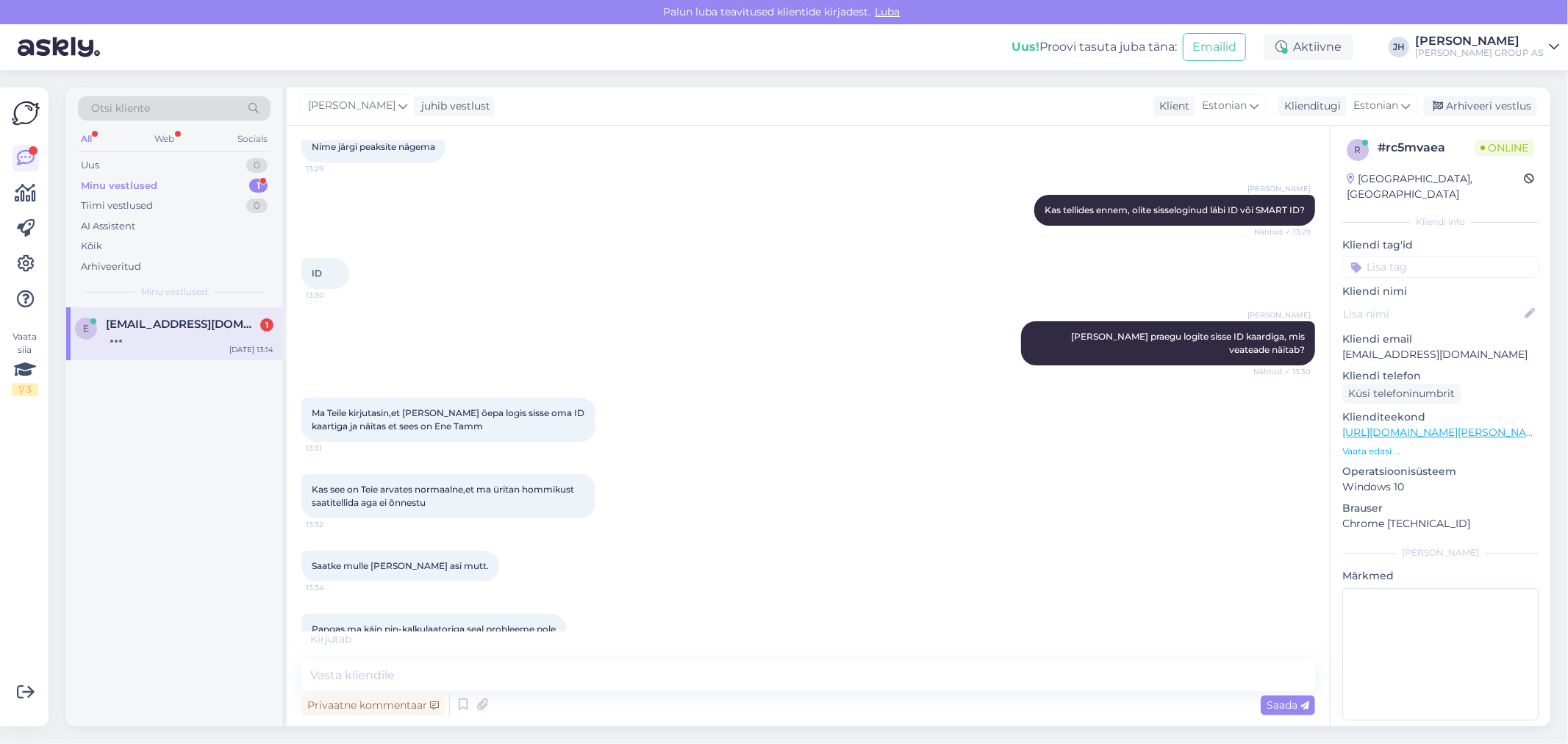
scroll to position [3877, 0]
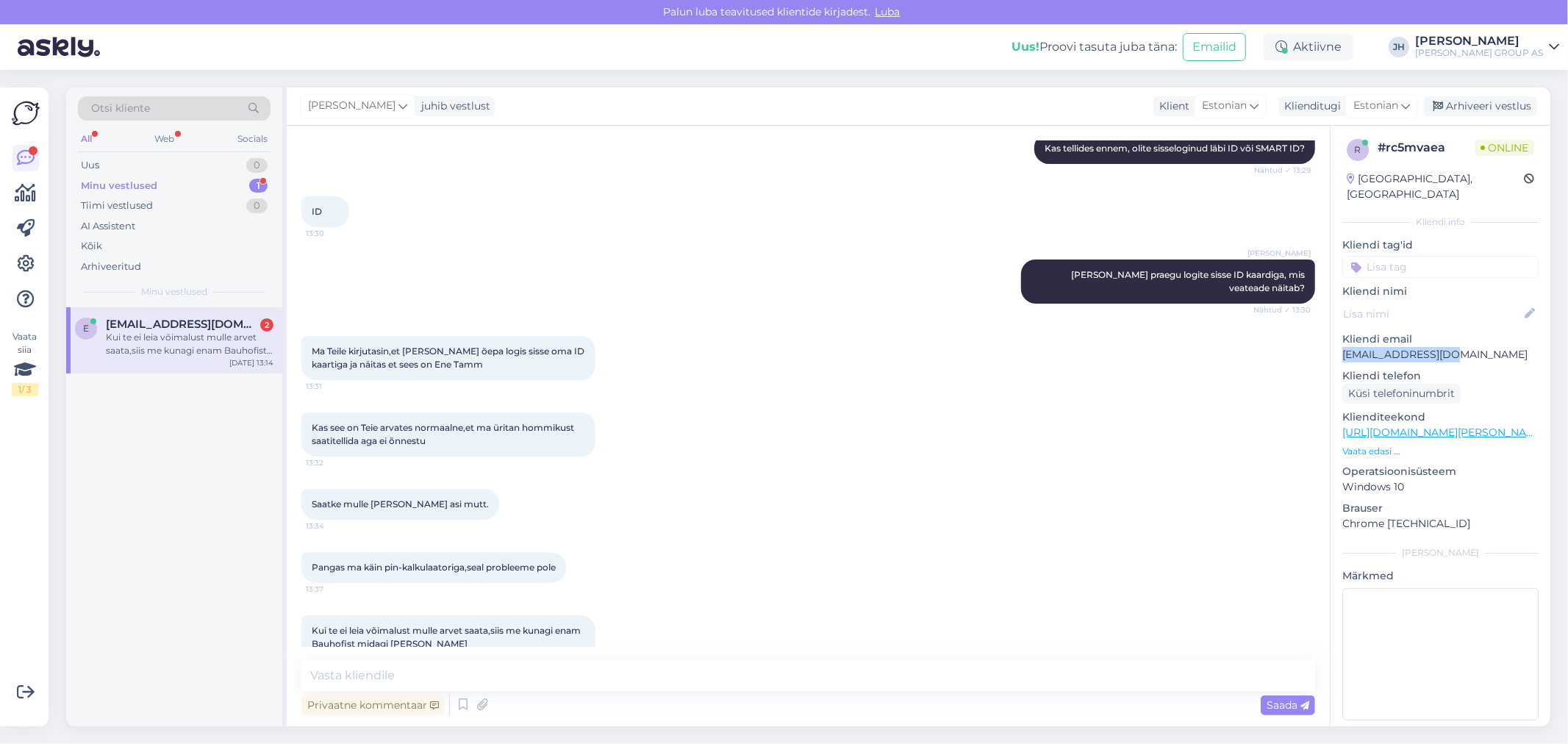
drag, startPoint x: 1464, startPoint y: 340, endPoint x: 1338, endPoint y: 339, distance: 126.0
click at [1338, 339] on div "r # rc5mvaea Online [GEOGRAPHIC_DATA], [GEOGRAPHIC_DATA] Kliendi info Kliendi t…" at bounding box center [1440, 433] width 220 height 620
click at [355, 676] on textarea at bounding box center [808, 676] width 1014 height 30
type textarea "P"
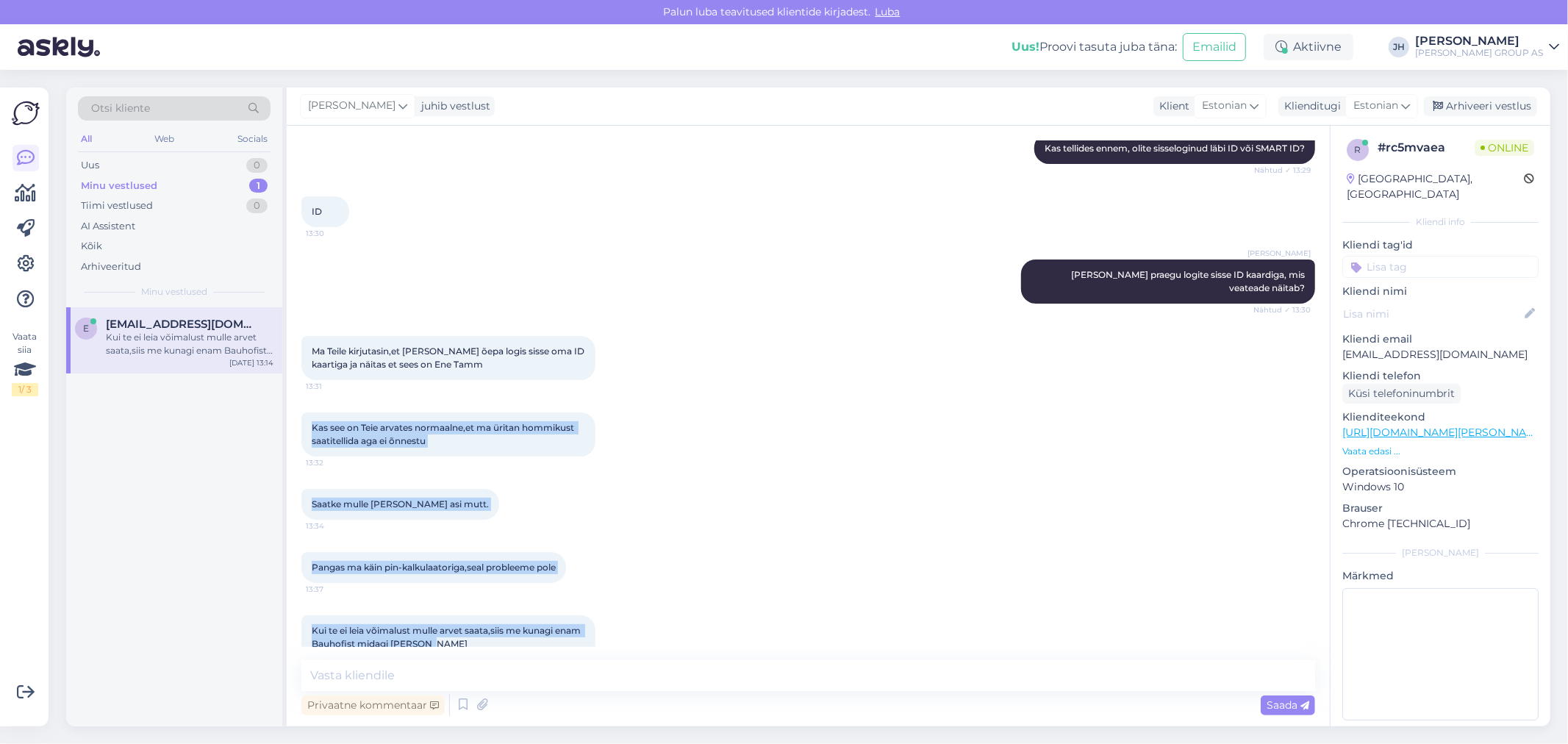
drag, startPoint x: 462, startPoint y: 620, endPoint x: 295, endPoint y: 400, distance: 276.2
click at [295, 400] on div "Vestlus algas [DATE] Tere! Kas Bauhofis leidub kuumakindaid,mida kasutatakse kö…" at bounding box center [808, 426] width 1043 height 601
click at [767, 545] on div "Pangas ma käin pin-kalkulaatoriga,seal probleeme pole 13:37" at bounding box center [808, 568] width 1014 height 63
drag, startPoint x: 455, startPoint y: 613, endPoint x: 305, endPoint y: 294, distance: 352.5
click at [305, 294] on div "Vestlus algas [DATE] Tere! Kas Bauhofis leidub kuumakindaid,mida kasutatakse kö…" at bounding box center [814, 393] width 1027 height 507
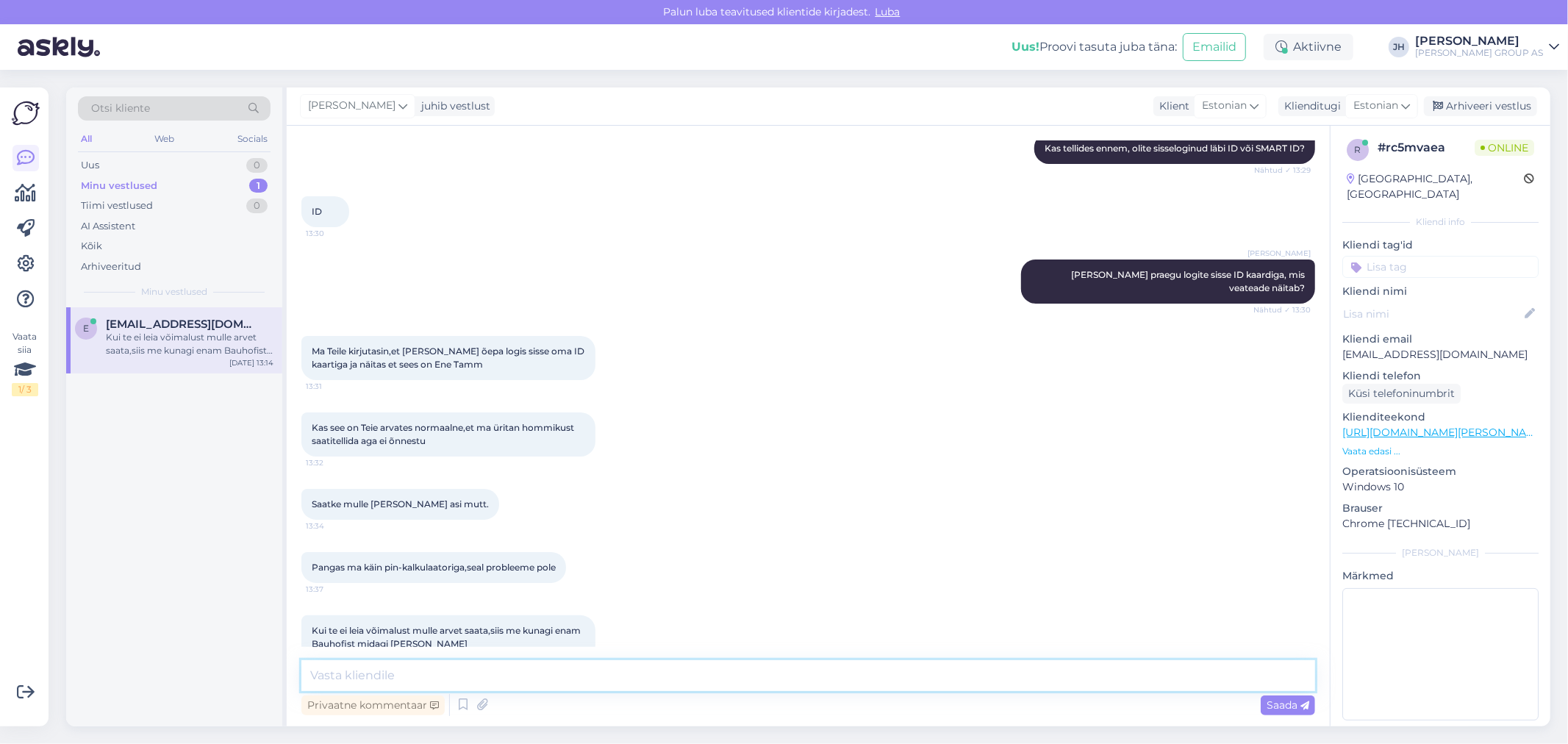
click at [335, 675] on textarea at bounding box center [808, 676] width 1014 height 30
type textarea "Tere. Me saatsime praegu kiri ITsse. Vastame Teie e-mailile esimesel võimalusel."
click at [1290, 701] on span "Saada" at bounding box center [1288, 705] width 43 height 13
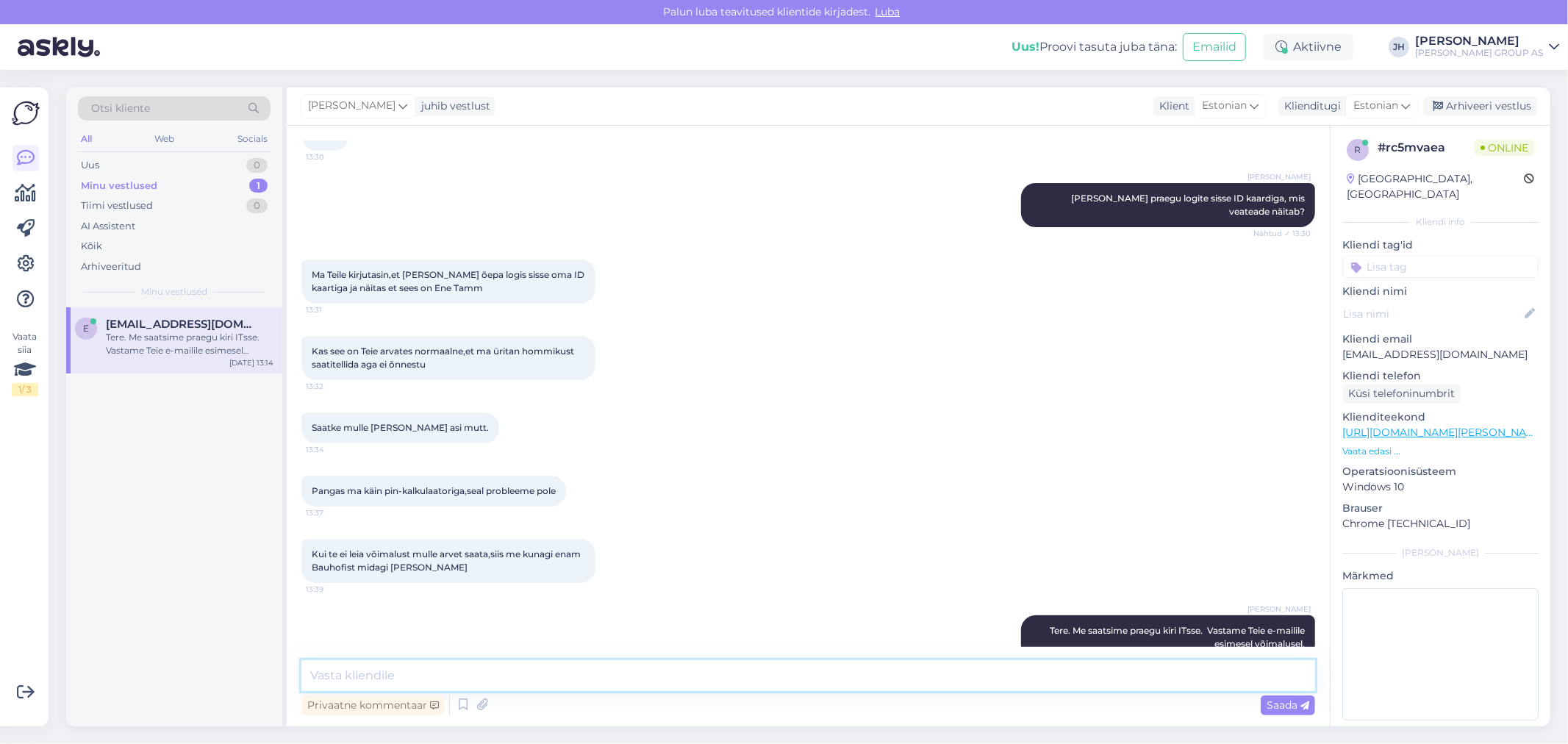
click at [385, 671] on textarea at bounding box center [808, 676] width 1014 height 30
type textarea "Palun saatke info mis tooted [PERSON_NAME]. Tootekoodid [PERSON_NAME]"
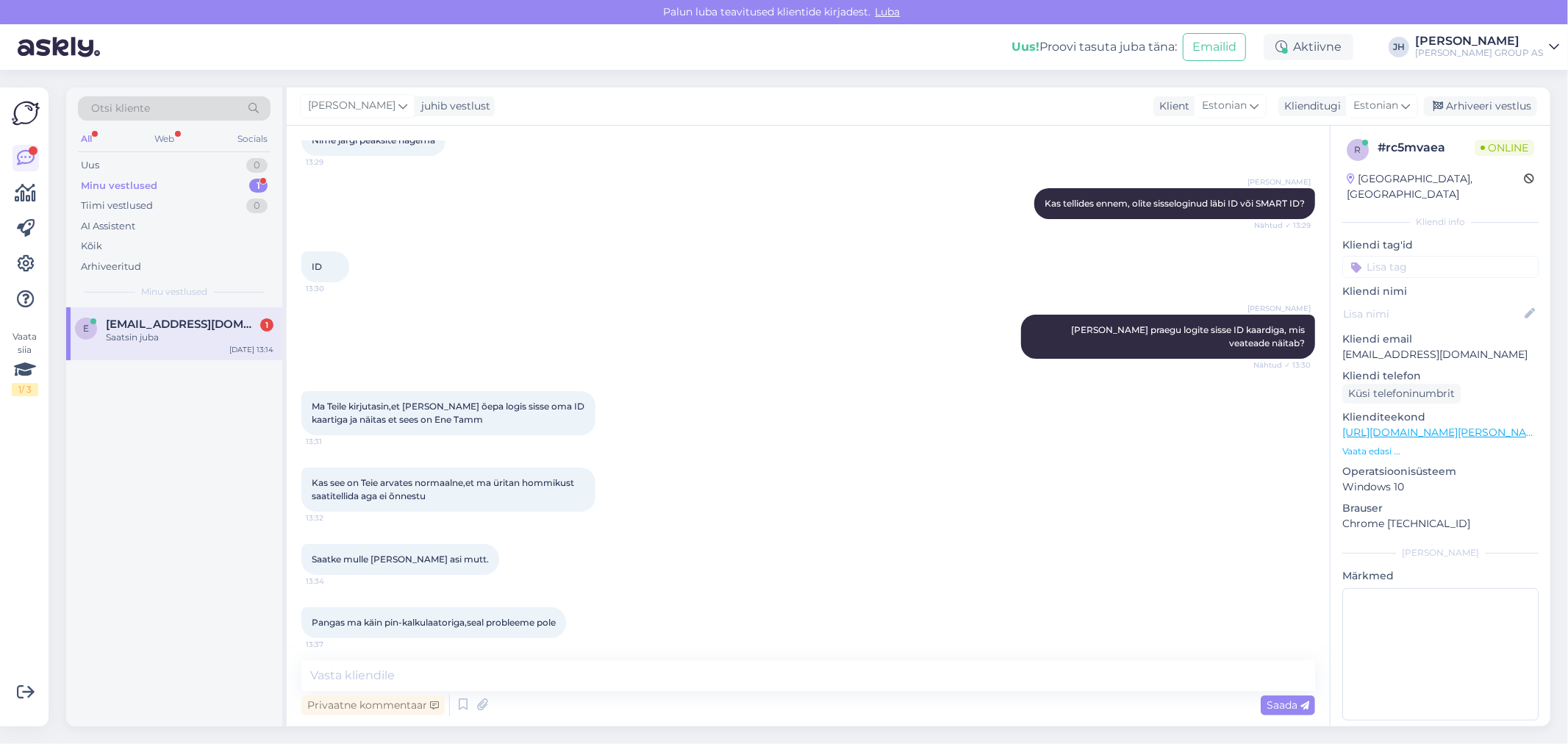
scroll to position [3766, 0]
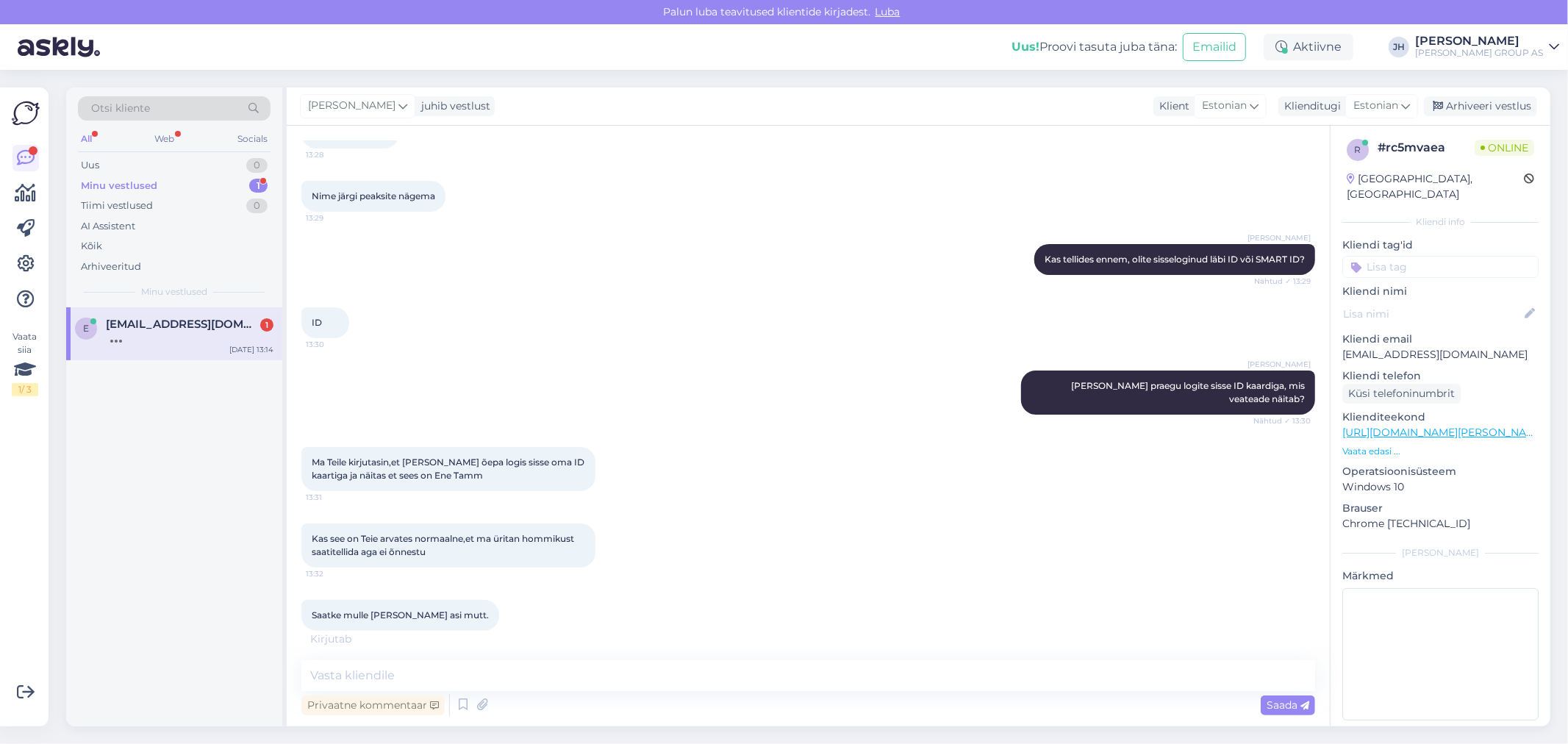
drag, startPoint x: 516, startPoint y: 452, endPoint x: 278, endPoint y: 445, distance: 238.1
click at [278, 445] on div "Otsi kliente All Web Socials Uus 0 Minu vestlused 1 Tiimi vestlused 0 AI Assist…" at bounding box center [808, 407] width 1484 height 639
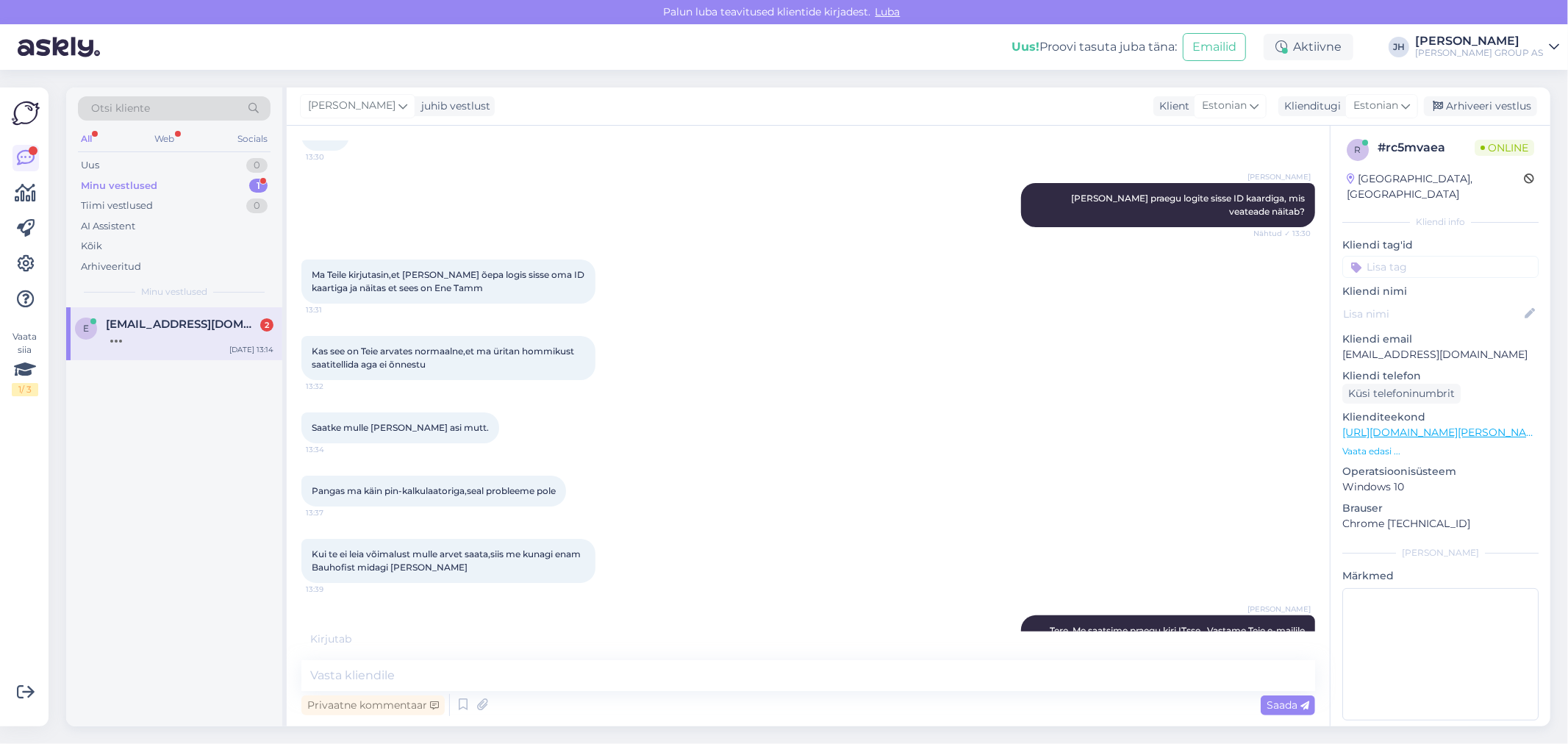
scroll to position [3928, 0]
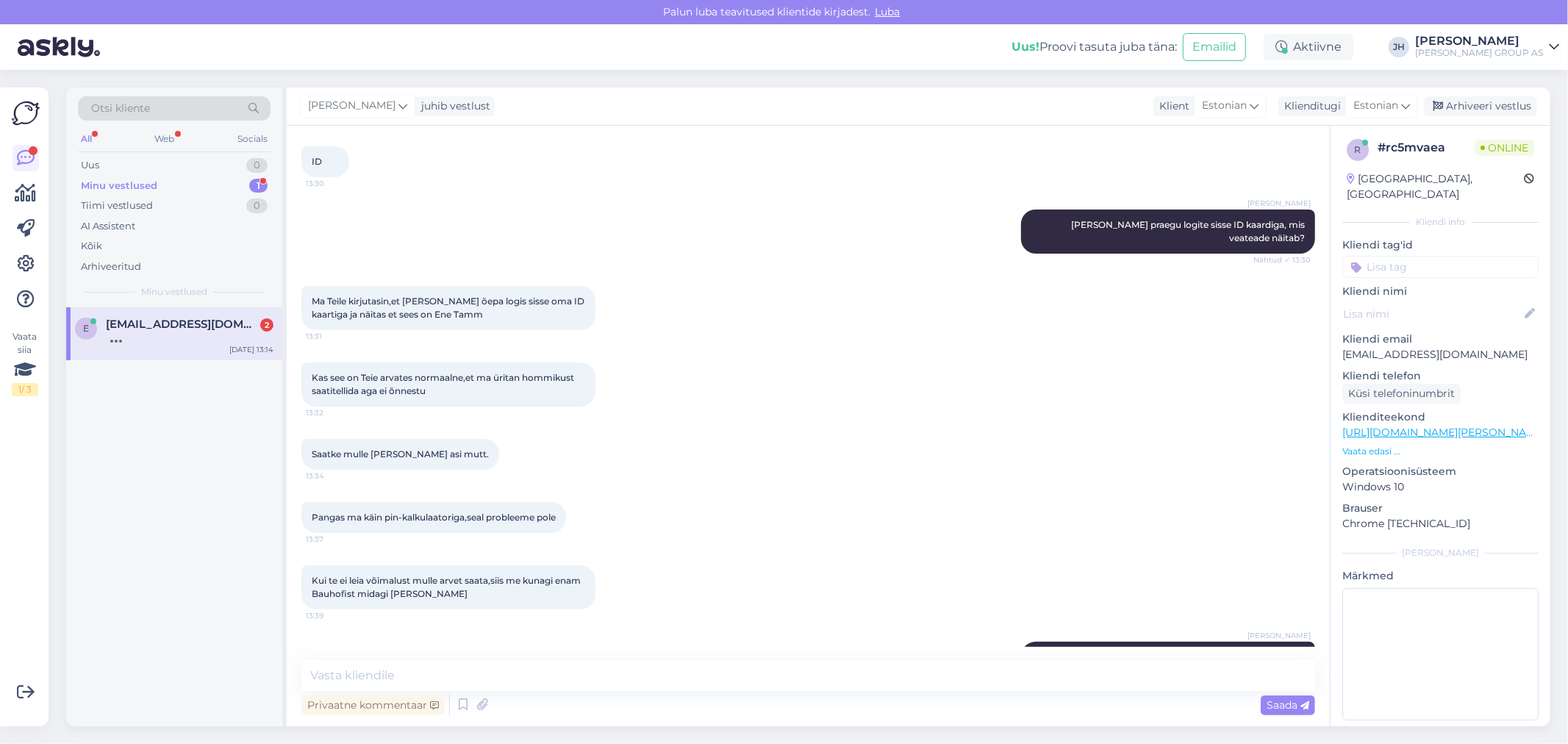
click at [548, 296] on div "Ma Teile kirjutasin,et [PERSON_NAME] õepa logis sisse oma ID kaartiga ja näitas…" at bounding box center [448, 308] width 294 height 44
click at [524, 286] on div "Ma Teile kirjutasin,et [PERSON_NAME] õepa logis sisse oma ID kaartiga ja näitas…" at bounding box center [448, 308] width 294 height 44
drag, startPoint x: 312, startPoint y: 270, endPoint x: 552, endPoint y: 284, distance: 240.4
click at [552, 286] on div "Ma Teile kirjutasin,et [PERSON_NAME] õepa logis sisse oma ID kaartiga ja näitas…" at bounding box center [448, 308] width 294 height 44
drag, startPoint x: 1468, startPoint y: 339, endPoint x: 1341, endPoint y: 344, distance: 127.1
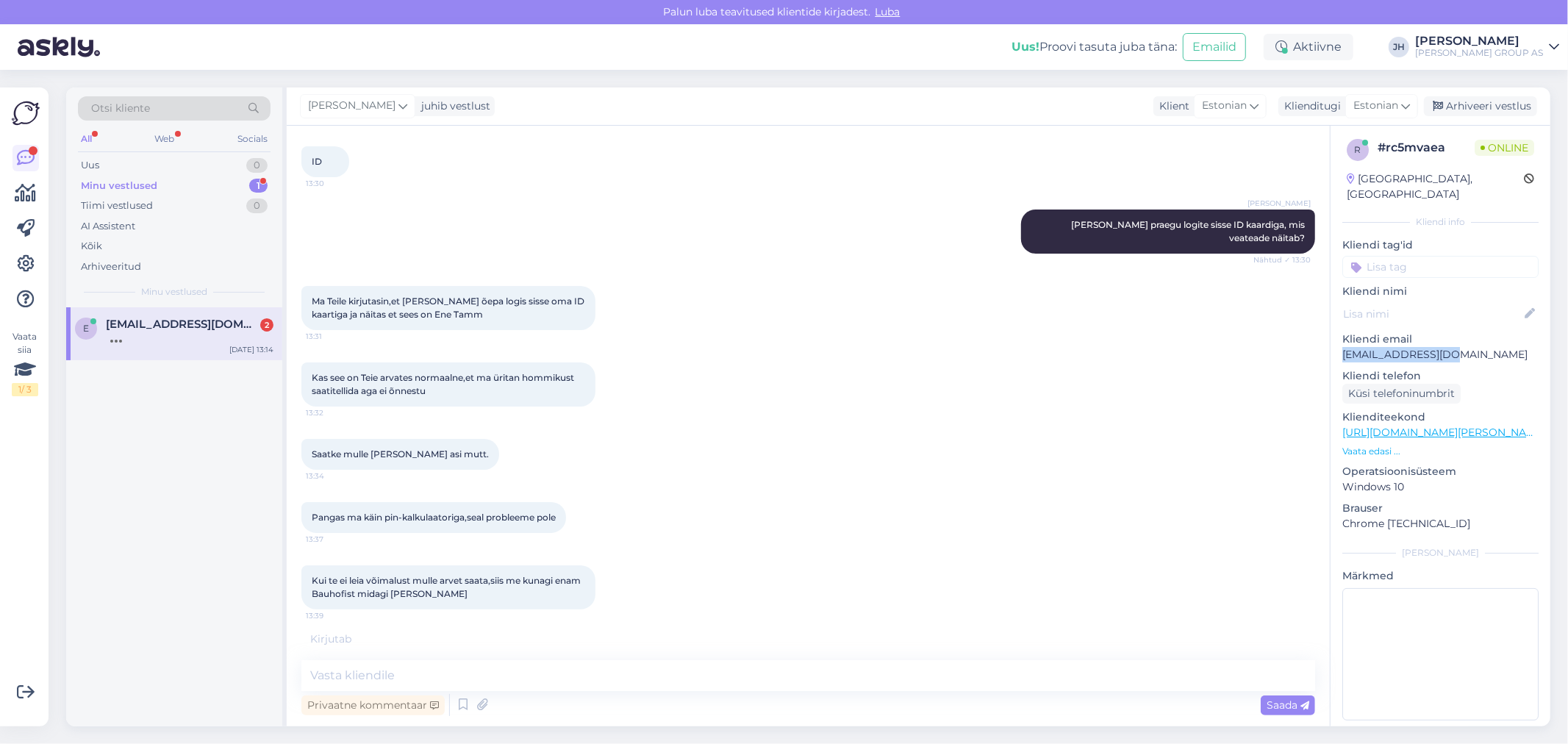
click at [1341, 344] on div "r # rc5mvaea Online [GEOGRAPHIC_DATA], [GEOGRAPHIC_DATA] Kliendi info Kliendi t…" at bounding box center [1440, 433] width 220 height 620
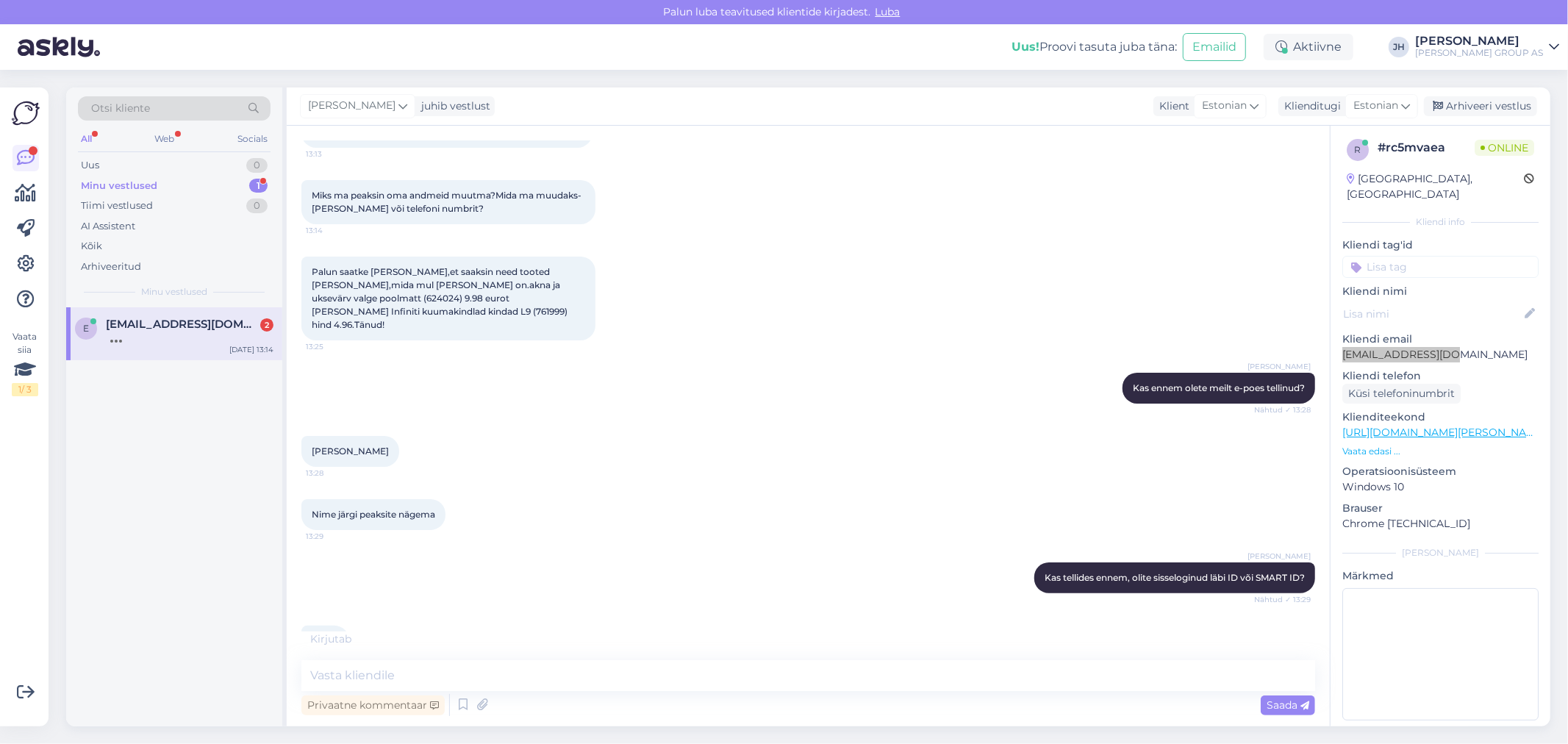
scroll to position [3437, 0]
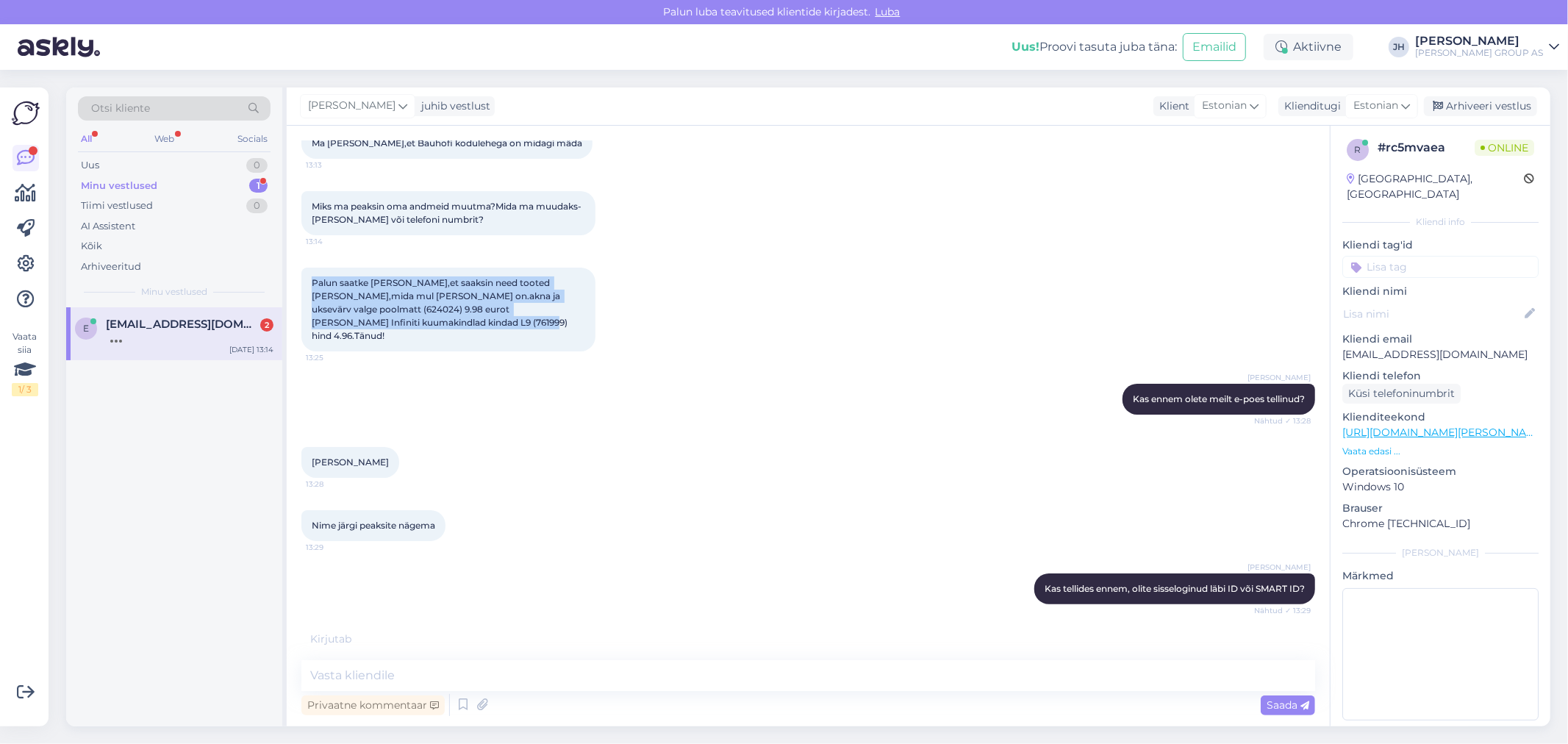
drag, startPoint x: 402, startPoint y: 307, endPoint x: 307, endPoint y: 269, distance: 102.3
click at [307, 269] on div "Palun saatke [PERSON_NAME],et saaksin need tooted [PERSON_NAME],mida mul [PERSO…" at bounding box center [448, 310] width 294 height 84
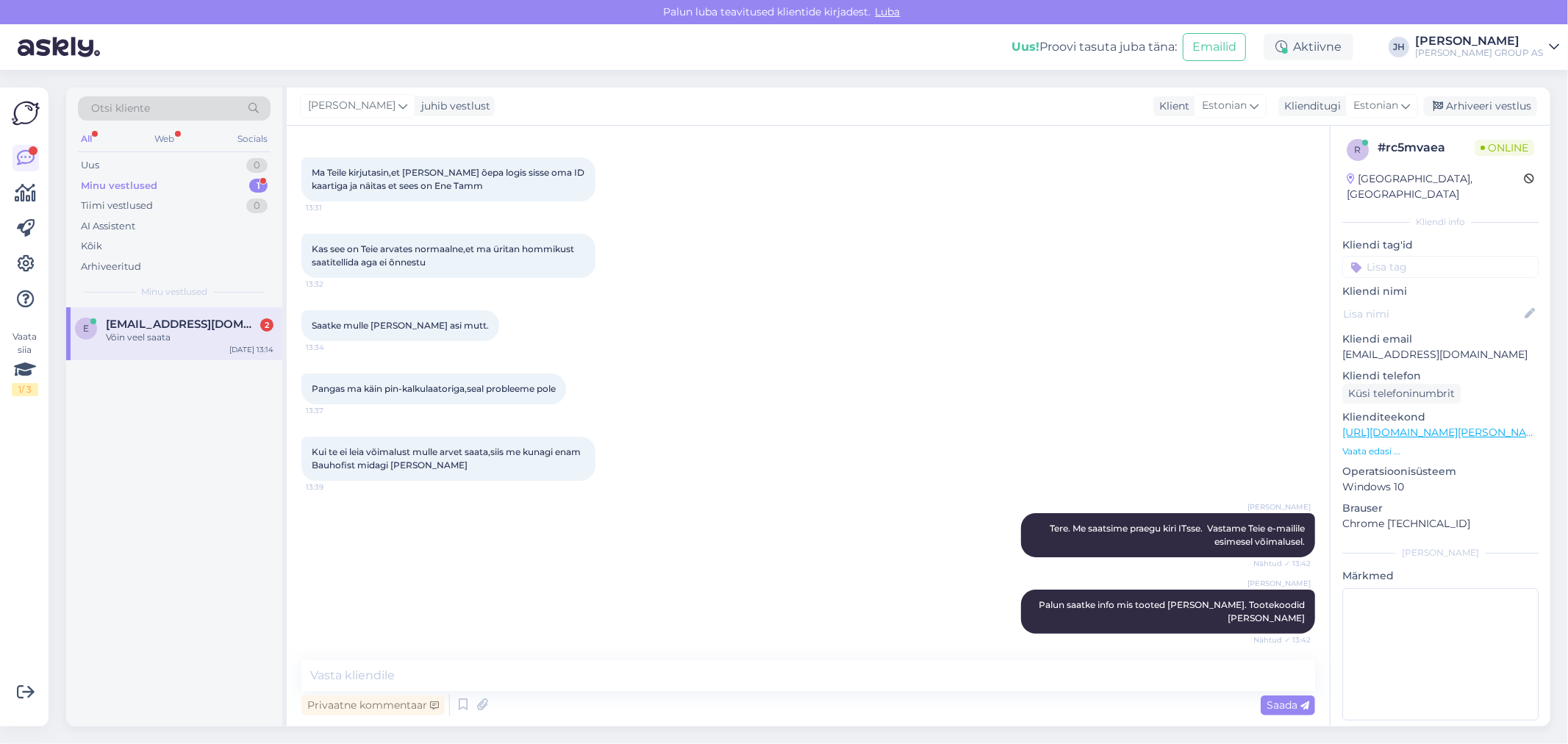
scroll to position [4157, 0]
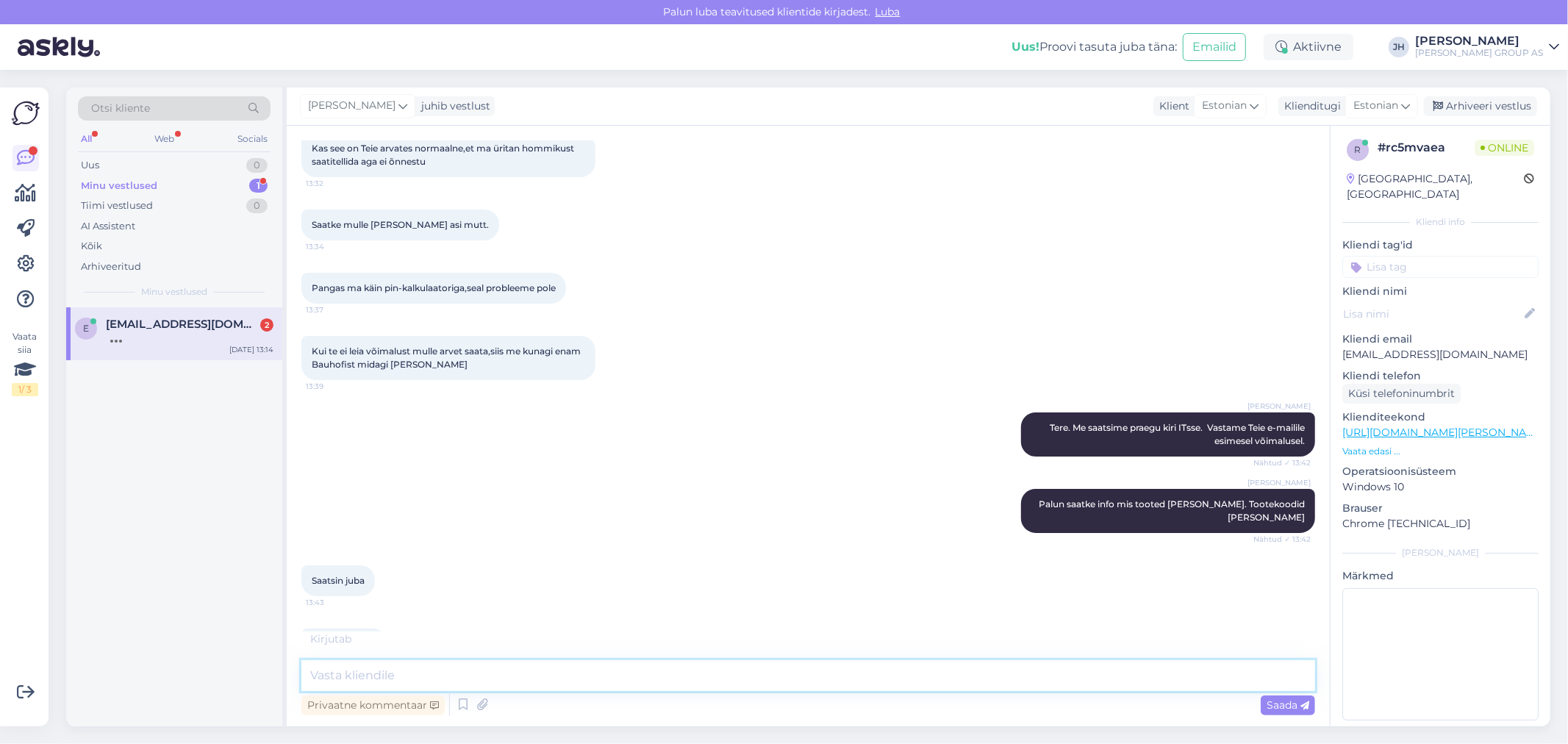
click at [346, 679] on textarea at bounding box center [808, 676] width 1014 height 30
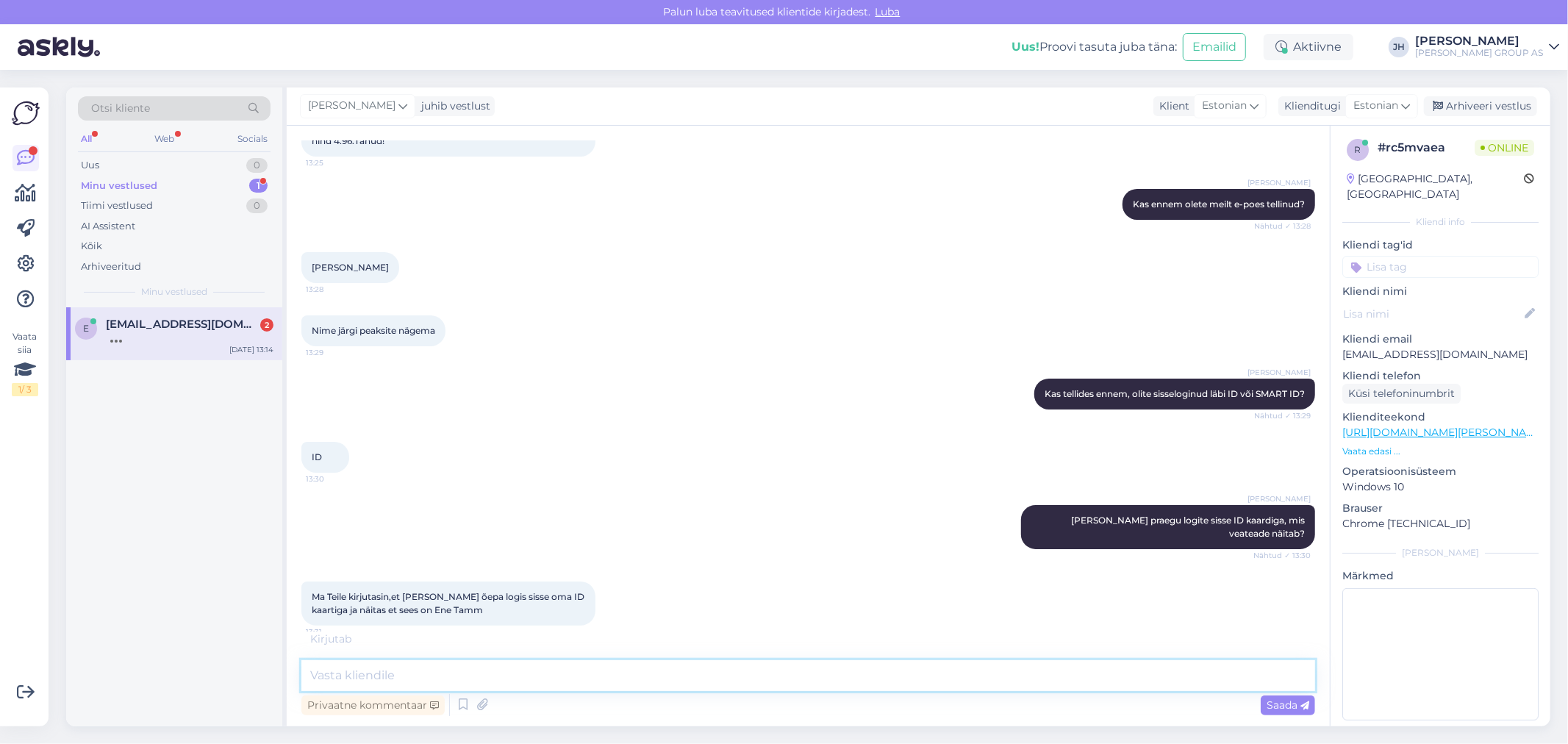
scroll to position [3339, 0]
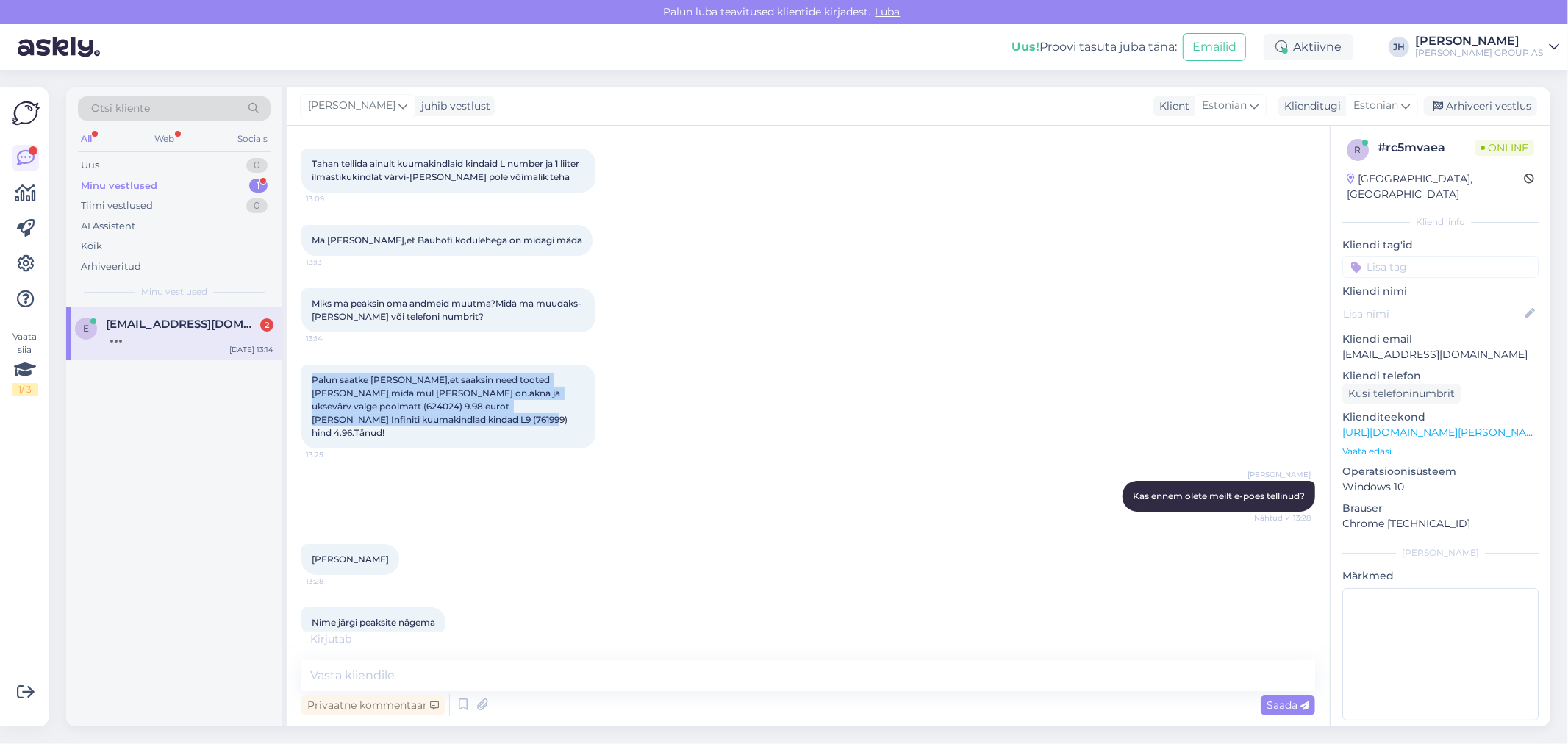
drag, startPoint x: 395, startPoint y: 406, endPoint x: 304, endPoint y: 358, distance: 102.9
click at [304, 365] on div "Palun saatke [PERSON_NAME],et saaksin need tooted [PERSON_NAME],mida mul [PERSO…" at bounding box center [448, 407] width 294 height 84
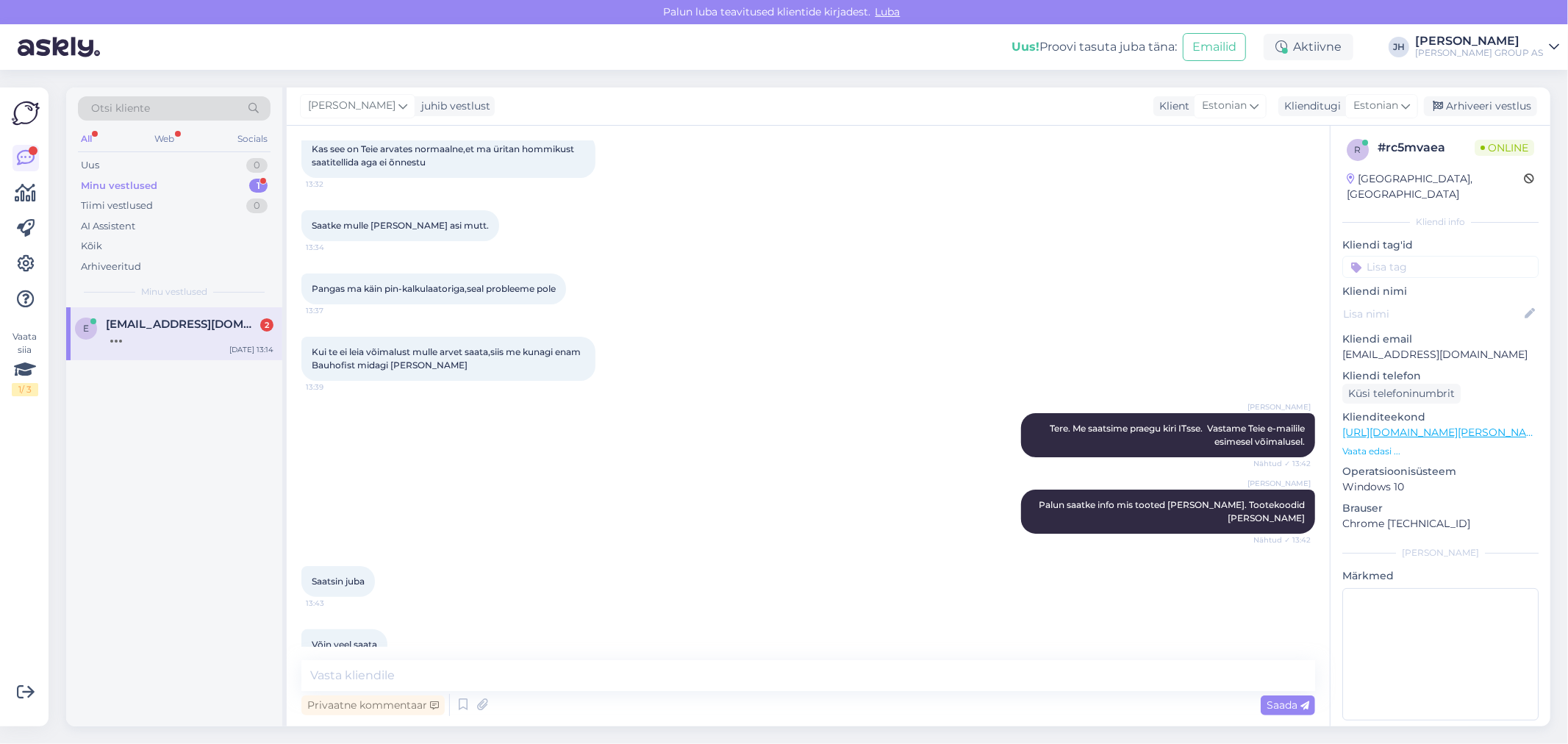
scroll to position [4157, 0]
click at [320, 681] on textarea at bounding box center [808, 676] width 1014 height 30
type textarea "P"
type textarea "I"
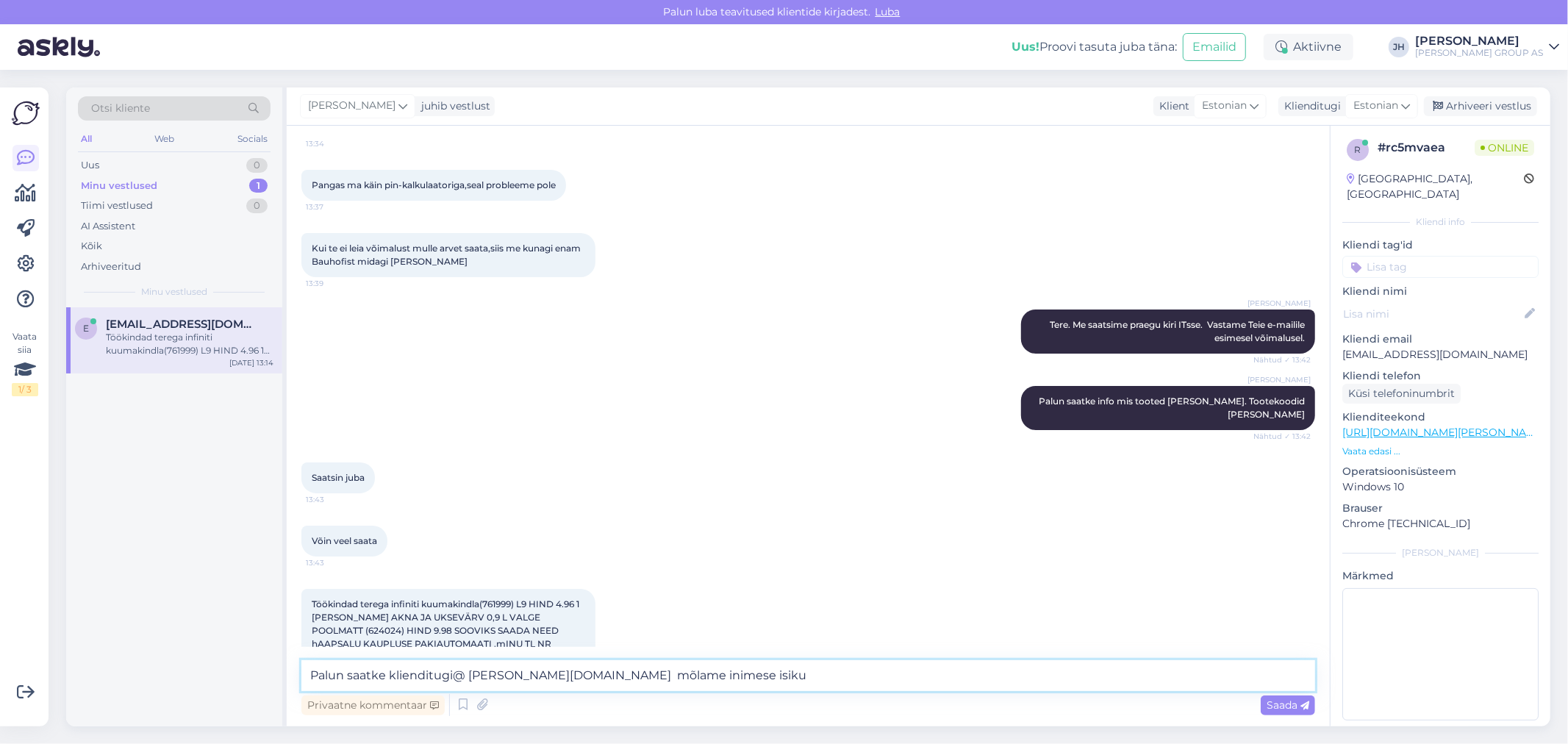
drag, startPoint x: 343, startPoint y: 672, endPoint x: 303, endPoint y: 674, distance: 40.0
click at [303, 674] on textarea "Palun saatke klienditugi@ [PERSON_NAME][DOMAIN_NAME] mõlame inimese isiku" at bounding box center [808, 676] width 1014 height 30
click at [346, 677] on textarea "Palun saatke klienditugi@ [PERSON_NAME][DOMAIN_NAME] mõlame inimese isiku" at bounding box center [808, 676] width 1014 height 30
drag, startPoint x: 461, startPoint y: 674, endPoint x: 443, endPoint y: 675, distance: 18.0
click at [443, 675] on textarea "IT spetsialist palub saatke klienditugi@ [PERSON_NAME][DOMAIN_NAME] mõlame inim…" at bounding box center [808, 676] width 1014 height 30
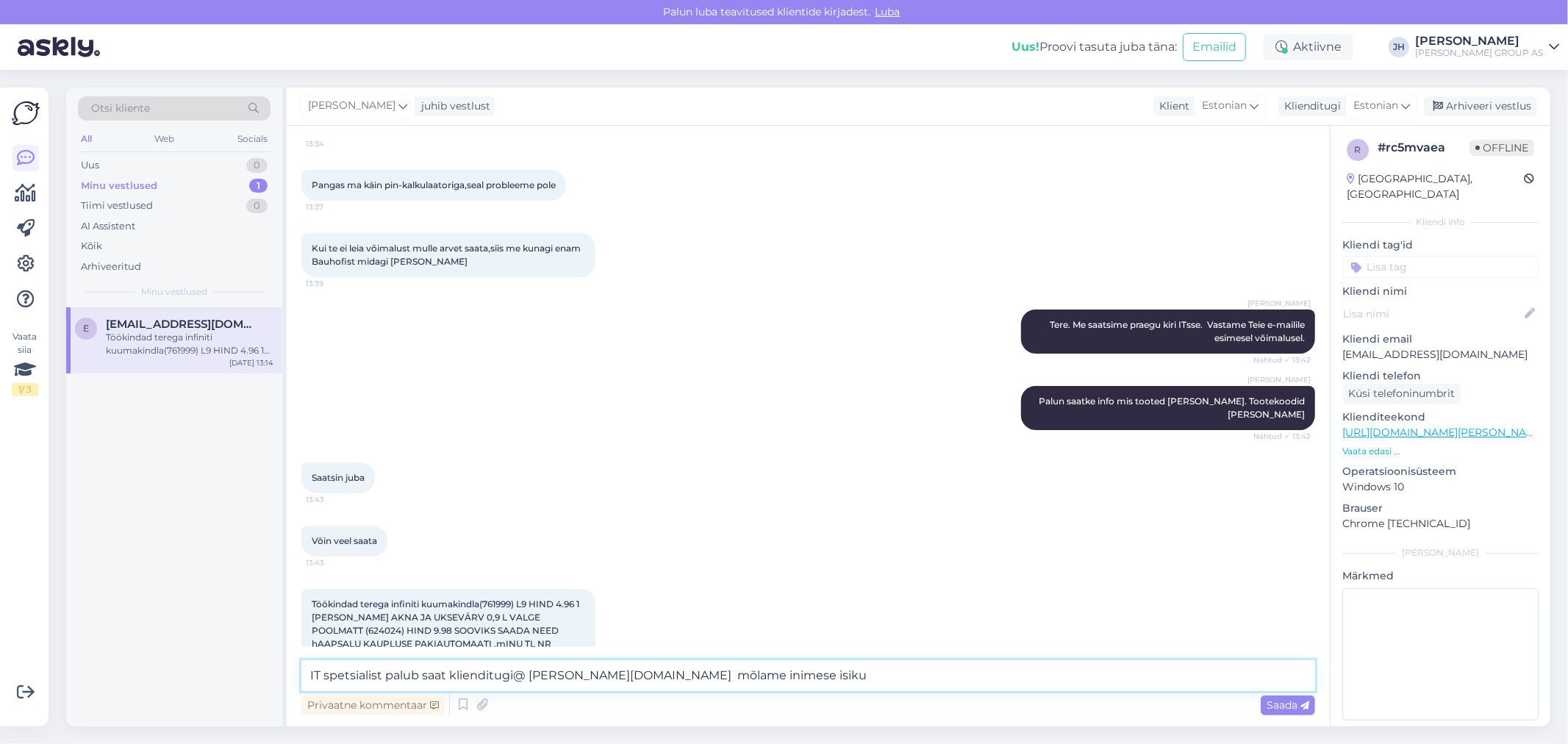
drag, startPoint x: 591, startPoint y: 675, endPoint x: 422, endPoint y: 674, distance: 169.0
click at [422, 674] on textarea "IT spetsialist palub saat klienditugi@ [PERSON_NAME][DOMAIN_NAME] mõlame inimes…" at bounding box center [808, 676] width 1014 height 30
click at [469, 672] on textarea "IT spetsialist palub mõlame inimese isiku" at bounding box center [808, 676] width 1014 height 30
click at [557, 677] on textarea "IT spetsialist palub mõlema inimese isiku" at bounding box center [808, 676] width 1014 height 30
drag, startPoint x: 801, startPoint y: 677, endPoint x: 174, endPoint y: 699, distance: 627.4
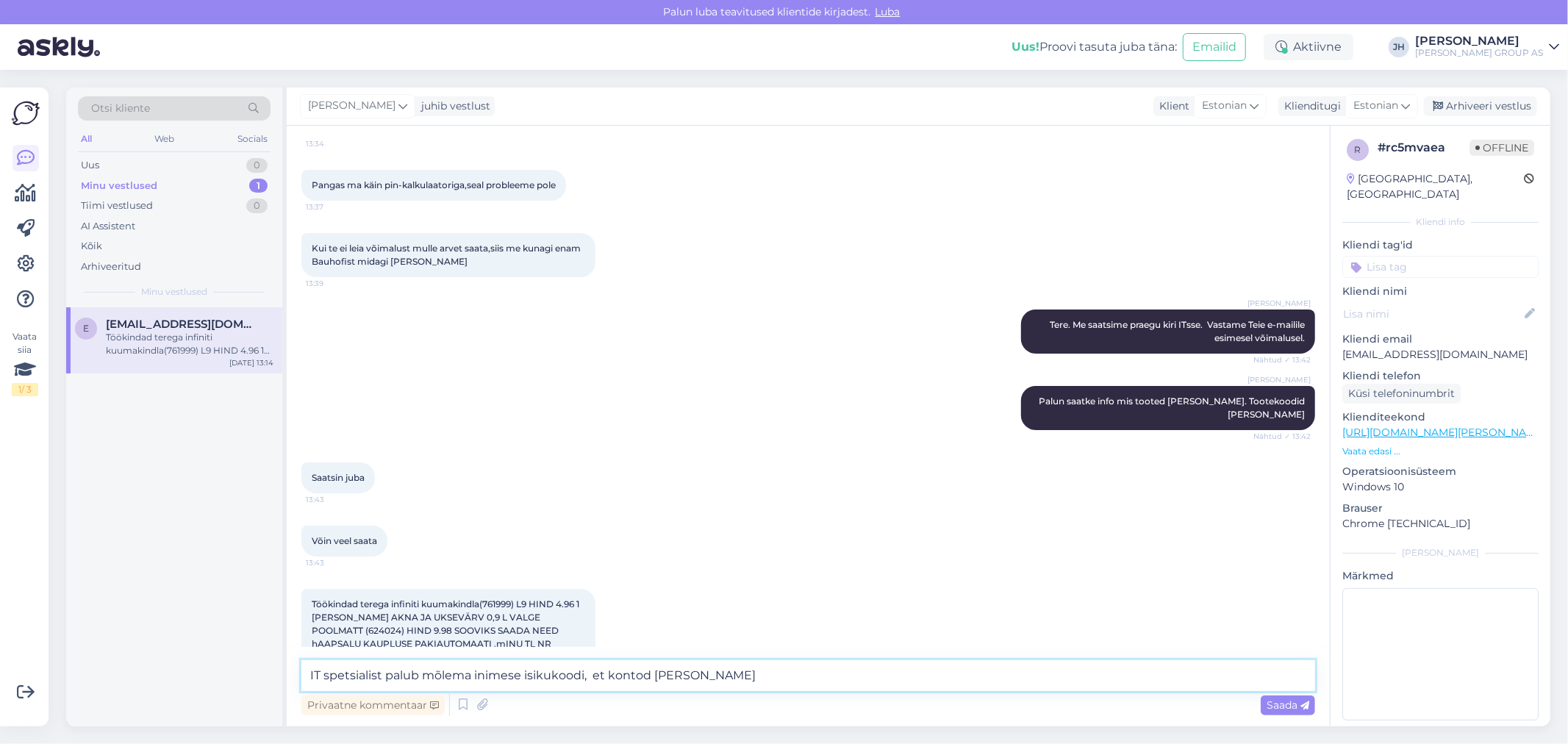
click at [174, 699] on div "Otsi kliente All Web Socials Uus 0 Minu vestlused 1 Tiimi vestlused 0 AI Assist…" at bounding box center [808, 407] width 1484 height 639
type textarea "IT spetsialist palub mõlema inimese isikukoodi, et kontod [PERSON_NAME]"
click at [1281, 704] on span "Saada" at bounding box center [1288, 705] width 43 height 13
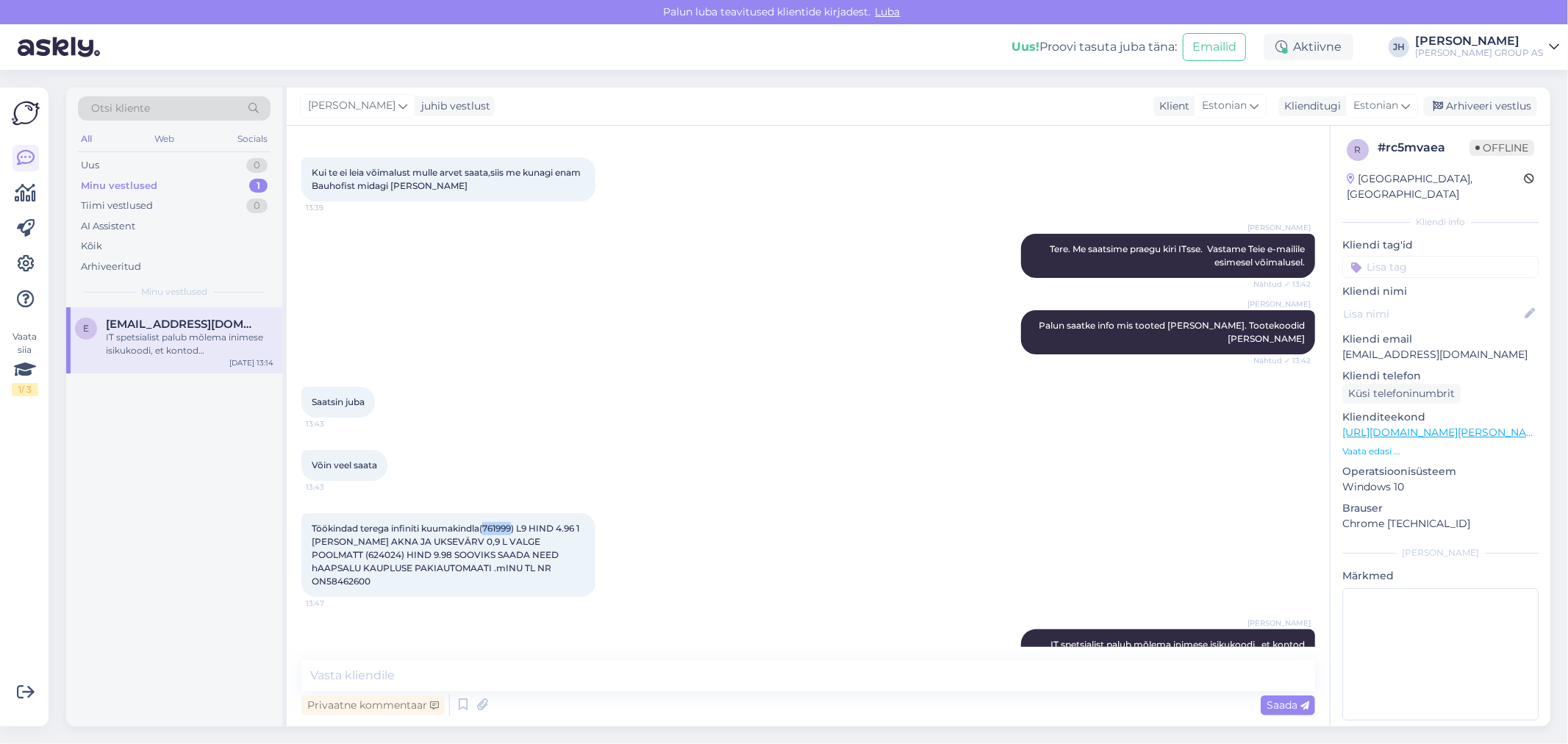
drag, startPoint x: 515, startPoint y: 498, endPoint x: 488, endPoint y: 497, distance: 27.0
click at [488, 523] on span "Töökindad terega infiniti kuumakindla(761999) L9 HIND 4.96 1 [PERSON_NAME] AKNA…" at bounding box center [446, 555] width 270 height 64
drag, startPoint x: 562, startPoint y: 538, endPoint x: 287, endPoint y: 497, distance: 278.0
click at [287, 497] on div "Vestlus algas [DATE] Tere! Kas Bauhofis leidub kuumakindaid,mida kasutatakse kö…" at bounding box center [808, 426] width 1043 height 601
click at [501, 670] on textarea at bounding box center [808, 676] width 1014 height 30
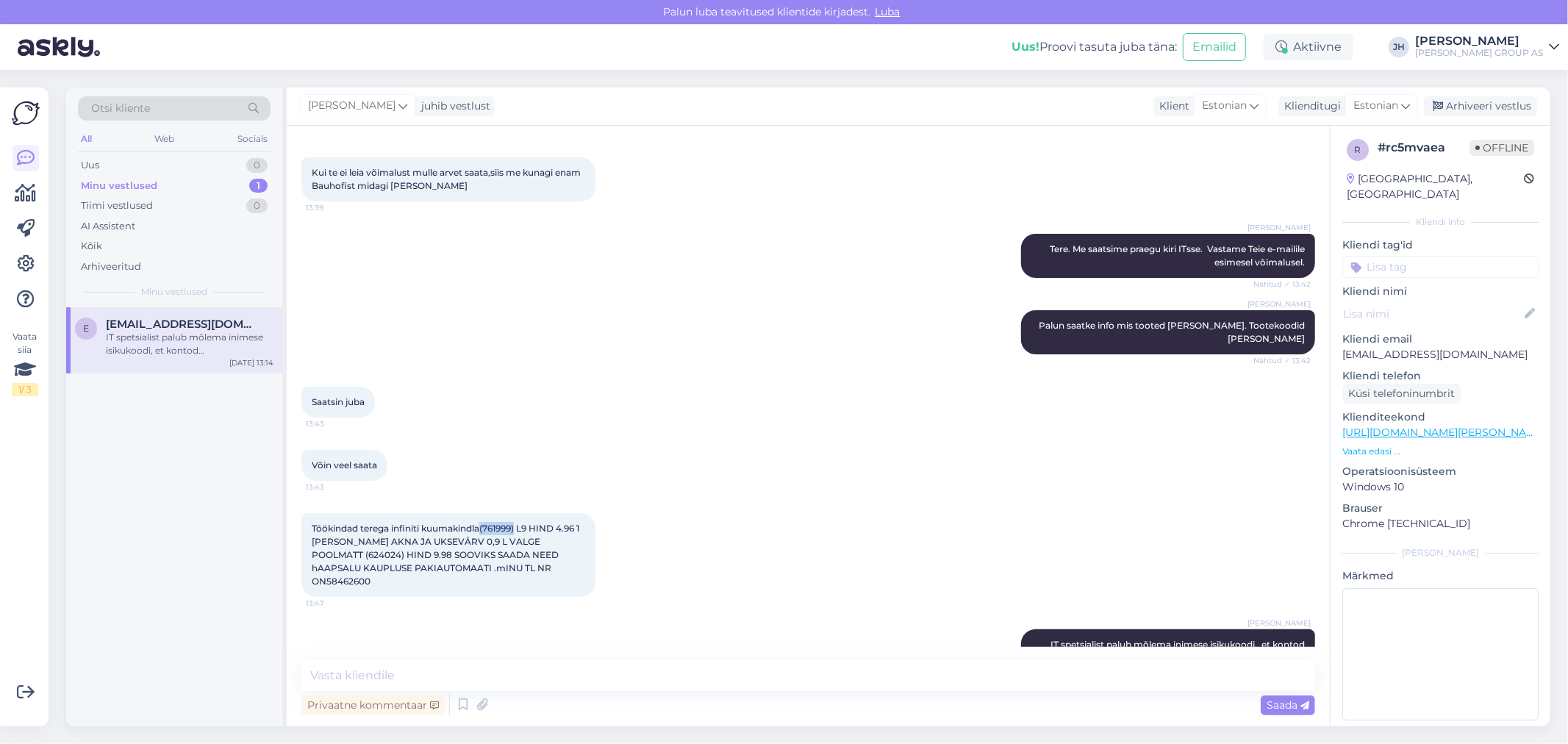
drag, startPoint x: 518, startPoint y: 498, endPoint x: 483, endPoint y: 498, distance: 35.0
click at [483, 523] on span "Töökindad terega infiniti kuumakindla(761999) L9 HIND 4.96 1 [PERSON_NAME] AKNA…" at bounding box center [446, 555] width 270 height 64
click at [376, 675] on textarea at bounding box center [808, 676] width 1014 height 30
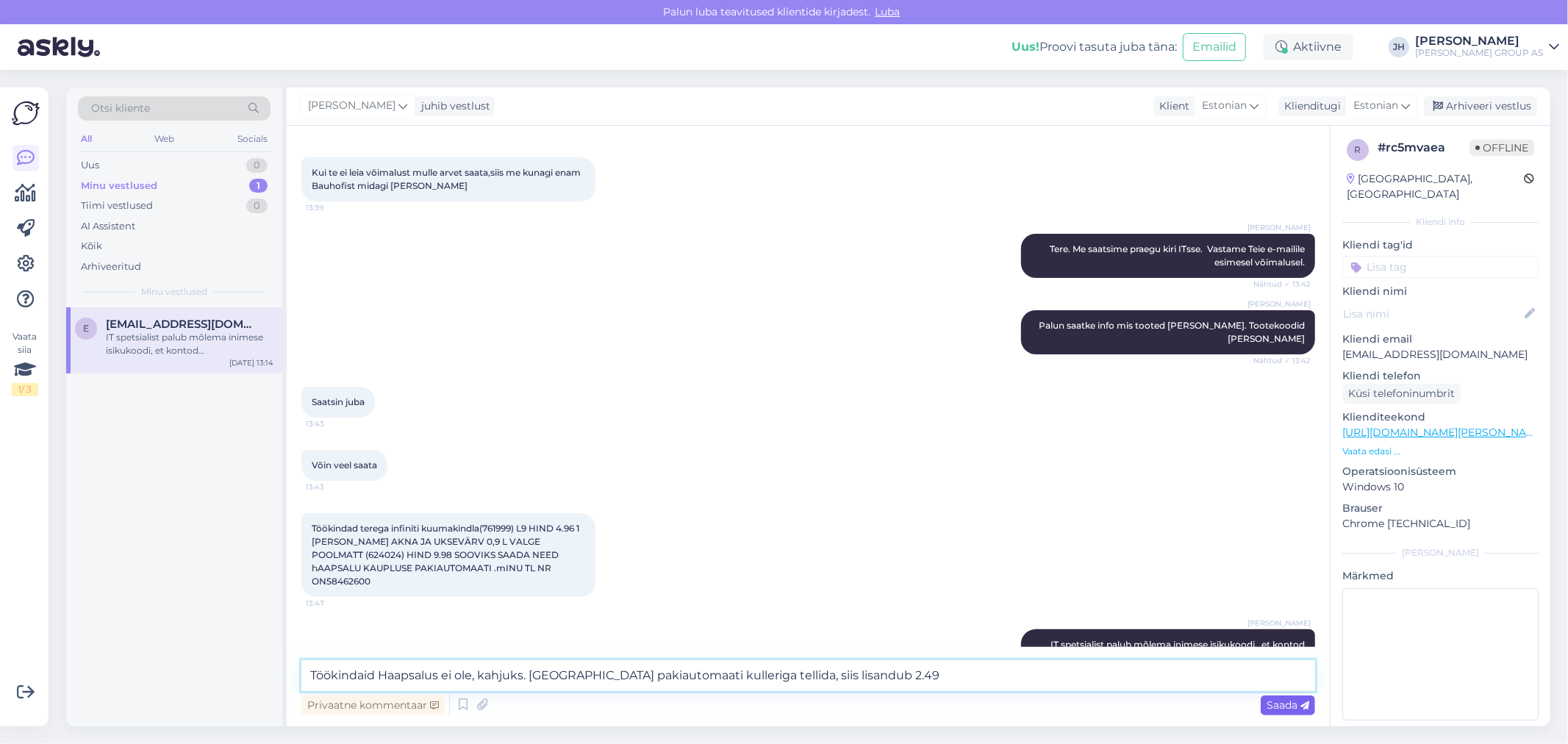
type textarea "Töökindaid Haapsalus ei ole, kahjuks. [GEOGRAPHIC_DATA] pakiautomaati kulleriga…"
click at [1301, 700] on span "Saada" at bounding box center [1288, 705] width 43 height 13
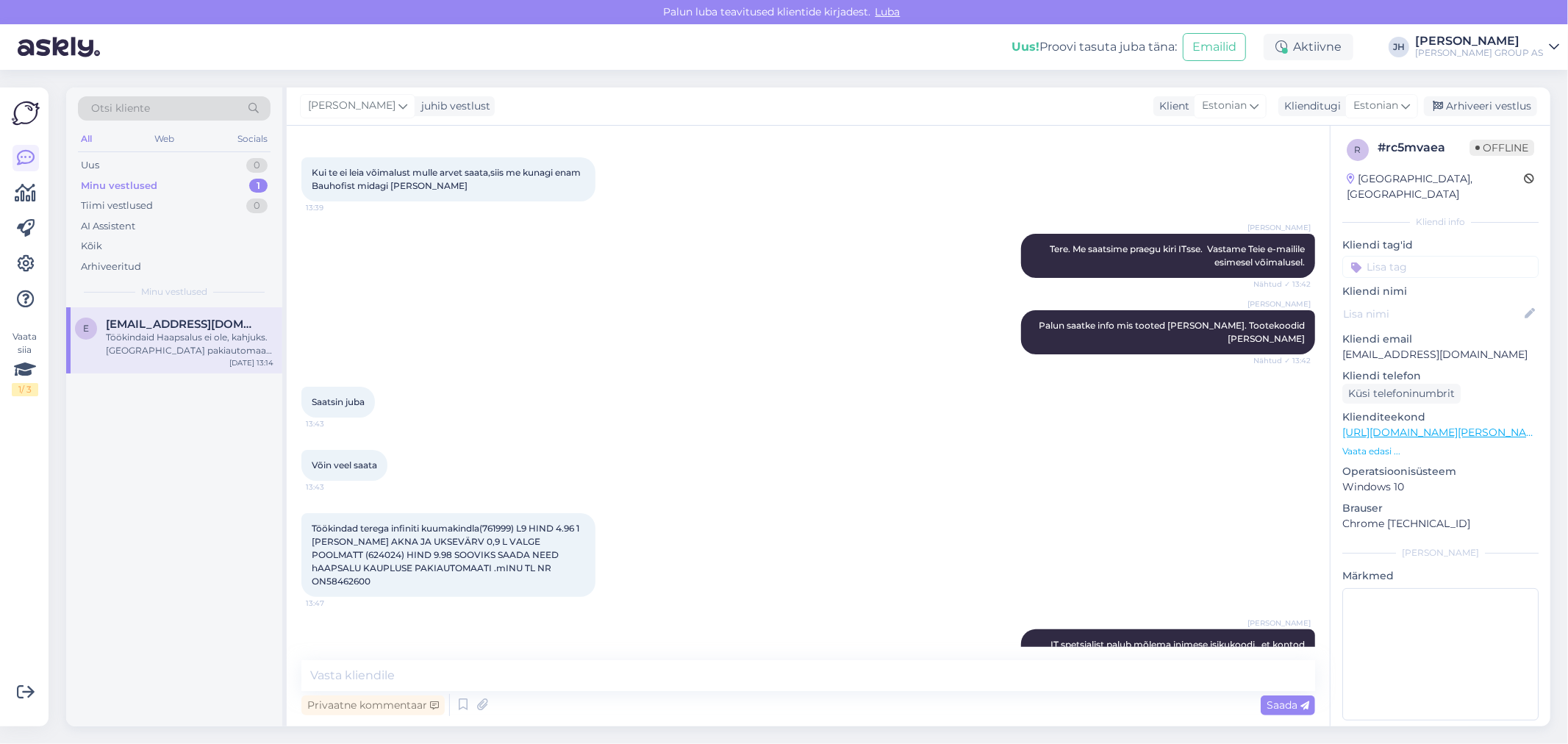
scroll to position [4413, 0]
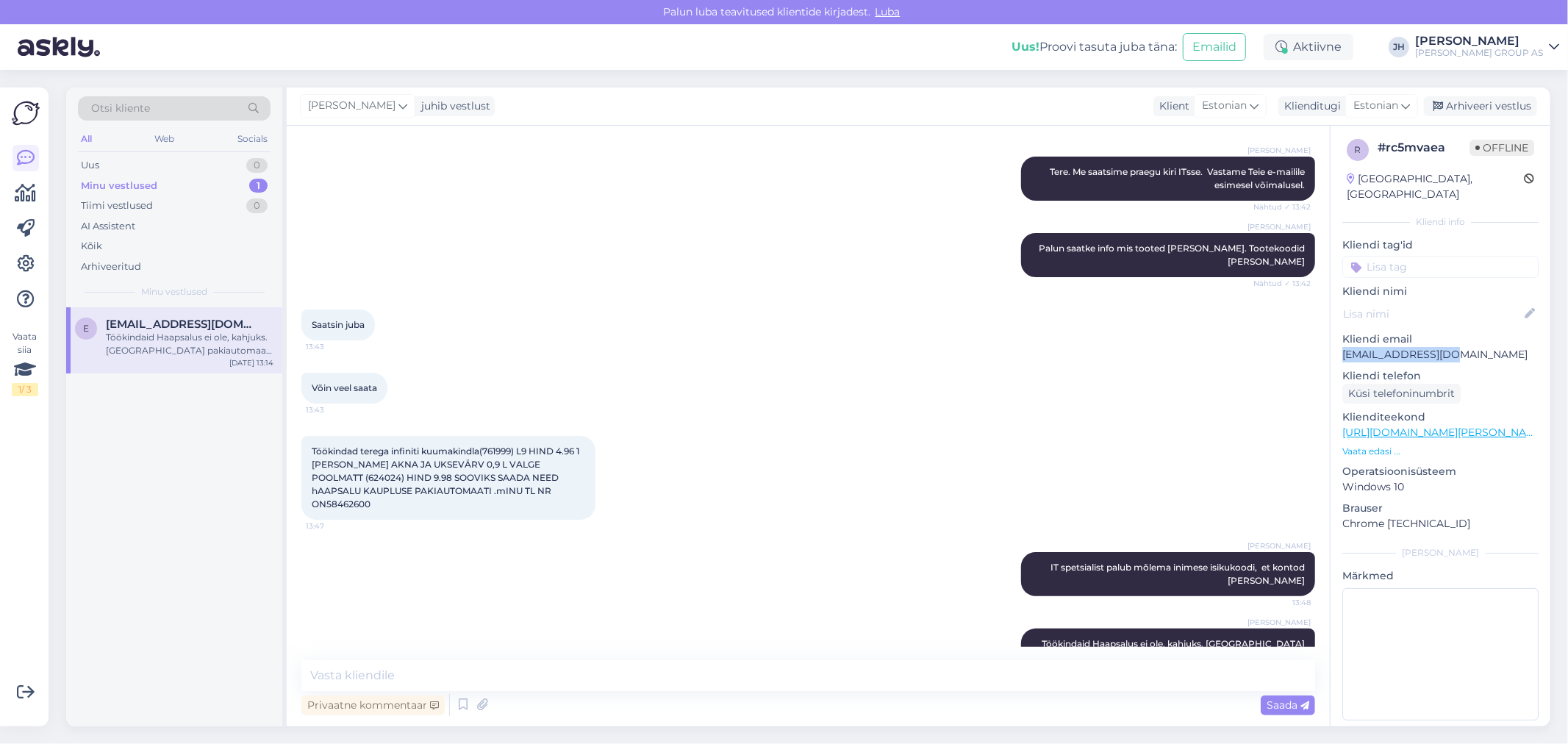
drag, startPoint x: 1473, startPoint y: 340, endPoint x: 1340, endPoint y: 346, distance: 133.1
click at [1340, 346] on div "r # rc5mvaea Offline [GEOGRAPHIC_DATA], [GEOGRAPHIC_DATA] Kliendi info Kliendi …" at bounding box center [1440, 433] width 220 height 620
click at [1478, 384] on div "Küsi telefoninumbrit" at bounding box center [1440, 394] width 196 height 20
drag, startPoint x: 1470, startPoint y: 341, endPoint x: 1332, endPoint y: 346, distance: 138.1
click at [1332, 346] on div "r # rc5mvaea Offline [GEOGRAPHIC_DATA], [GEOGRAPHIC_DATA] Kliendi info Kliendi …" at bounding box center [1440, 433] width 220 height 620
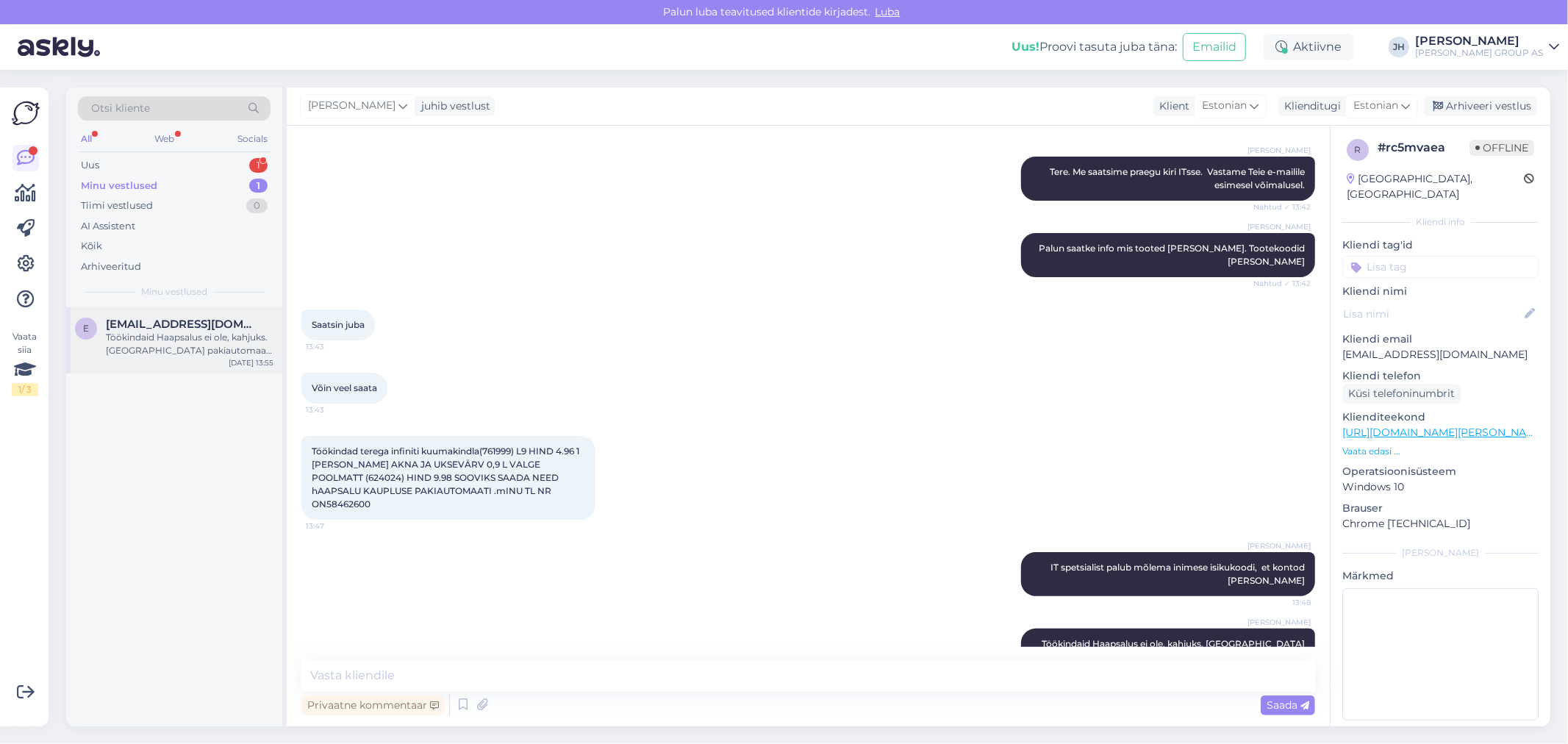
click at [152, 325] on span "[EMAIL_ADDRESS][DOMAIN_NAME]" at bounding box center [183, 325] width 153 height 13
drag, startPoint x: 1468, startPoint y: 339, endPoint x: 1341, endPoint y: 336, distance: 127.0
click at [1341, 336] on div "r # rc5mvaea Offline [GEOGRAPHIC_DATA], [GEOGRAPHIC_DATA] Kliendi info Kliendi …" at bounding box center [1440, 433] width 220 height 620
click at [208, 326] on span "[EMAIL_ADDRESS][DOMAIN_NAME]" at bounding box center [183, 325] width 153 height 13
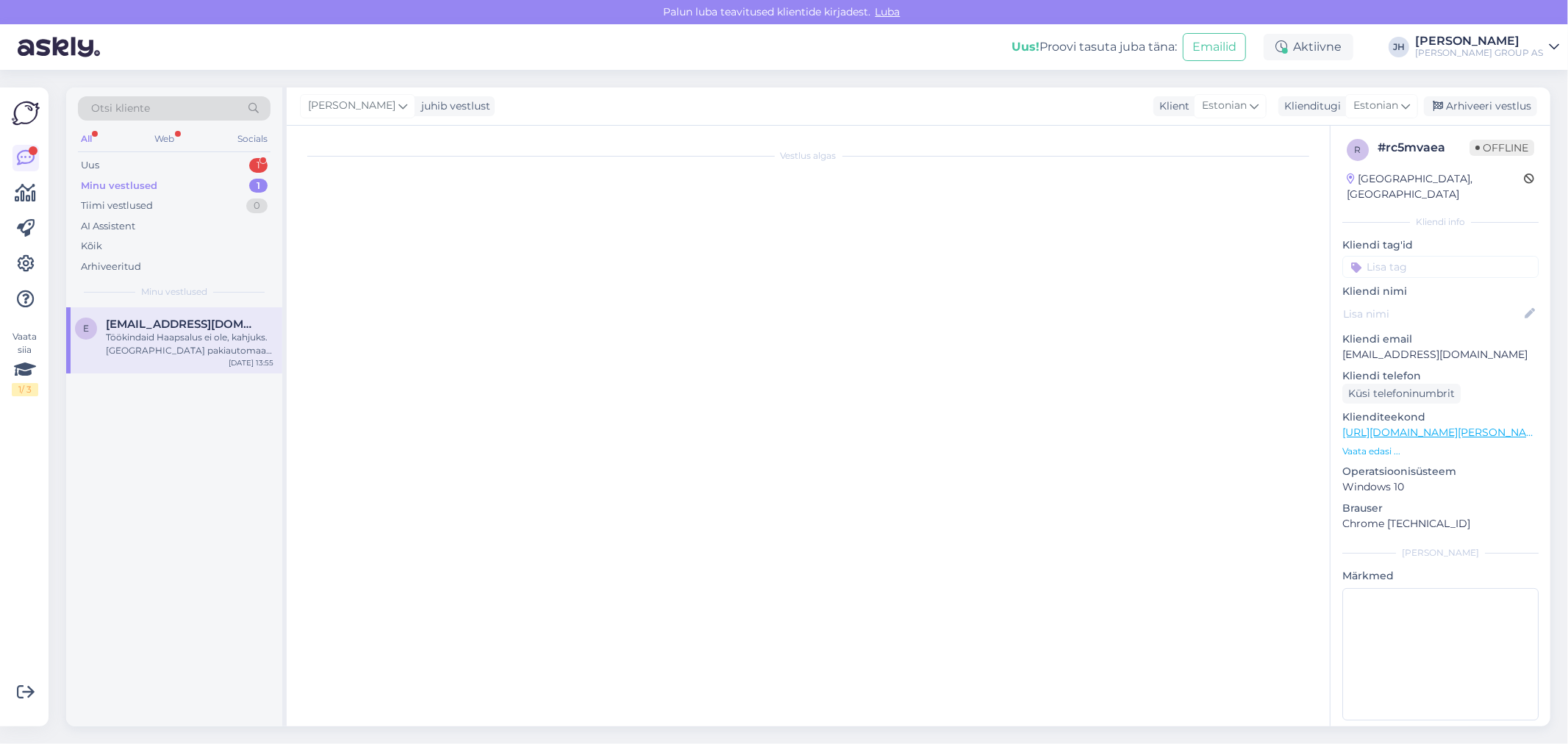
scroll to position [0, 0]
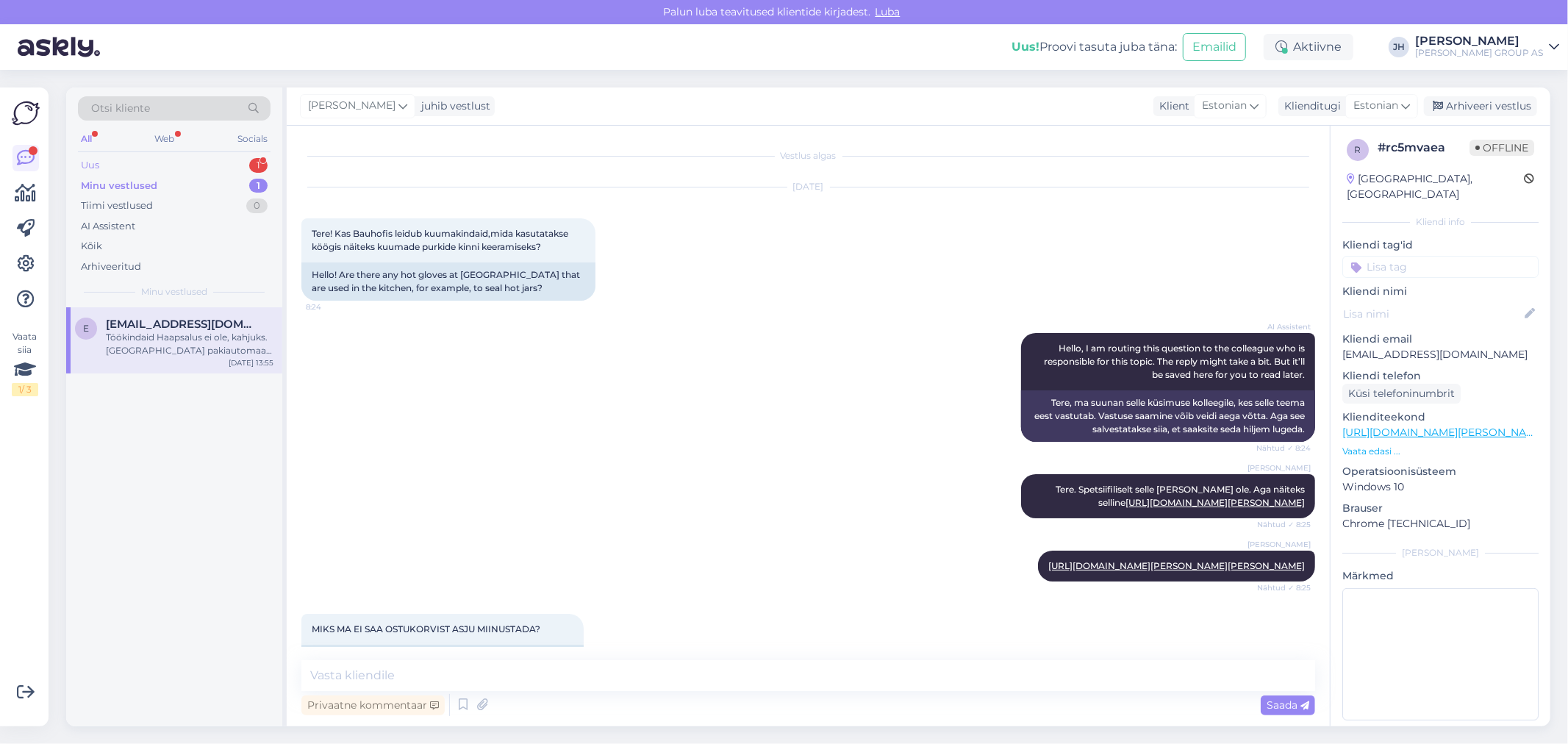
click at [88, 166] on div "Uus" at bounding box center [90, 166] width 18 height 15
click at [168, 347] on div "Tunneks huvi sellise toote vastu ja soov osta ettevõttele" at bounding box center [190, 344] width 168 height 26
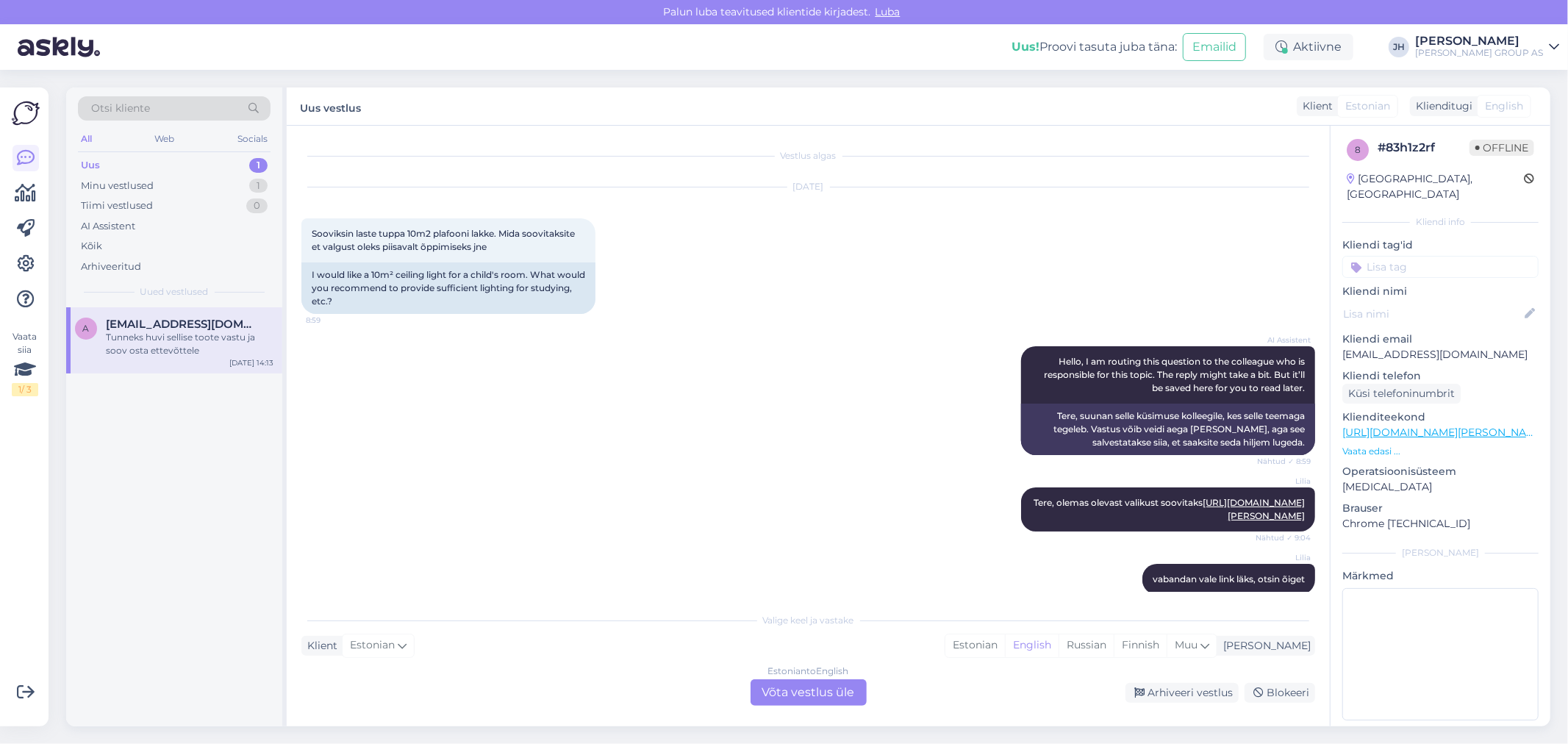
scroll to position [1093, 0]
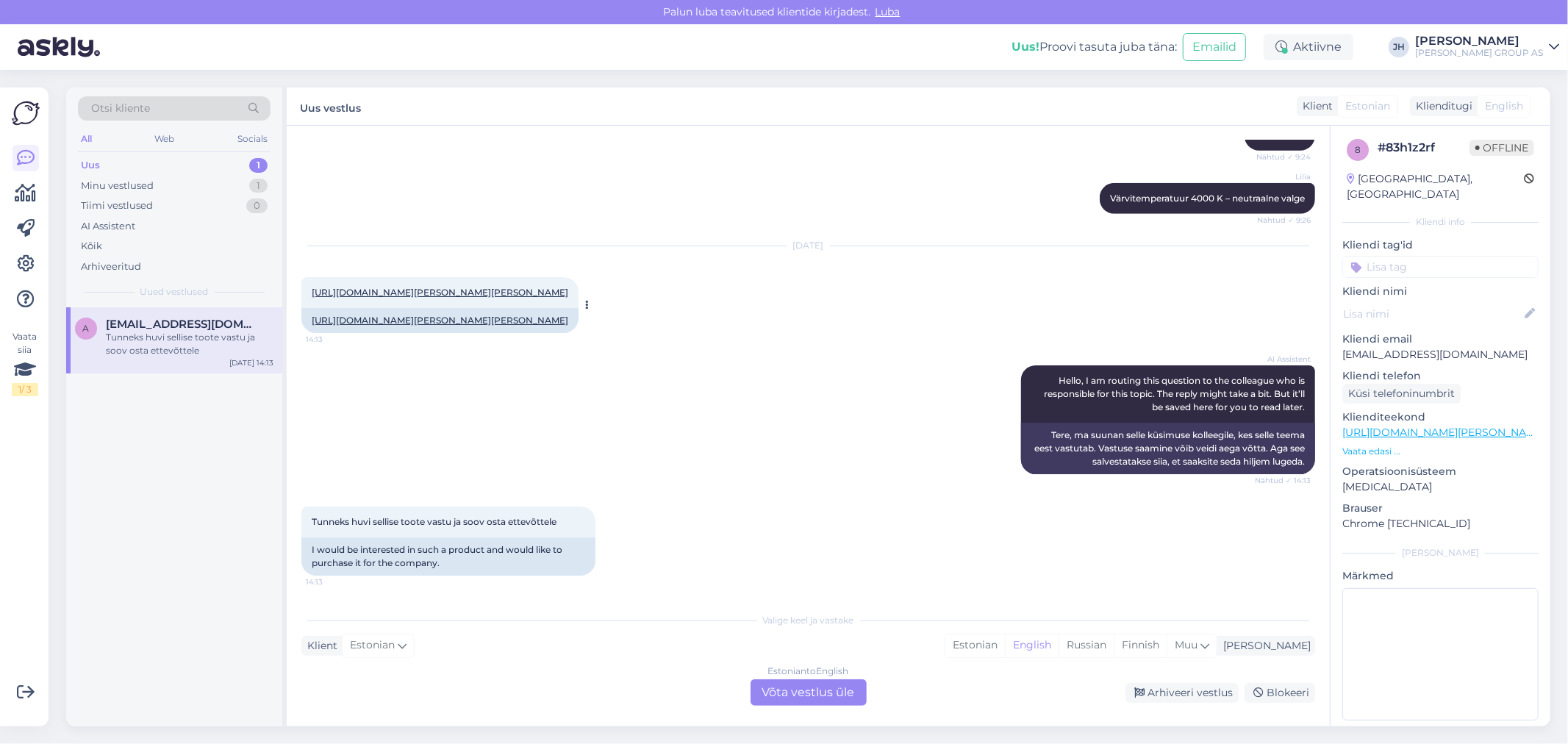
click at [423, 287] on link "[URL][DOMAIN_NAME][PERSON_NAME][PERSON_NAME]" at bounding box center [440, 292] width 257 height 11
click at [817, 688] on div "Estonian to English Võta vestlus üle" at bounding box center [808, 693] width 116 height 26
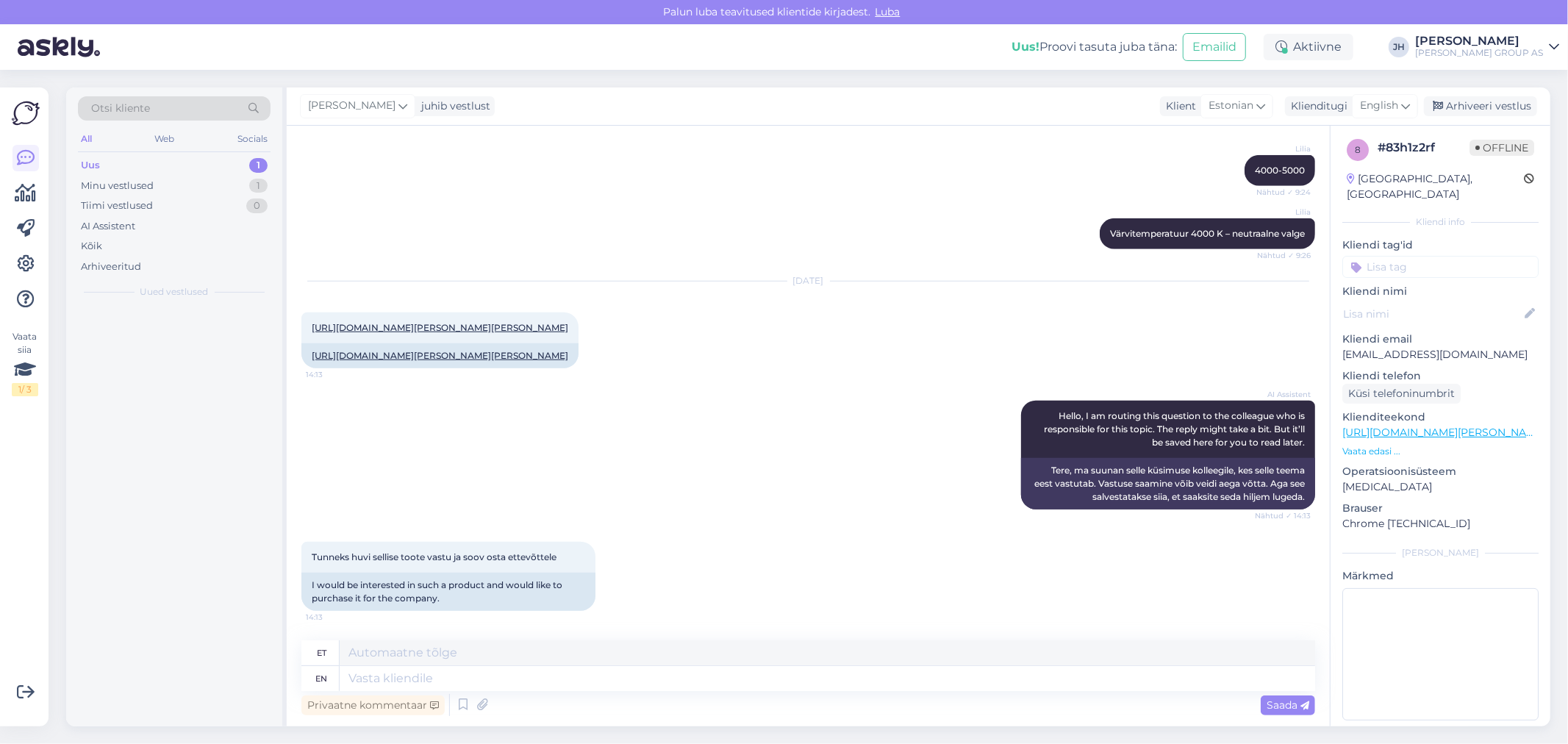
scroll to position [1058, 0]
click at [436, 661] on textarea at bounding box center [827, 653] width 976 height 25
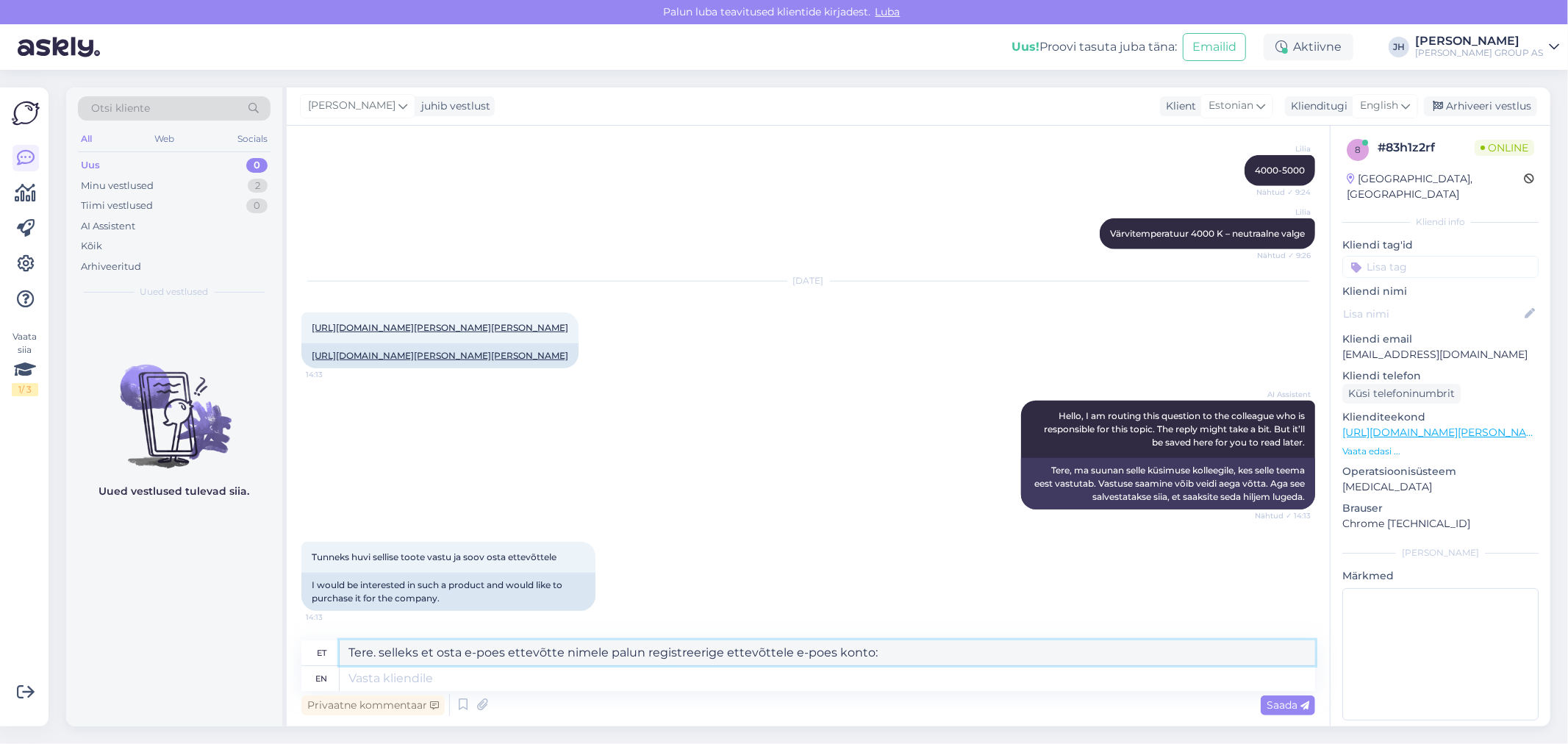
drag, startPoint x: 873, startPoint y: 655, endPoint x: 59, endPoint y: 640, distance: 814.1
click at [59, 640] on div "Otsi kliente All Web Socials Uus 0 Minu vestlused 2 Tiimi vestlused 0 AI Assist…" at bounding box center [813, 407] width 1510 height 675
type textarea "Tere. selleks et osta e-poes ettevõtte nimele palun registreerige ettevõttele e…"
click at [1412, 100] on div "English" at bounding box center [1385, 105] width 66 height 24
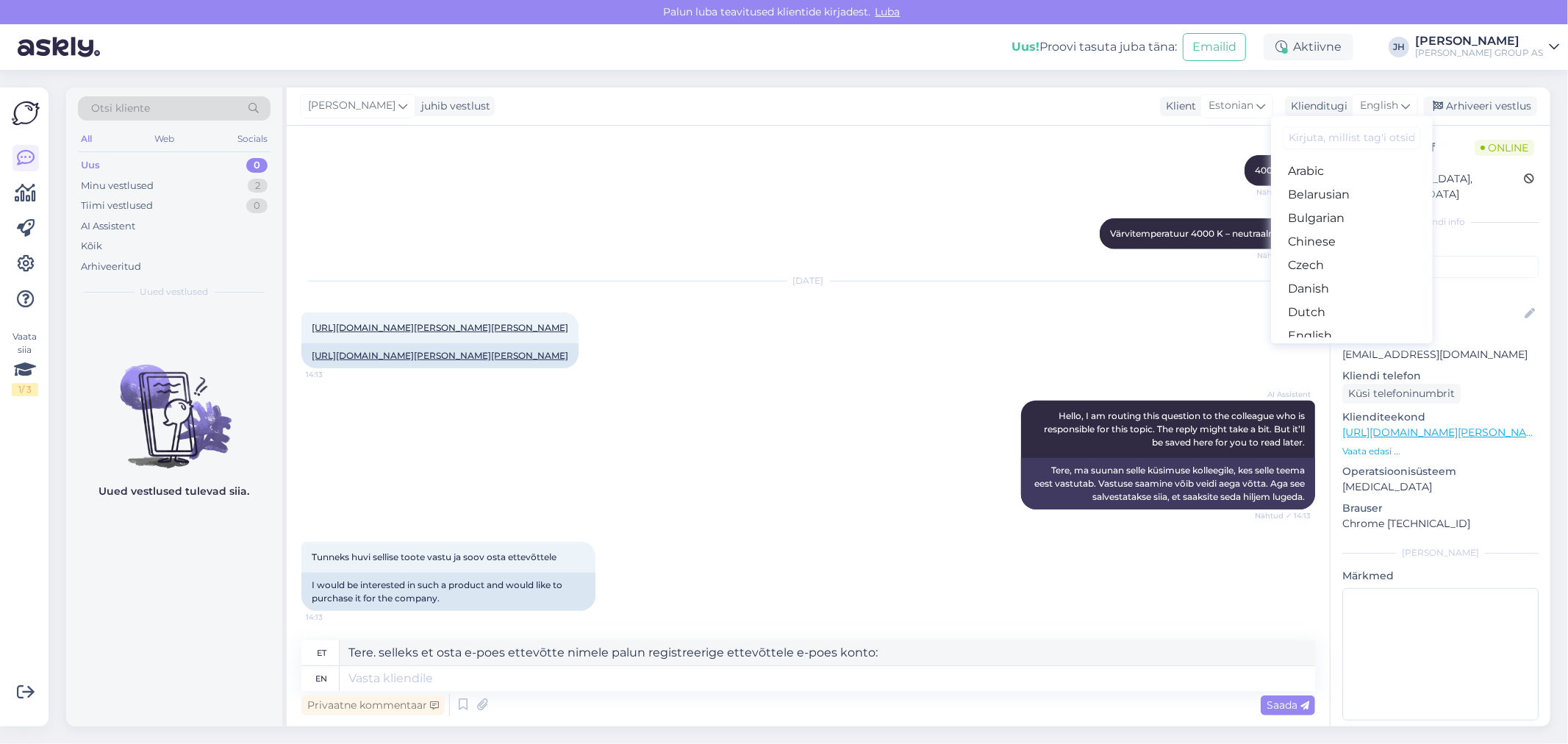
drag, startPoint x: 1352, startPoint y: 279, endPoint x: 1338, endPoint y: 291, distance: 18.4
click at [1352, 348] on link "Estonian" at bounding box center [1351, 359] width 161 height 24
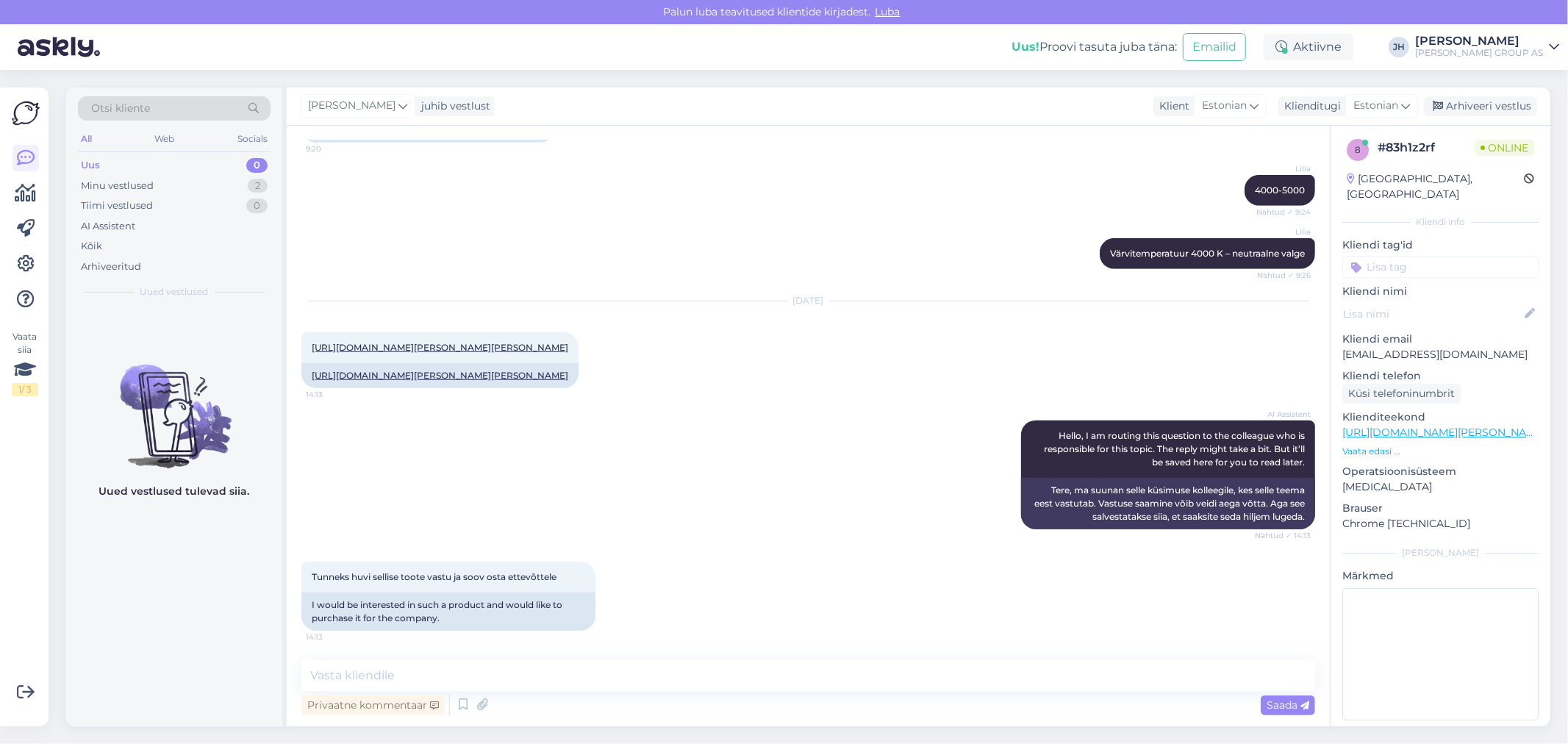
scroll to position [1038, 0]
click at [494, 667] on textarea at bounding box center [808, 676] width 1014 height 30
paste textarea "Tere. selleks et osta e-poes ettevõtte nimele palun registreerige ettevõttele e…"
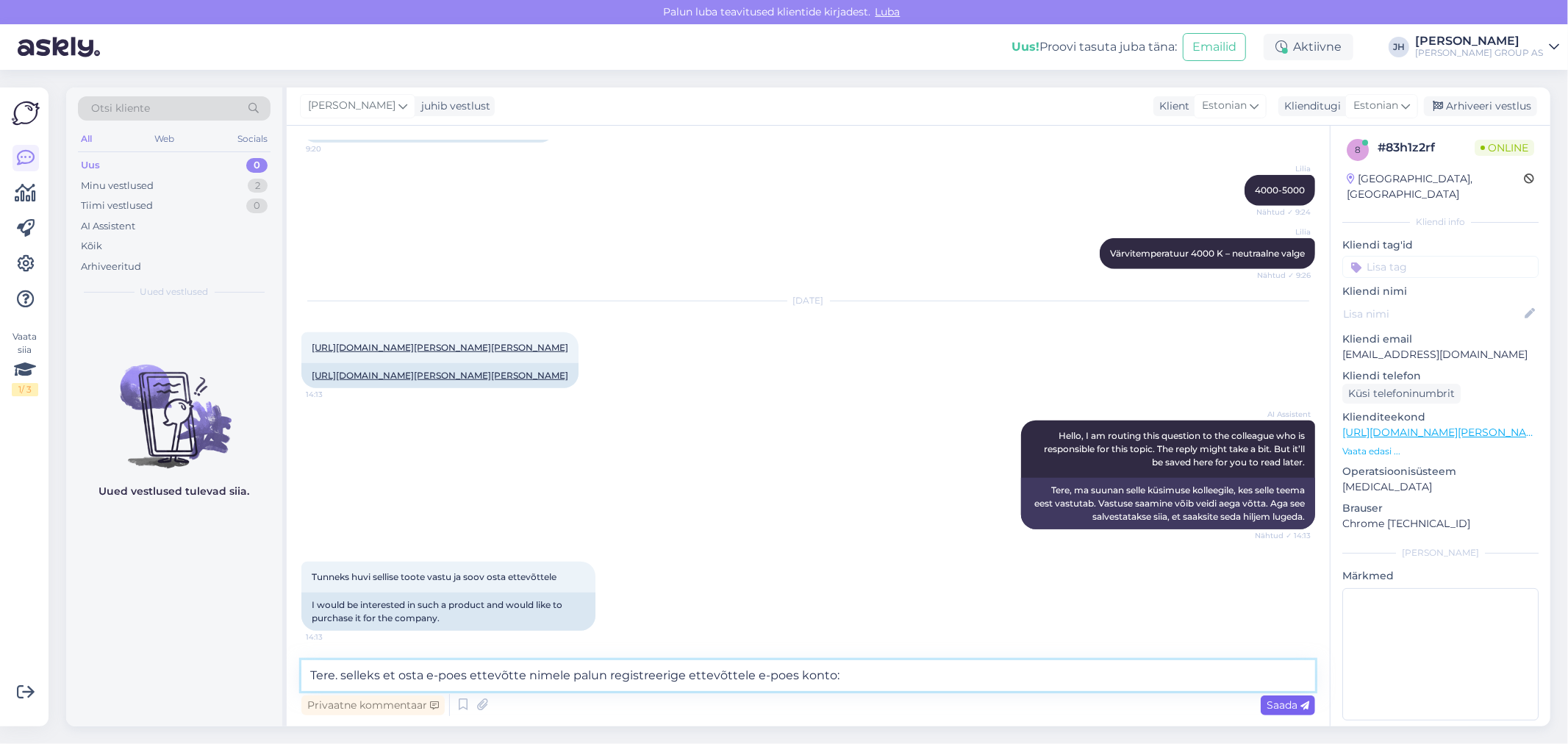
type textarea "Tere. selleks et osta e-poes ettevõtte nimele palun registreerige ettevõttele e…"
click at [1295, 702] on span "Saada" at bounding box center [1288, 705] width 43 height 13
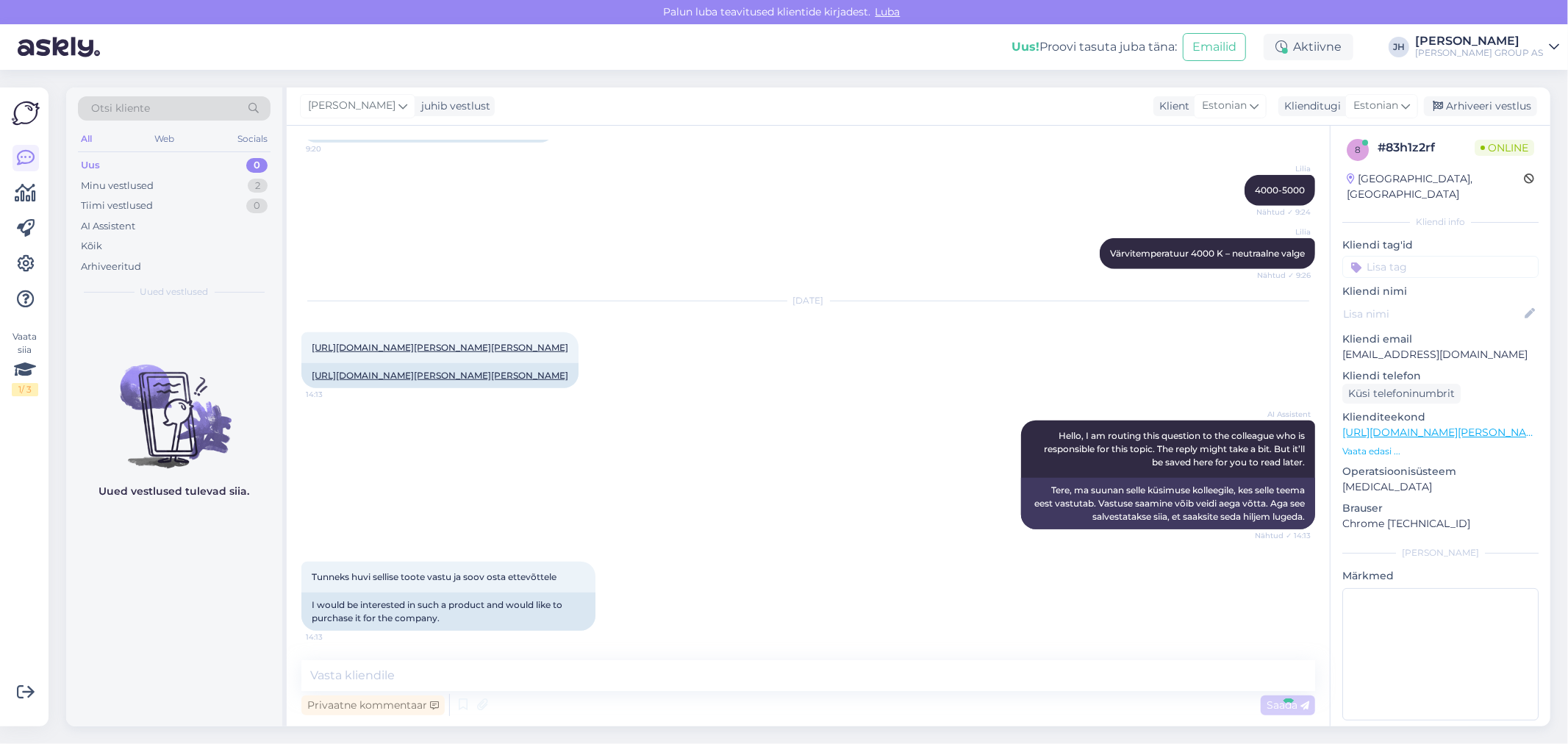
scroll to position [1114, 0]
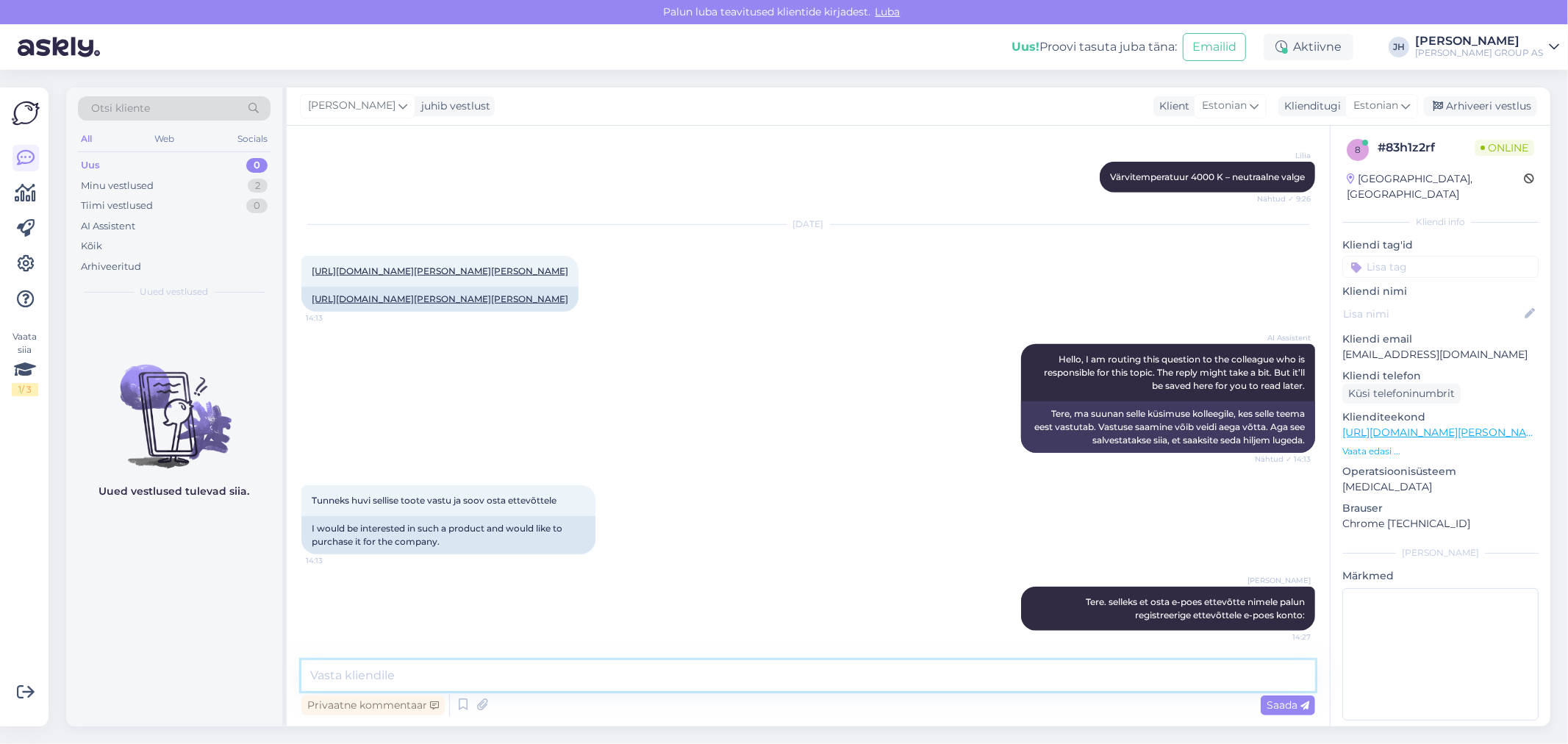
click at [405, 675] on textarea at bounding box center [808, 676] width 1014 height 30
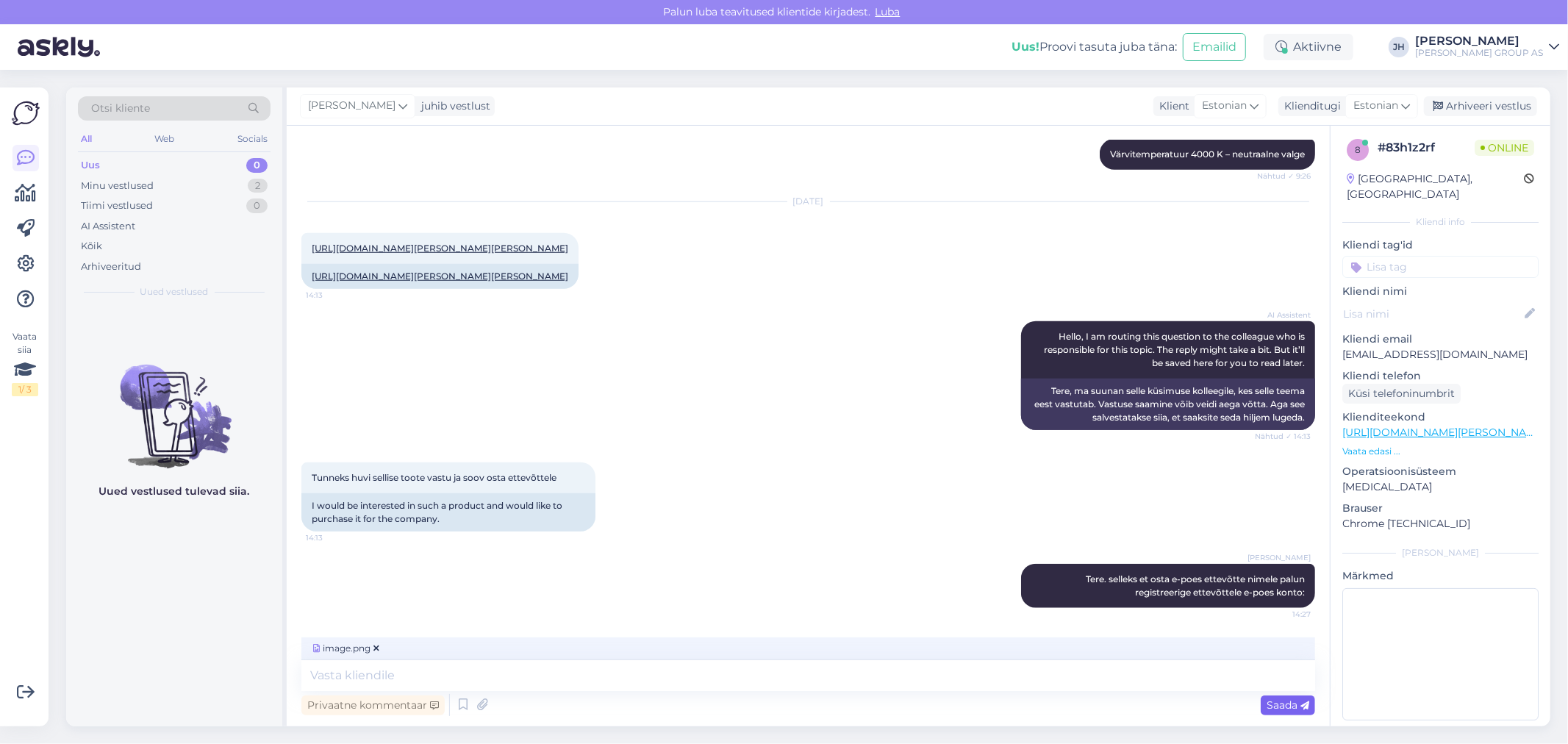
click at [1283, 706] on span "Saada" at bounding box center [1288, 705] width 43 height 13
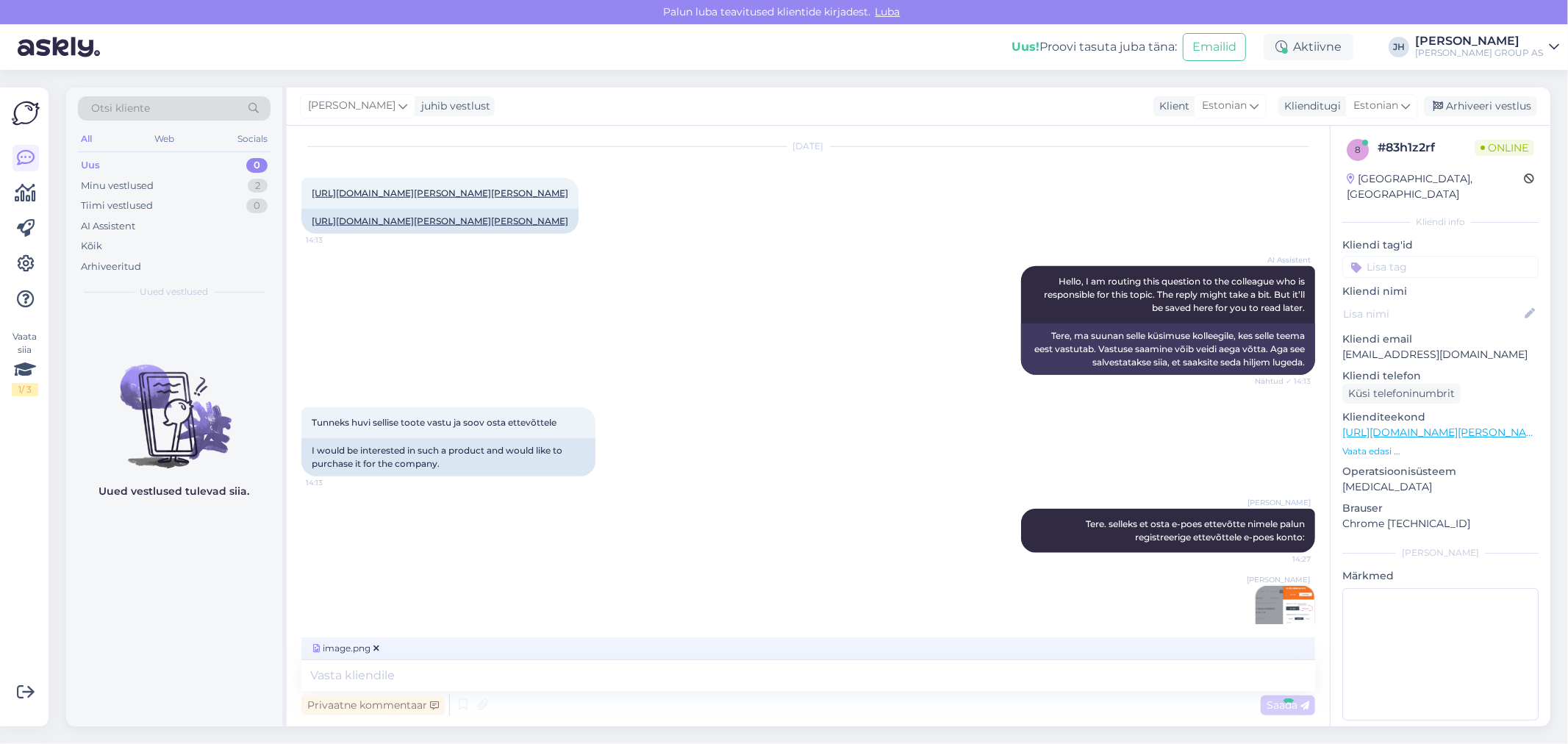
scroll to position [1208, 0]
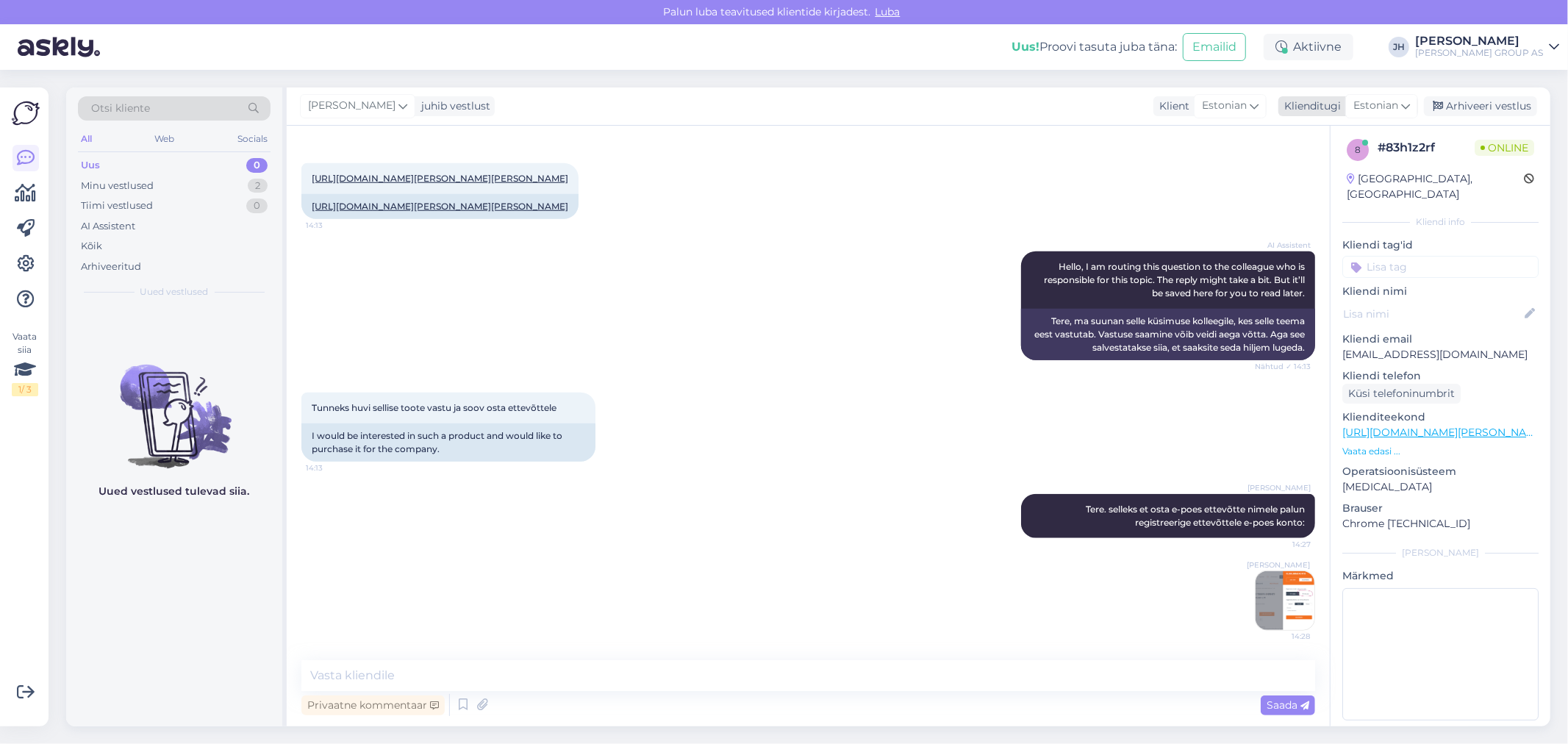
drag, startPoint x: 1482, startPoint y: 106, endPoint x: 1475, endPoint y: 107, distance: 7.1
click at [1482, 106] on div "Arhiveeri vestlus" at bounding box center [1480, 106] width 113 height 20
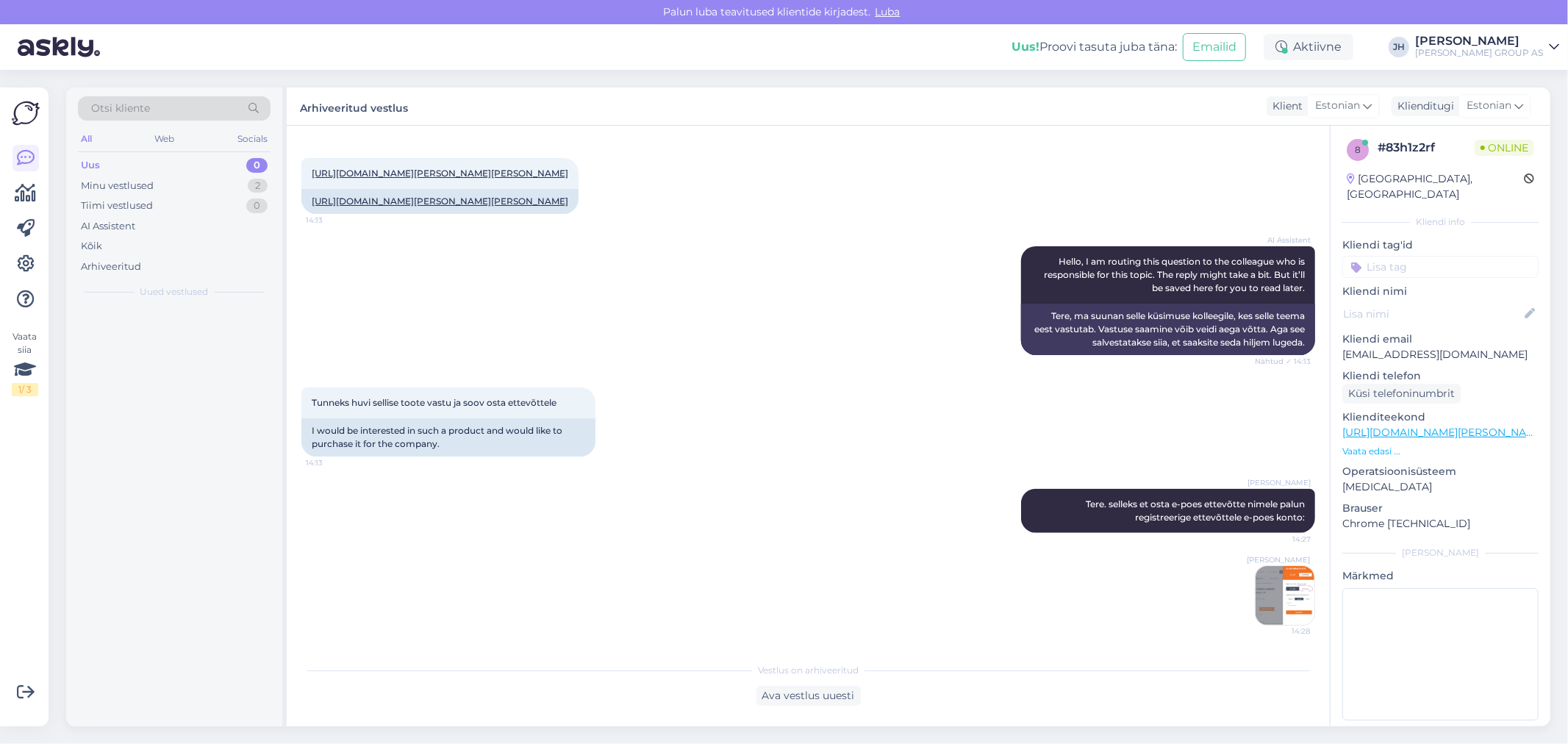
scroll to position [1212, 0]
click at [130, 182] on div "Minu vestlused" at bounding box center [117, 186] width 72 height 15
click at [149, 337] on div "Töökindaid Haapsalus ei ole, kahjuks. [GEOGRAPHIC_DATA] pakiautomaati kulleriga…" at bounding box center [190, 344] width 168 height 26
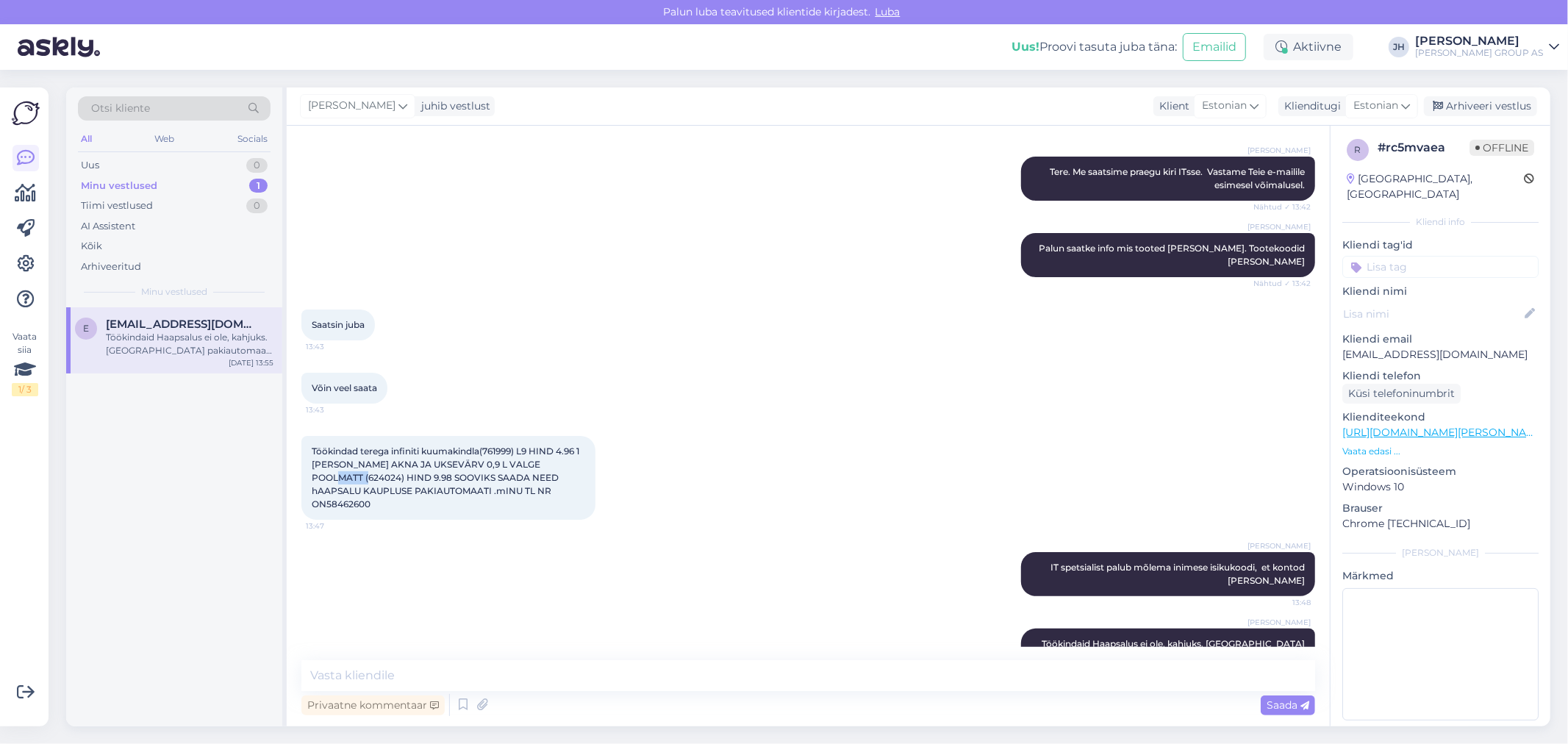
drag, startPoint x: 346, startPoint y: 447, endPoint x: 315, endPoint y: 448, distance: 31.0
click at [315, 448] on span "Töökindad terega infiniti kuumakindla(761999) L9 HIND 4.96 1 [PERSON_NAME] AKNA…" at bounding box center [446, 478] width 270 height 64
click at [1493, 108] on div "Arhiveeri vestlus" at bounding box center [1480, 106] width 113 height 20
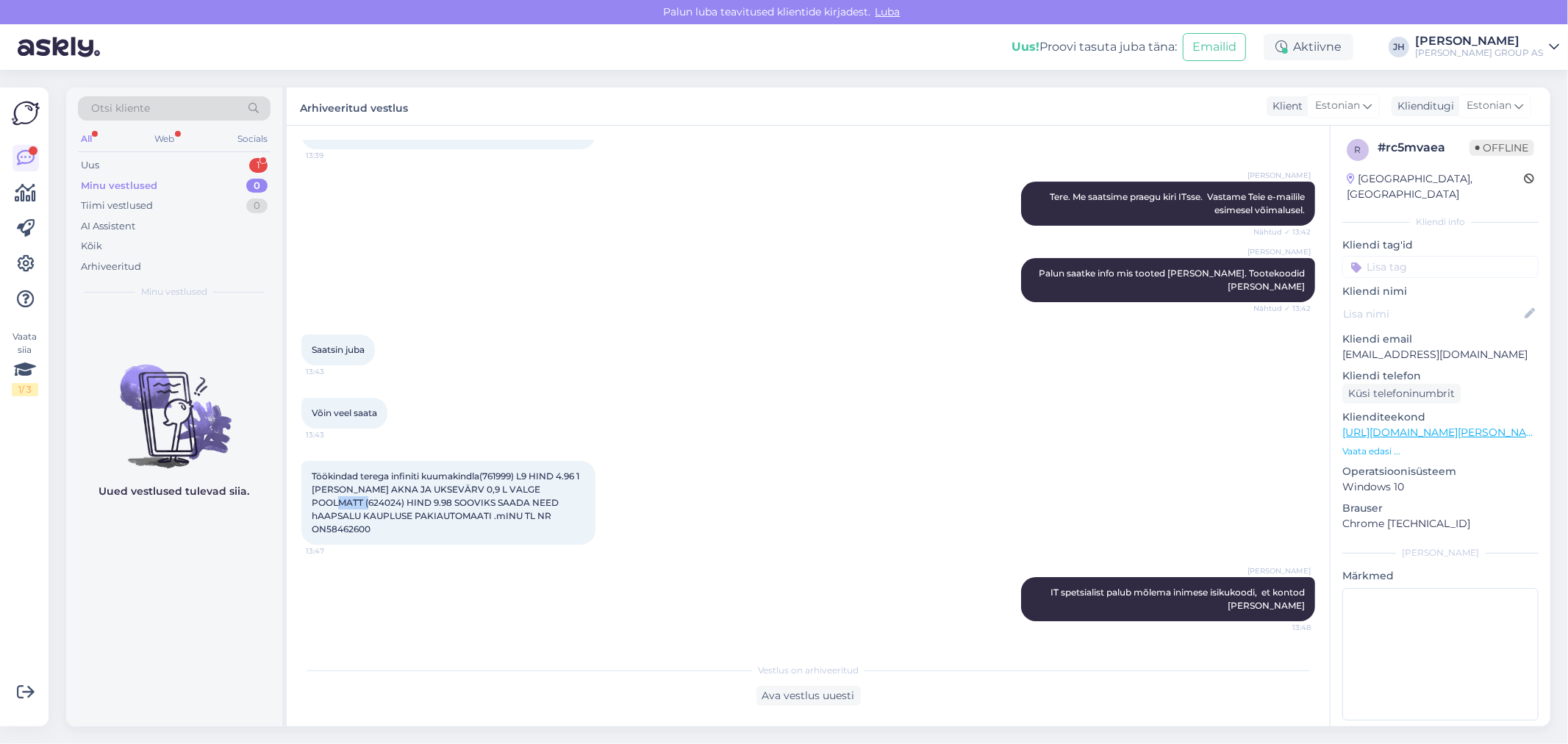
scroll to position [4417, 0]
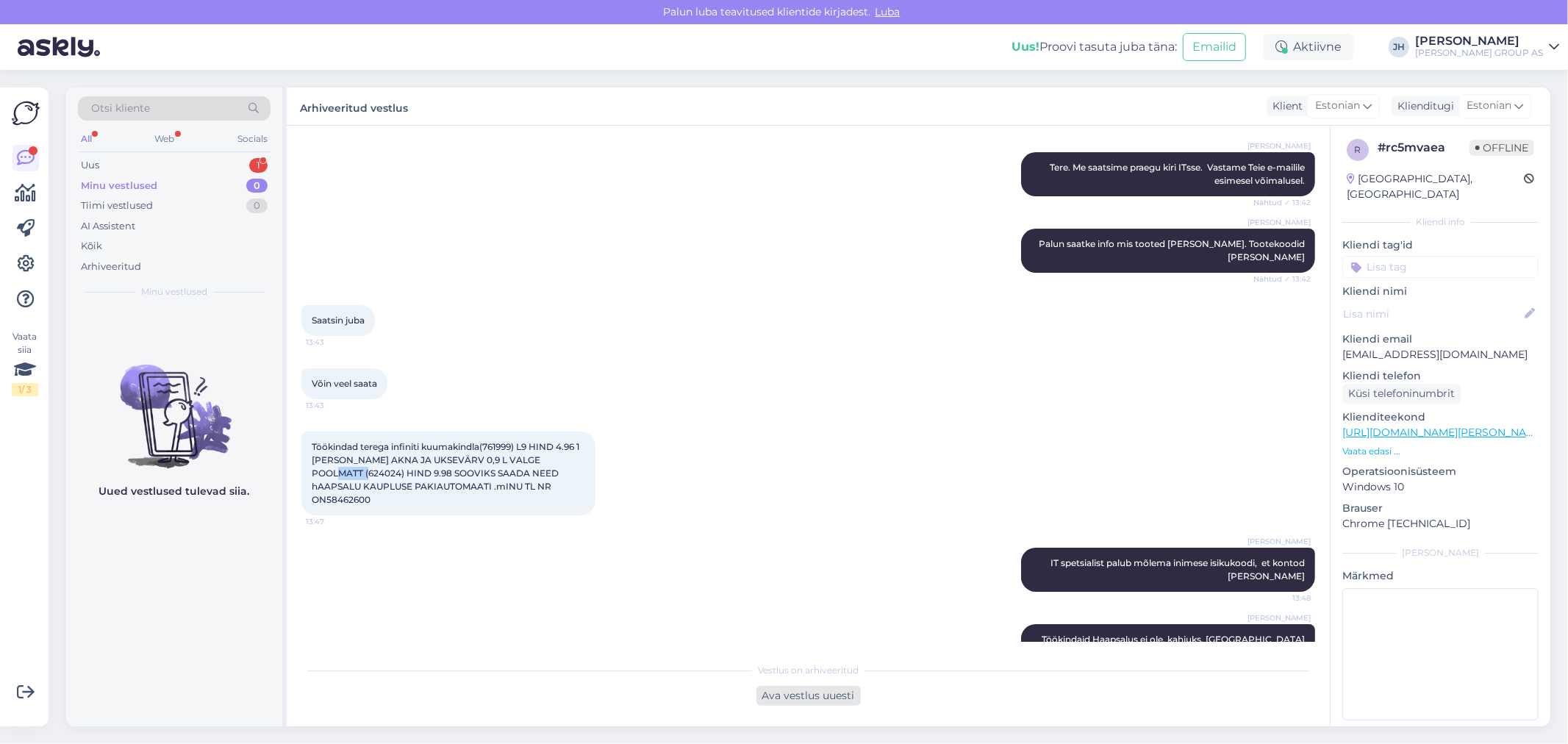
click at [791, 692] on div "Ava vestlus uuesti" at bounding box center [809, 696] width 105 height 20
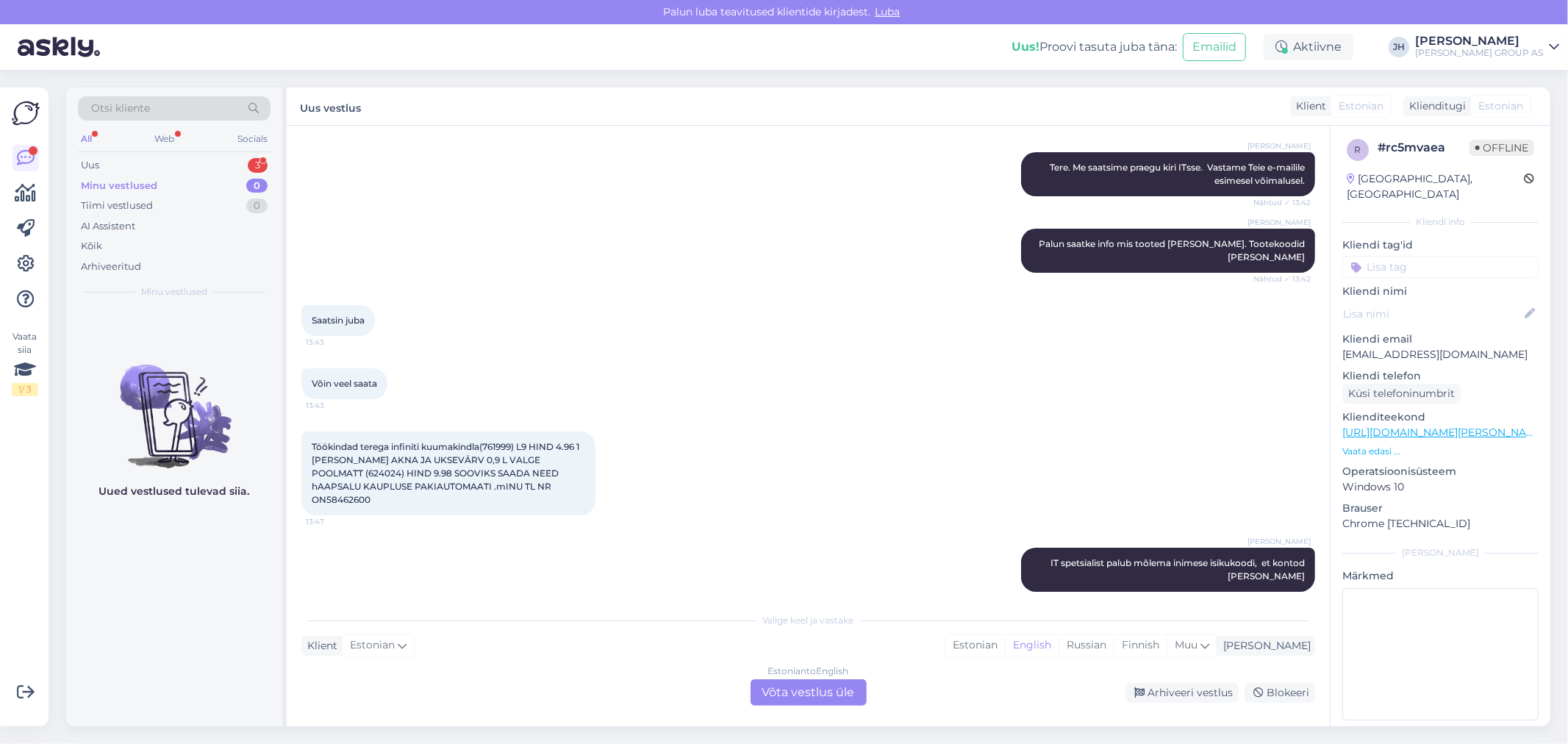
click at [817, 688] on div "Estonian to English Võta vestlus üle" at bounding box center [808, 693] width 116 height 26
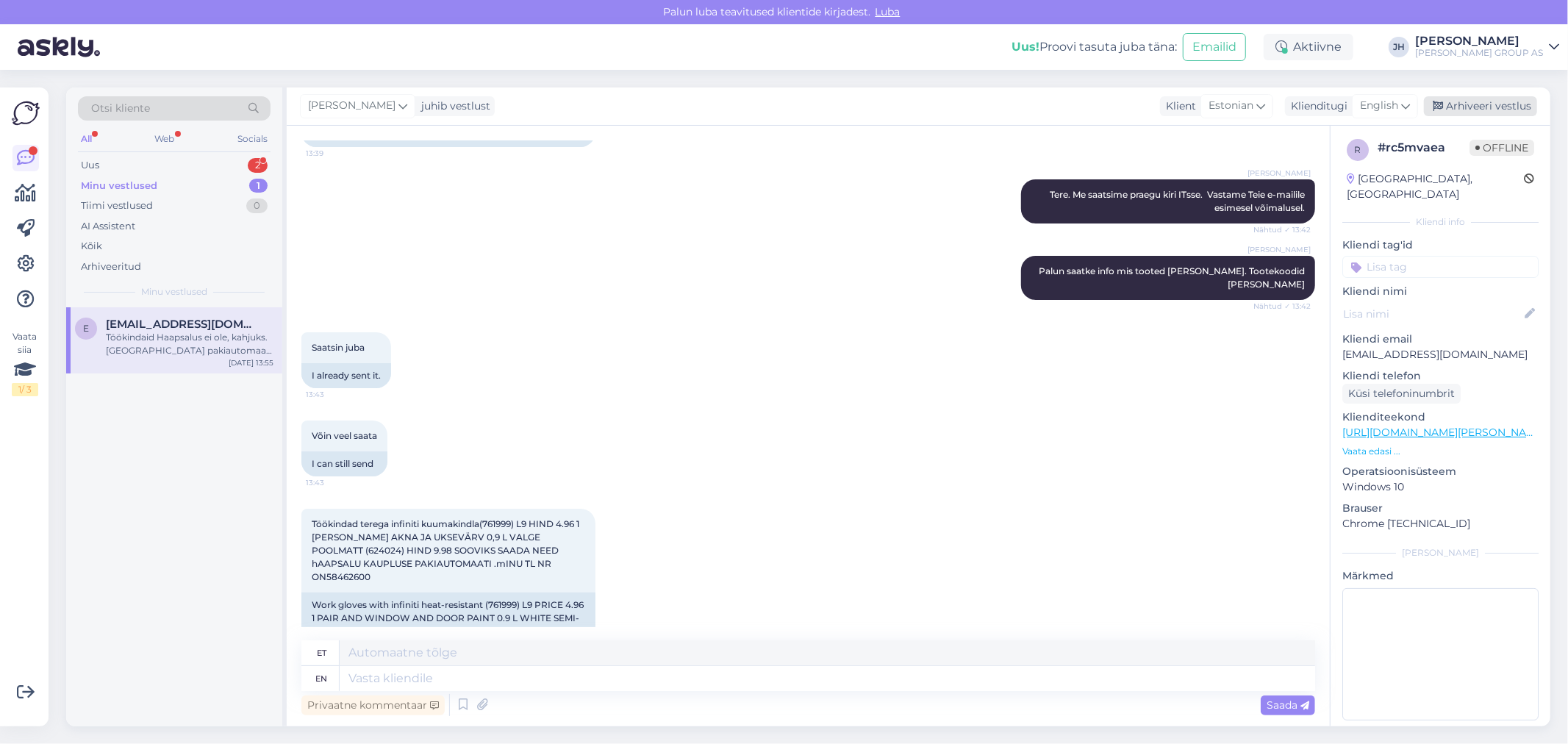
click at [1494, 106] on div "Arhiveeri vestlus" at bounding box center [1480, 106] width 113 height 20
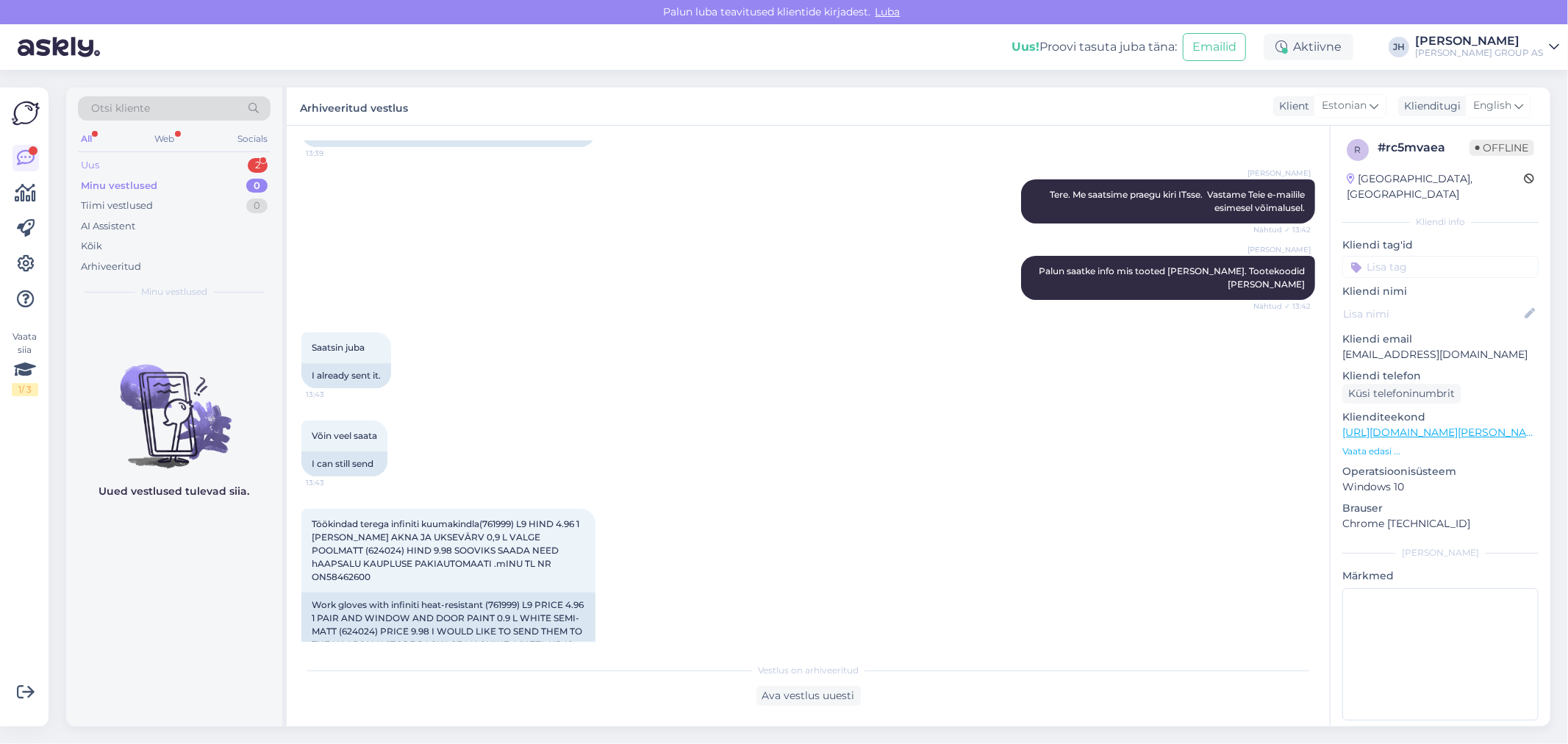
click at [88, 163] on div "Uus" at bounding box center [90, 166] width 18 height 15
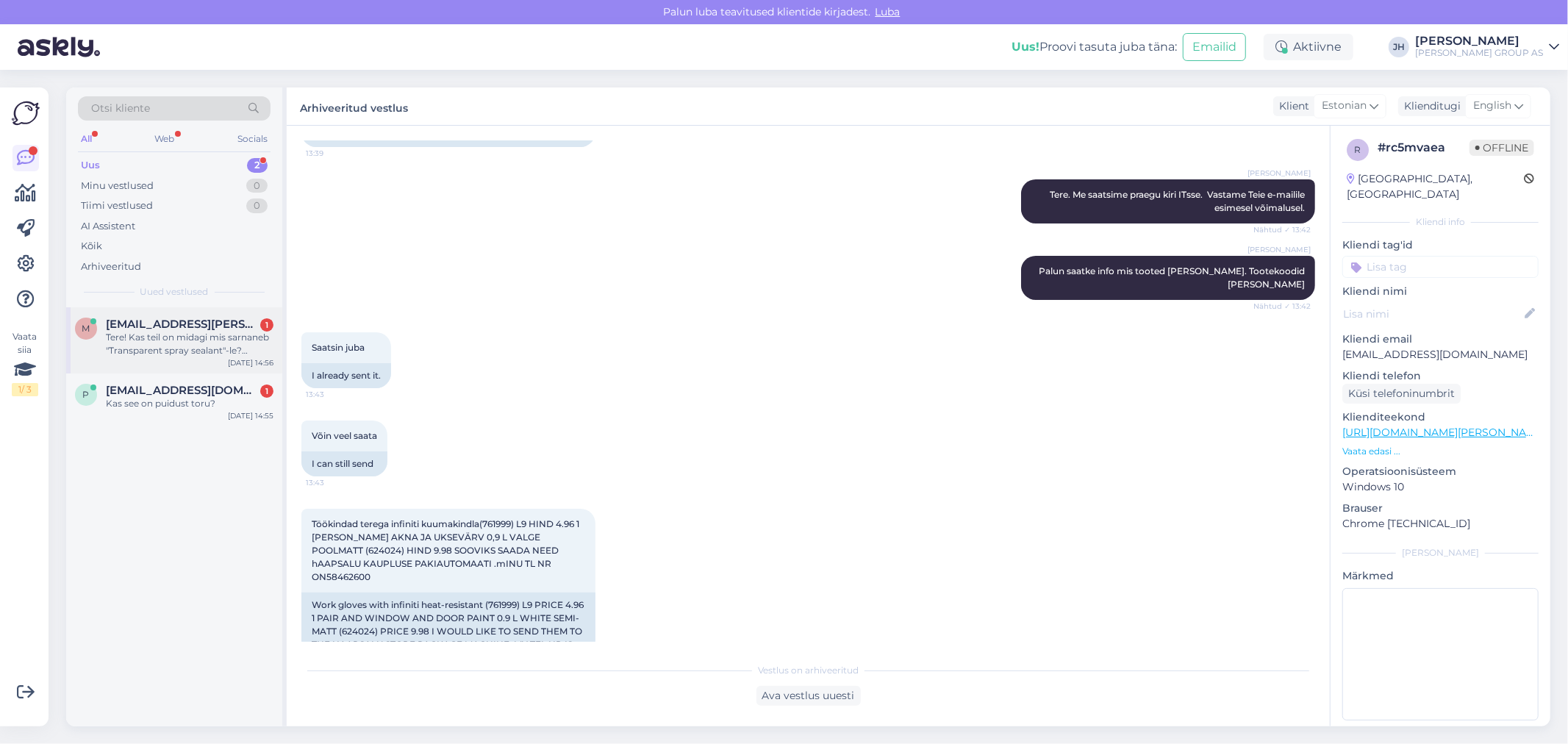
click at [164, 332] on div "Tere! Kas teil on midagi mis sarnaneb "Transparent spray sealant"-le? Läbipaist…" at bounding box center [190, 344] width 168 height 26
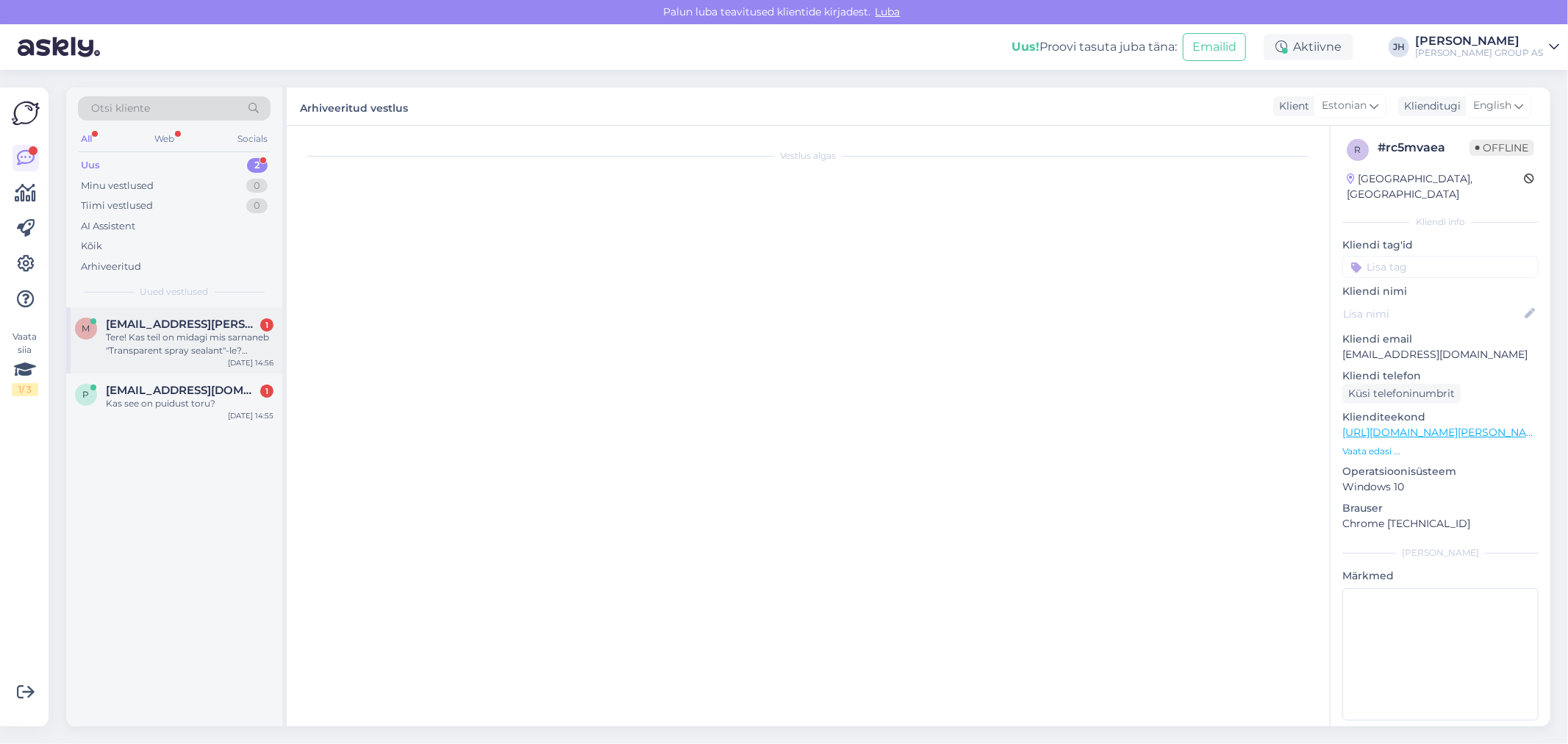
scroll to position [0, 0]
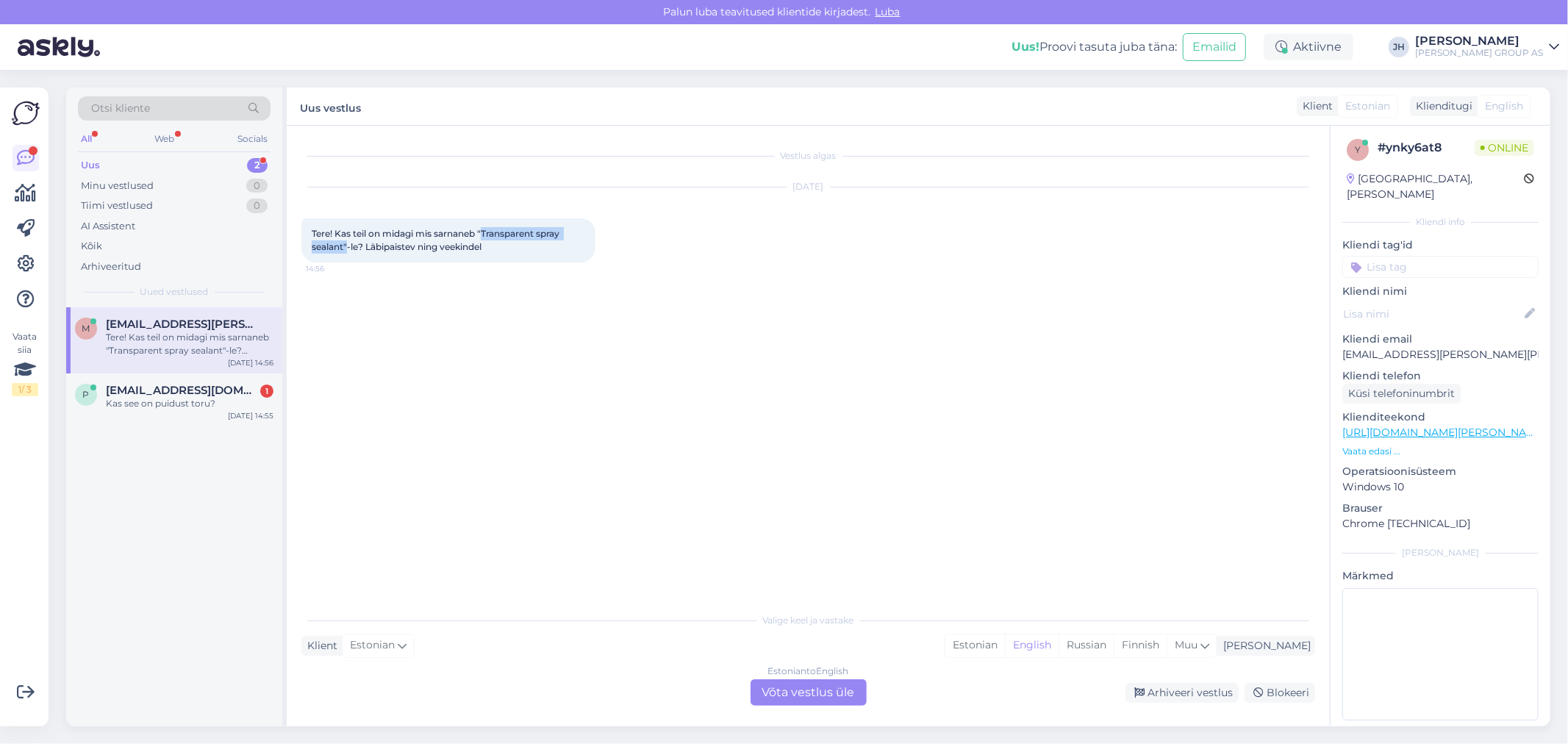
drag, startPoint x: 483, startPoint y: 228, endPoint x: 347, endPoint y: 246, distance: 137.2
click at [347, 246] on span "Tere! Kas teil on midagi mis sarnaneb "Transparent spray sealant"-le? Läbipaist…" at bounding box center [436, 240] width 250 height 24
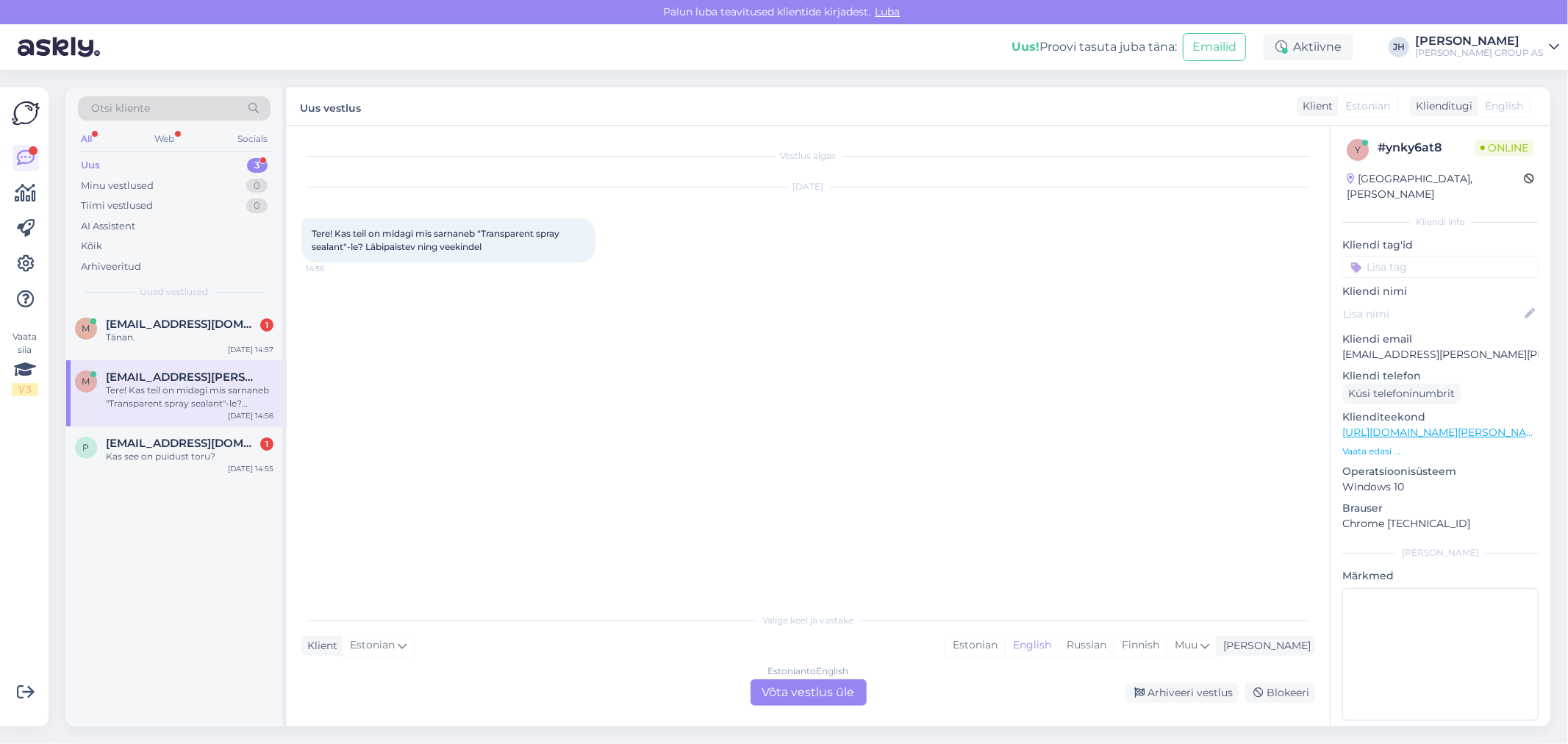
click at [796, 691] on div "Estonian to English Võta vestlus üle" at bounding box center [808, 693] width 116 height 26
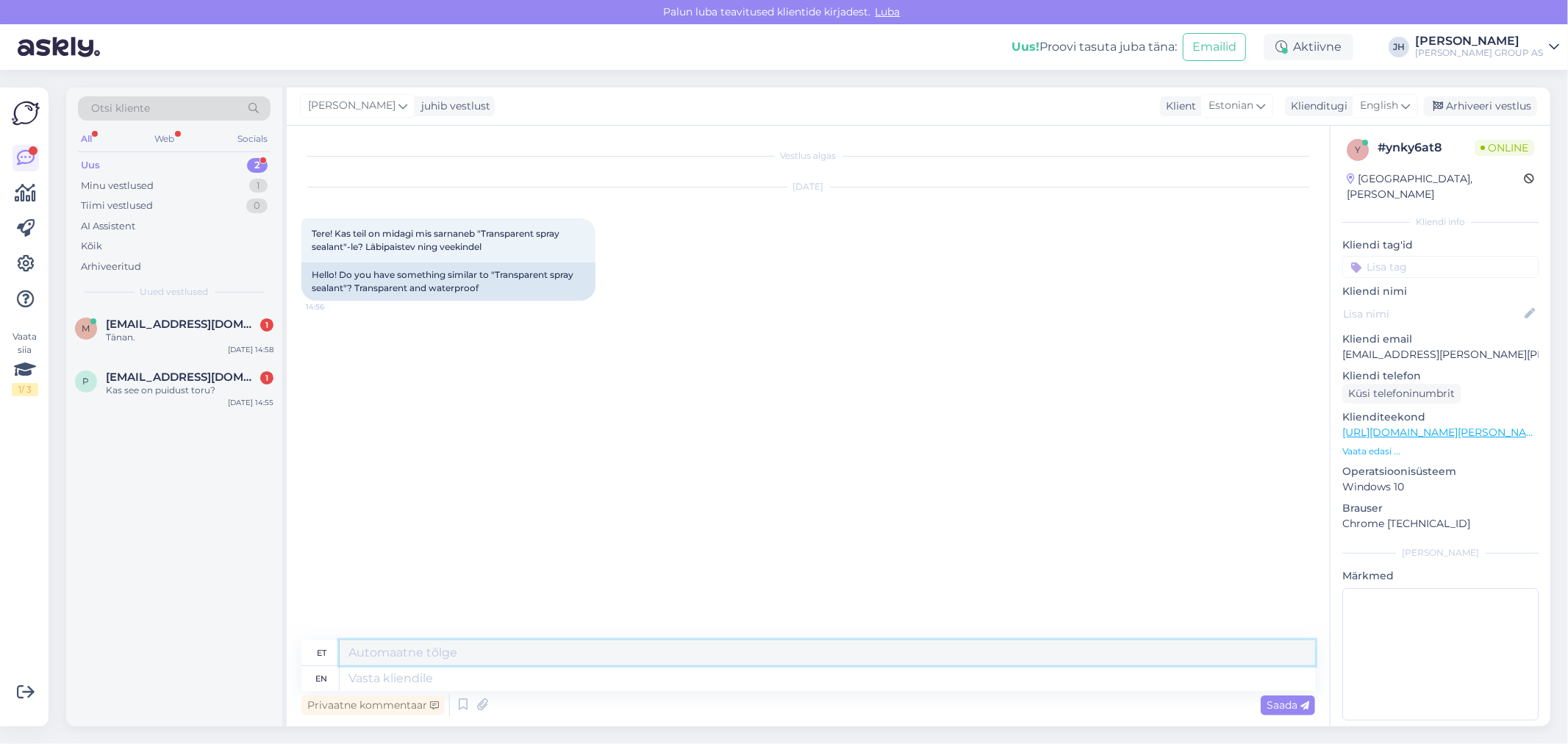
click at [378, 648] on textarea at bounding box center [827, 653] width 976 height 25
drag, startPoint x: 525, startPoint y: 657, endPoint x: 283, endPoint y: 658, distance: 242.0
click at [287, 661] on div "Vestlus algas [DATE] Tere! Kas teil on midagi mis sarnaneb "Transparent spray s…" at bounding box center [808, 426] width 1043 height 601
type textarea "Kahjuks sellist ei ole"
click at [1407, 99] on icon at bounding box center [1405, 106] width 9 height 16
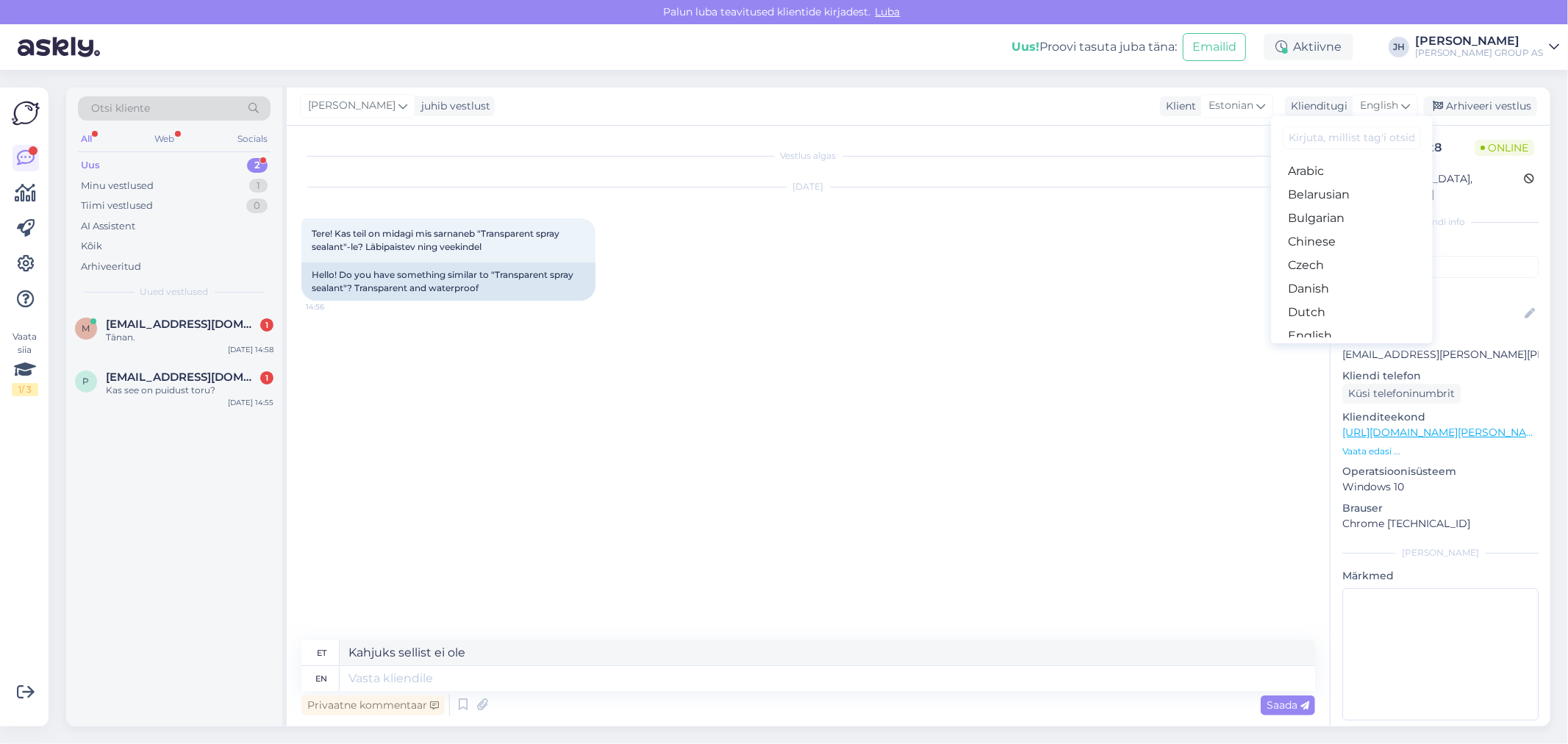
click at [1309, 348] on link "Estonian" at bounding box center [1351, 359] width 161 height 24
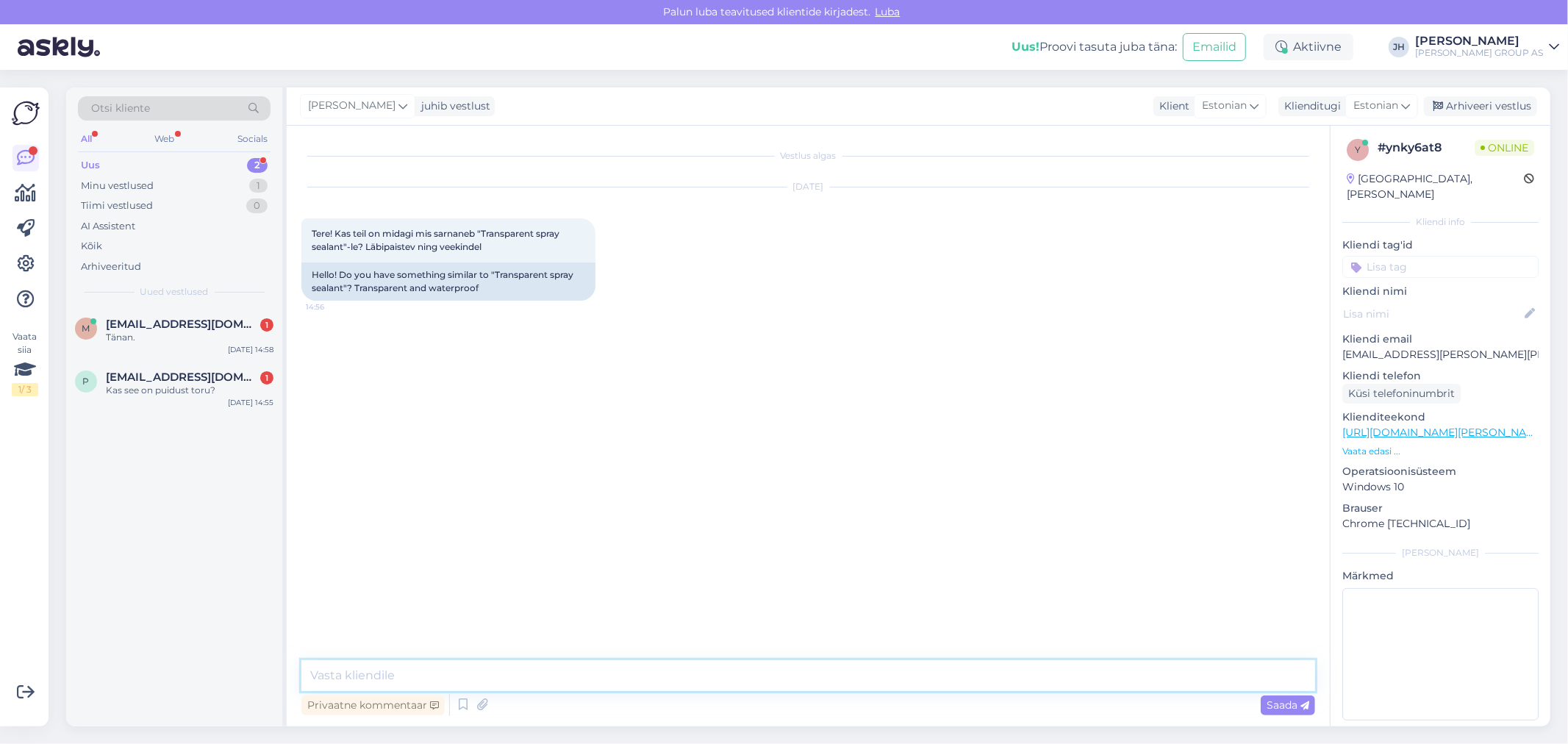
click at [333, 672] on textarea at bounding box center [808, 676] width 1014 height 30
paste textarea "Kahjuks sellist ei ole"
type textarea "Kahjuks sellist ei ole"
click at [1287, 709] on span "Saada" at bounding box center [1288, 705] width 43 height 13
click at [1502, 109] on div "Arhiveeri vestlus" at bounding box center [1480, 106] width 113 height 20
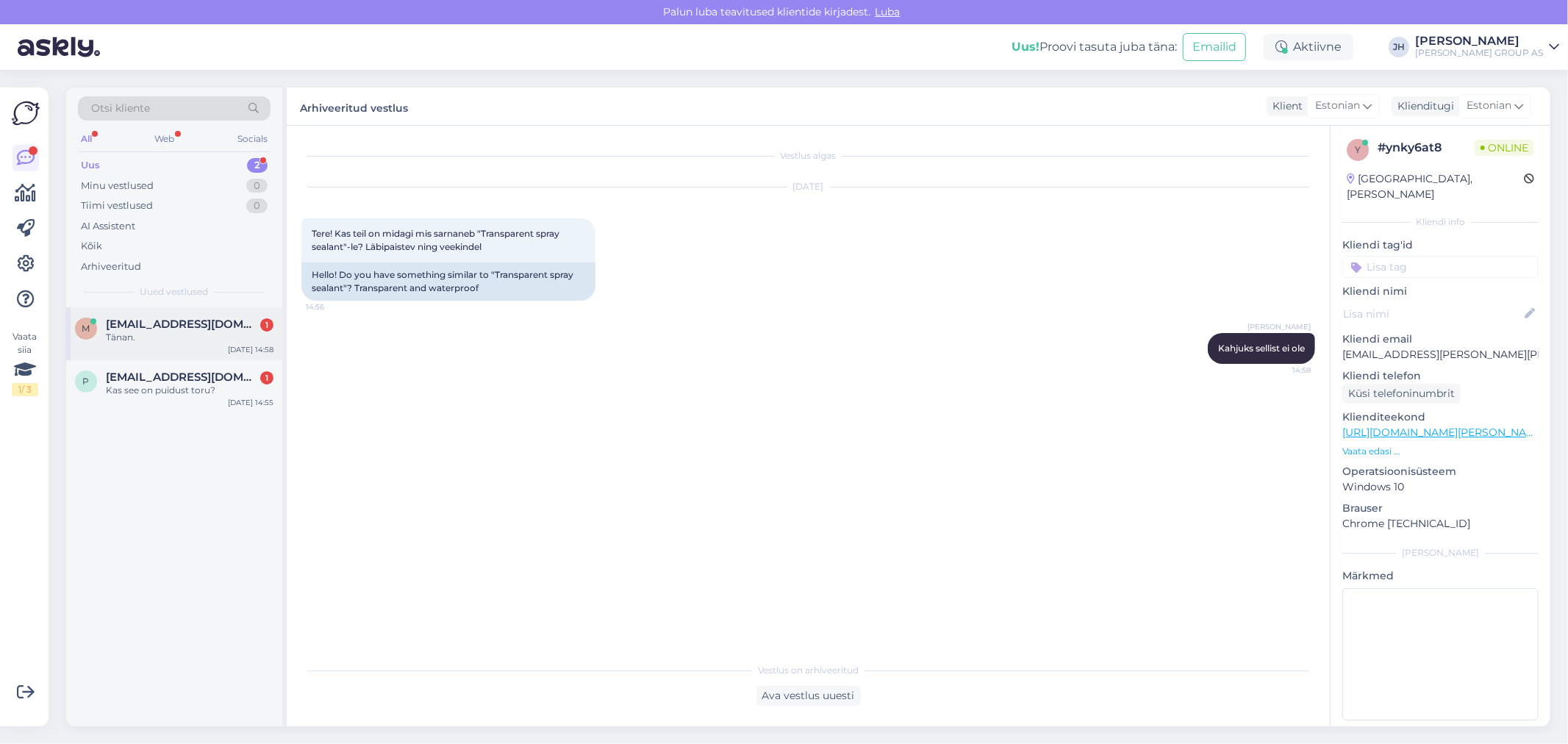
click at [161, 309] on div "m [EMAIL_ADDRESS][DOMAIN_NAME] 1 Tänan. [DATE] 14:58" at bounding box center [174, 334] width 216 height 53
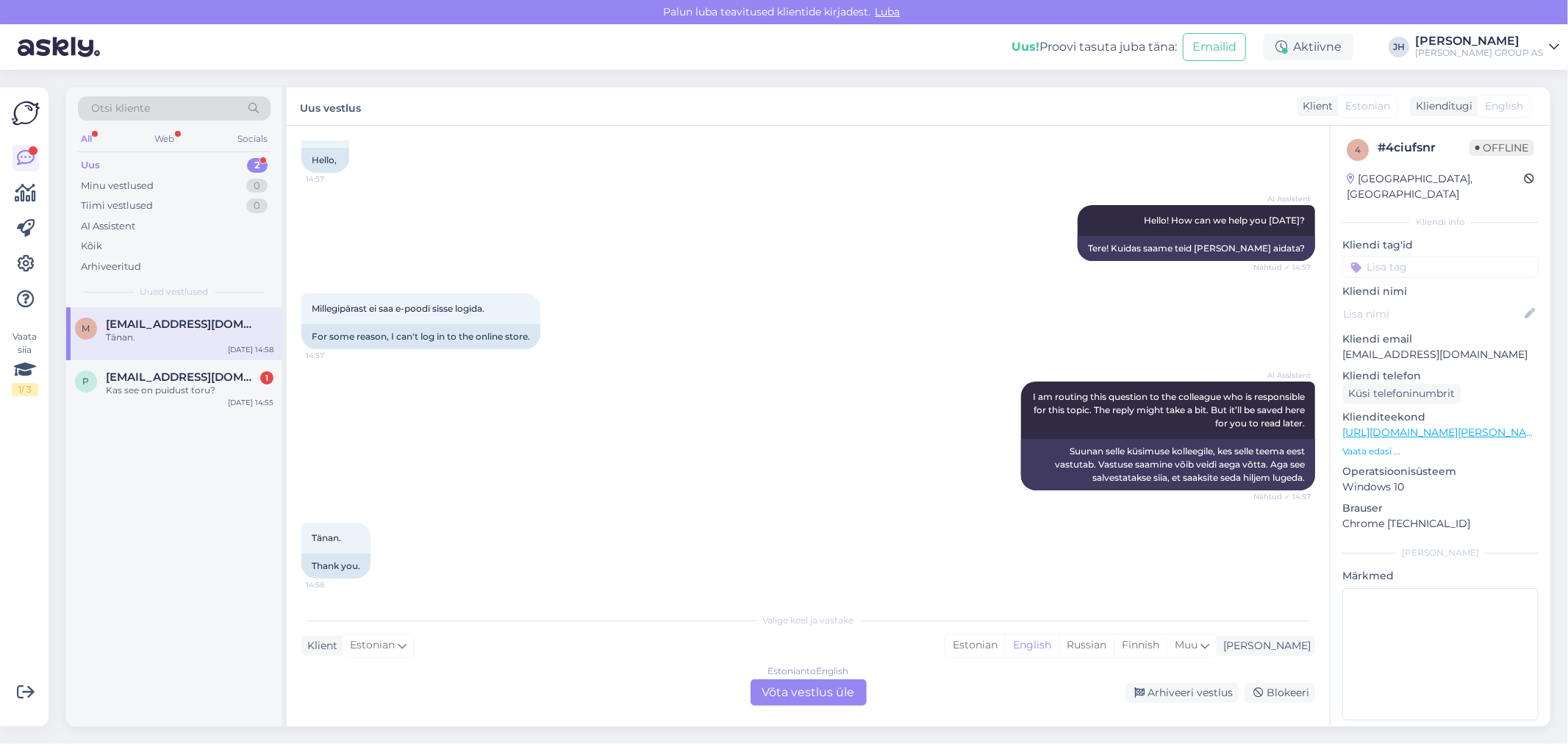
scroll to position [104, 0]
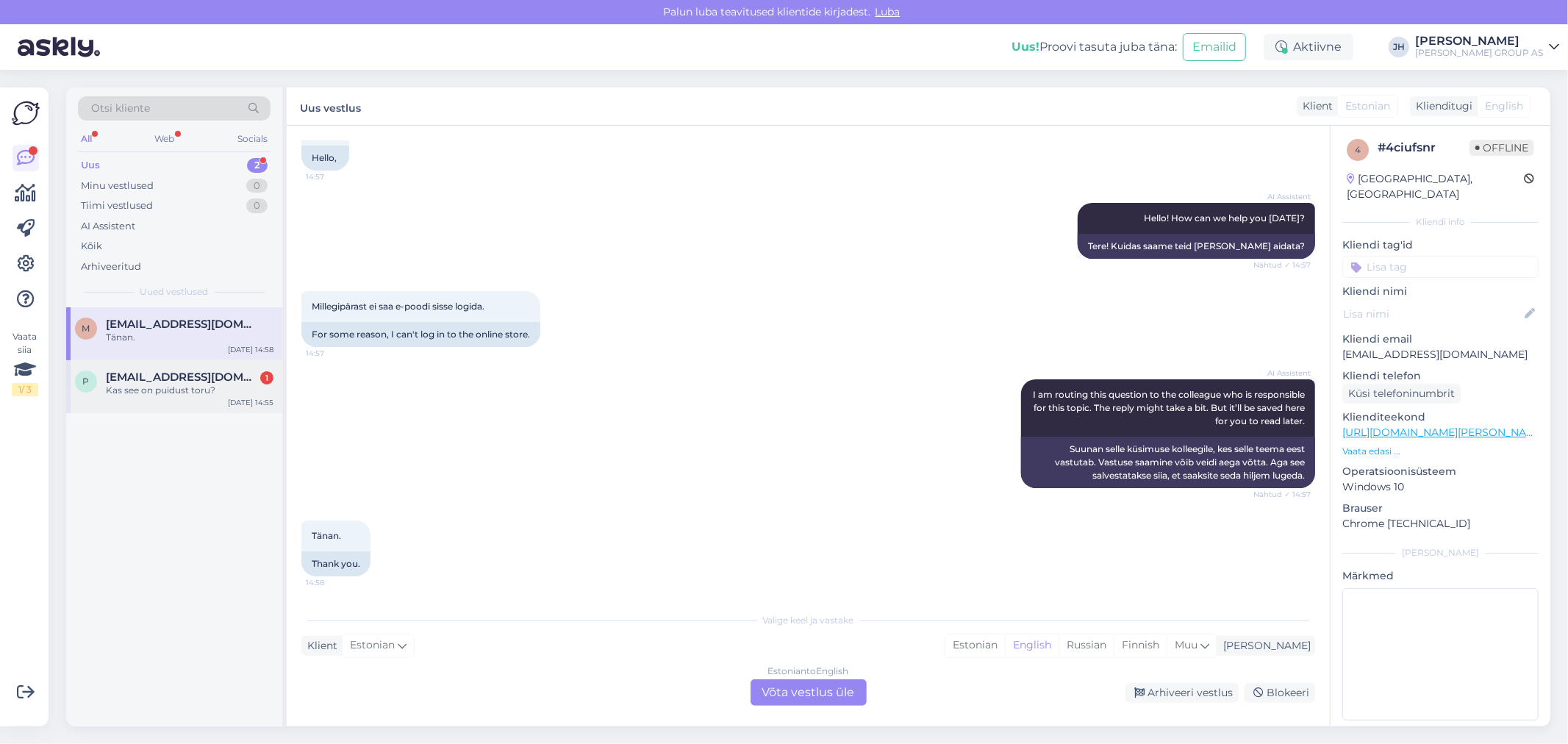
click at [195, 380] on span "[EMAIL_ADDRESS][DOMAIN_NAME]" at bounding box center [183, 377] width 153 height 13
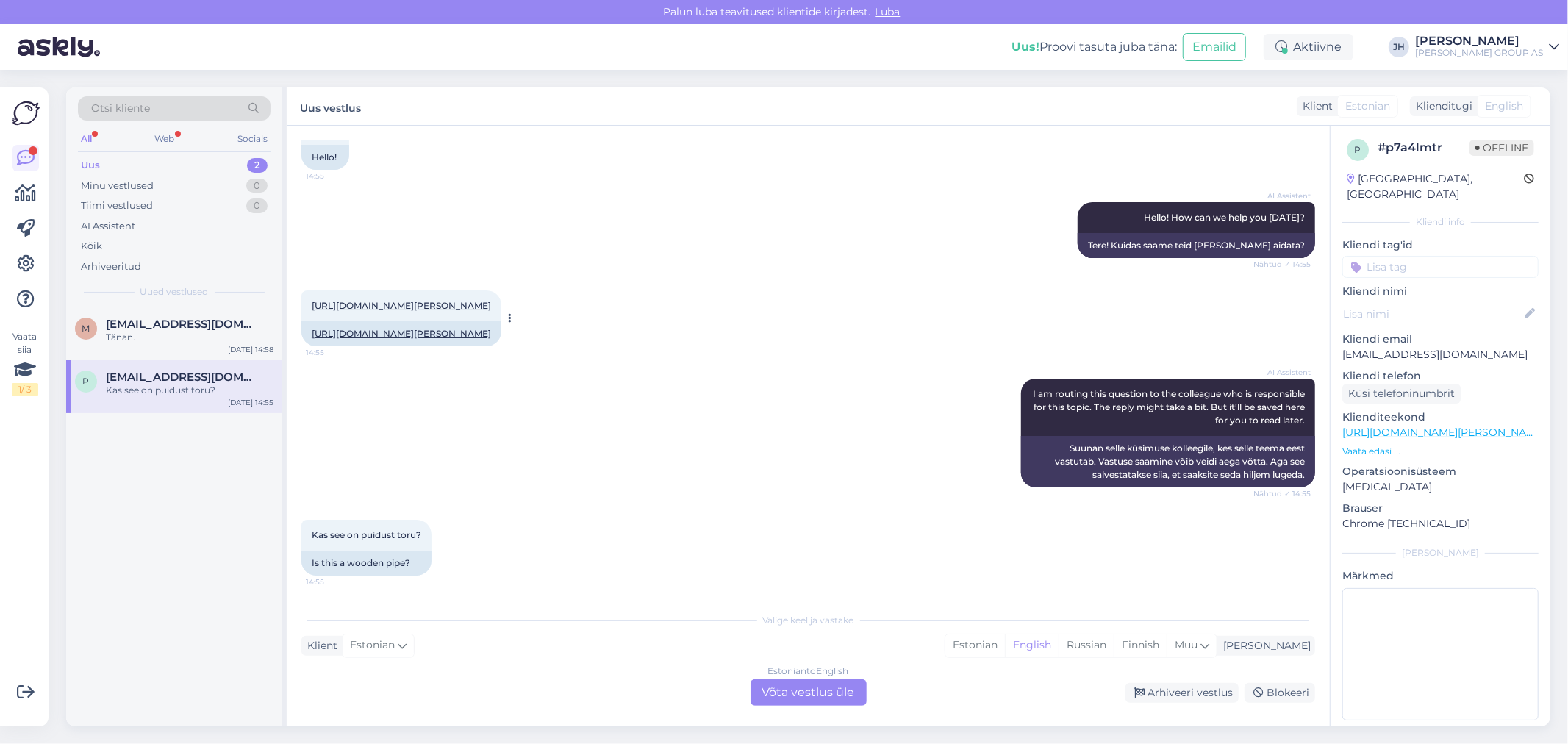
click at [406, 300] on link "[URL][DOMAIN_NAME][PERSON_NAME]" at bounding box center [401, 305] width 180 height 11
click at [825, 694] on div "Estonian to English Võta vestlus üle" at bounding box center [808, 693] width 116 height 26
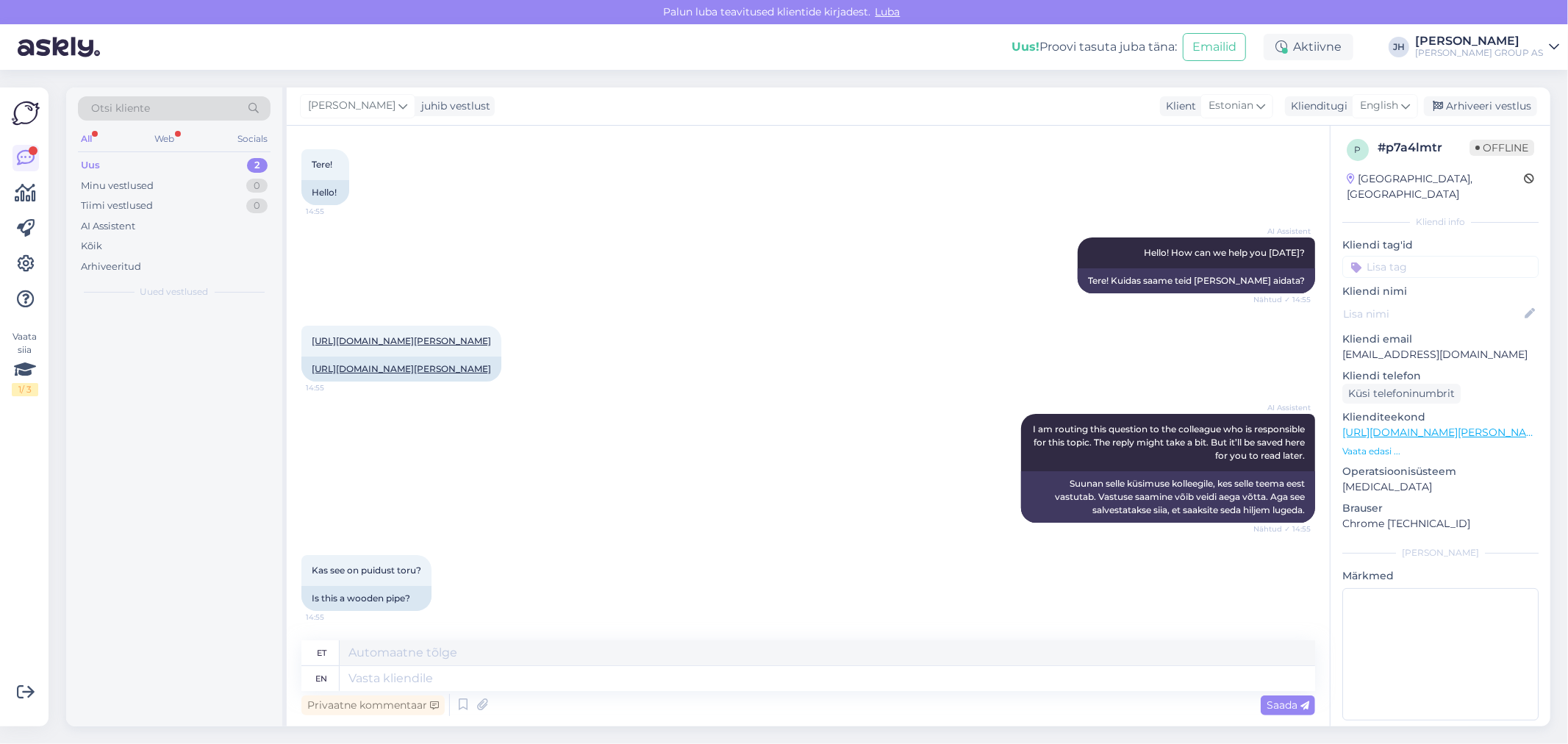
scroll to position [94, 0]
click at [436, 655] on textarea at bounding box center [827, 653] width 976 height 25
click at [432, 640] on textarea at bounding box center [827, 653] width 976 height 25
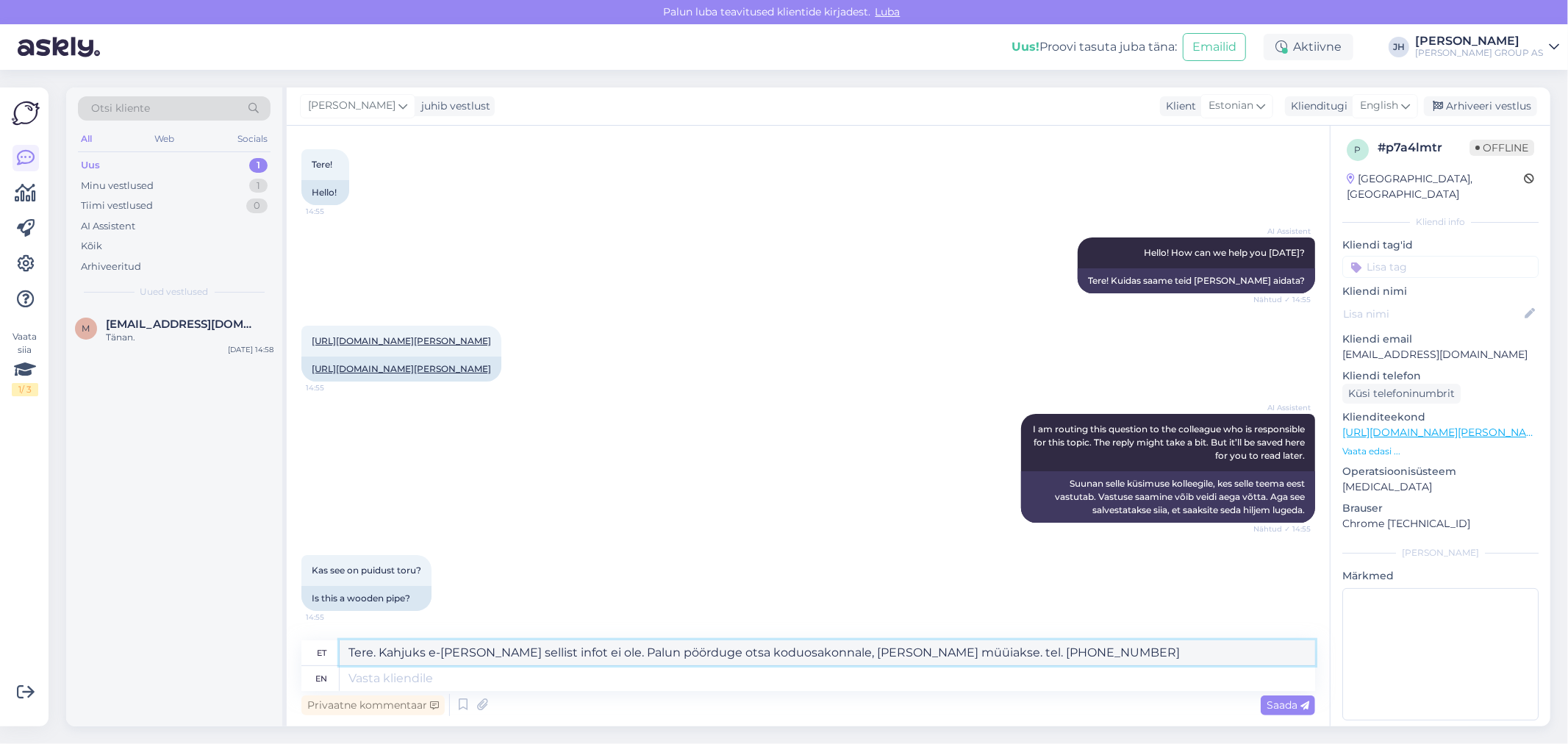
drag, startPoint x: 1037, startPoint y: 644, endPoint x: 339, endPoint y: 627, distance: 698.2
click at [339, 627] on div "Vestlus algas [DATE] Tere! 14:55 Hello! AI Assistent Hello! How can we help you…" at bounding box center [808, 426] width 1043 height 601
type textarea "Tere. Kahjuks e-[PERSON_NAME] sellist infot ei ole. Palun pöörduge otsa koduosa…"
click at [1406, 105] on icon at bounding box center [1405, 106] width 9 height 16
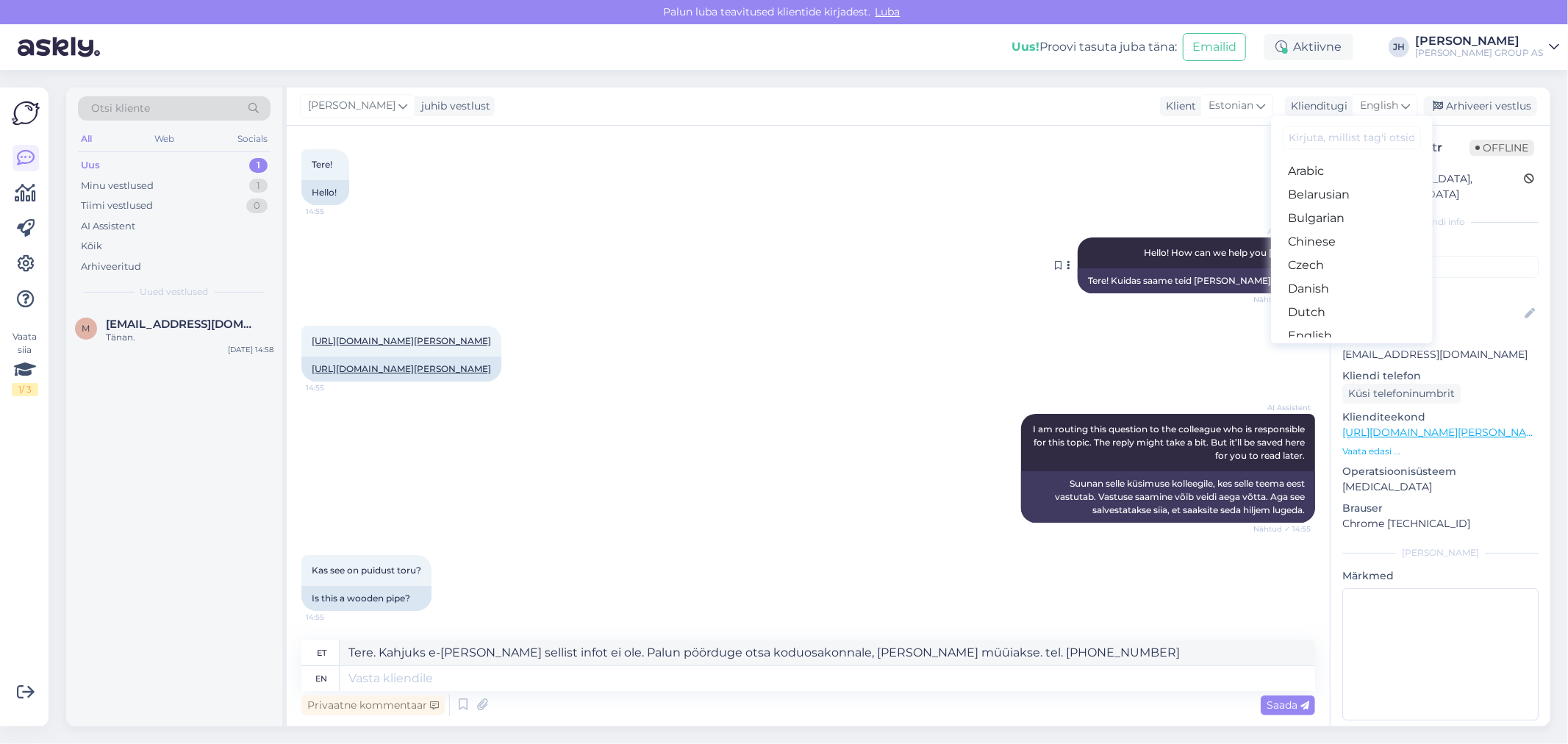
drag, startPoint x: 1324, startPoint y: 274, endPoint x: 1288, endPoint y: 297, distance: 42.7
click at [1324, 348] on link "Estonian" at bounding box center [1351, 359] width 161 height 24
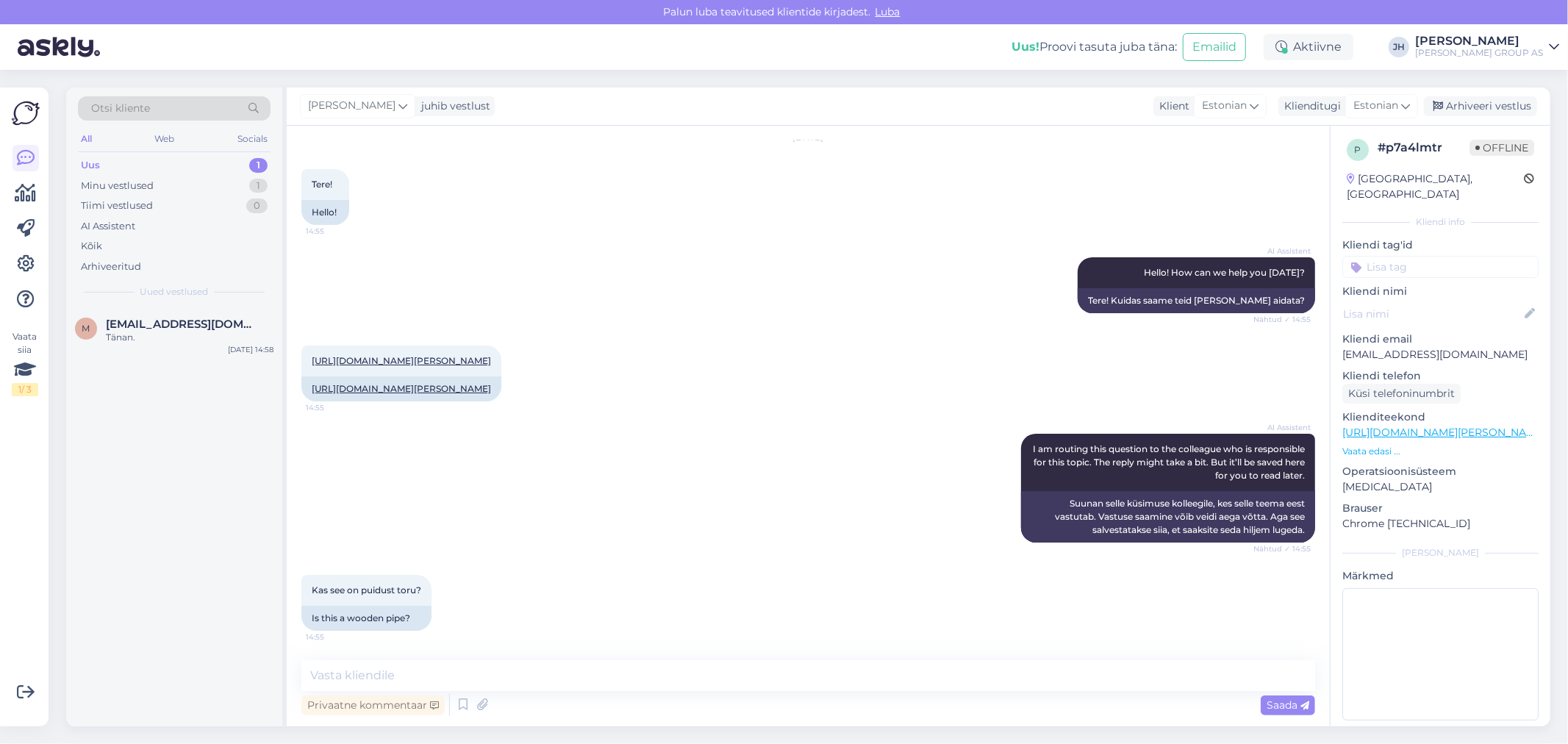
scroll to position [75, 0]
click at [348, 674] on textarea at bounding box center [808, 676] width 1014 height 30
paste textarea "Tere. Kahjuks e-[PERSON_NAME] sellist infot ei ole. Palun pöörduge otsa koduosa…"
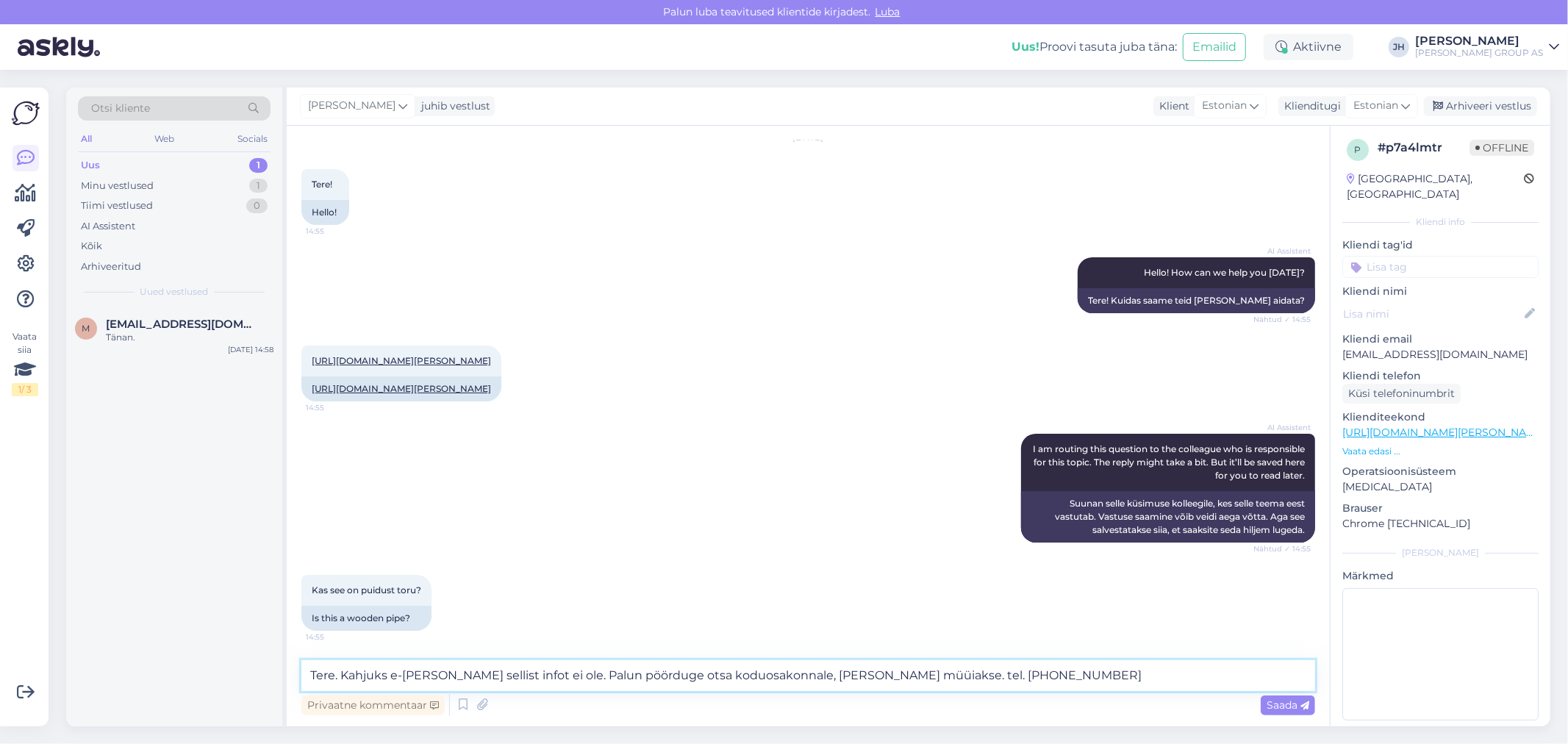
click at [719, 672] on textarea "Tere. Kahjuks e-[PERSON_NAME] sellist infot ei ole. Palun pöörduge otsa koduosa…" at bounding box center [808, 676] width 1014 height 30
click at [829, 674] on textarea "Tere. Kahjuks e-[PERSON_NAME] sellist infot ei ole. Palun pöörduge otsa kodu os…" at bounding box center [808, 676] width 1014 height 30
drag, startPoint x: 900, startPoint y: 675, endPoint x: 844, endPoint y: 675, distance: 56.0
click at [844, 675] on textarea "Tere. Kahjuks e-[PERSON_NAME] sellist infot ei ole. Palun pöörduge otsa kodu os…" at bounding box center [808, 676] width 1014 height 30
type textarea "Tere. Kahjuks e-[PERSON_NAME] sellist infot ei ole. Palun pöörduge otsa kodu os…"
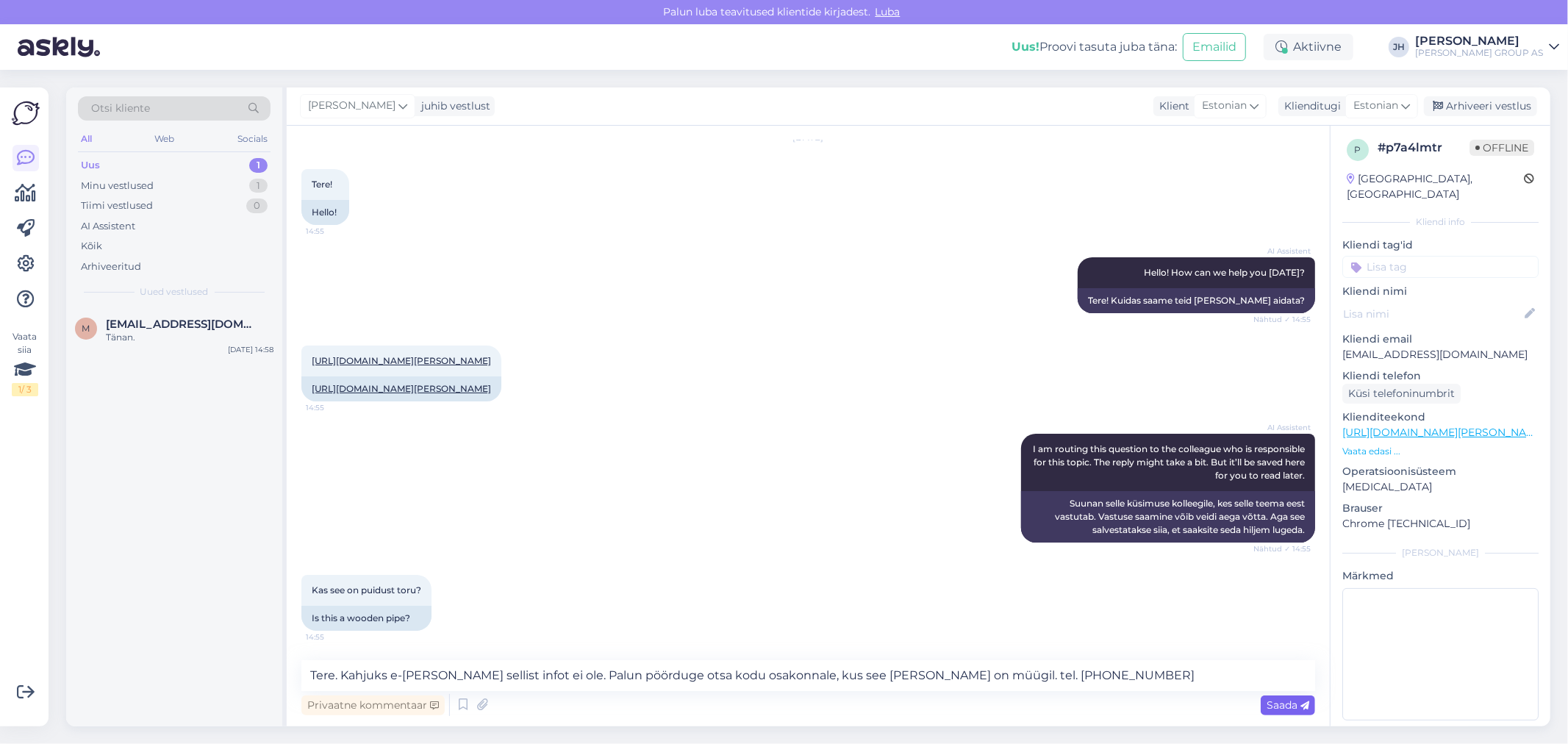
click at [1280, 704] on span "Saada" at bounding box center [1288, 705] width 43 height 13
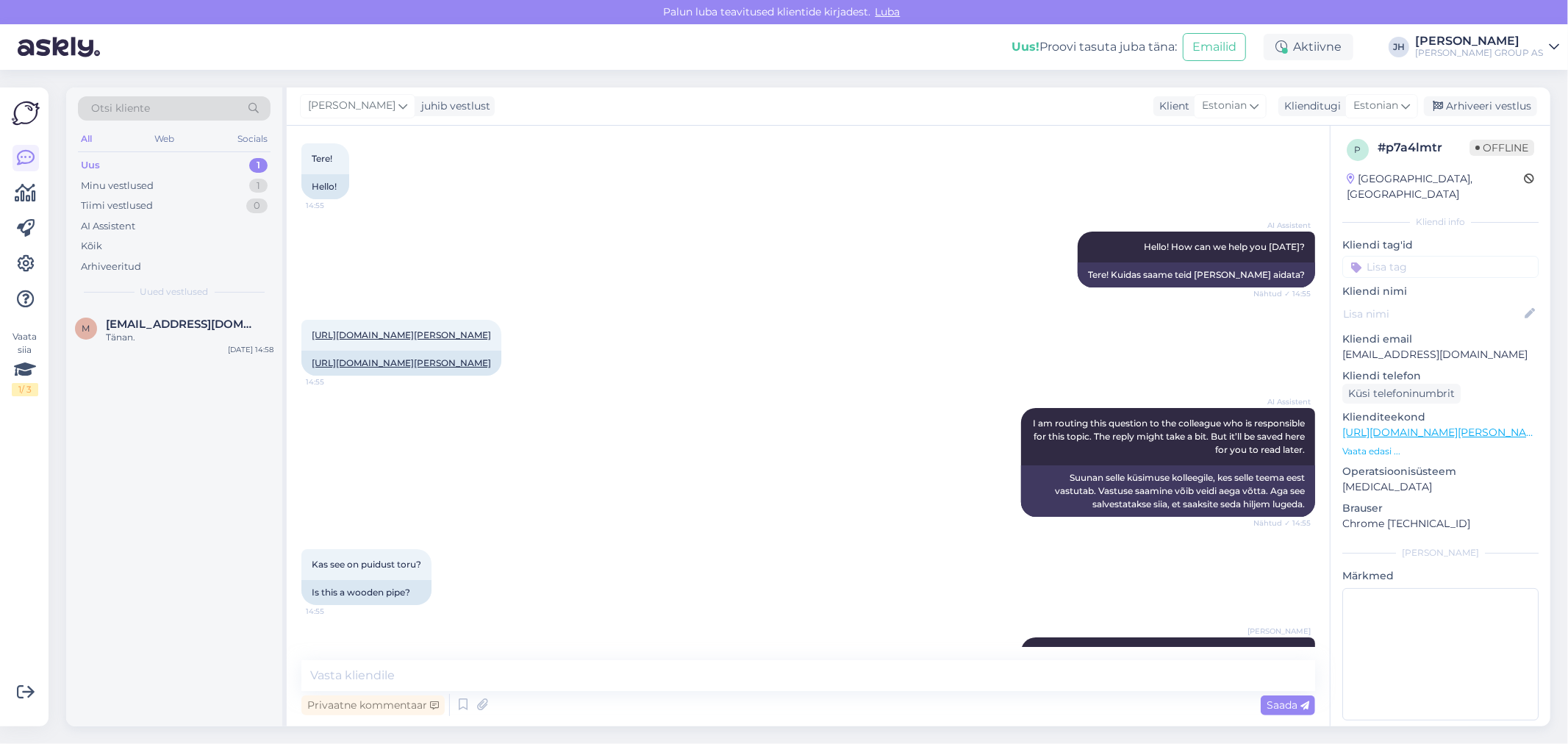
scroll to position [152, 0]
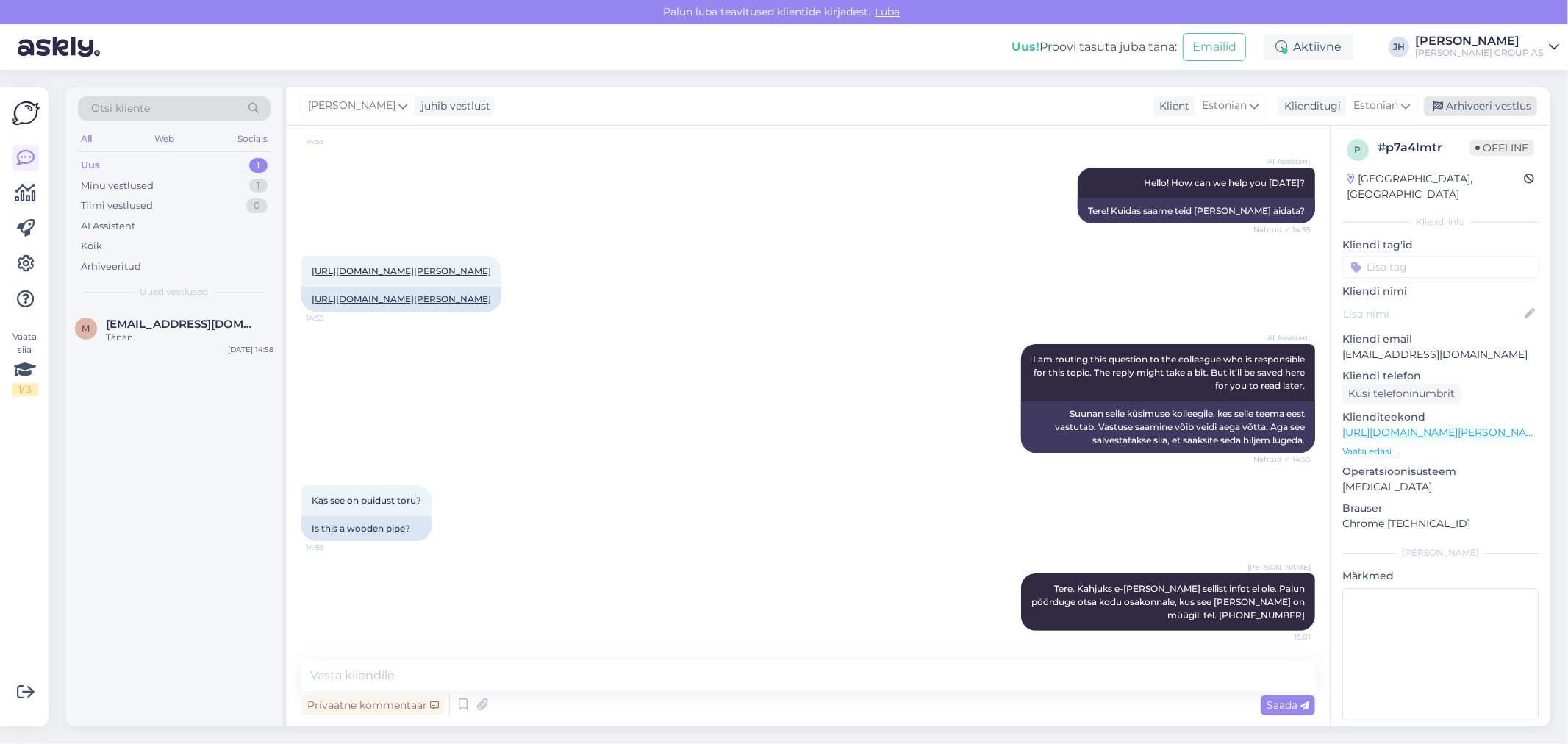
click at [1508, 101] on div "Arhiveeri vestlus" at bounding box center [1480, 106] width 113 height 20
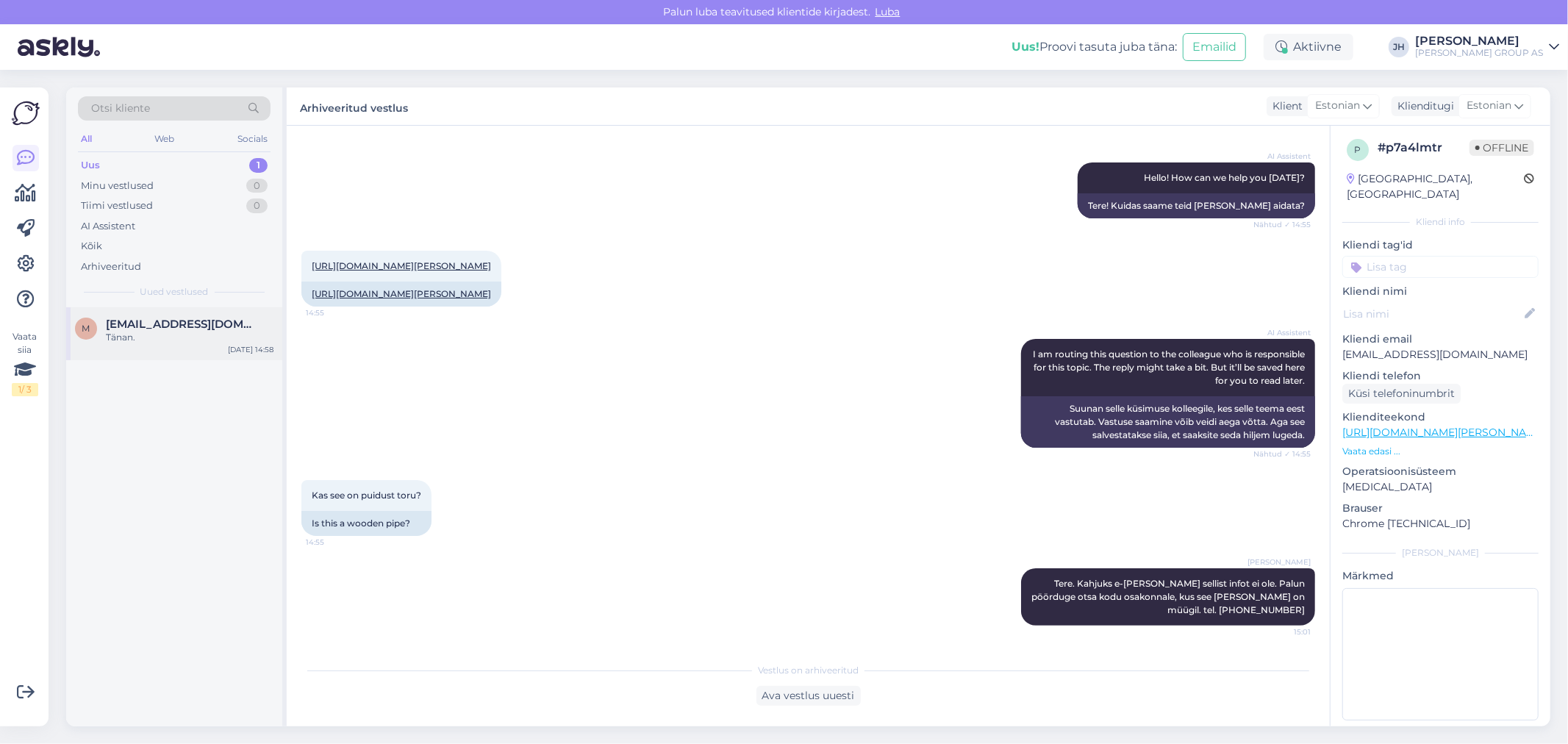
click at [179, 332] on div "Tänan." at bounding box center [190, 338] width 168 height 13
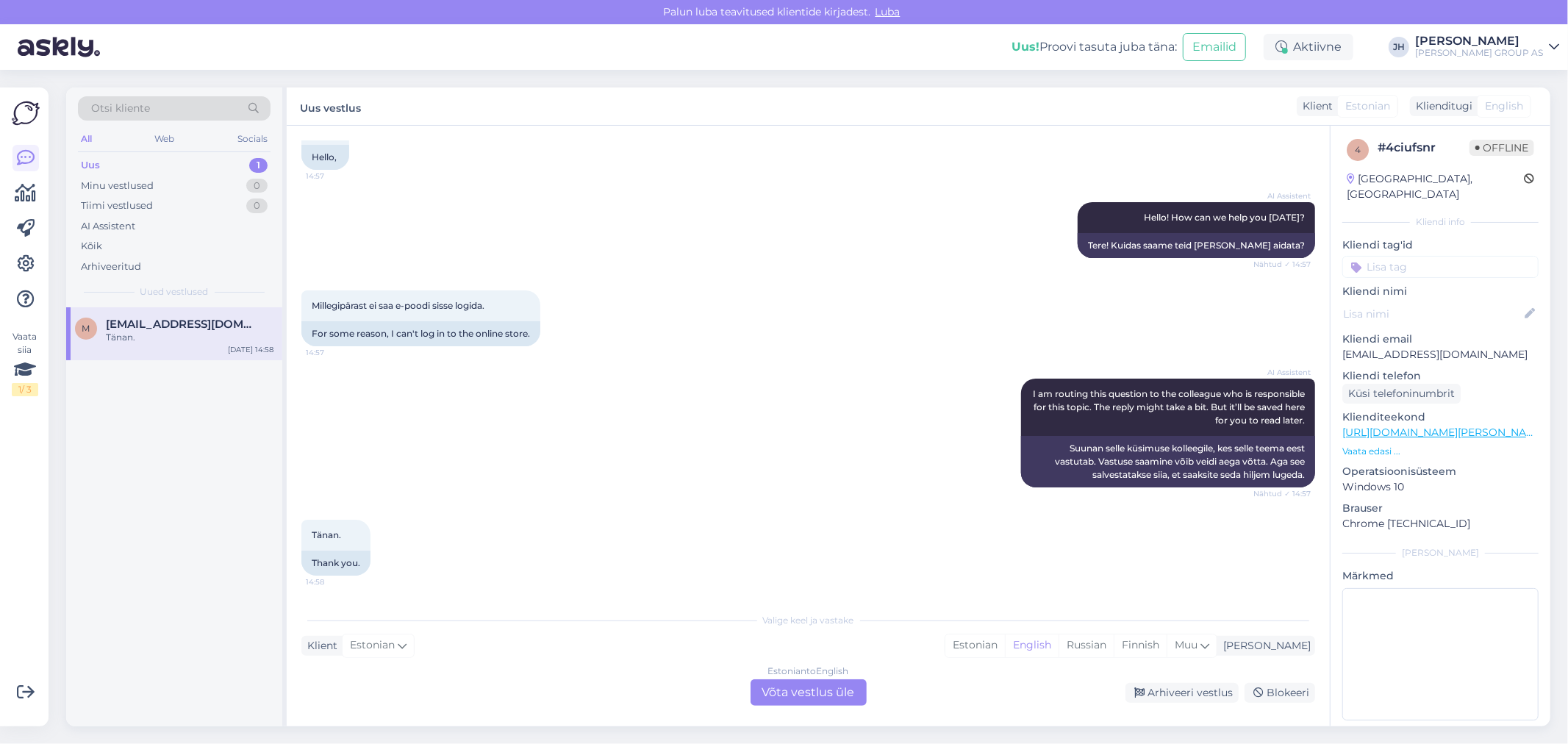
scroll to position [104, 0]
click at [817, 695] on div "Estonian to English Võta vestlus üle" at bounding box center [808, 693] width 116 height 26
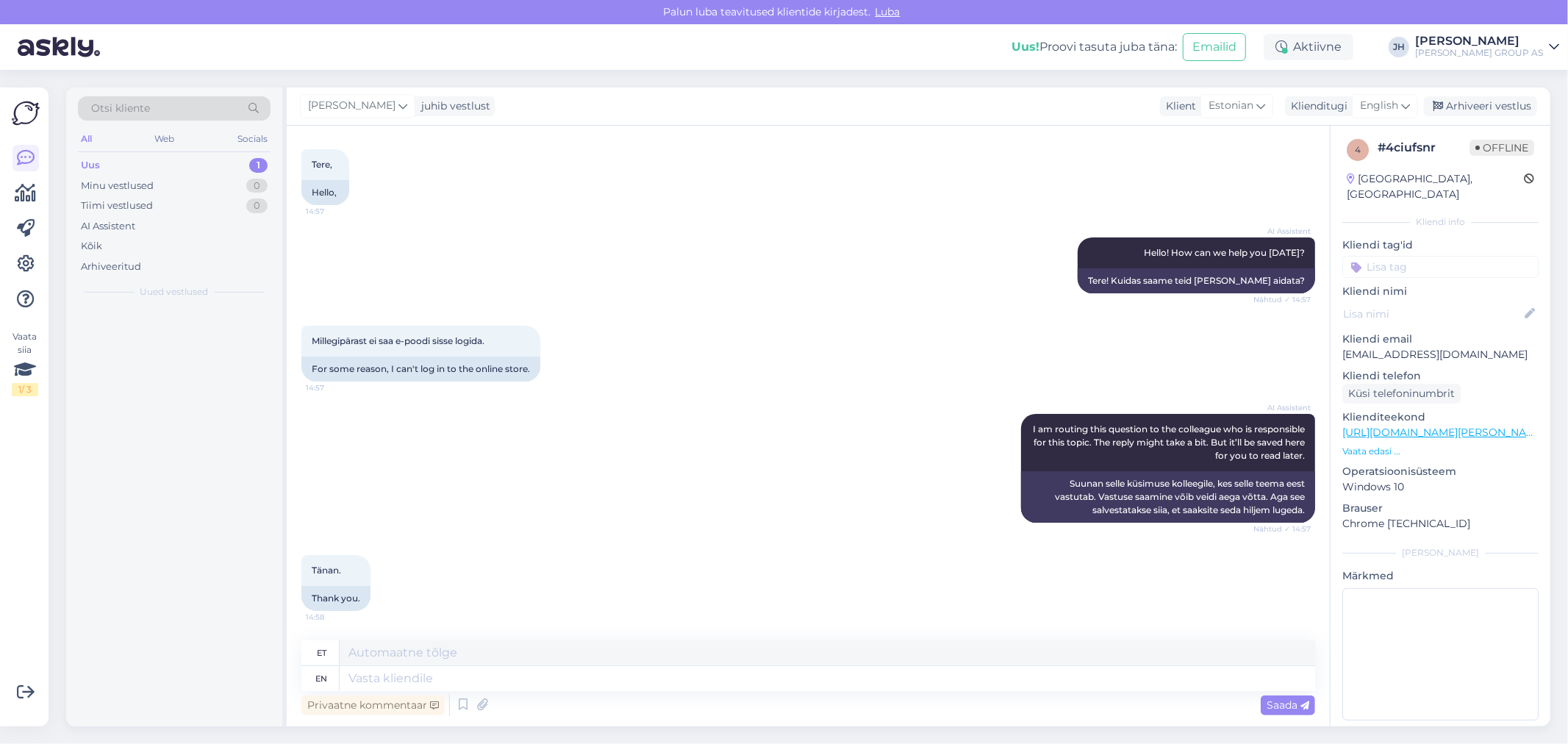
scroll to position [68, 0]
click at [455, 653] on textarea at bounding box center [827, 653] width 976 height 25
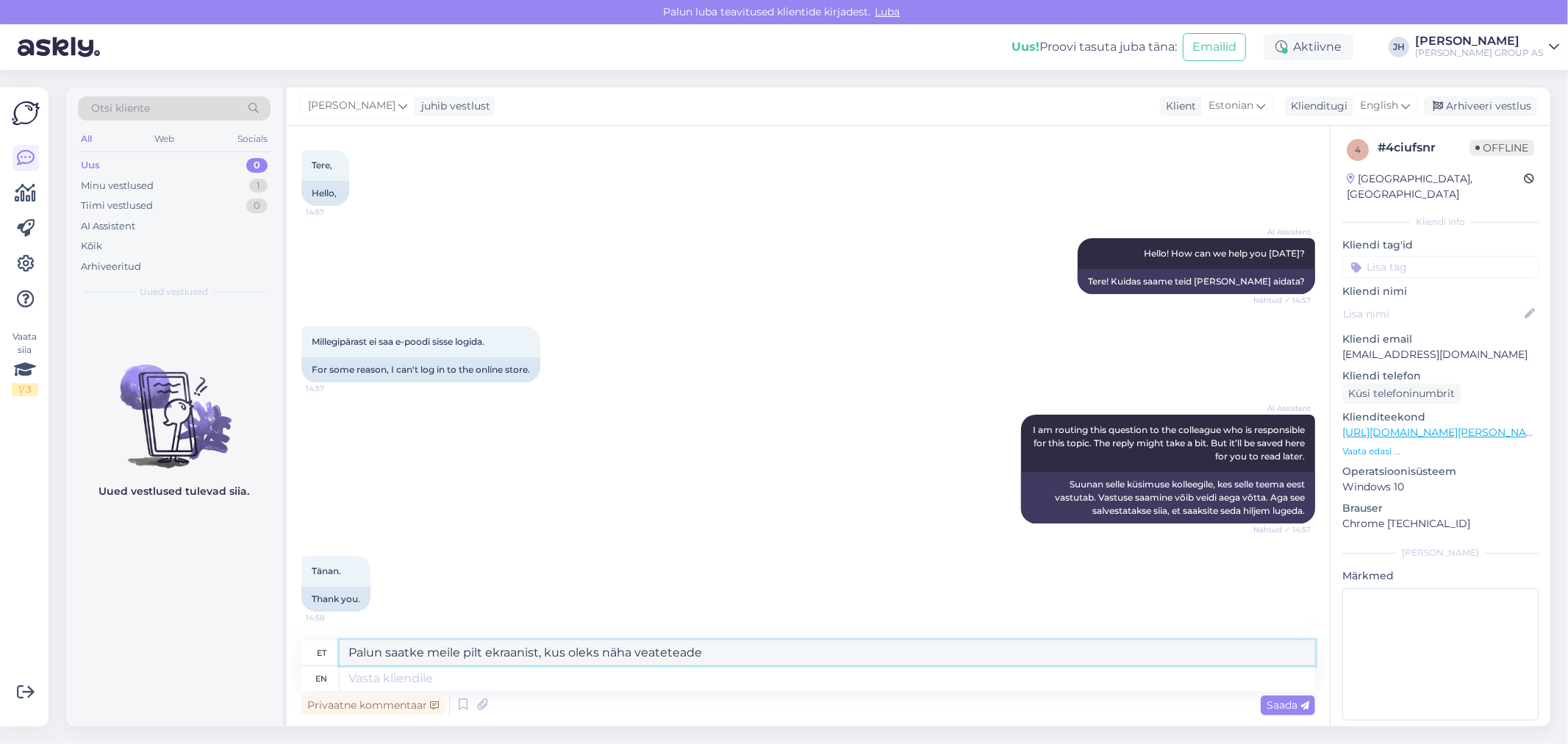
click at [656, 651] on textarea "Palun saatke meile pilt ekraanist, kus oleks näha veateteade" at bounding box center [827, 653] width 976 height 25
click at [670, 653] on textarea "Palun saatke meile pilt ekraanist, kus oleks näha vea teteade" at bounding box center [827, 653] width 976 height 25
drag, startPoint x: 700, startPoint y: 648, endPoint x: 264, endPoint y: 648, distance: 436.0
click at [264, 648] on div "Otsi kliente All Web Socials Uus 0 Minu vestlused 1 Tiimi vestlused 0 AI Assist…" at bounding box center [808, 407] width 1484 height 639
type textarea "Palun saatke meile pilt ekraanist, kus oleks näha veateade"
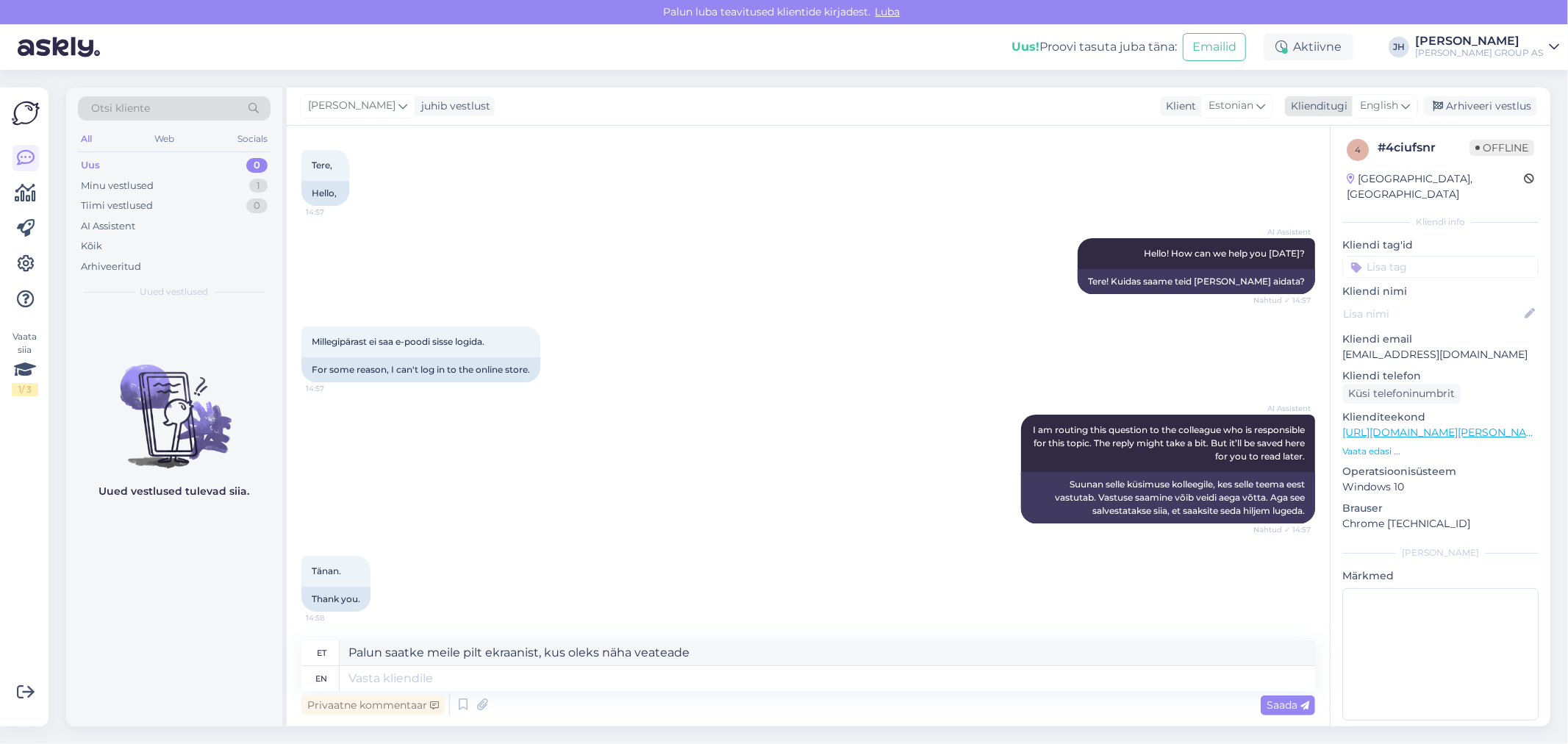
click at [1410, 100] on div "English" at bounding box center [1385, 105] width 66 height 24
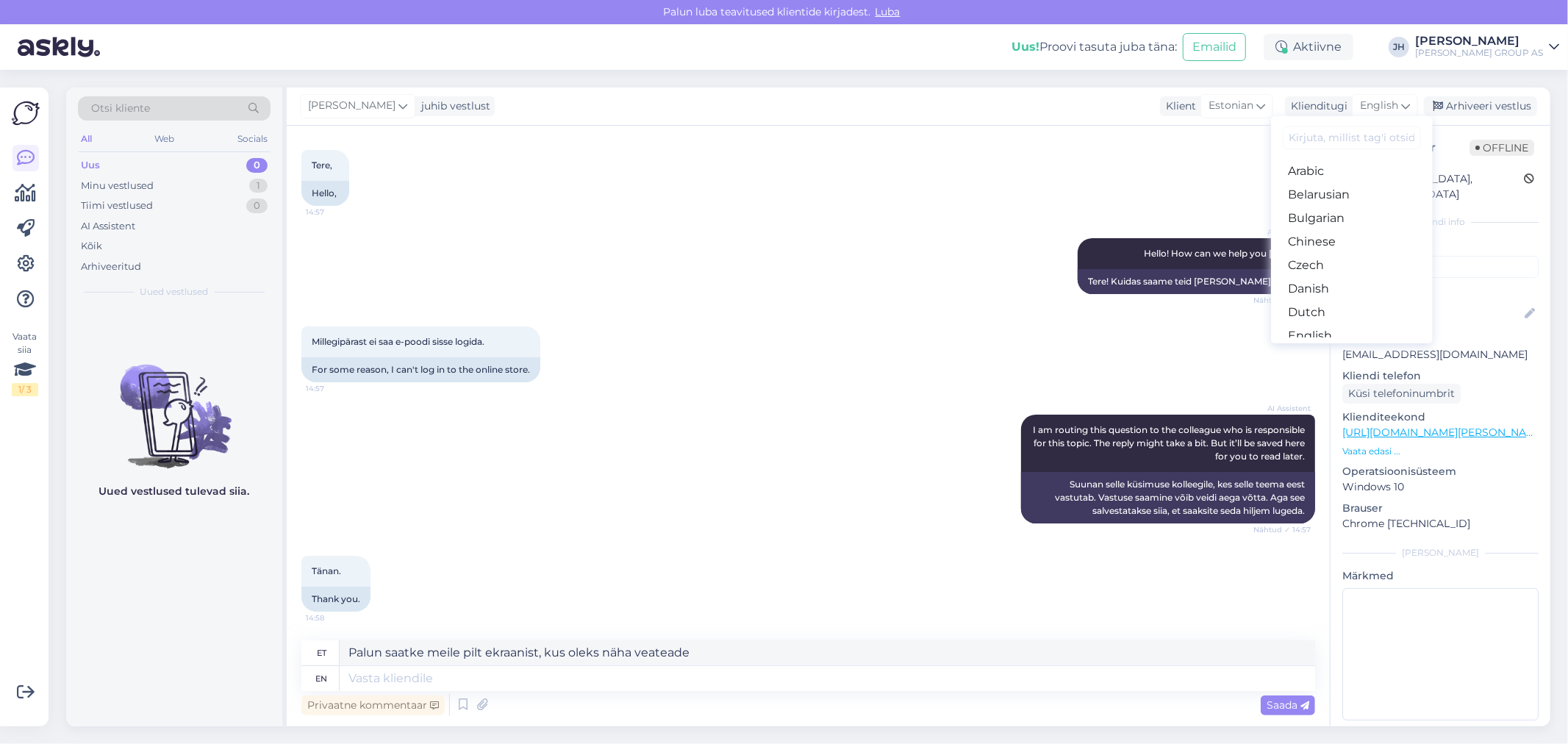
click at [1350, 348] on link "Estonian" at bounding box center [1351, 359] width 161 height 24
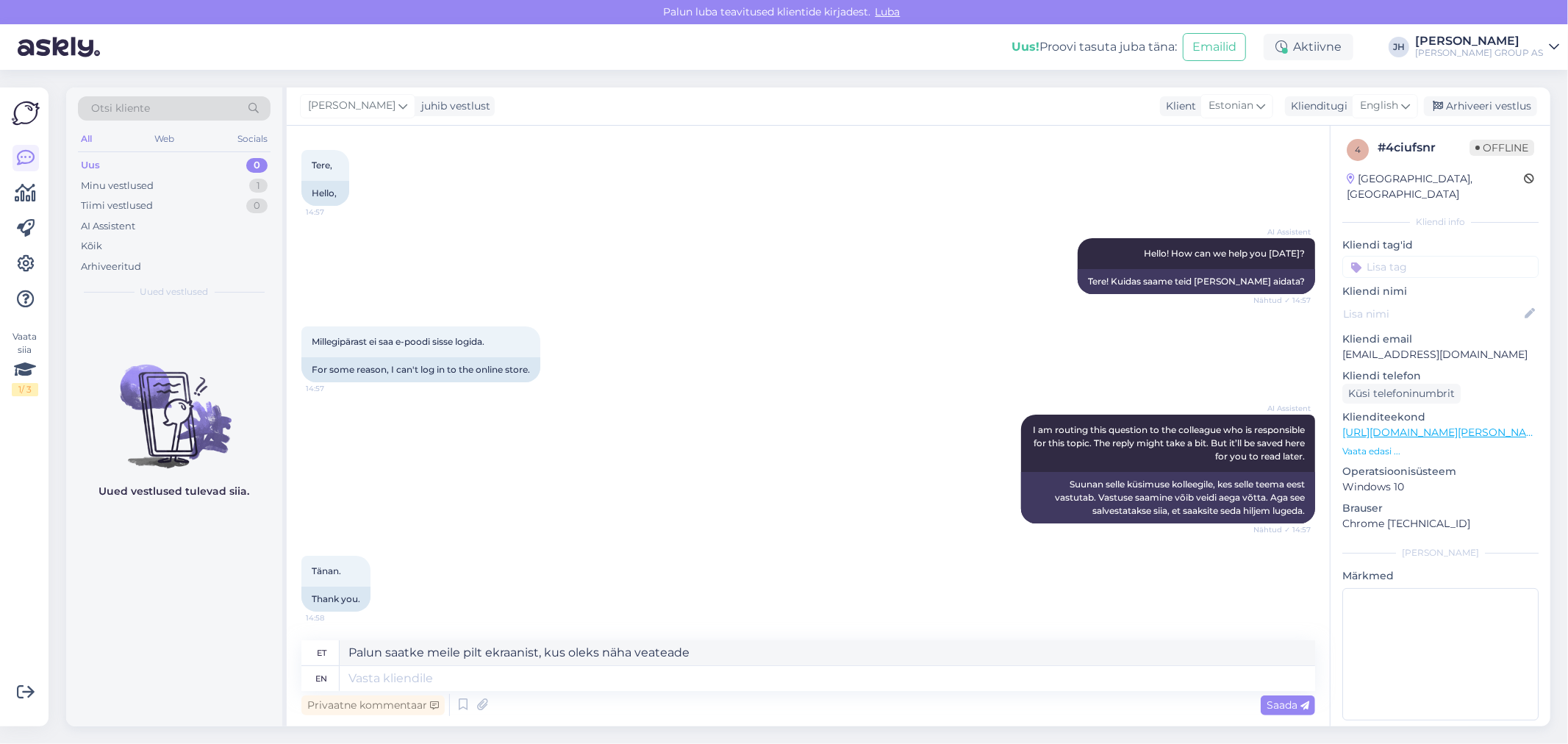
scroll to position [49, 0]
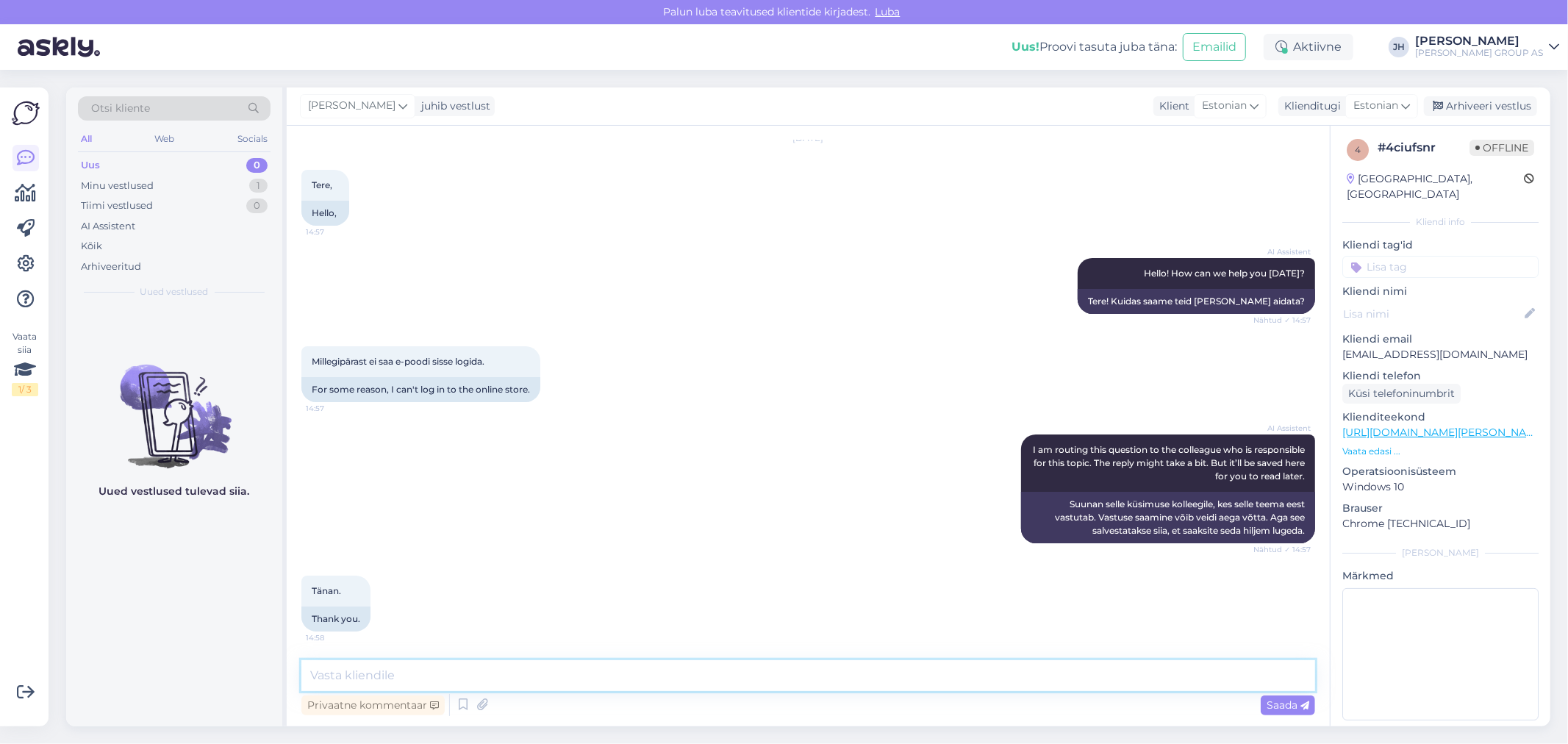
click at [423, 671] on textarea at bounding box center [808, 676] width 1014 height 30
paste textarea "Palun saatke meile pilt ekraanist, kus oleks näha veateade"
type textarea "Palun saatke meile pilt ekraanist, kus oleks näha veateade"
click at [1290, 704] on span "Saada" at bounding box center [1288, 705] width 43 height 13
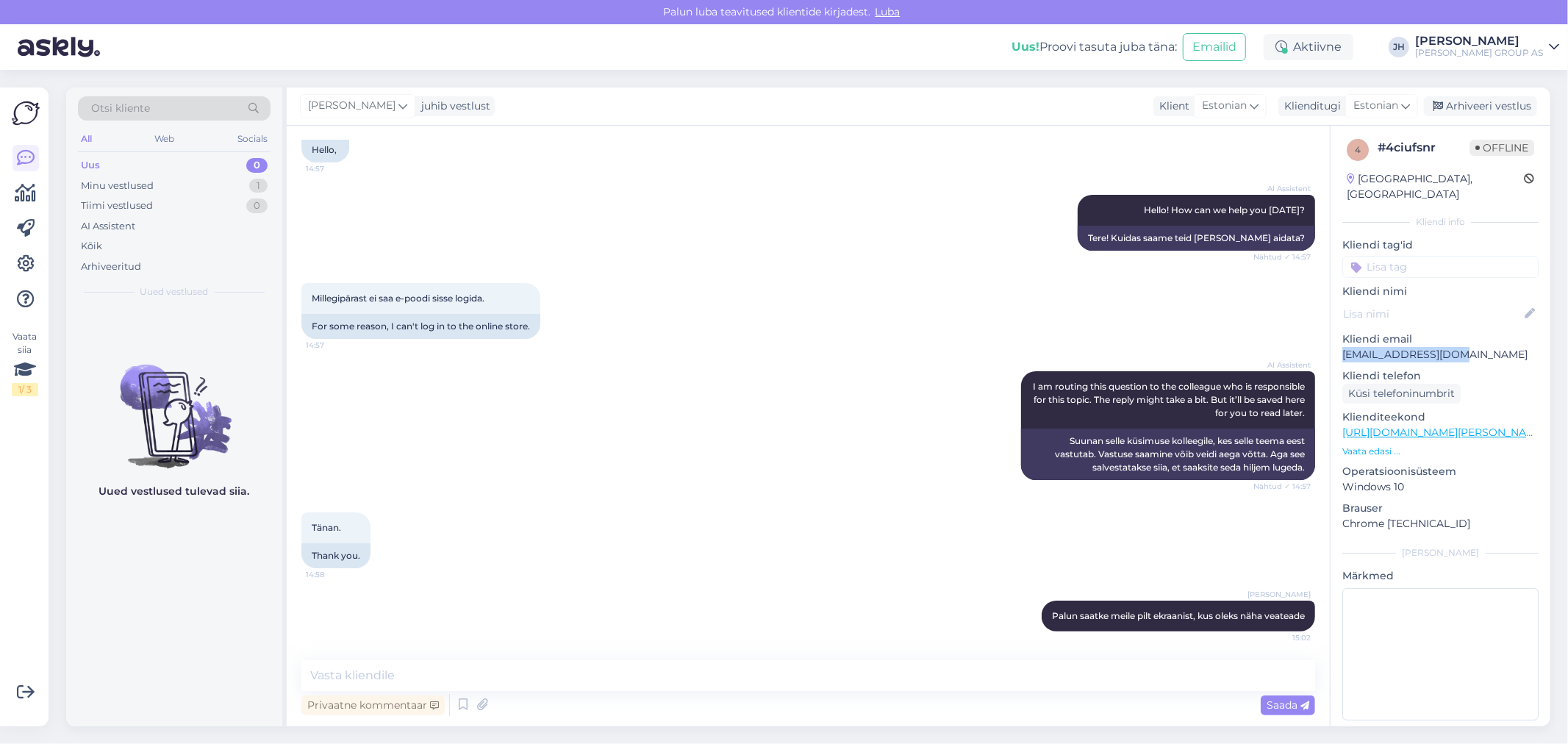
drag, startPoint x: 1460, startPoint y: 337, endPoint x: 1337, endPoint y: 343, distance: 123.1
click at [1337, 343] on div "4 # 4ciufsnr Offline [GEOGRAPHIC_DATA], [GEOGRAPHIC_DATA] Kliendi info Kliendi …" at bounding box center [1440, 433] width 220 height 620
click at [1494, 368] on p "Kliendi telefon" at bounding box center [1440, 376] width 196 height 16
drag, startPoint x: 1465, startPoint y: 339, endPoint x: 1341, endPoint y: 340, distance: 124.0
click at [1341, 340] on div "4 # 4ciufsnr Offline [GEOGRAPHIC_DATA], [GEOGRAPHIC_DATA] Kliendi info Kliendi …" at bounding box center [1440, 433] width 220 height 620
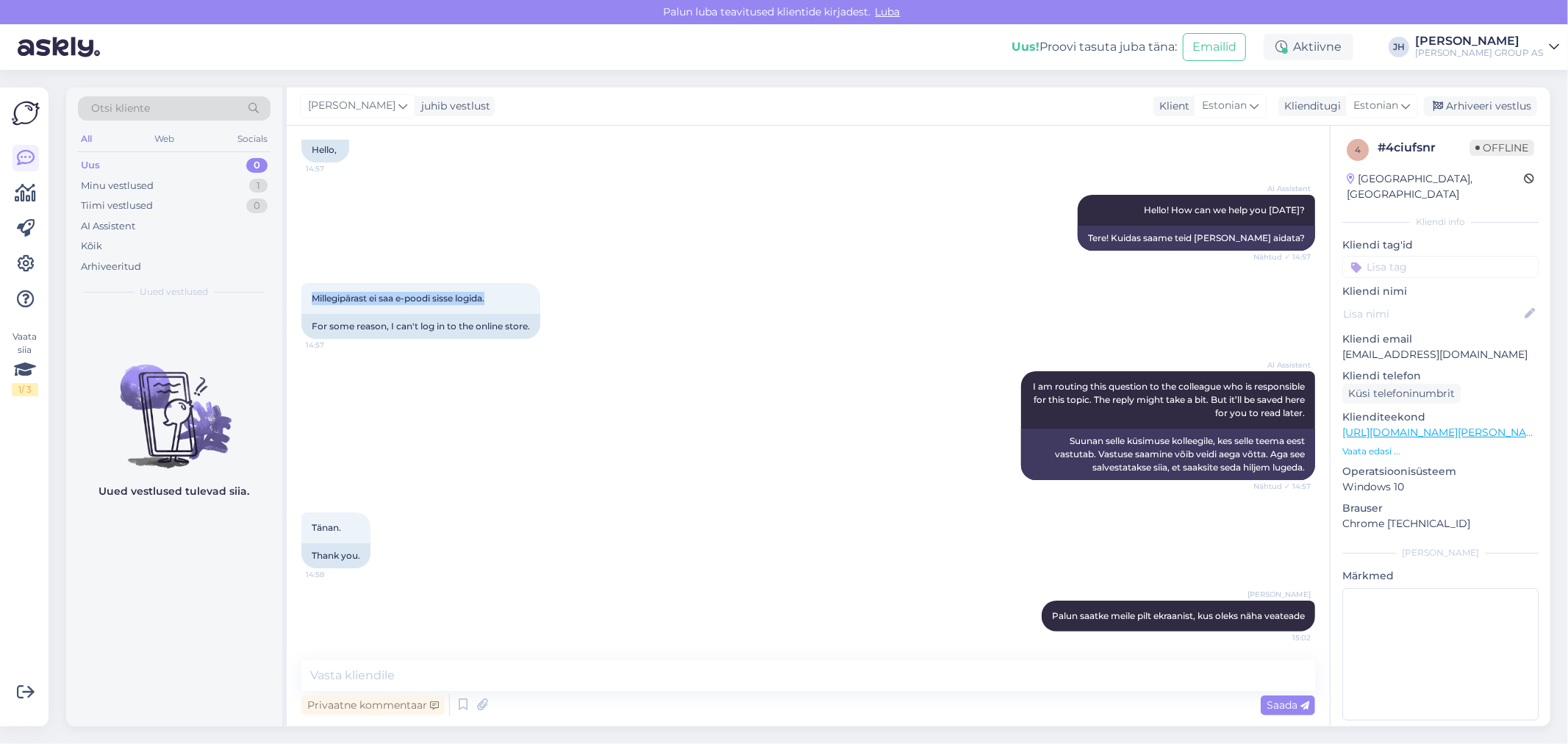
drag, startPoint x: 494, startPoint y: 298, endPoint x: 287, endPoint y: 299, distance: 207.0
click at [287, 299] on div "Vestlus algas [DATE] Tere, 14:57 Hello, AI Assistent Hello! How can we help you…" at bounding box center [808, 426] width 1043 height 601
click at [613, 298] on div "Millegipärast ei saa e-poodi sisse logida. 14:57 For some reason, I can't log i…" at bounding box center [808, 311] width 1014 height 88
drag, startPoint x: 1457, startPoint y: 339, endPoint x: 1338, endPoint y: 343, distance: 119.1
click at [1338, 343] on div "4 # 4ciufsnr Offline [GEOGRAPHIC_DATA], [GEOGRAPHIC_DATA] Kliendi info Kliendi …" at bounding box center [1440, 433] width 220 height 620
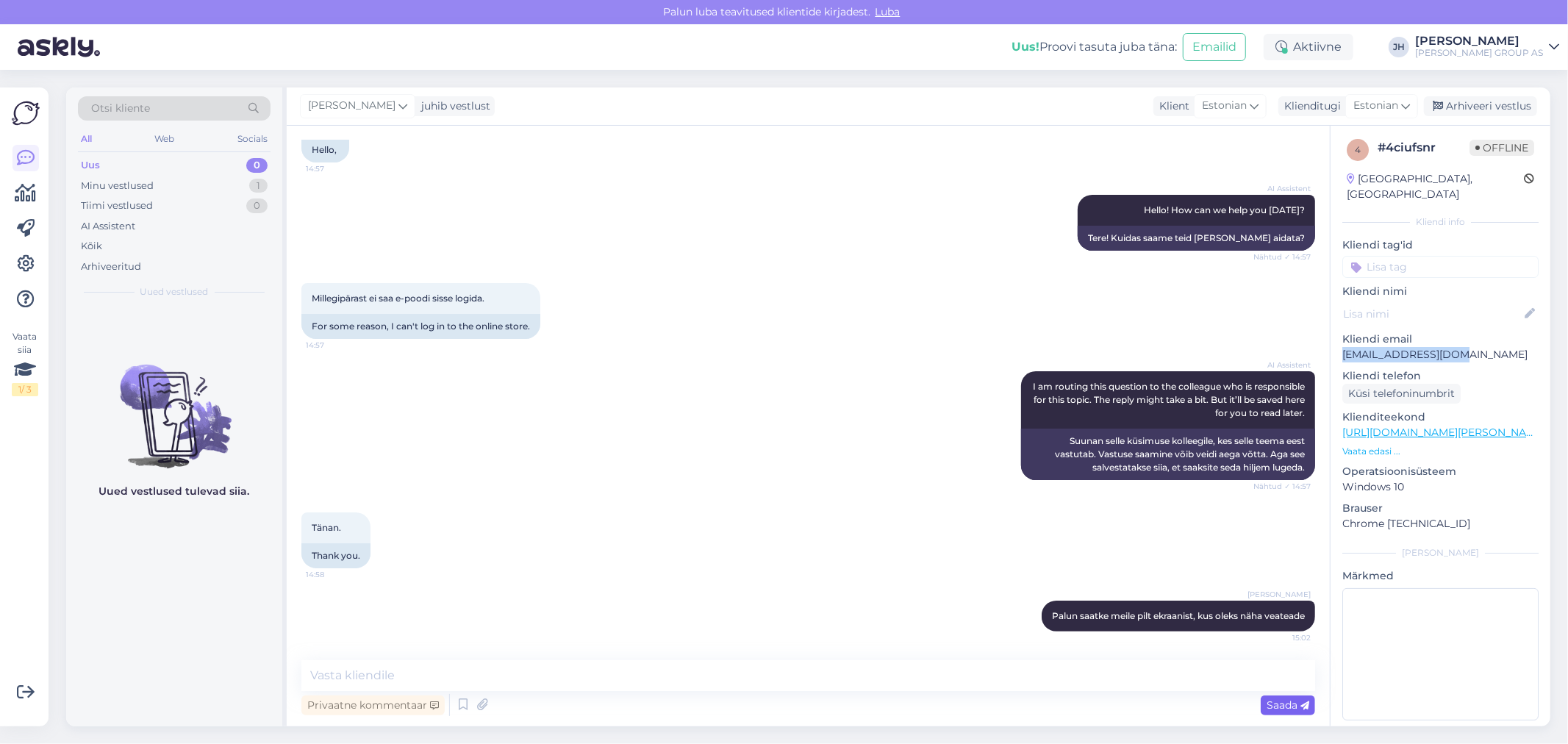
click at [1276, 704] on span "Saada" at bounding box center [1288, 705] width 43 height 13
click at [695, 673] on textarea at bounding box center [808, 676] width 1014 height 30
click at [1472, 105] on div "Arhiveeri vestlus" at bounding box center [1480, 106] width 113 height 20
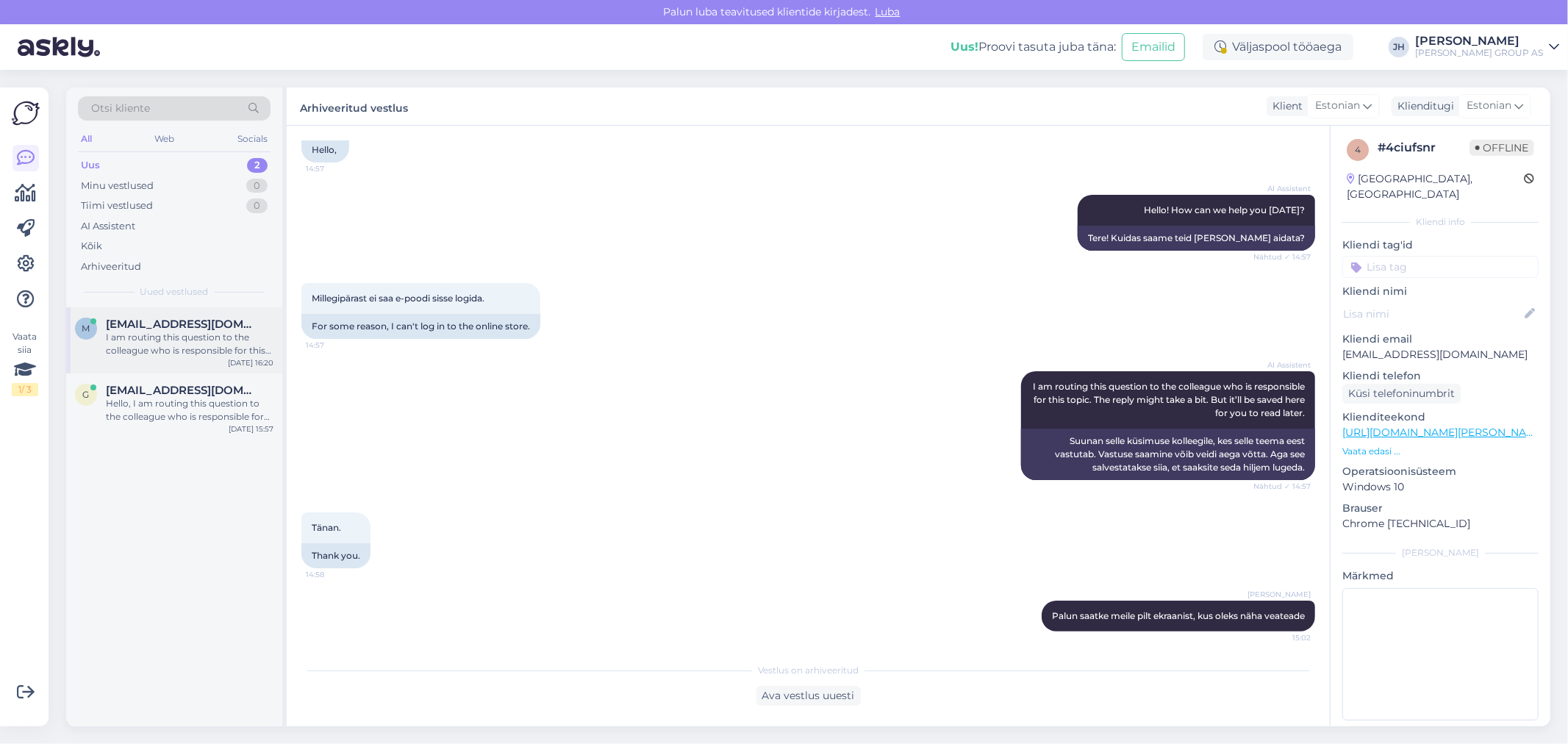
click at [159, 325] on span "[EMAIL_ADDRESS][DOMAIN_NAME]" at bounding box center [183, 325] width 153 height 13
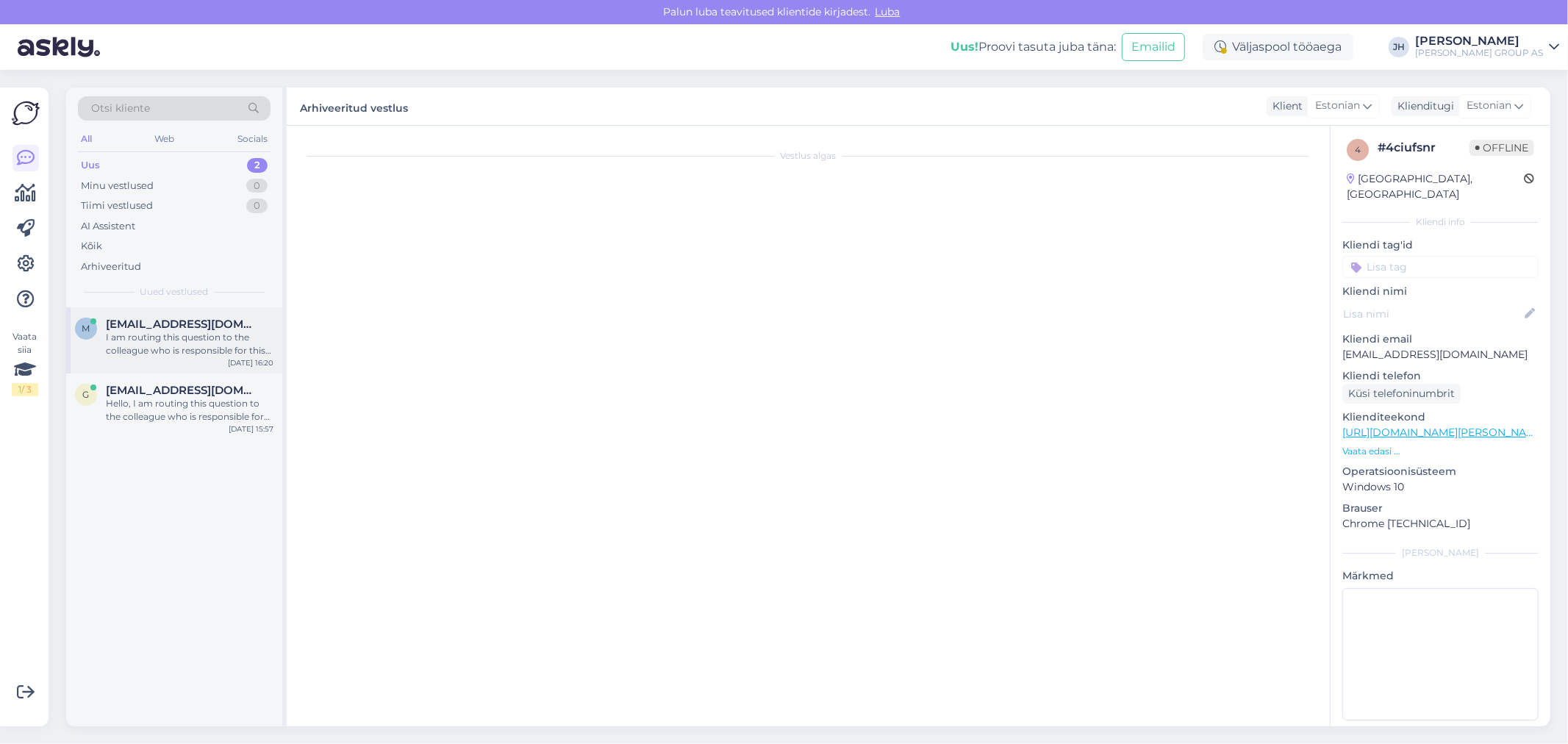
scroll to position [0, 0]
click at [177, 324] on span "[EMAIL_ADDRESS][DOMAIN_NAME]" at bounding box center [183, 325] width 153 height 13
click at [171, 393] on span "[EMAIL_ADDRESS][DOMAIN_NAME]" at bounding box center [183, 391] width 153 height 13
click at [193, 325] on span "[EMAIL_ADDRESS][DOMAIN_NAME]" at bounding box center [183, 325] width 153 height 13
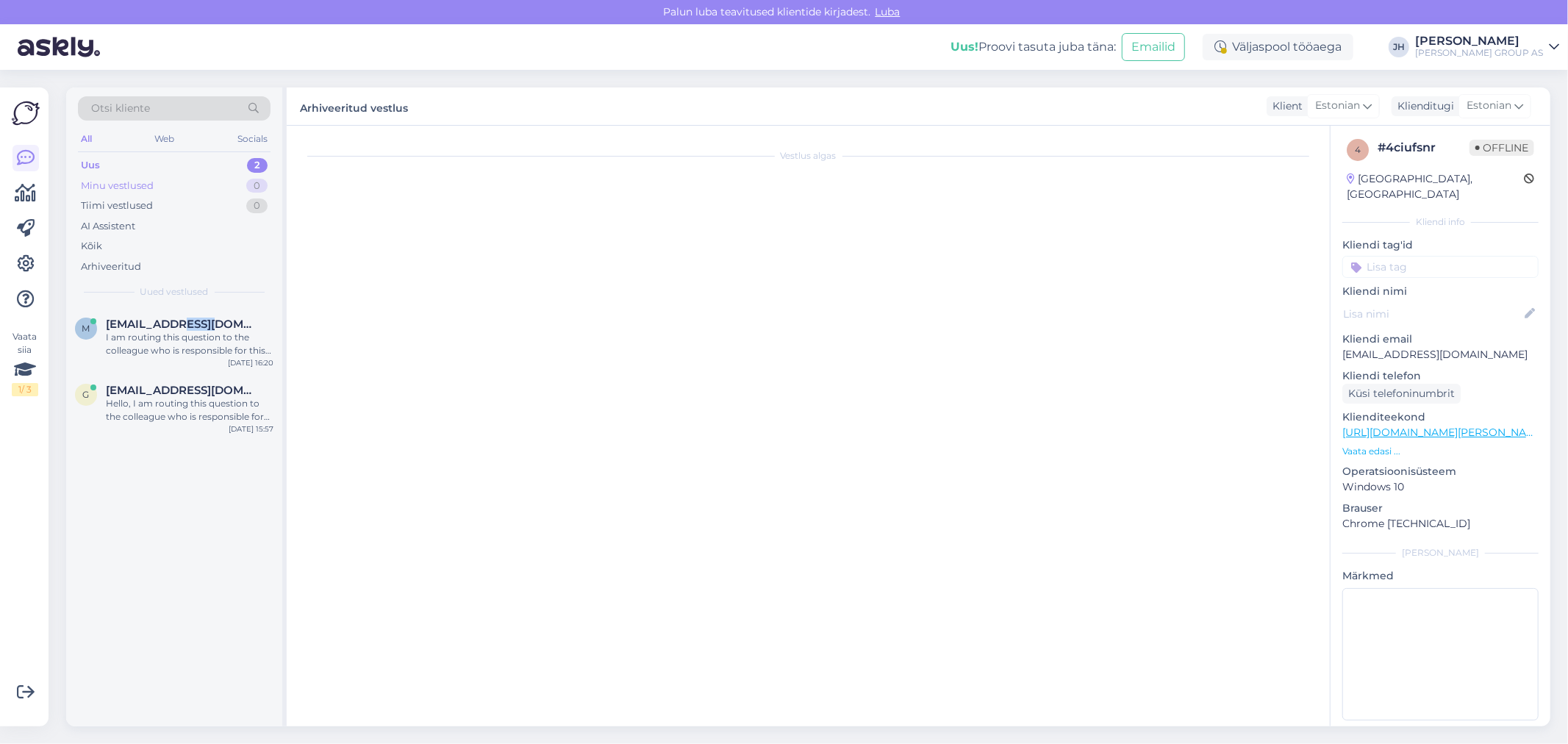
click at [104, 182] on div "Minu vestlused" at bounding box center [117, 186] width 72 height 15
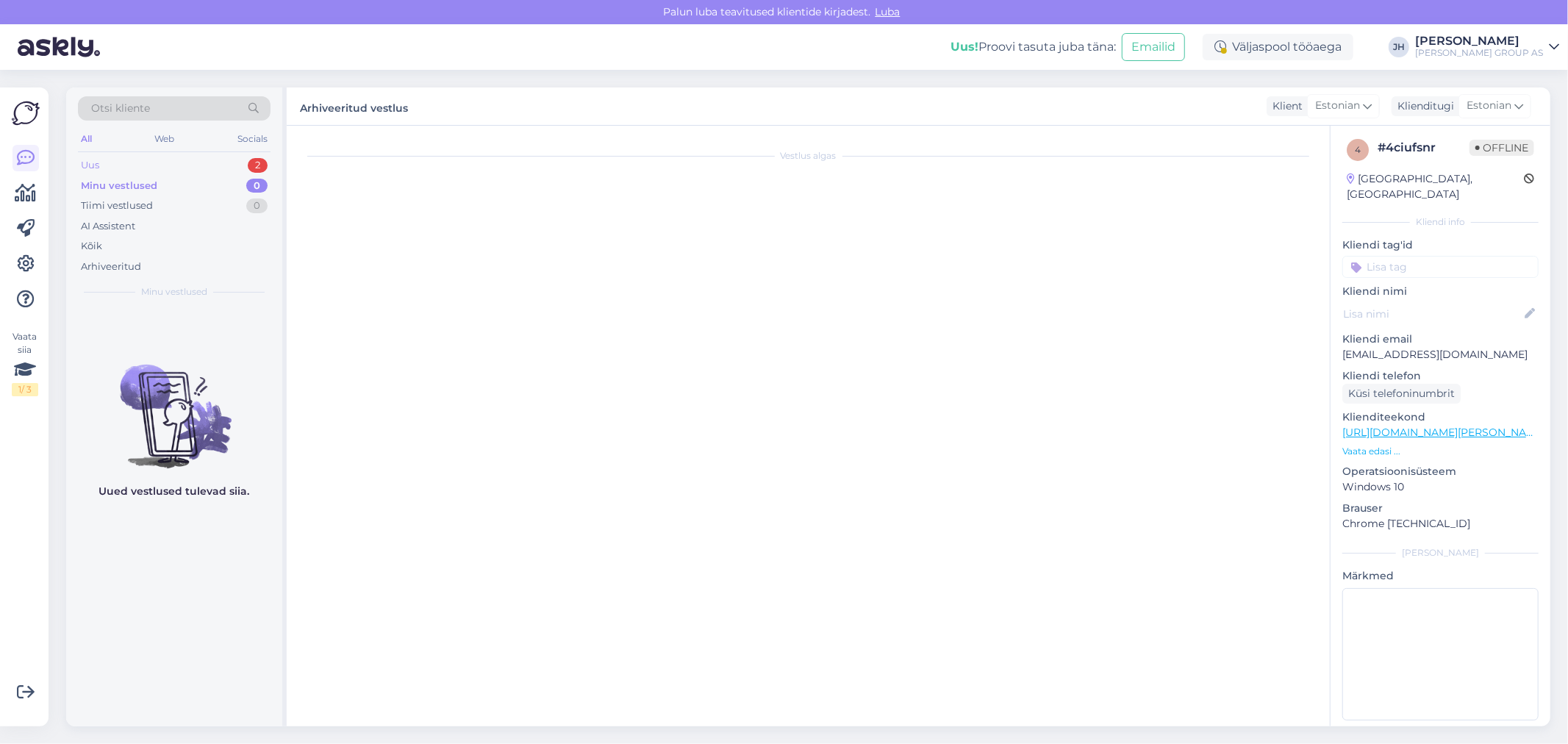
click at [88, 161] on div "Uus" at bounding box center [90, 166] width 18 height 15
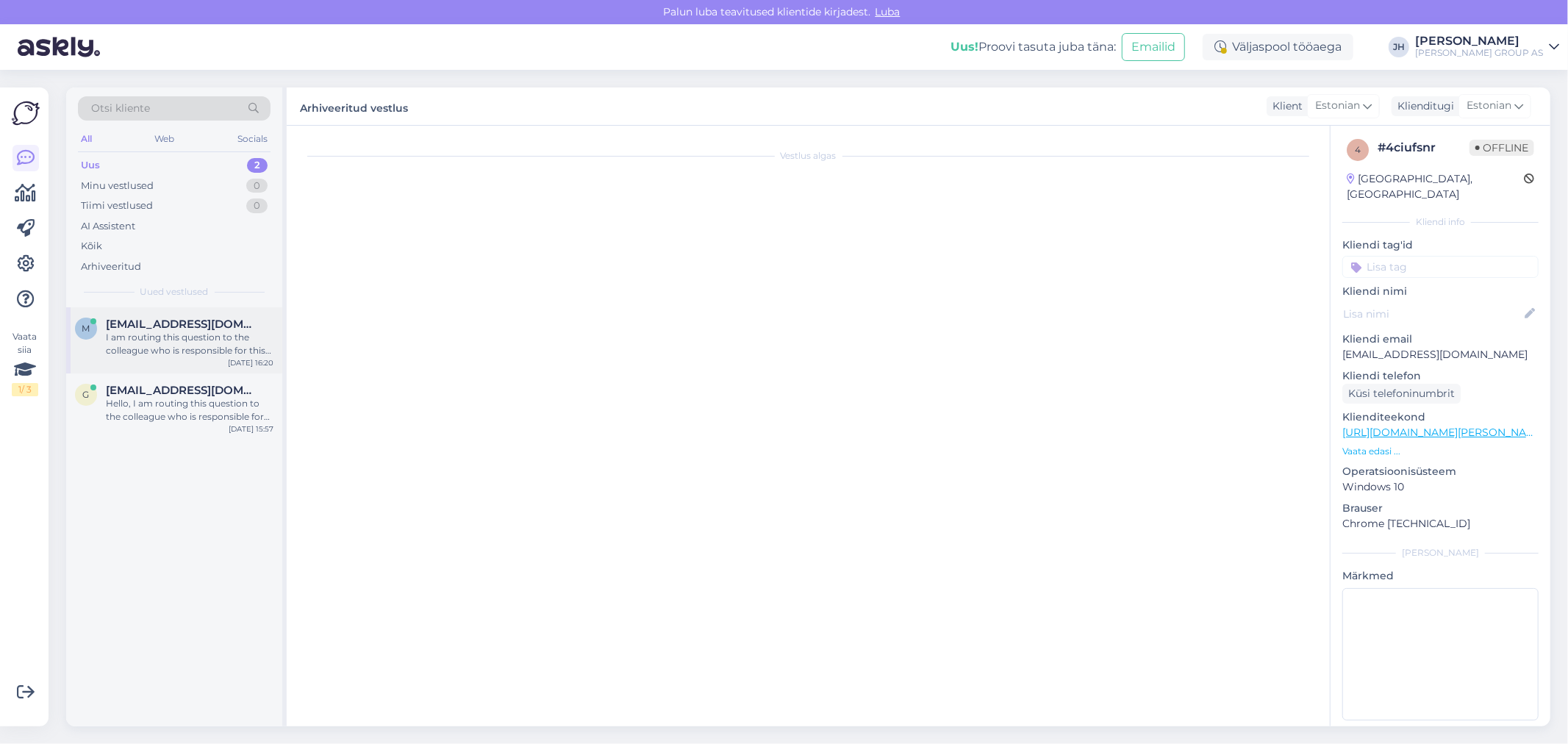
click at [113, 326] on span "[EMAIL_ADDRESS][DOMAIN_NAME]" at bounding box center [183, 325] width 153 height 13
click at [176, 327] on span "[EMAIL_ADDRESS][DOMAIN_NAME]" at bounding box center [183, 325] width 153 height 13
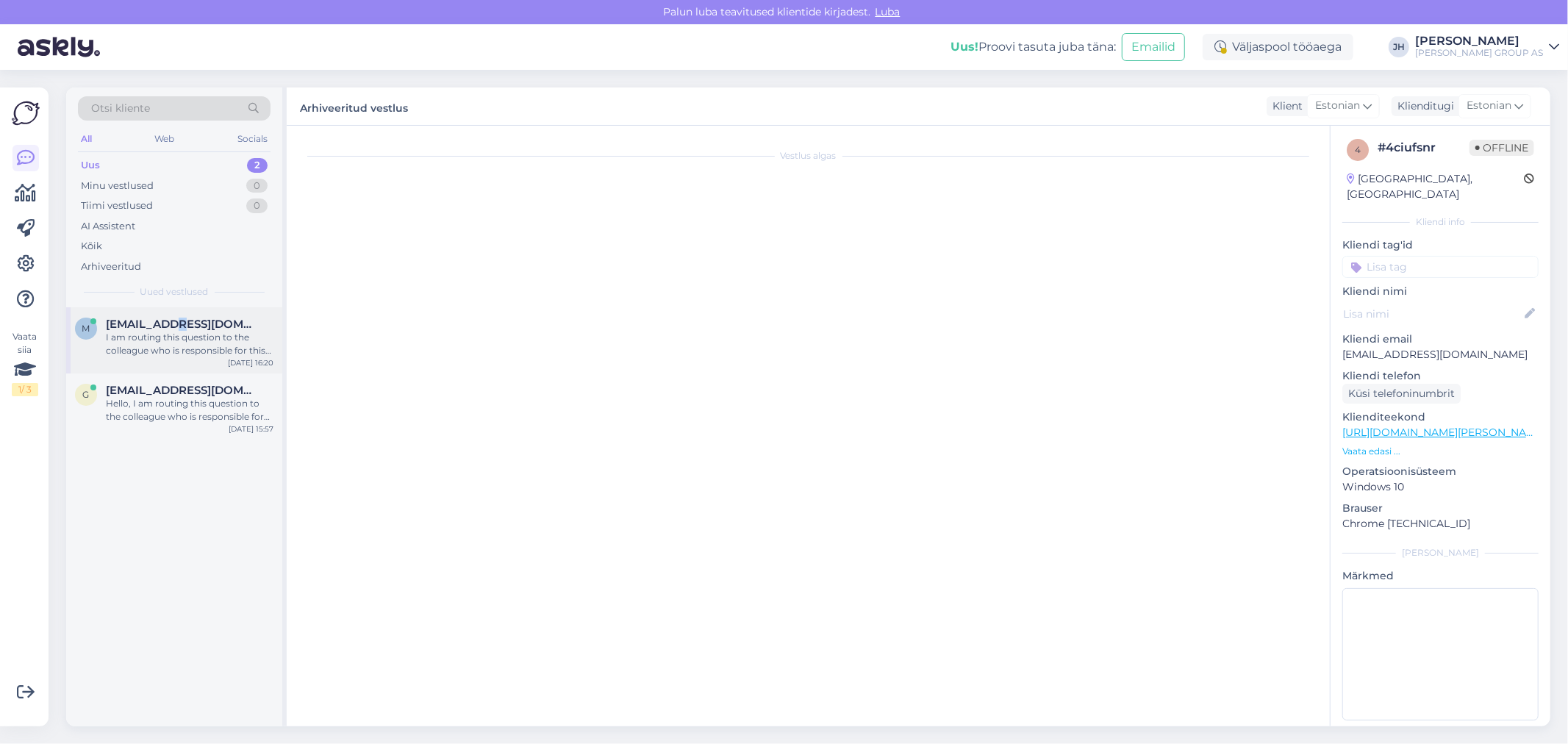
click at [176, 327] on span "[EMAIL_ADDRESS][DOMAIN_NAME]" at bounding box center [183, 325] width 153 height 13
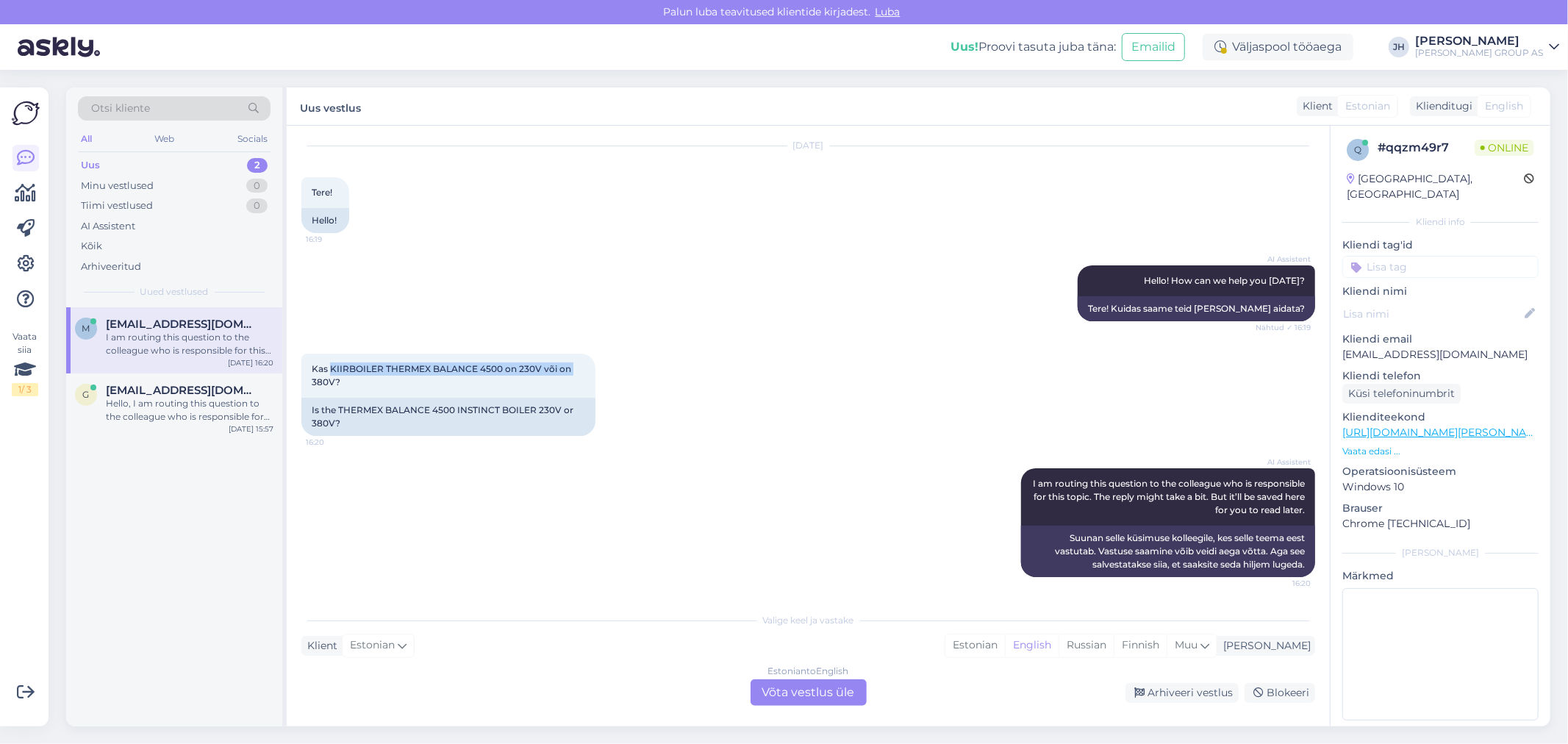
drag, startPoint x: 329, startPoint y: 366, endPoint x: 590, endPoint y: 351, distance: 261.4
click at [590, 351] on div "Kas KIIRBOILER THERMEX BALANCE 4500 on 230V või on 380V? 16:20 Is the THERMEX B…" at bounding box center [808, 395] width 1014 height 115
click at [353, 384] on div "Kas KIIRBOILER THERMEX BALANCE 4500 on 230V või on 380V? 16:20" at bounding box center [448, 376] width 294 height 44
drag, startPoint x: 309, startPoint y: 364, endPoint x: 403, endPoint y: 383, distance: 95.9
click at [403, 383] on div "Kas KIIRBOILER THERMEX BALANCE 4500 on 230V või on 380V? 16:20" at bounding box center [448, 376] width 294 height 44
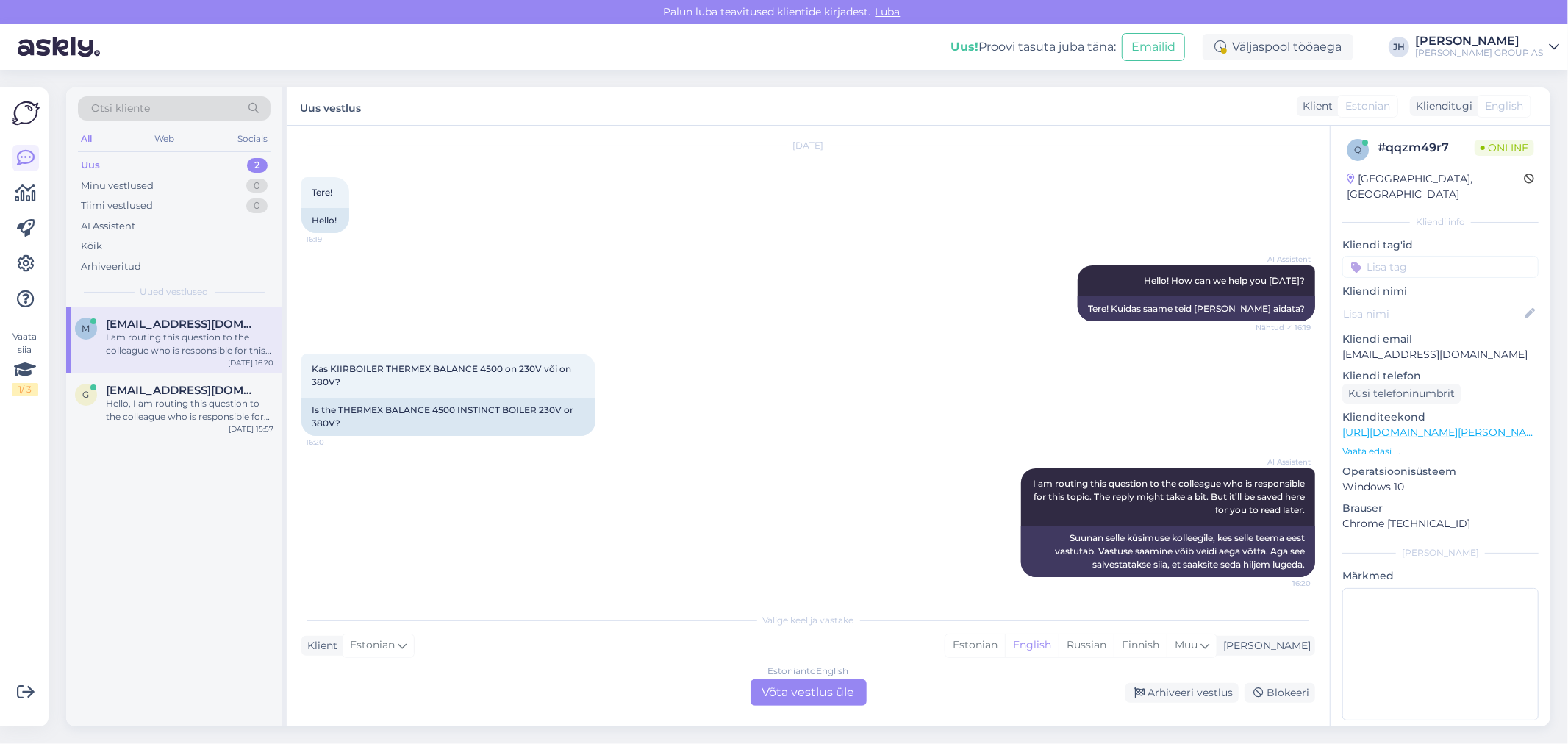
click at [784, 689] on div "Estonian to English Võta vestlus üle" at bounding box center [808, 693] width 116 height 26
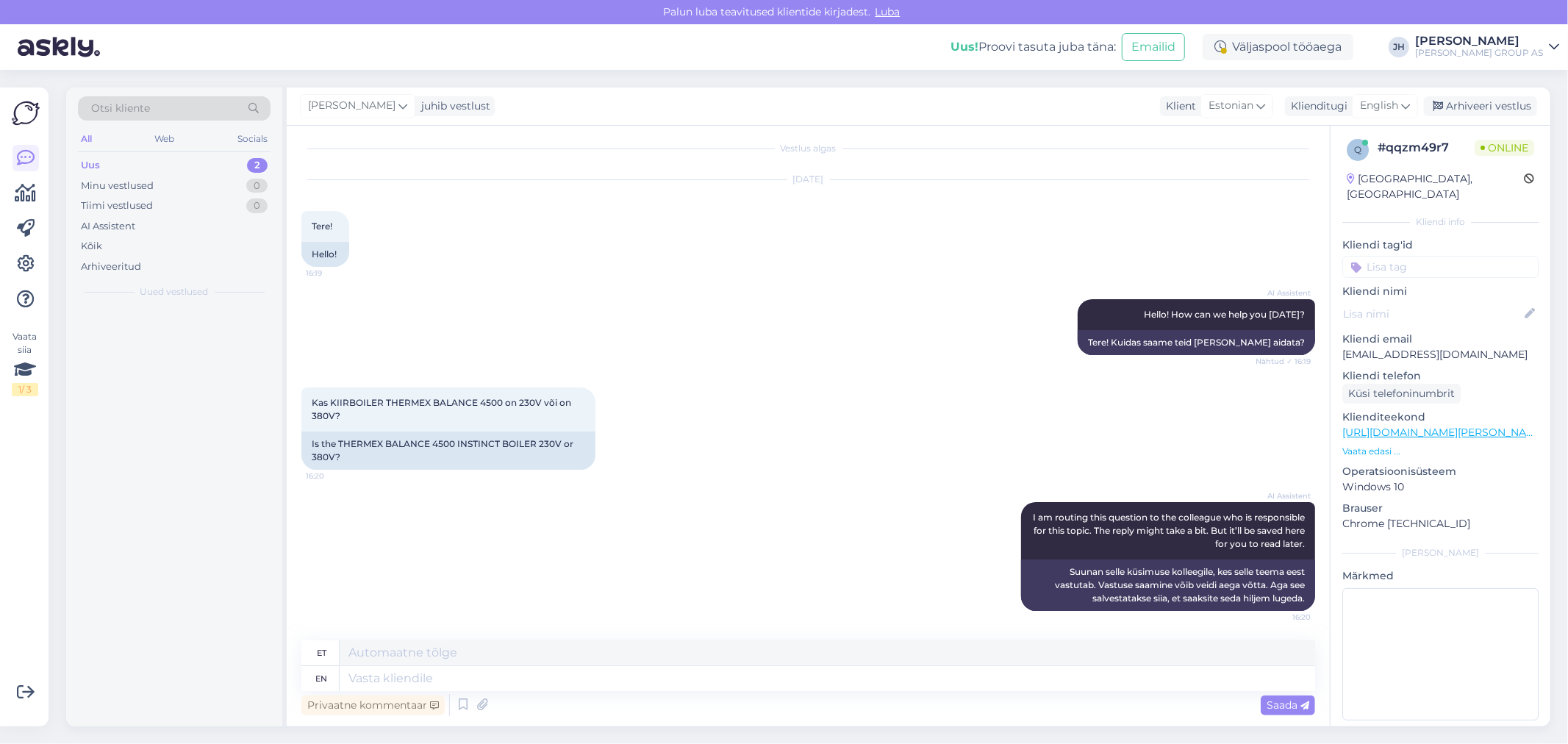
scroll to position [6, 0]
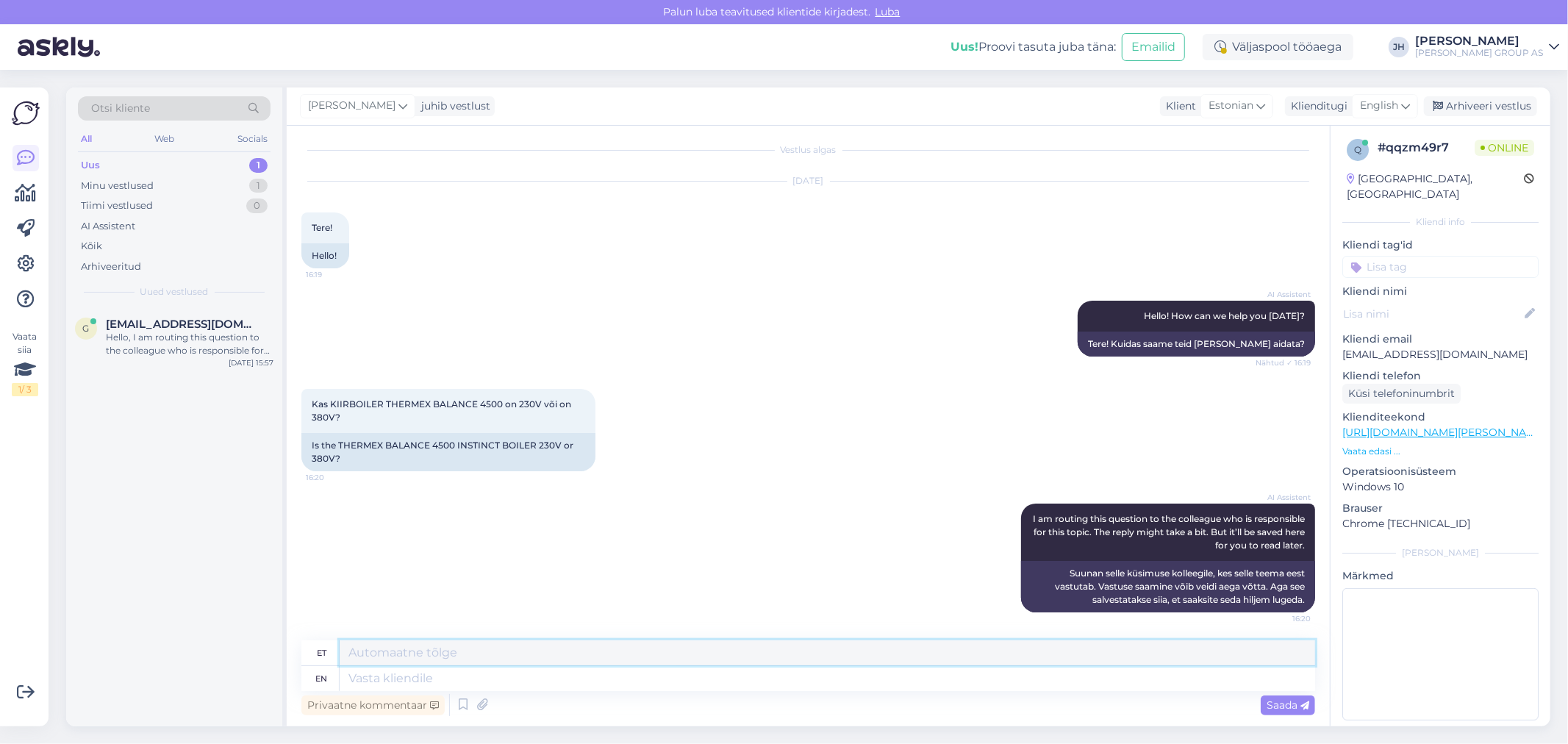
click at [380, 648] on textarea at bounding box center [827, 653] width 976 height 25
paste textarea "Thermex Balance 4500 on 230 V / ühefaasiline kiirveesoojendi."
type textarea "Tere. Thermex Balance 4500 on 230 V / ühefaasiline kiirveesoojendi."
click at [1290, 707] on span "Saada" at bounding box center [1288, 705] width 43 height 13
drag, startPoint x: 766, startPoint y: 651, endPoint x: 291, endPoint y: 641, distance: 475.1
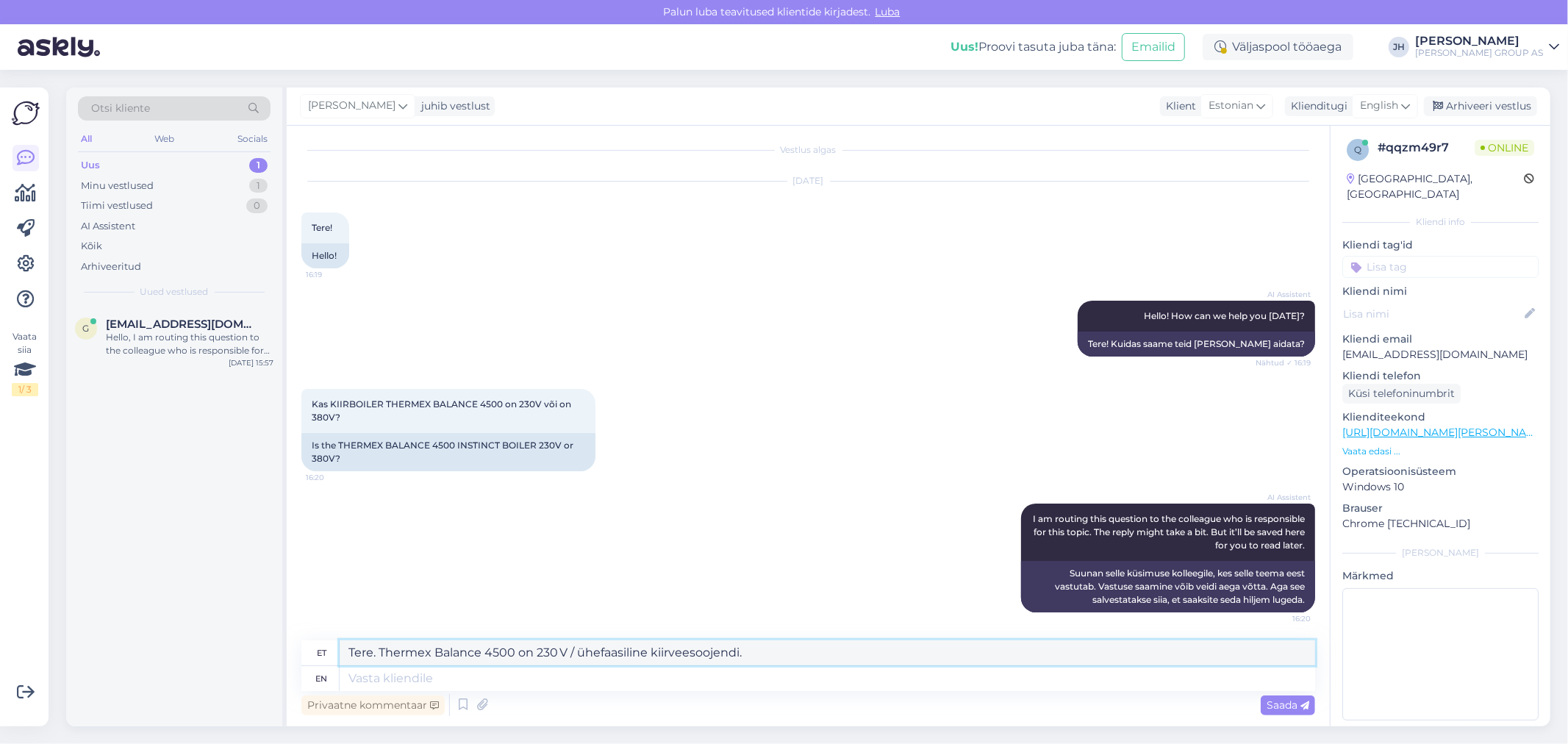
click at [291, 641] on div "Vestlus algas [DATE] Tere! 16:19 Hello! AI Assistent Hello! How can we help you…" at bounding box center [808, 426] width 1043 height 601
click at [1406, 101] on icon at bounding box center [1405, 106] width 9 height 16
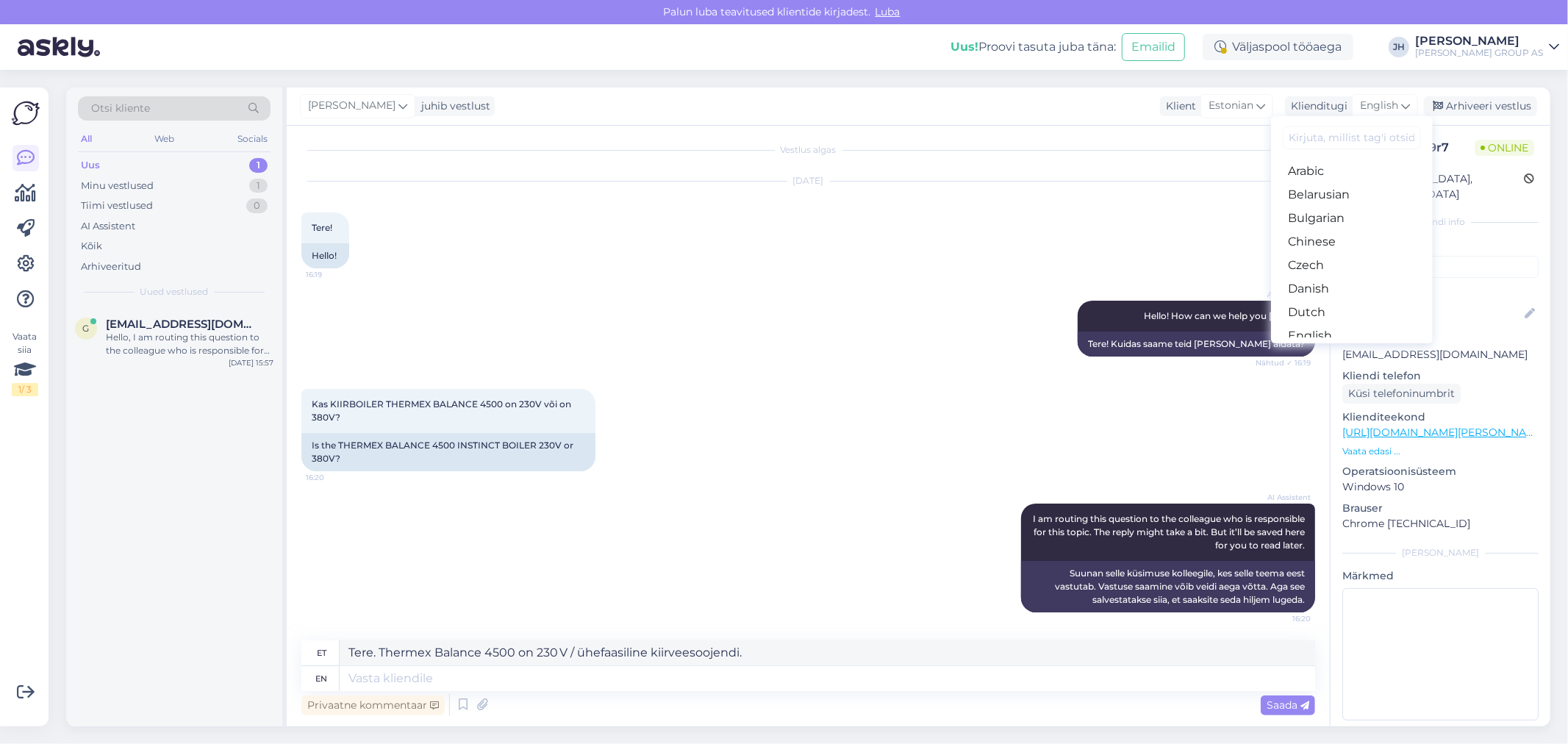
click at [1319, 348] on link "Estonian" at bounding box center [1351, 359] width 161 height 24
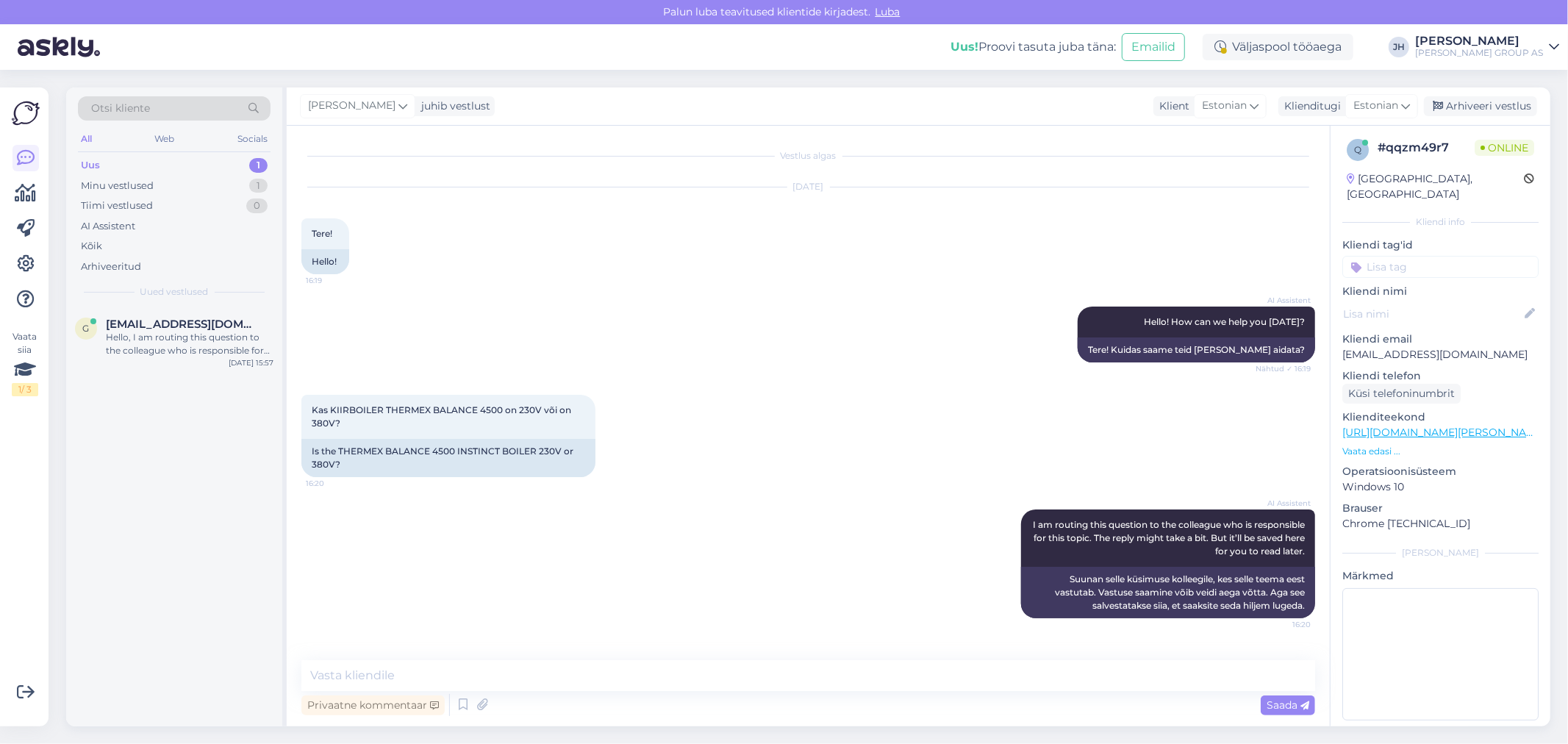
scroll to position [0, 0]
click at [434, 679] on textarea at bounding box center [808, 676] width 1014 height 30
paste textarea "Tere. Thermex Balance 4500 on 230 V / ühefaasiline kiirveesoojendi."
type textarea "Tere. Thermex Balance 4500 on 230 V / ühefaasiline kiirveesoojendi."
click at [1291, 704] on span "Saada" at bounding box center [1288, 705] width 43 height 13
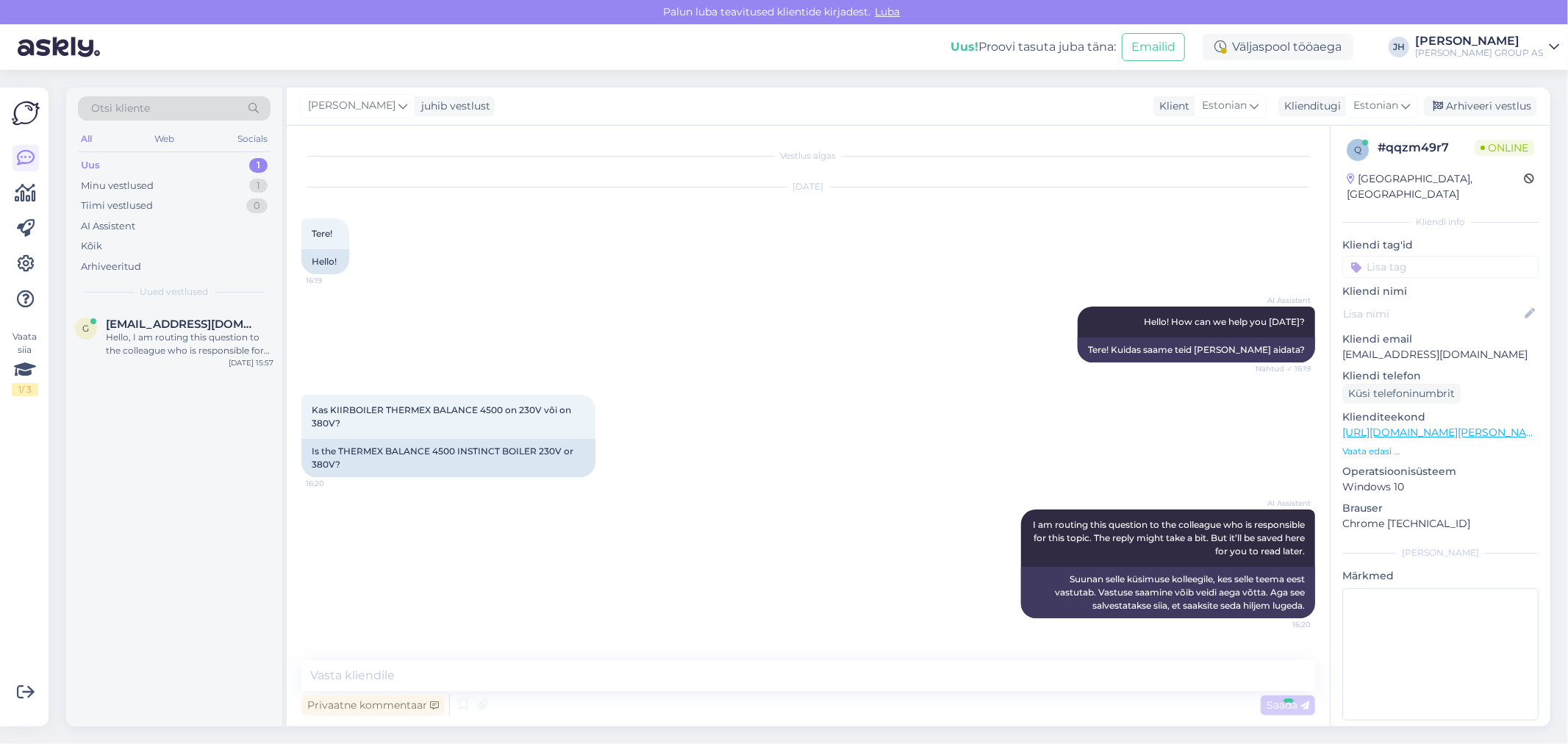
scroll to position [63, 0]
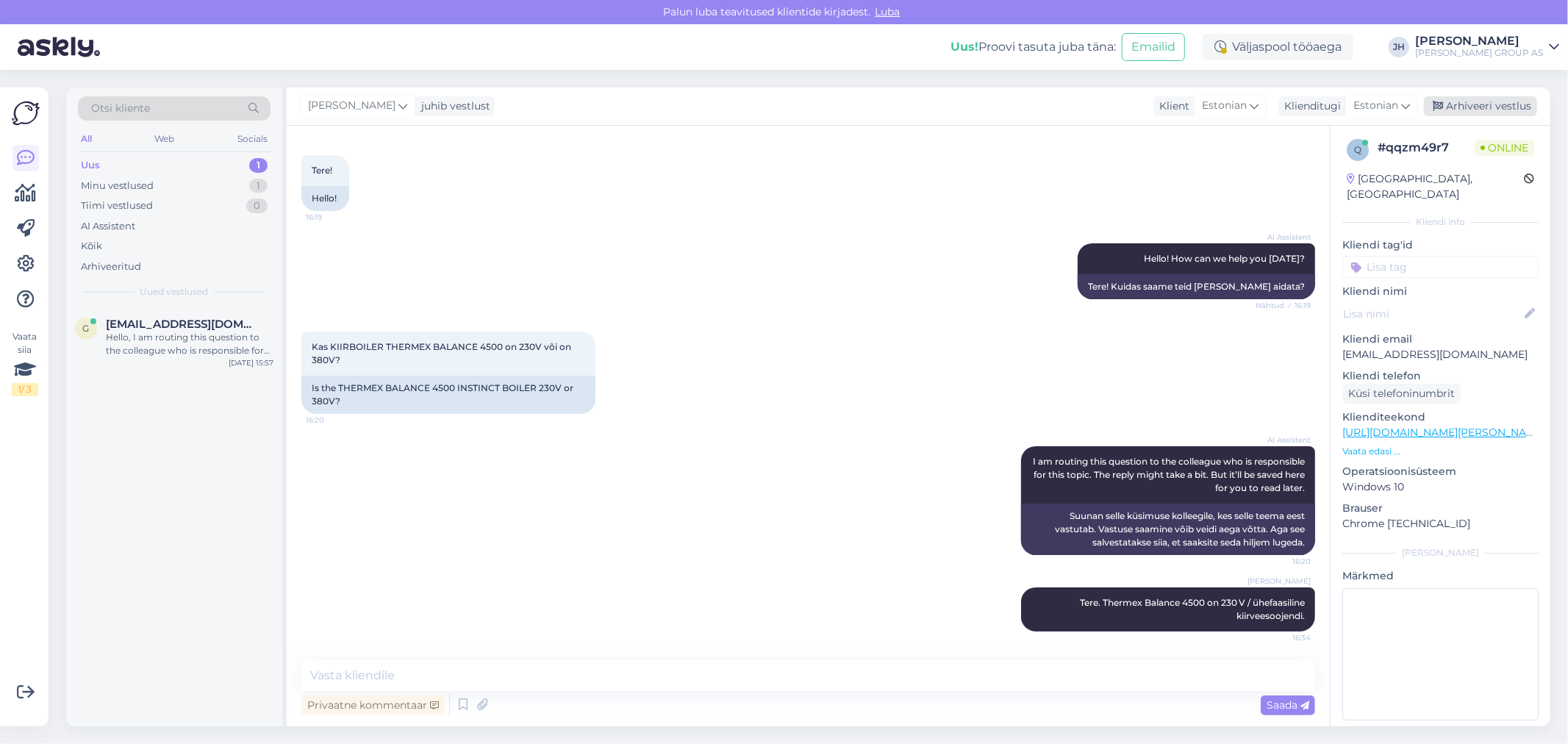
click at [1462, 105] on div "Arhiveeri vestlus" at bounding box center [1480, 106] width 113 height 20
click at [133, 332] on div "Hello, I am routing this question to the colleague who is responsible for this …" at bounding box center [190, 344] width 168 height 26
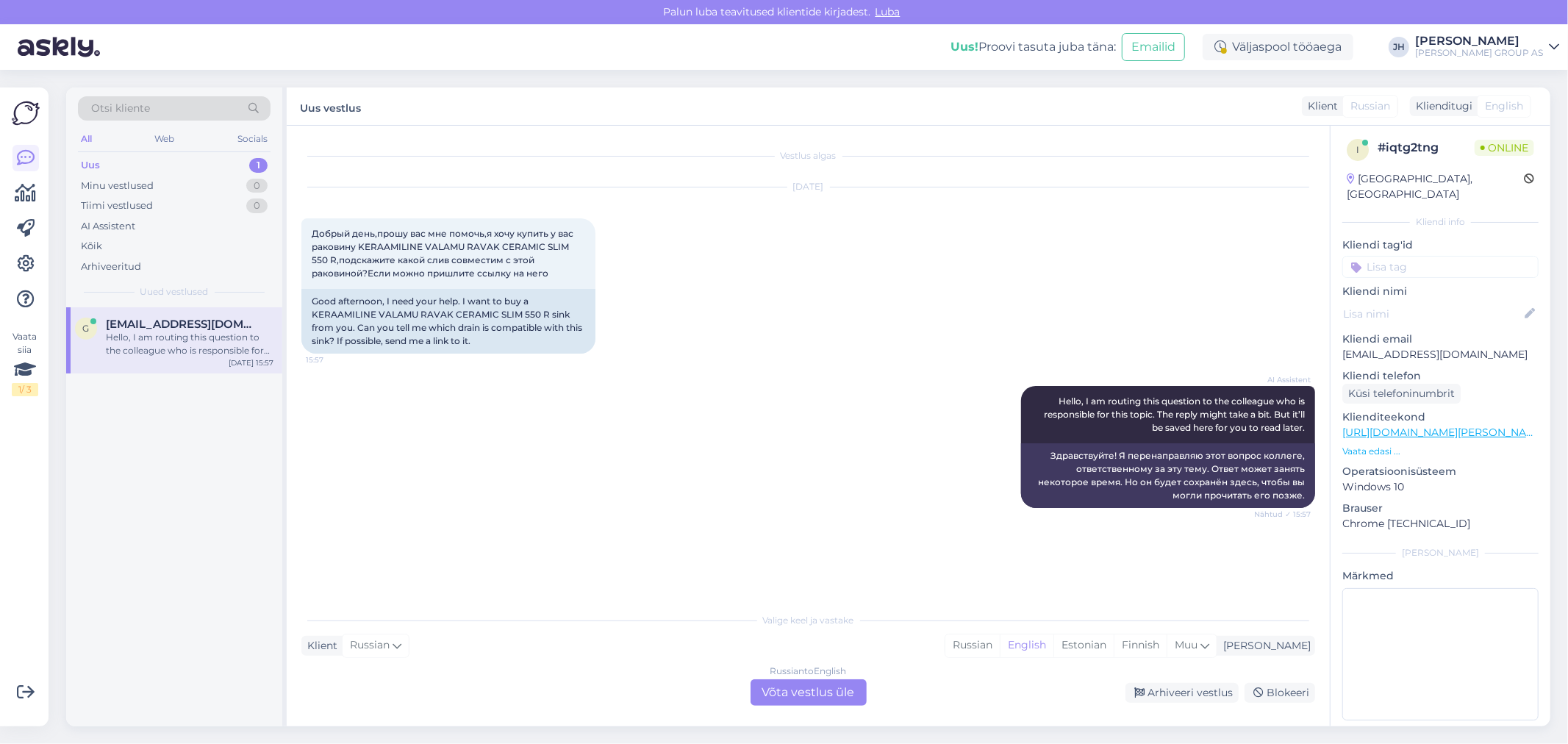
click at [824, 697] on div "Russian to English Võta vestlus üle" at bounding box center [808, 693] width 116 height 26
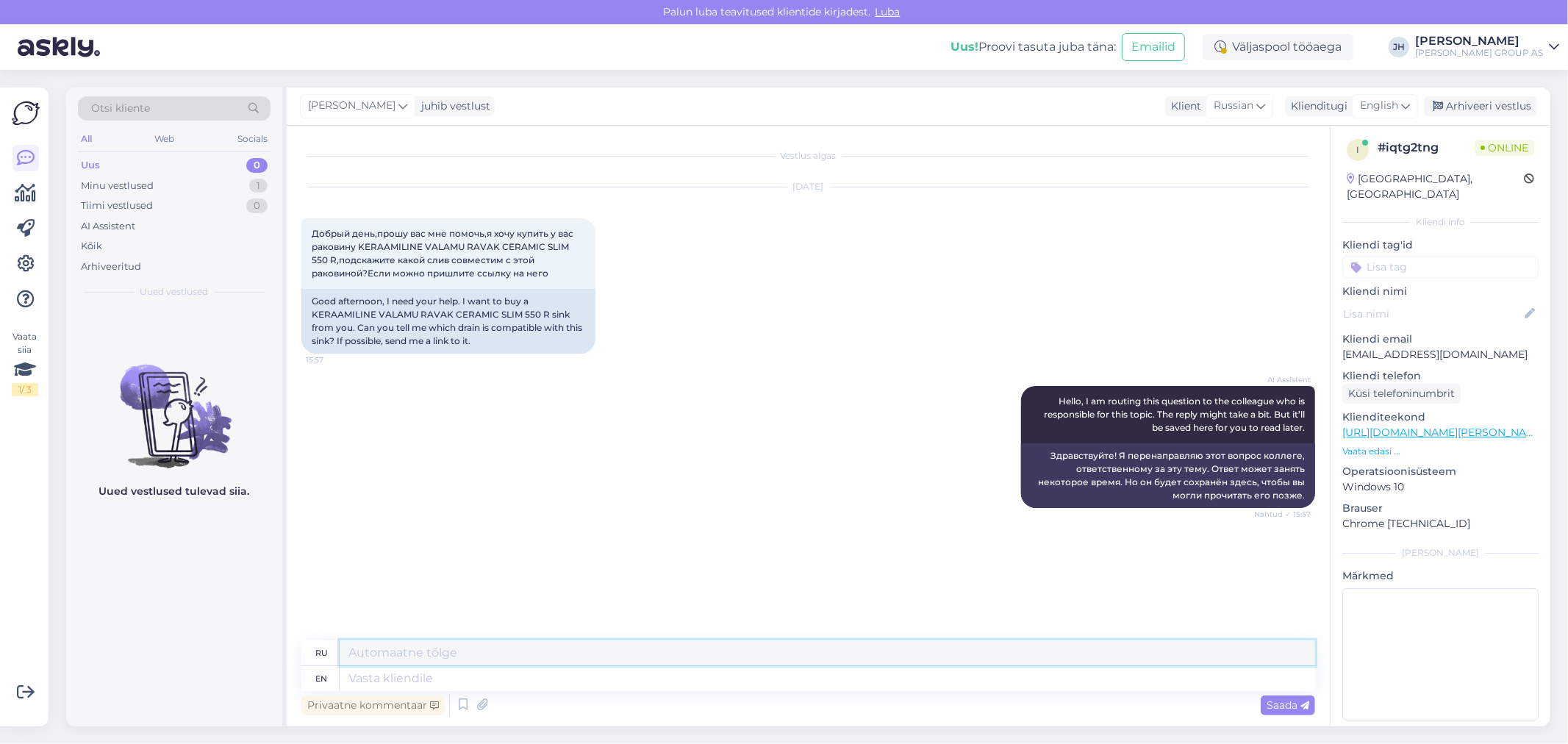
click at [512, 643] on textarea at bounding box center [827, 653] width 976 height 25
drag, startPoint x: 474, startPoint y: 661, endPoint x: 259, endPoint y: 664, distance: 215.0
click at [259, 664] on div "Otsi kliente All Web Socials Uus 0 Minu vestlused 1 Tiimi vestlused 0 AI Assist…" at bounding box center [808, 407] width 1484 height 639
type textarea "Tere. Vastame Teile e-mailile"
click at [1412, 103] on div "English" at bounding box center [1385, 105] width 66 height 24
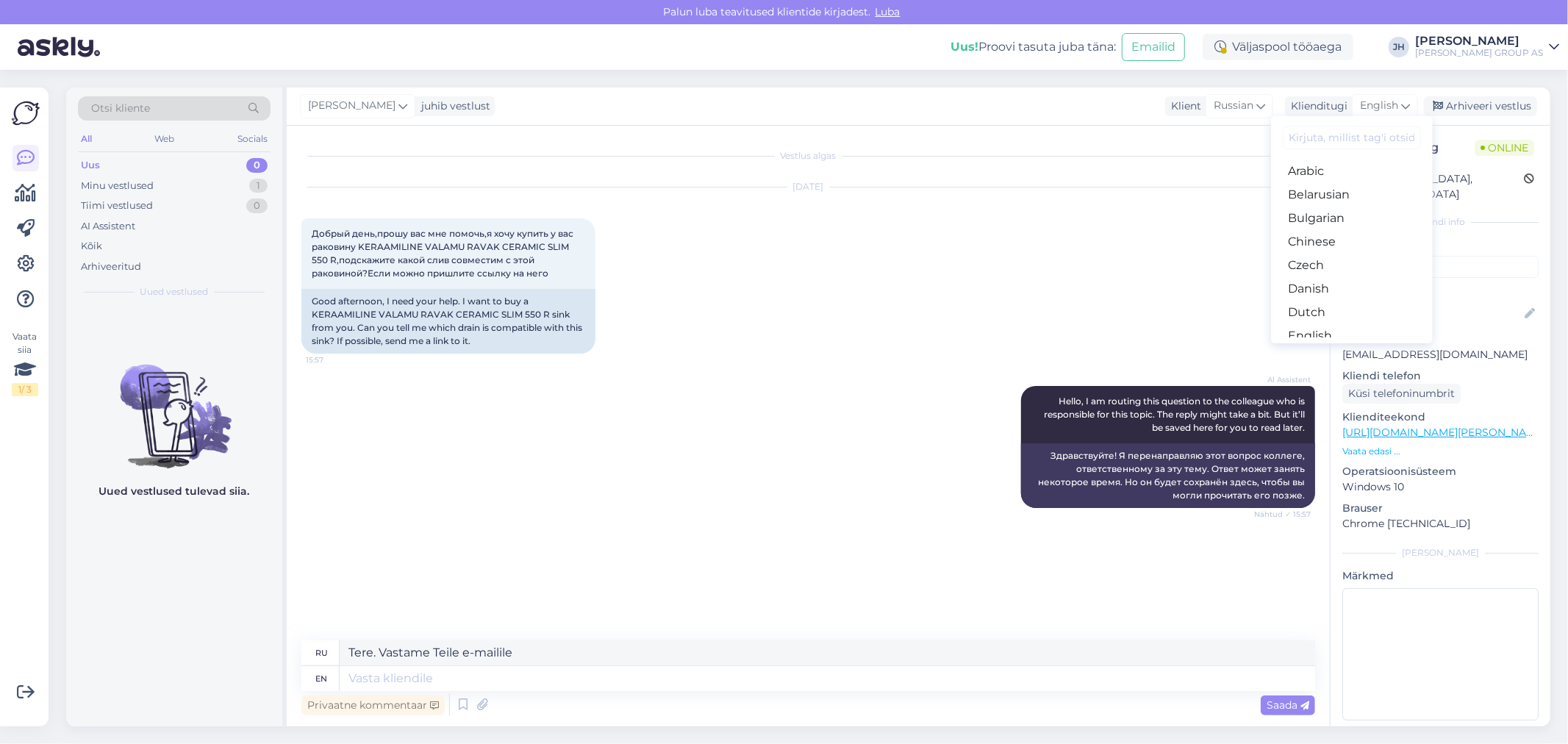
click at [1367, 348] on link "Estonian" at bounding box center [1351, 359] width 161 height 24
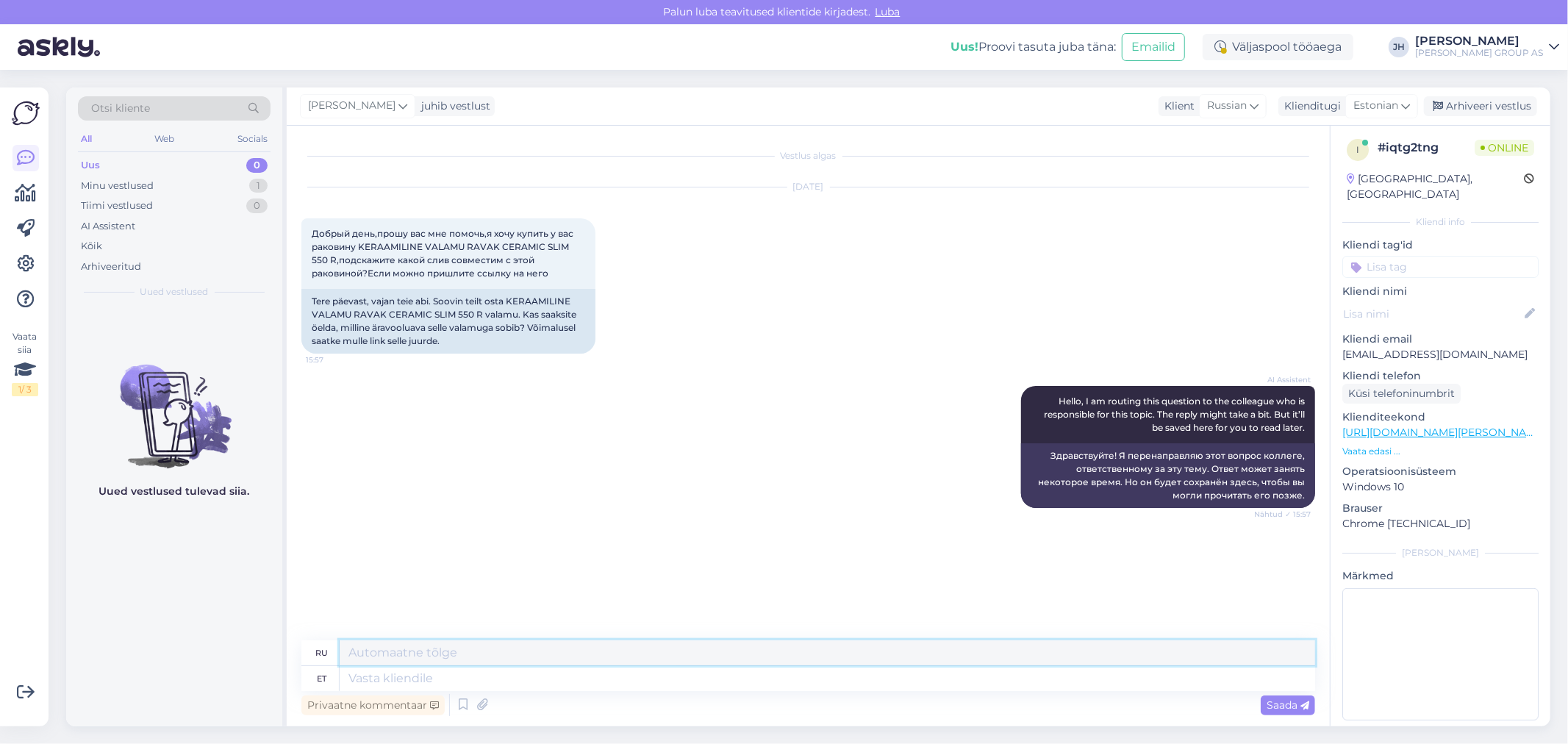
click at [429, 648] on textarea at bounding box center [827, 653] width 976 height 25
paste textarea "Tere. Vastame Teile e-mailile"
click at [1288, 700] on span "Saada" at bounding box center [1288, 705] width 43 height 13
click at [1290, 709] on span "Saada" at bounding box center [1288, 705] width 43 height 13
click at [379, 653] on textarea "Tere. Vastame Teile e-mailile" at bounding box center [827, 653] width 976 height 25
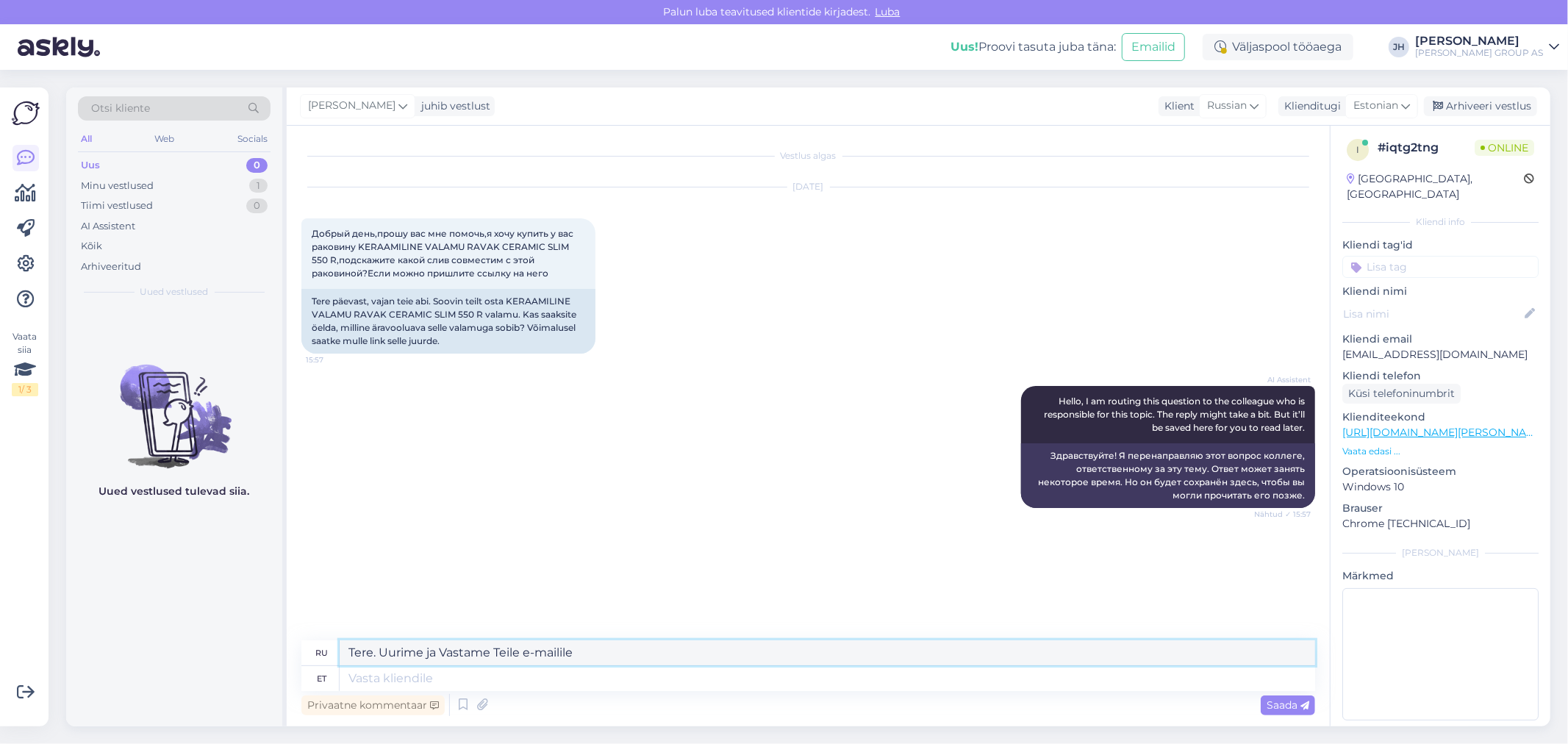
click at [445, 648] on textarea "Tere. Uurime ja Vastame Teile e-mailile" at bounding box center [827, 653] width 976 height 25
drag, startPoint x: 577, startPoint y: 653, endPoint x: 278, endPoint y: 640, distance: 299.3
click at [278, 640] on div "Otsi kliente All Web Socials Uus 0 Minu vestlused 1 Tiimi vestlused 0 AI Assist…" at bounding box center [808, 407] width 1484 height 639
click at [670, 657] on textarea "Tere. Uurime ja vastame Teile e-mailile" at bounding box center [827, 653] width 976 height 25
drag, startPoint x: 618, startPoint y: 656, endPoint x: 296, endPoint y: 648, distance: 322.1
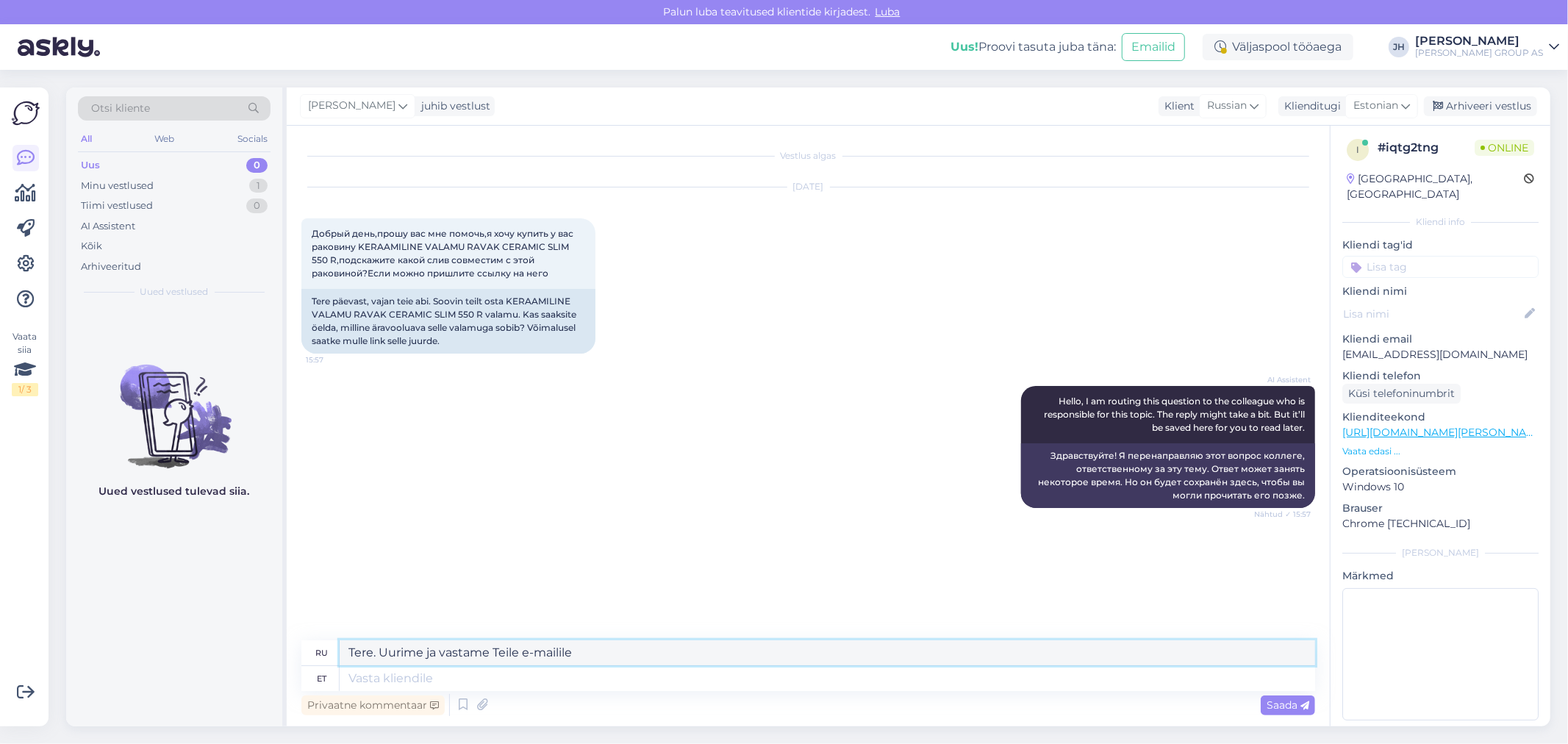
click at [299, 648] on div "Vestlus algas [DATE] Добрый день,прошу вас мне помочь,я хочу купить у вас раков…" at bounding box center [808, 426] width 1043 height 601
type textarea "Tere. Uurime ja vastame Teile e-mailile"
click at [1290, 702] on span "Saada" at bounding box center [1288, 705] width 43 height 13
click at [565, 644] on textarea "Tere. Uurime ja vastame Teile e-mailile" at bounding box center [827, 653] width 976 height 25
drag, startPoint x: 581, startPoint y: 648, endPoint x: 325, endPoint y: 645, distance: 256.0
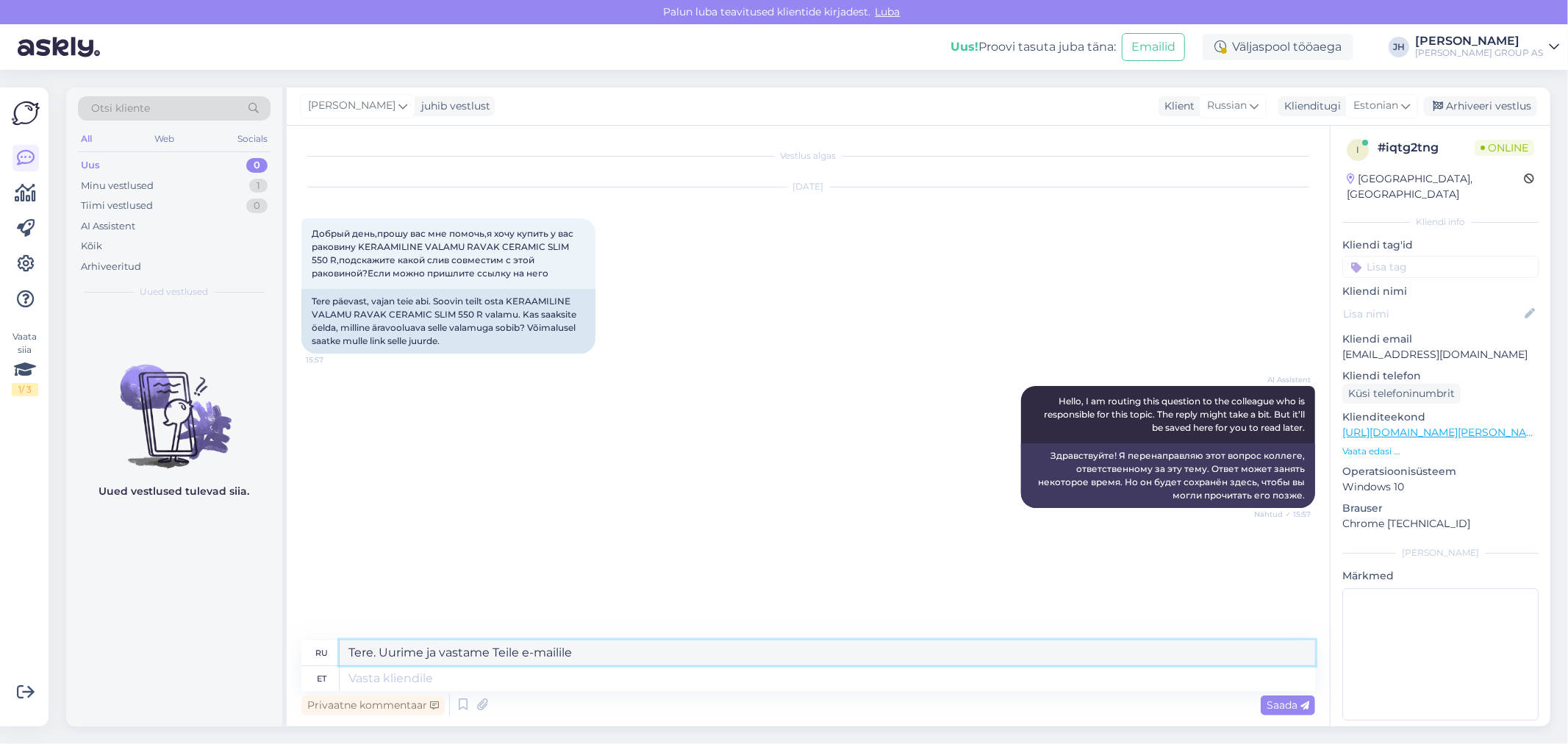
click at [325, 645] on div "ru Tere. Uurime ja vastame Teile e-mailile" at bounding box center [808, 653] width 1014 height 26
click at [1404, 105] on icon at bounding box center [1405, 106] width 9 height 16
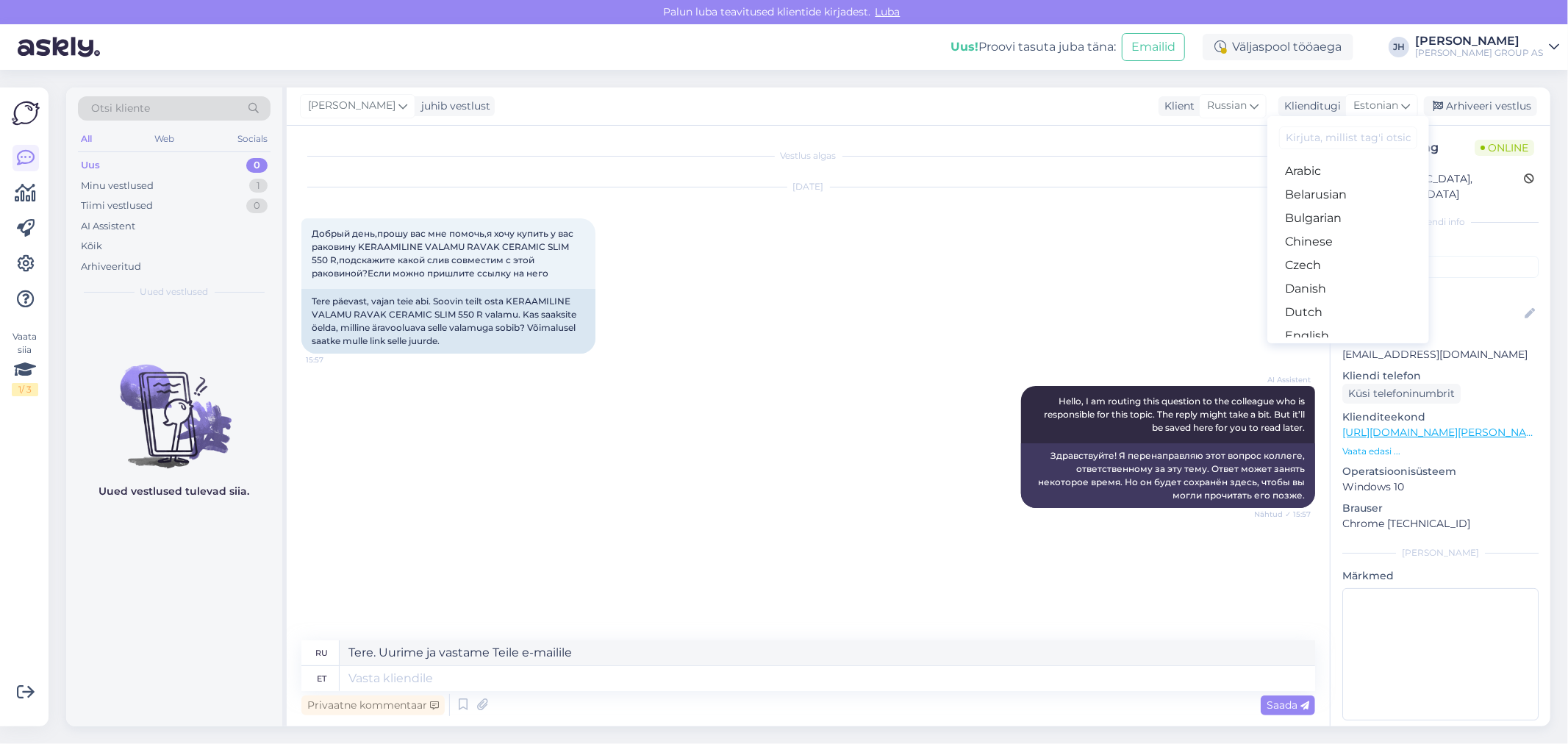
click at [1304, 348] on link "Estonian" at bounding box center [1348, 359] width 161 height 24
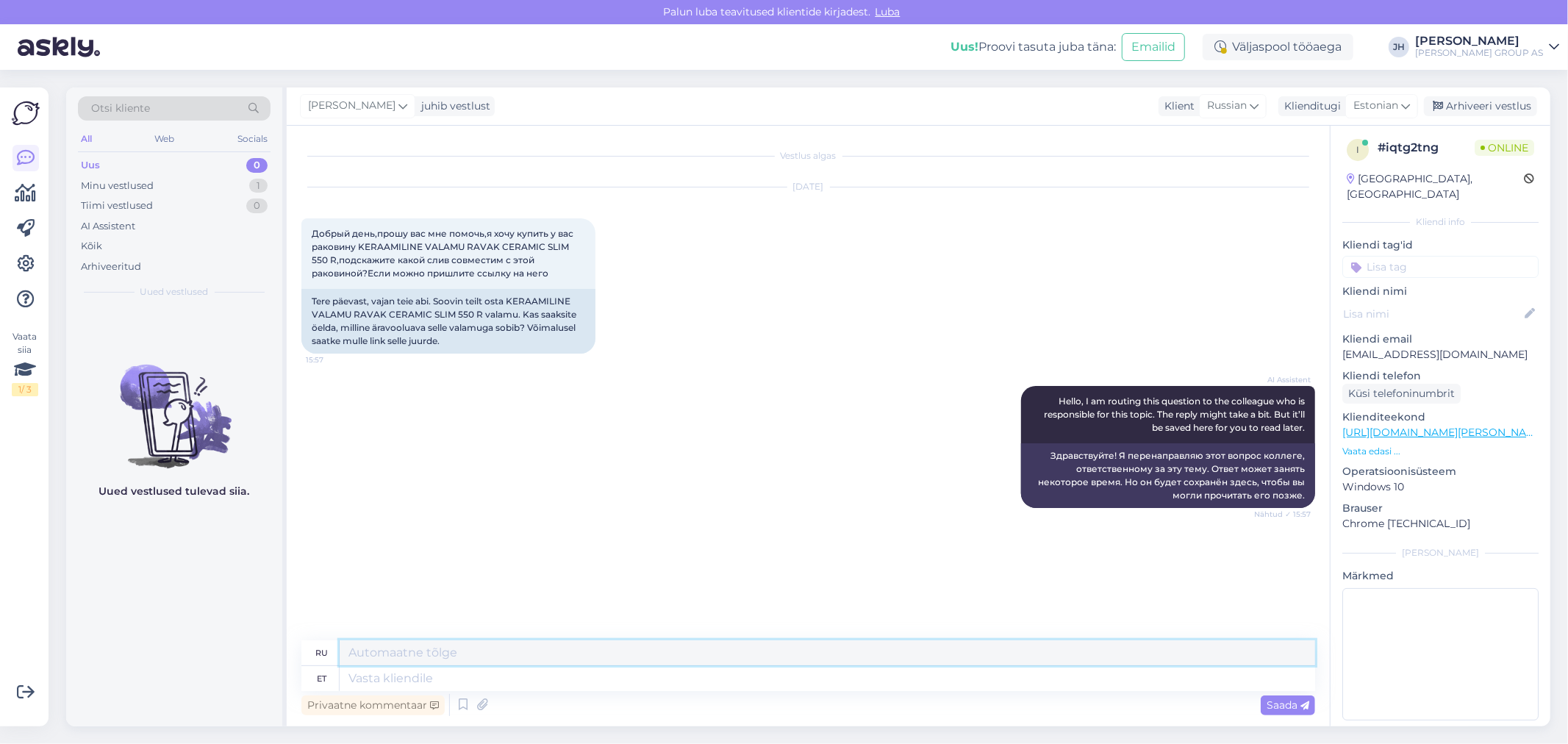
paste textarea "Tere. Uurime ja vastame Teile e-mailile"
type textarea "Tere. Uurime ja vastame Teile e-mailile"
click at [1294, 702] on span "Saada" at bounding box center [1288, 705] width 43 height 13
click at [1408, 106] on icon at bounding box center [1405, 106] width 9 height 16
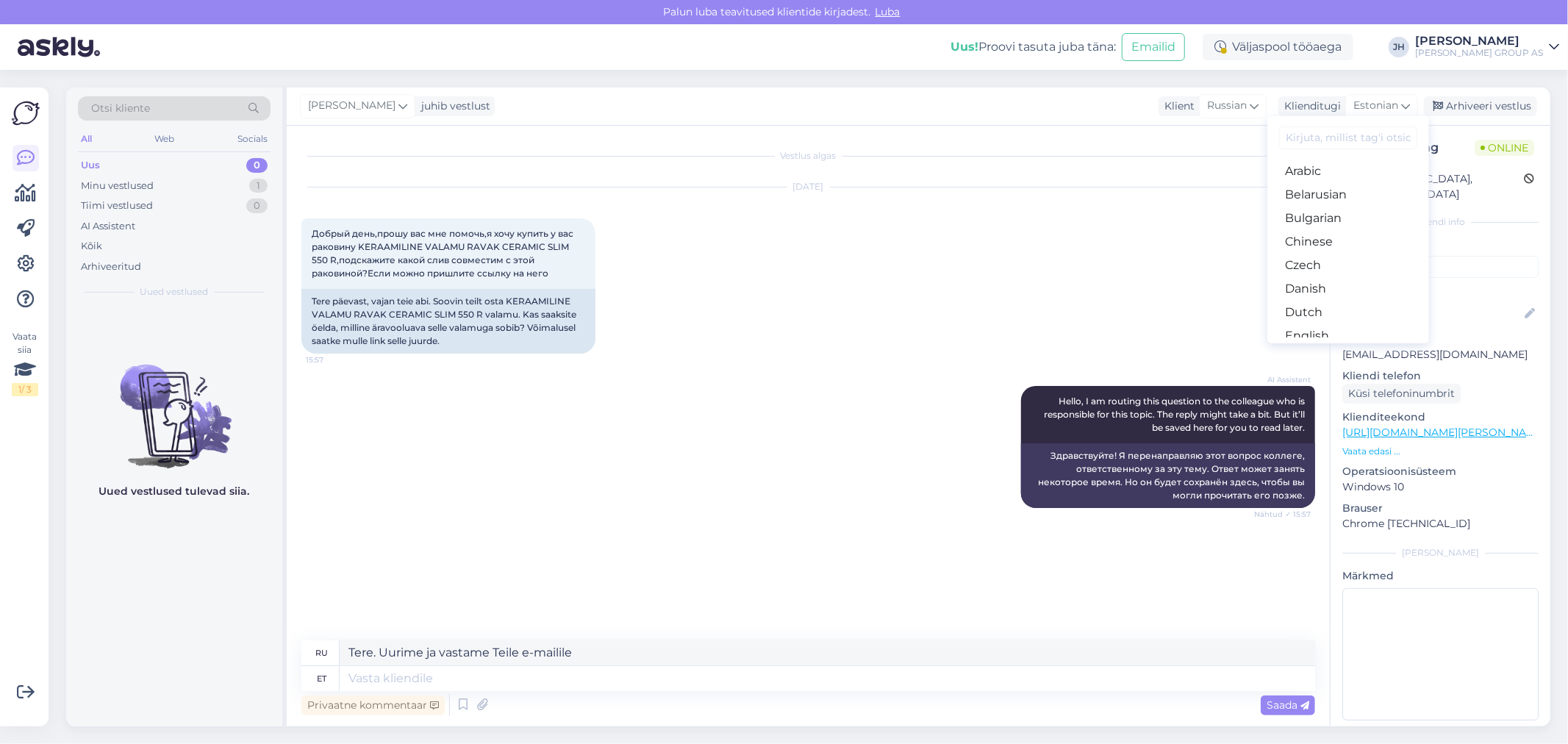
click at [1318, 348] on link "Estonian" at bounding box center [1348, 359] width 161 height 24
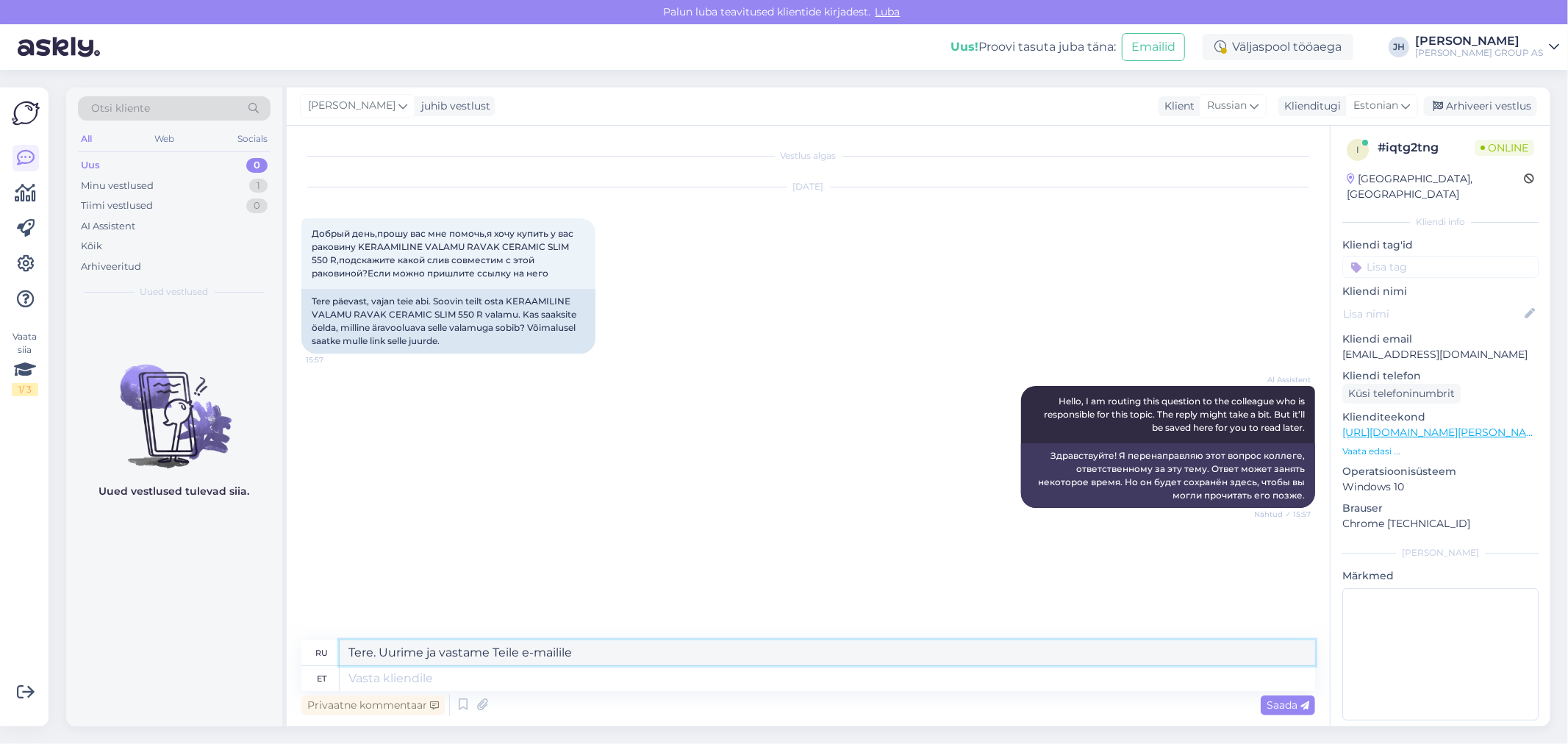
drag, startPoint x: 614, startPoint y: 645, endPoint x: 607, endPoint y: 648, distance: 7.6
click at [613, 645] on textarea "Tere. Uurime ja vastame Teile e-mailile" at bounding box center [827, 653] width 976 height 25
drag, startPoint x: 601, startPoint y: 650, endPoint x: 329, endPoint y: 638, distance: 272.3
click at [333, 638] on div "Vestlus algas [DATE] Добрый день,прошу вас мне помочь,я хочу купить у вас раков…" at bounding box center [808, 426] width 1043 height 601
click at [372, 675] on textarea at bounding box center [827, 679] width 976 height 25
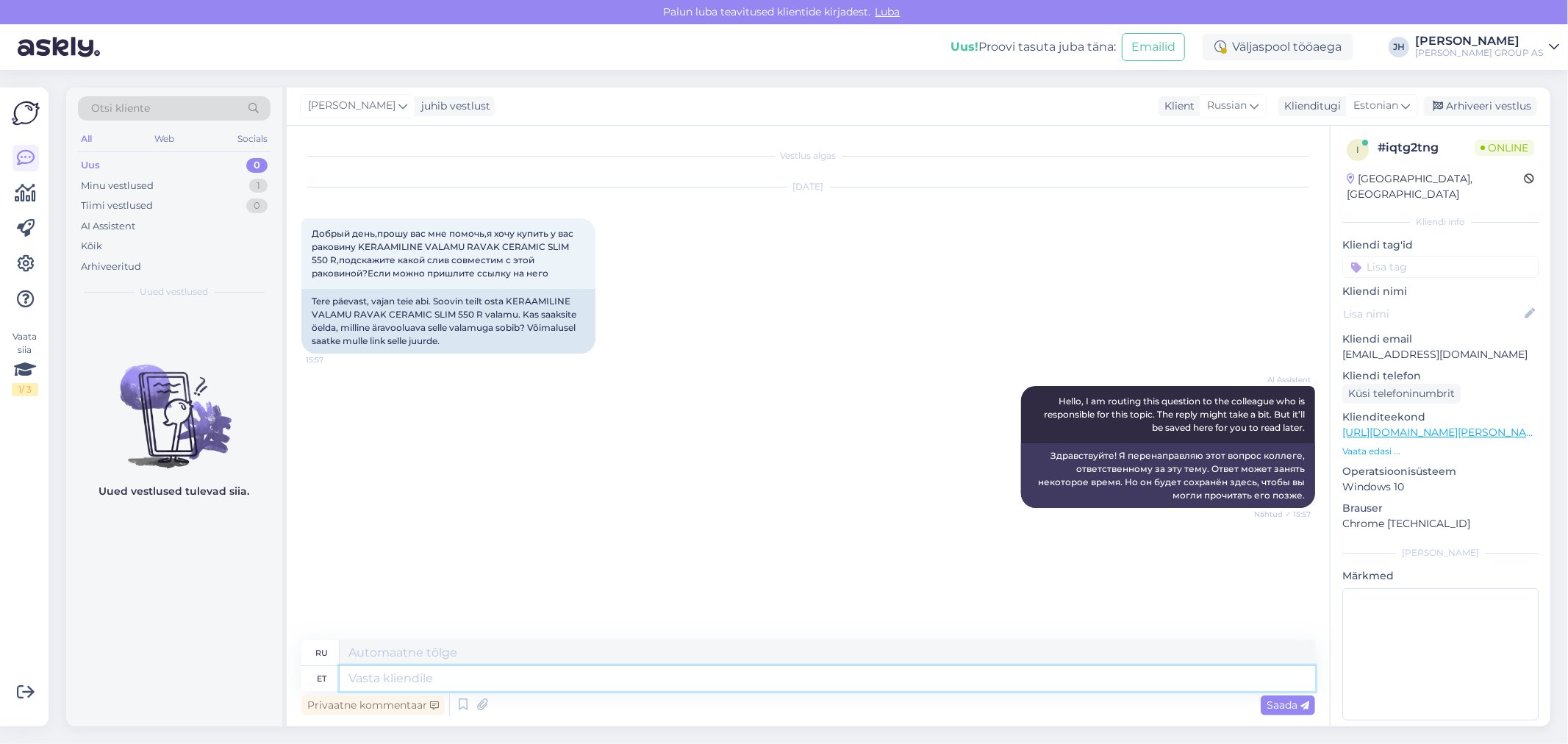
paste textarea "Tere. Uurime ja vastame Teile e-mailile"
type textarea "Tere. Uurime ja vastame Teile e-mailile"
type textarea "Здравствуйте. Мы разберёмся и ответим на ваше письмо."
type textarea "Tere. Uurime ja vastame Teile e-mailile"
click at [1285, 699] on span "Saada" at bounding box center [1288, 705] width 43 height 13
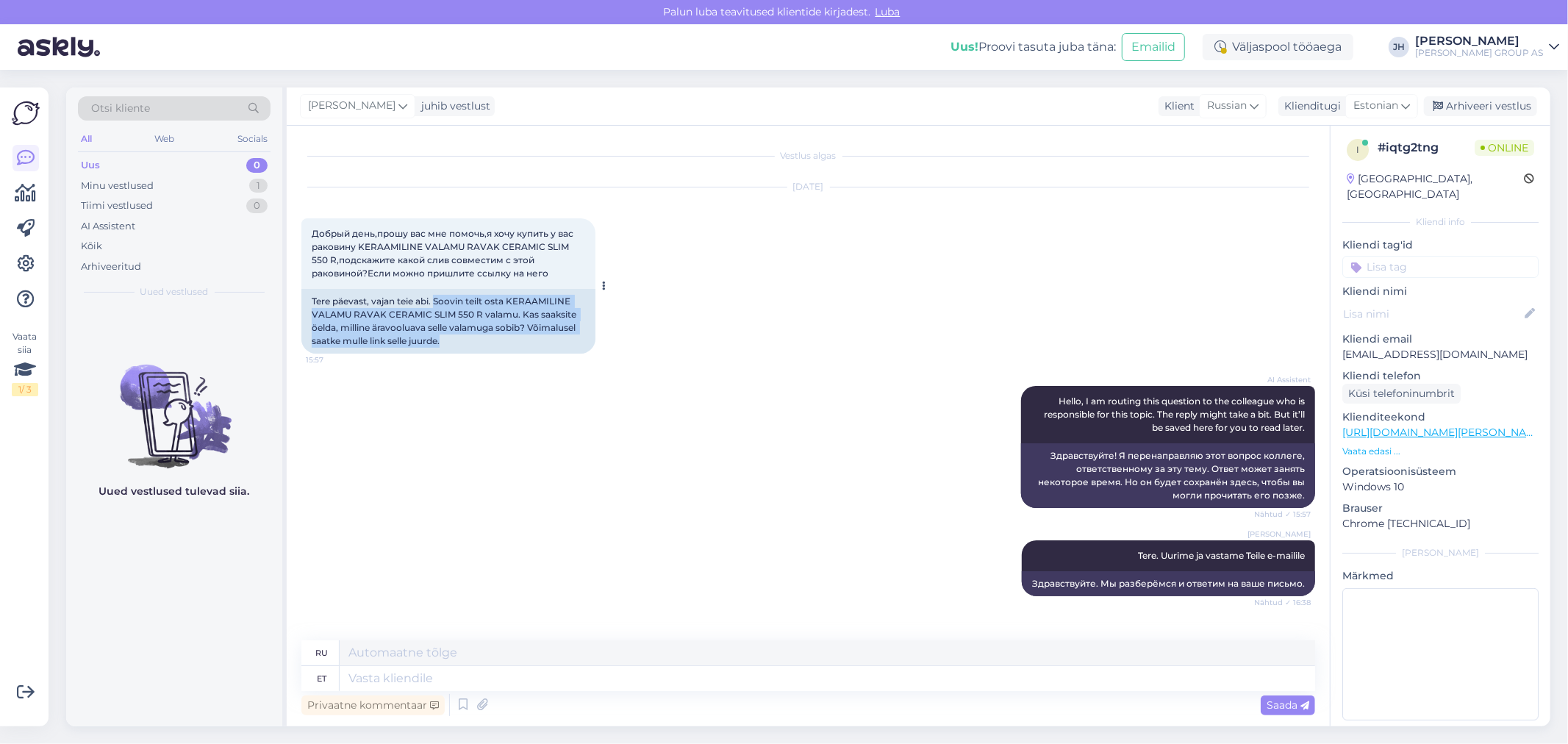
drag, startPoint x: 435, startPoint y: 302, endPoint x: 579, endPoint y: 346, distance: 150.6
click at [579, 346] on div "Tere päevast, vajan teie abi. Soovin teilt osta KERAAMILINE VALAMU RAVAK CERAMI…" at bounding box center [448, 321] width 294 height 65
drag, startPoint x: 1477, startPoint y: 343, endPoint x: 1338, endPoint y: 344, distance: 139.0
click at [1338, 344] on div "i # iqtg2tng Online [GEOGRAPHIC_DATA], [GEOGRAPHIC_DATA] Kliendi info Kliendi t…" at bounding box center [1440, 433] width 220 height 620
click at [431, 648] on textarea at bounding box center [827, 653] width 976 height 25
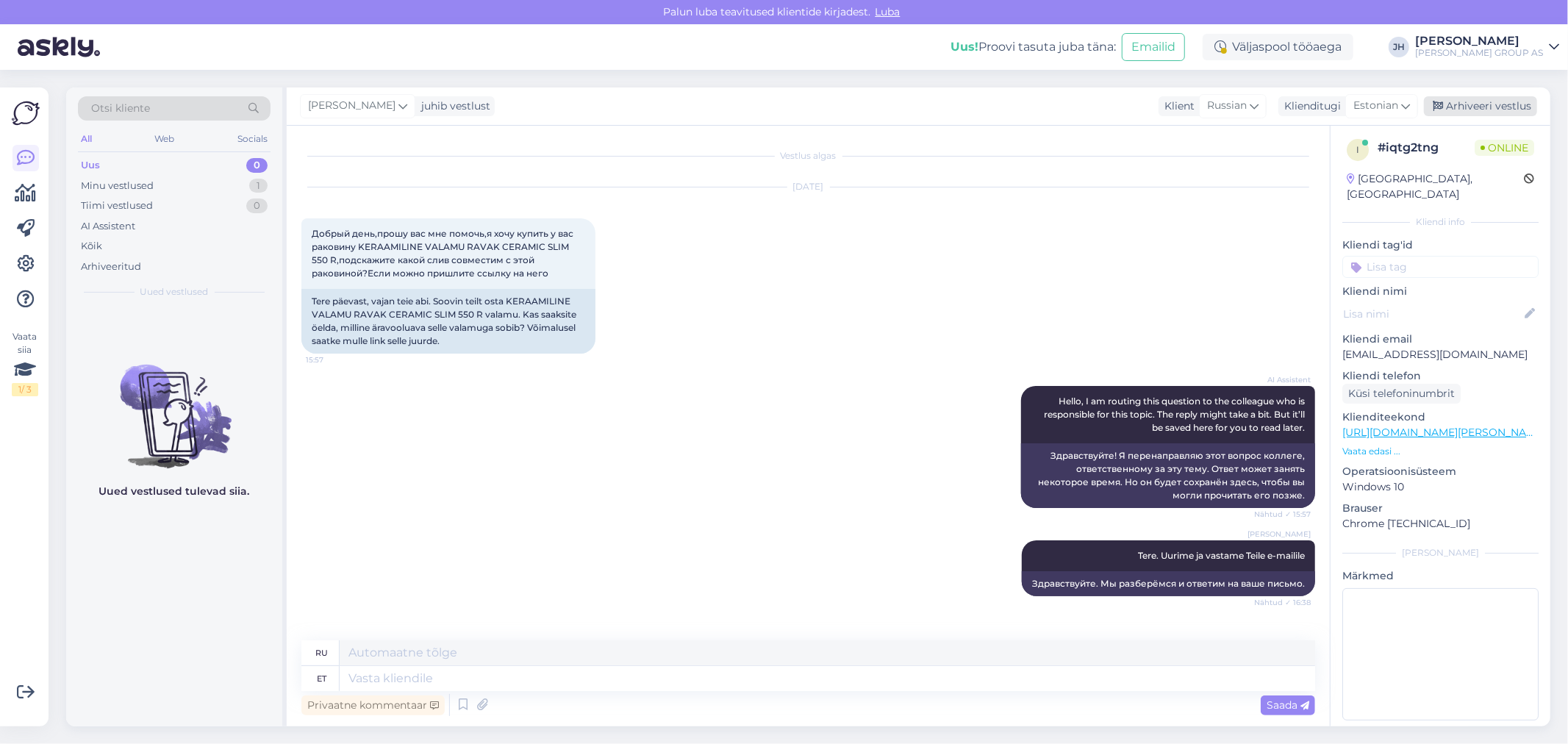
click at [1468, 101] on div "Arhiveeri vestlus" at bounding box center [1480, 106] width 113 height 20
